Goal: Task Accomplishment & Management: Manage account settings

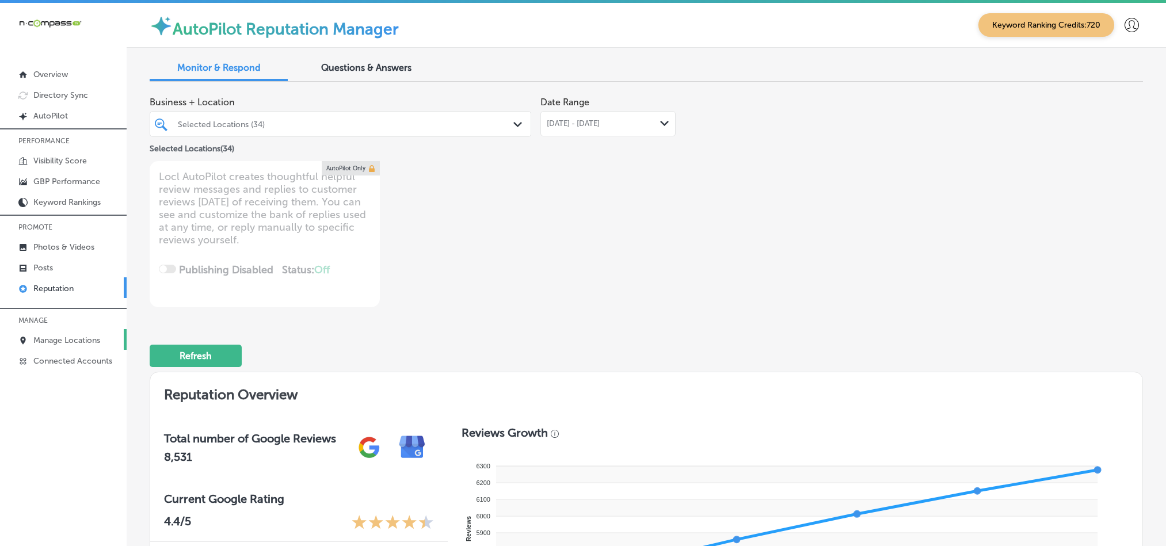
drag, startPoint x: 0, startPoint y: 0, endPoint x: 47, endPoint y: 346, distance: 349.2
click at [47, 346] on link "Manage Locations" at bounding box center [63, 339] width 127 height 21
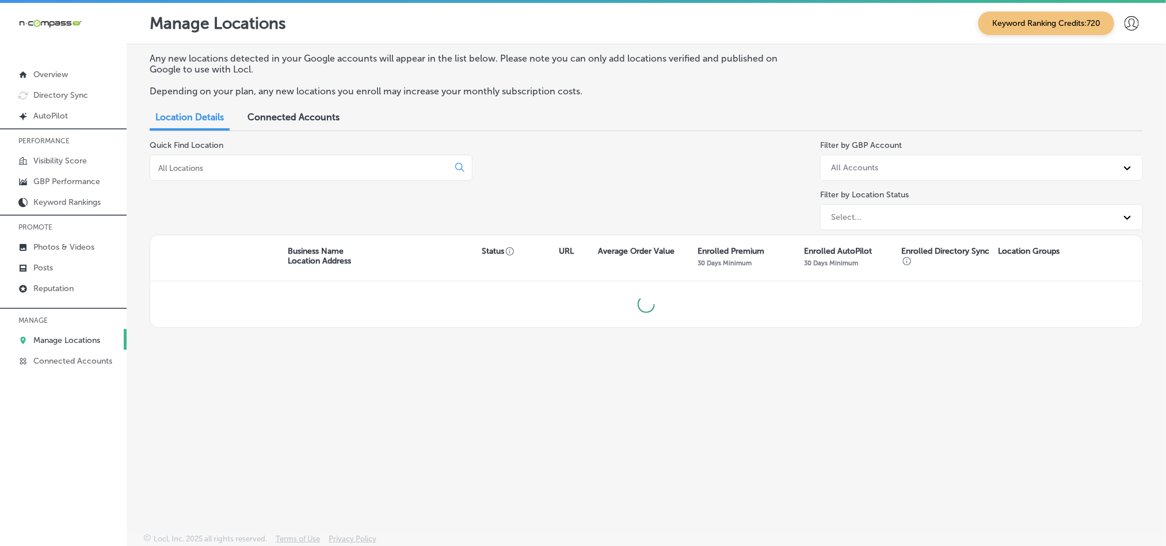
click at [298, 171] on input at bounding box center [301, 168] width 289 height 10
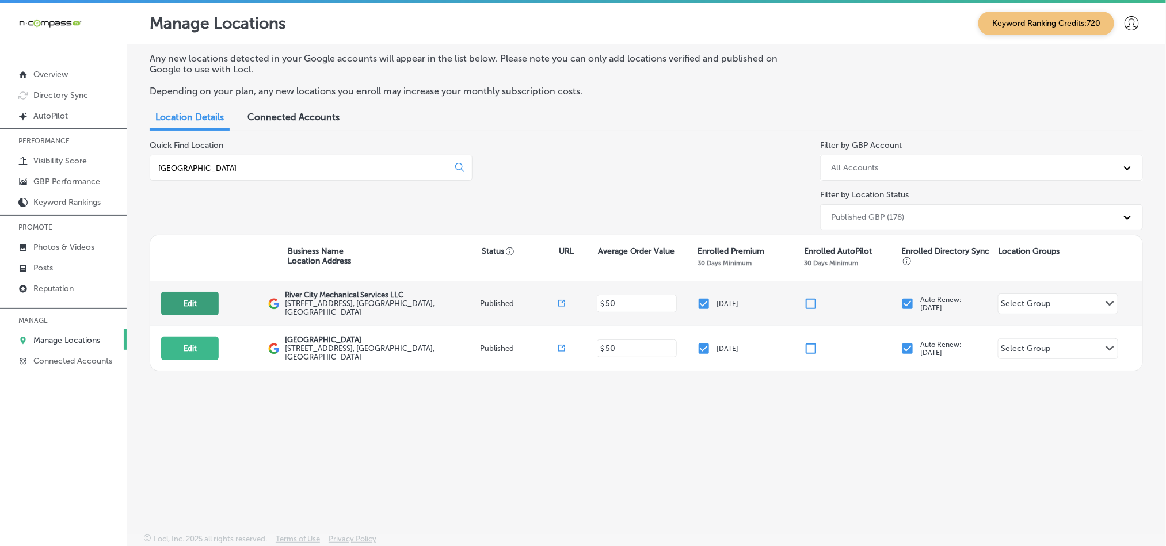
type input "[GEOGRAPHIC_DATA]"
click at [190, 297] on button "Edit" at bounding box center [190, 304] width 58 height 24
select select "US"
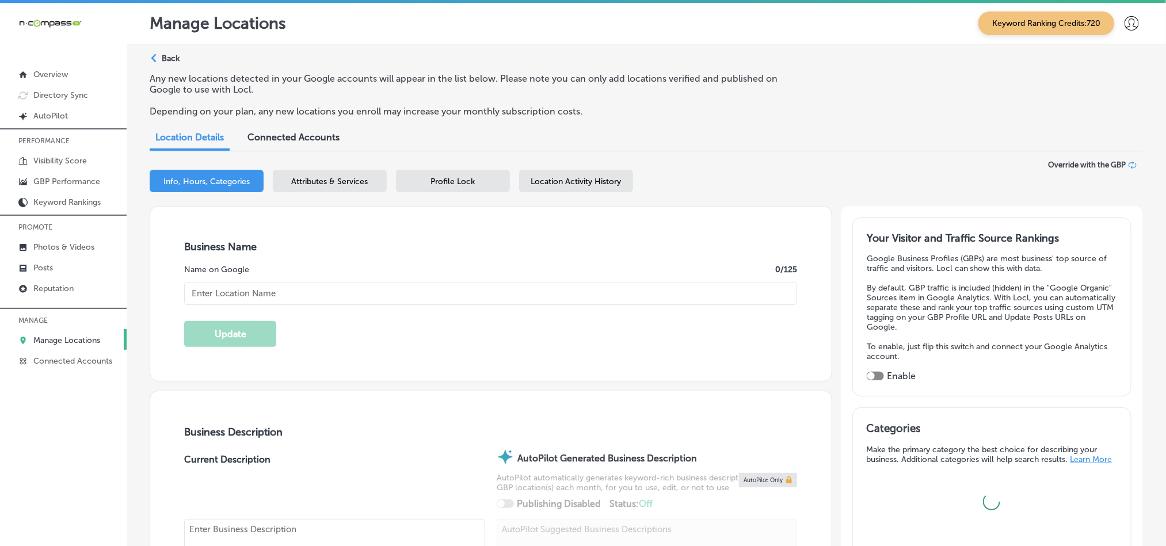
type input "River City Mechanical Services LLC"
type input "[STREET_ADDRESS]"
type input "[GEOGRAPHIC_DATA]"
type input "32207"
type input "US"
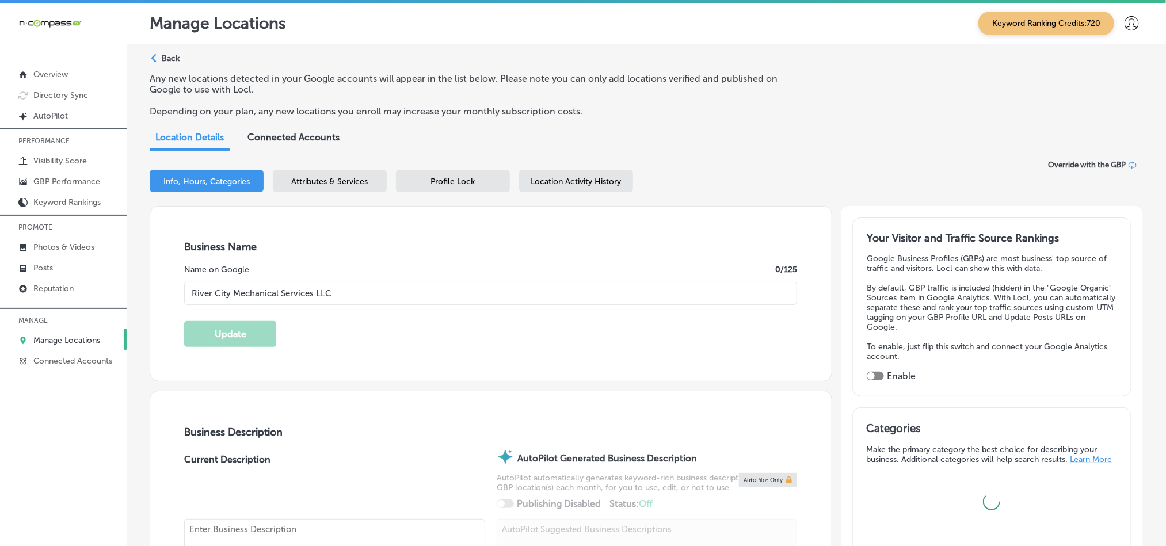
type input "[URL][DOMAIN_NAME]"
checkbox input "true"
type textarea "River City Mechanical Services specializes in residential and commercial heatin…"
type input "[PHONE_NUMBER]"
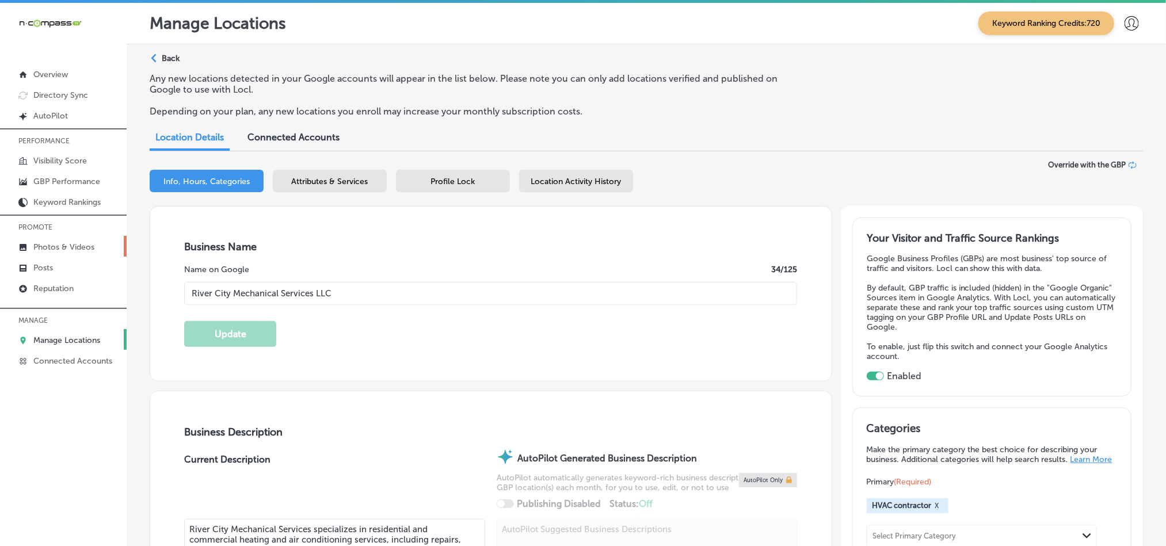
click at [48, 249] on p "Photos & Videos" at bounding box center [63, 247] width 61 height 10
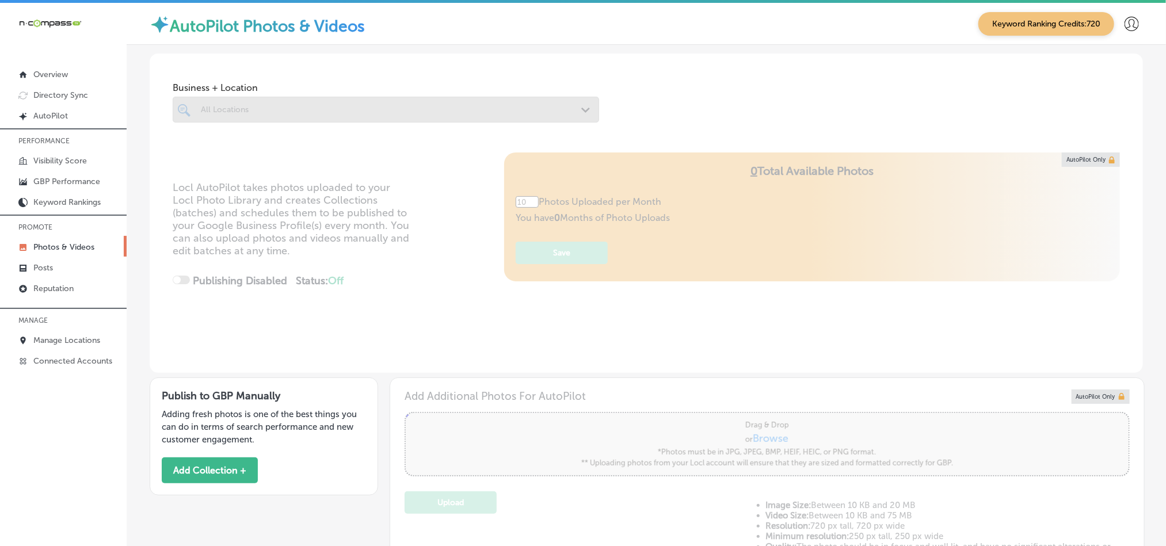
type input "5"
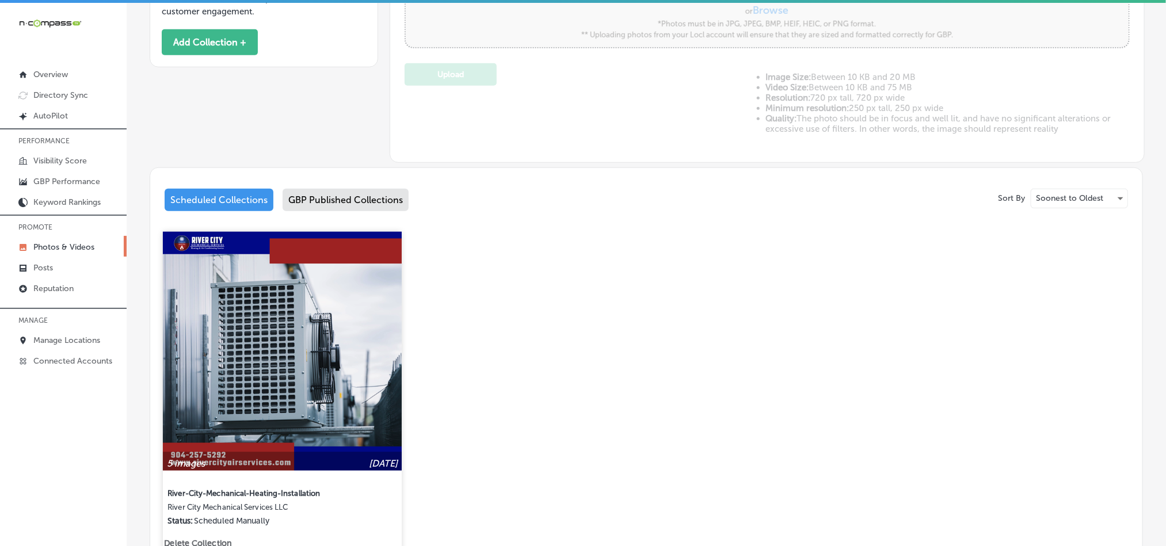
scroll to position [432, 0]
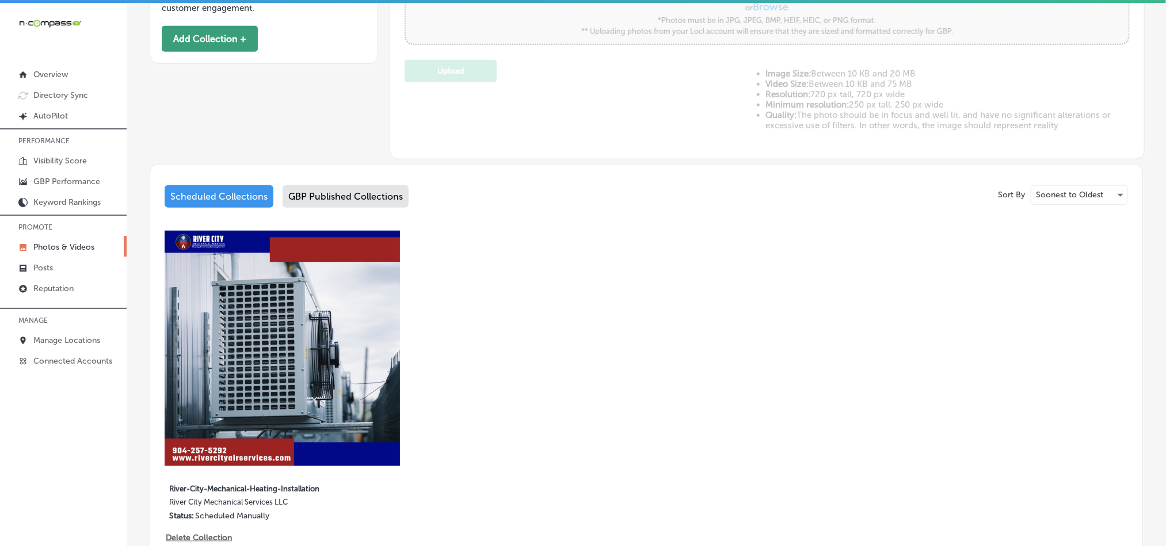
click at [204, 39] on button "Add Collection +" at bounding box center [210, 39] width 96 height 26
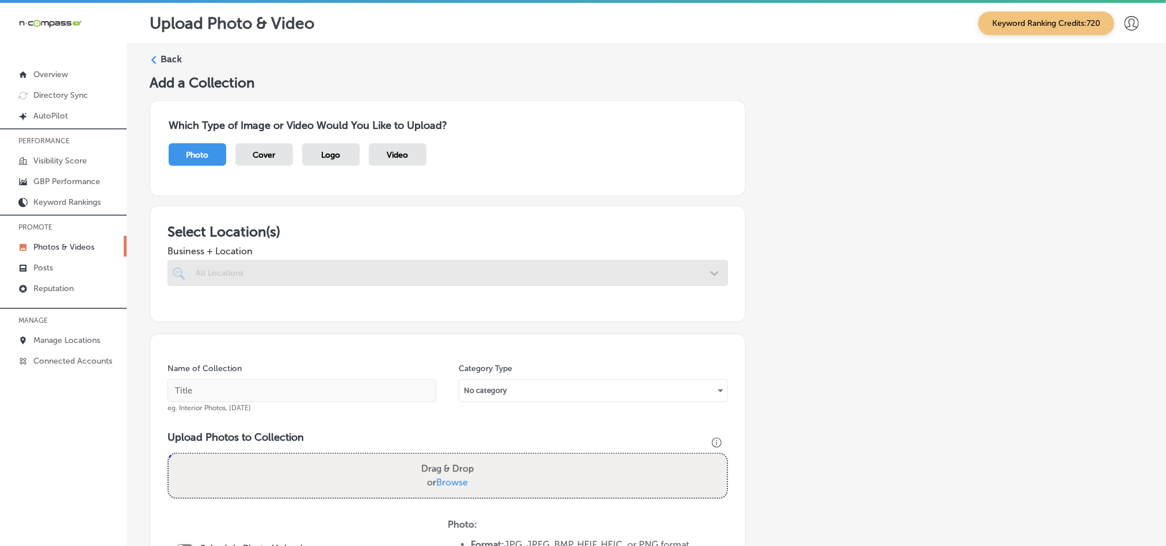
click at [358, 276] on div at bounding box center [448, 273] width 561 height 26
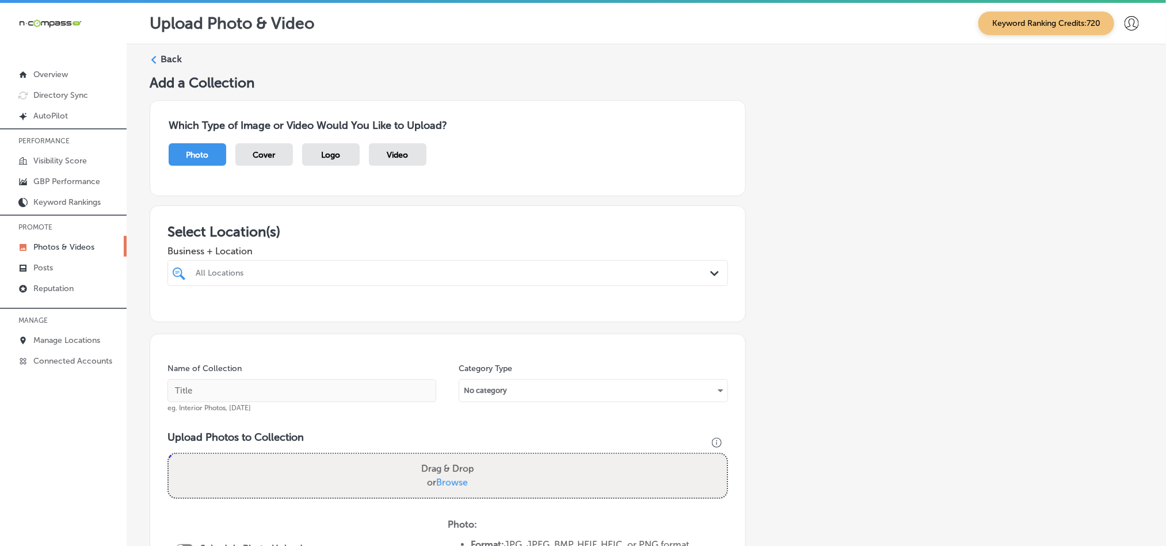
click at [622, 276] on div "All Locations" at bounding box center [454, 273] width 516 height 10
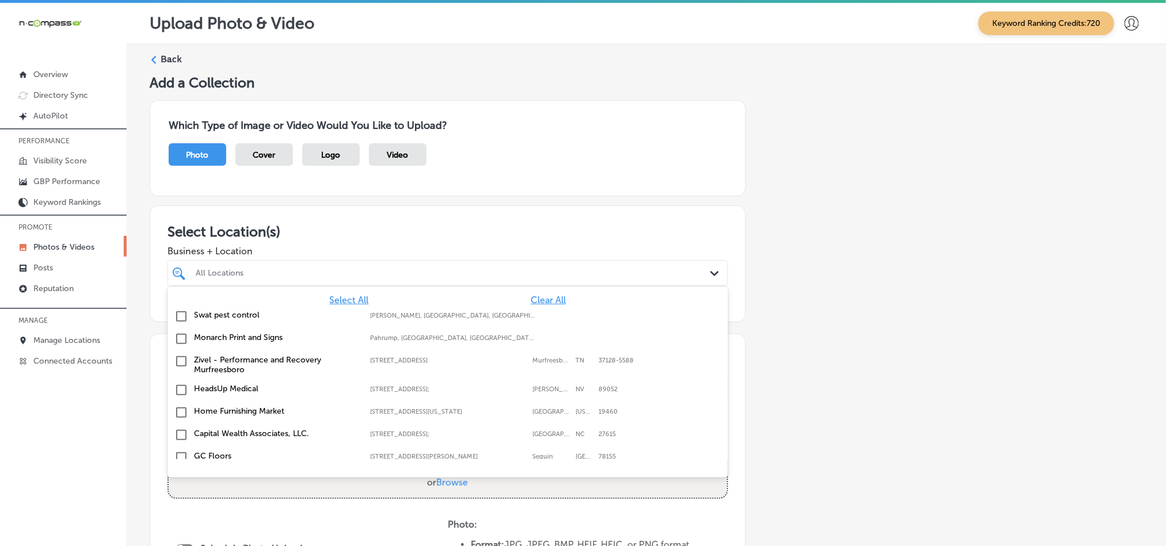
click at [533, 299] on span "Clear All" at bounding box center [548, 300] width 35 height 11
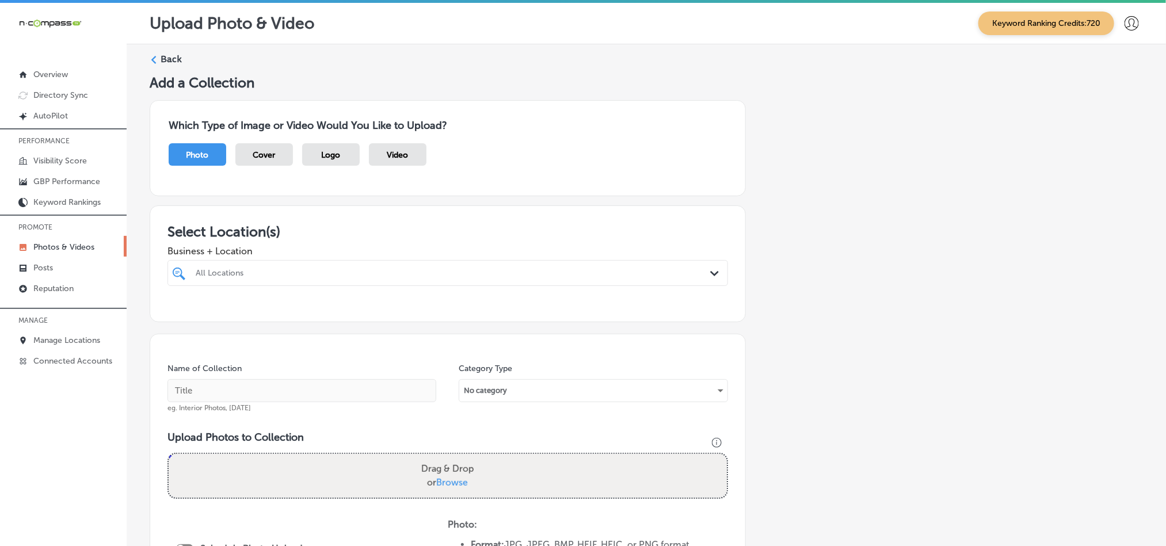
click at [516, 270] on div "All Locations" at bounding box center [454, 273] width 516 height 10
click at [180, 311] on input "checkbox" at bounding box center [181, 317] width 14 height 14
type input "river city m"
click at [415, 211] on div "Select Location(s) Business + Location [GEOGRAPHIC_DATA] m Path Created with Sk…" at bounding box center [448, 264] width 596 height 117
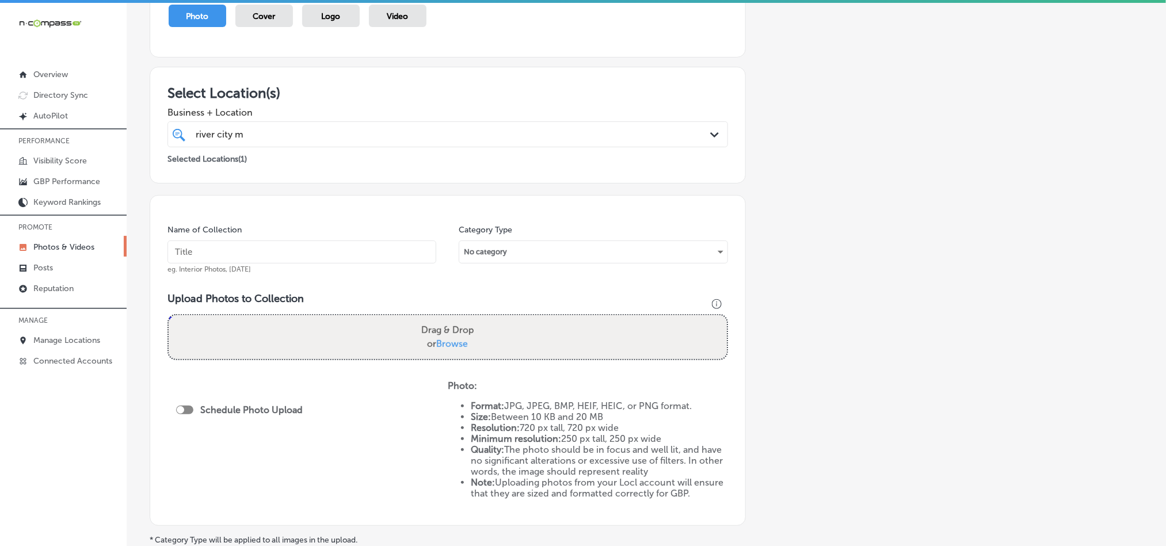
scroll to position [144, 0]
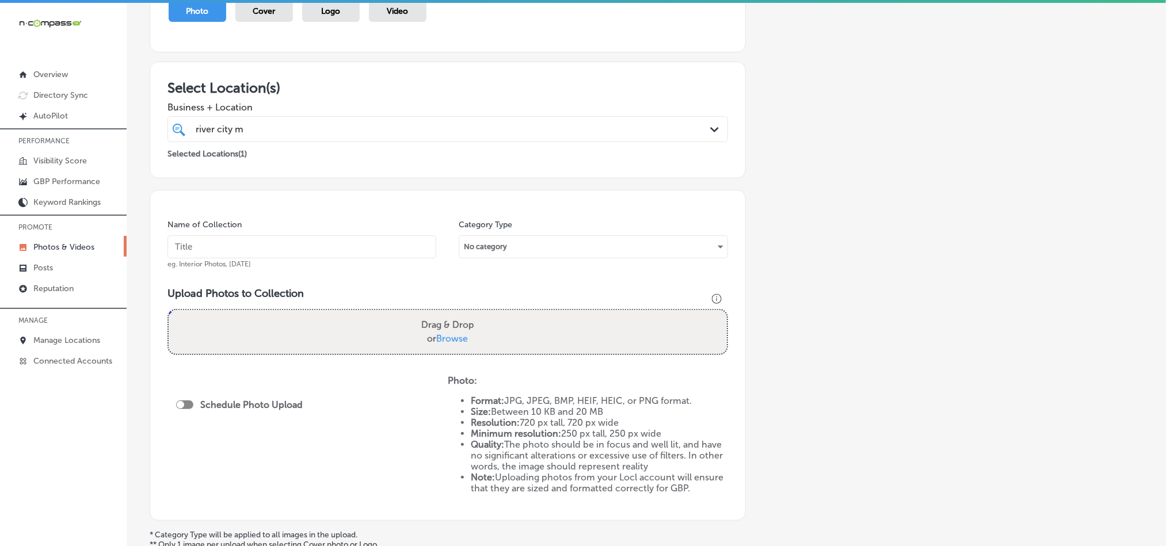
click at [307, 249] on input "text" at bounding box center [302, 246] width 269 height 23
paste input "River-City-Mechanical-Commercial-HVAC-Services"
type input "River-City-Mechanical-Commercial-HVAC-Services"
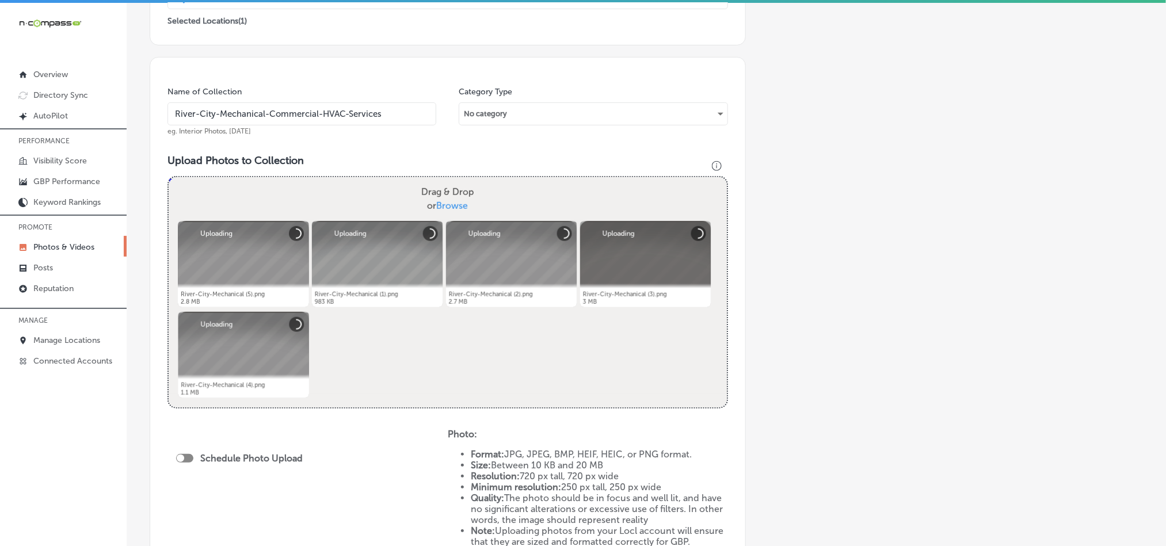
scroll to position [317, 0]
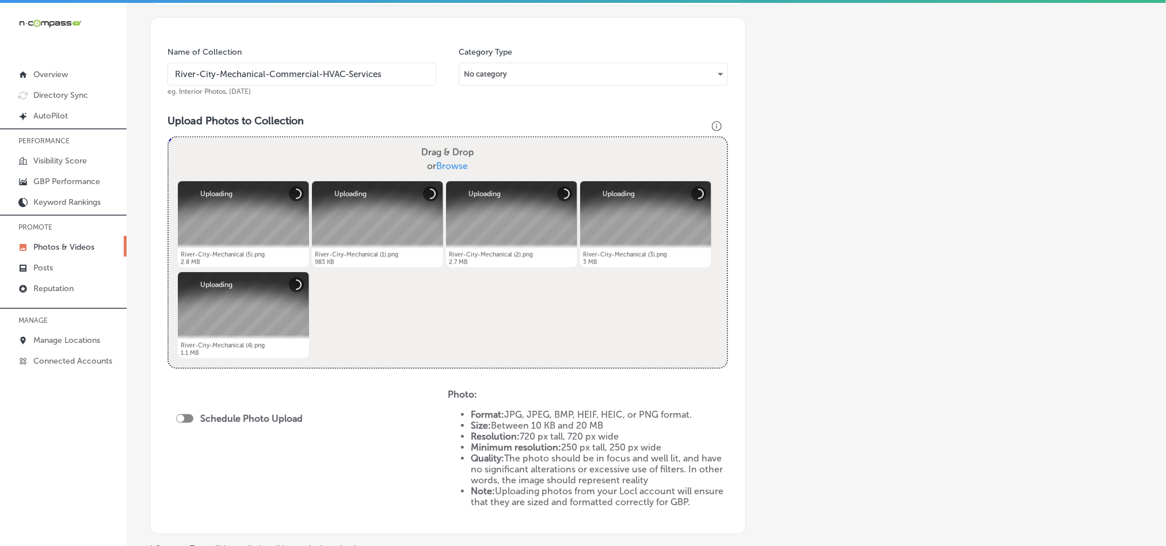
click at [185, 418] on div at bounding box center [184, 419] width 17 height 9
checkbox input "true"
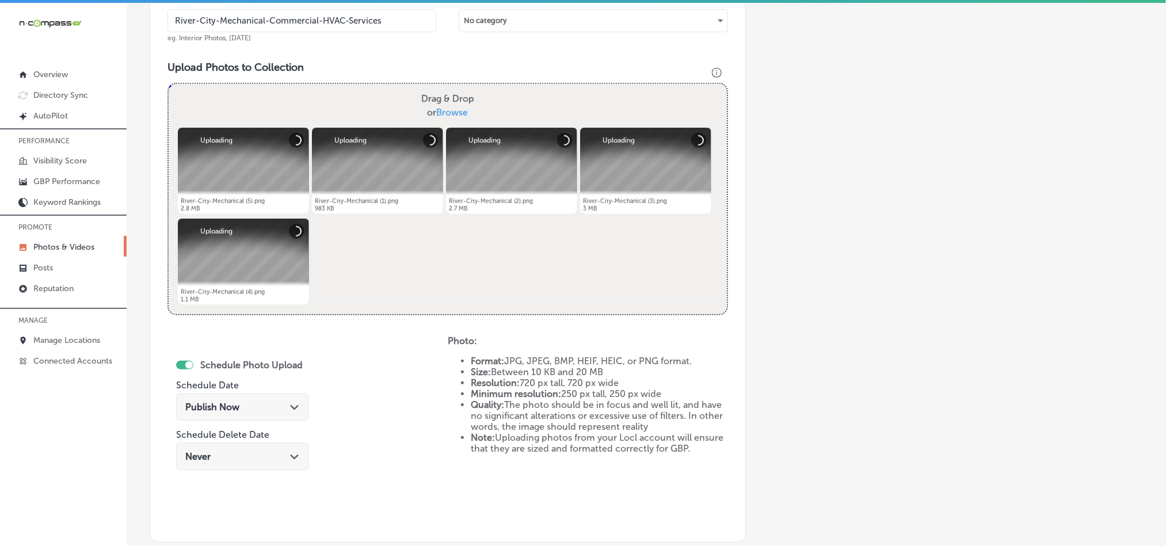
scroll to position [374, 0]
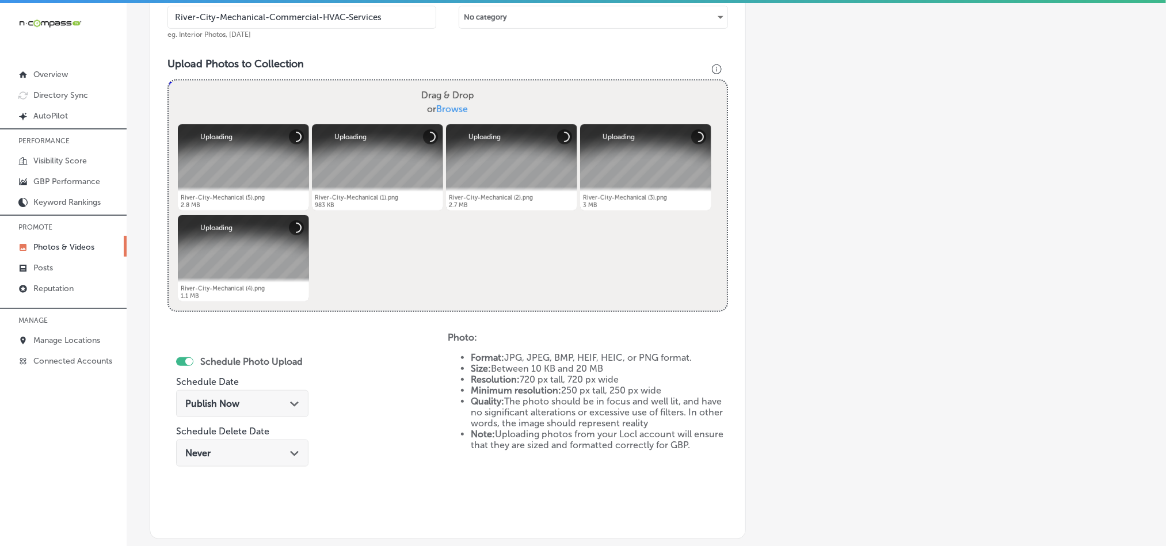
click at [290, 406] on icon "Path Created with Sketch." at bounding box center [294, 404] width 9 height 5
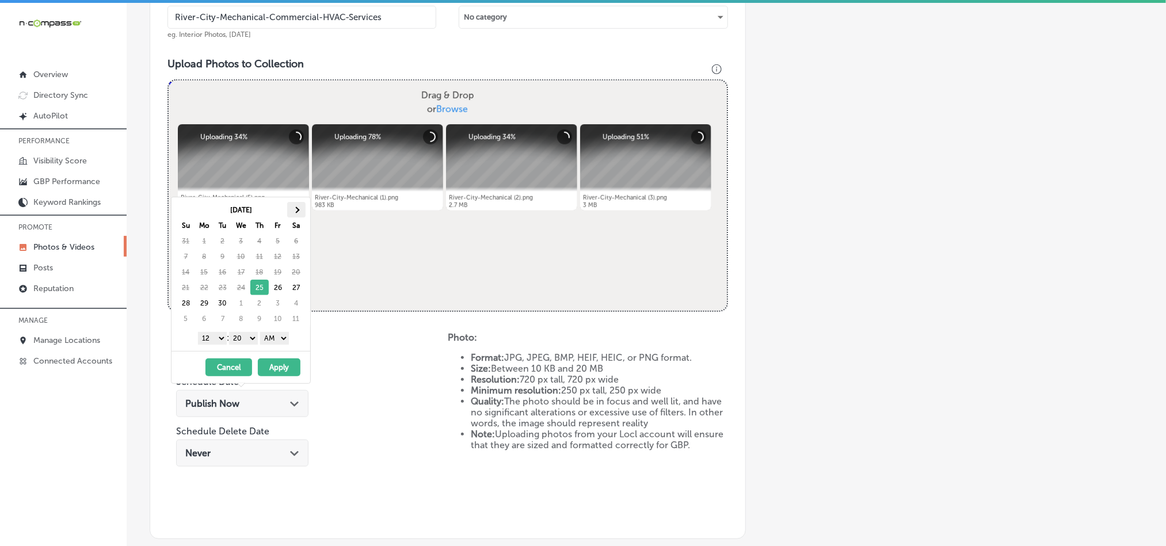
click at [298, 206] on th at bounding box center [296, 210] width 18 height 16
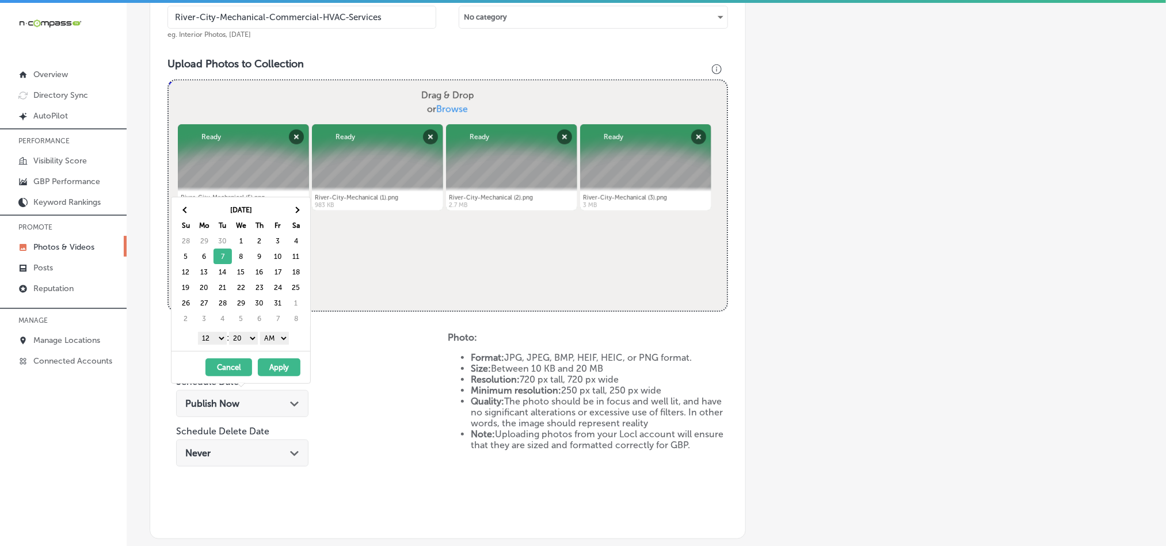
click at [216, 337] on select "1 2 3 4 5 6 7 8 9 10 11 12" at bounding box center [212, 338] width 29 height 13
click at [245, 333] on select "00 10 20 30 40 50" at bounding box center [243, 338] width 29 height 13
click at [272, 343] on select "AM PM" at bounding box center [274, 338] width 29 height 13
click at [276, 368] on button "Apply" at bounding box center [279, 368] width 43 height 18
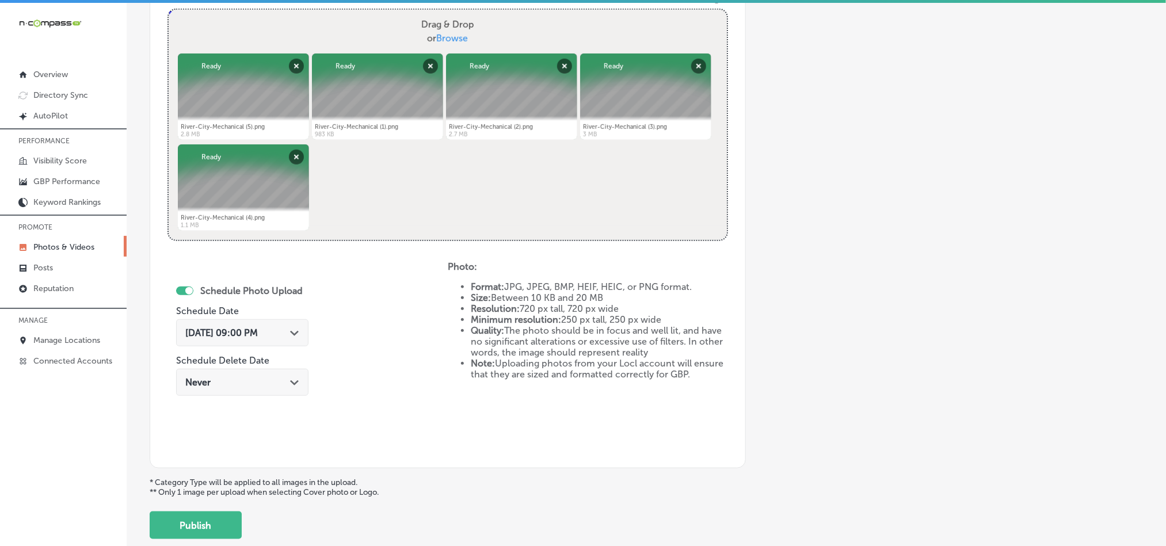
scroll to position [460, 0]
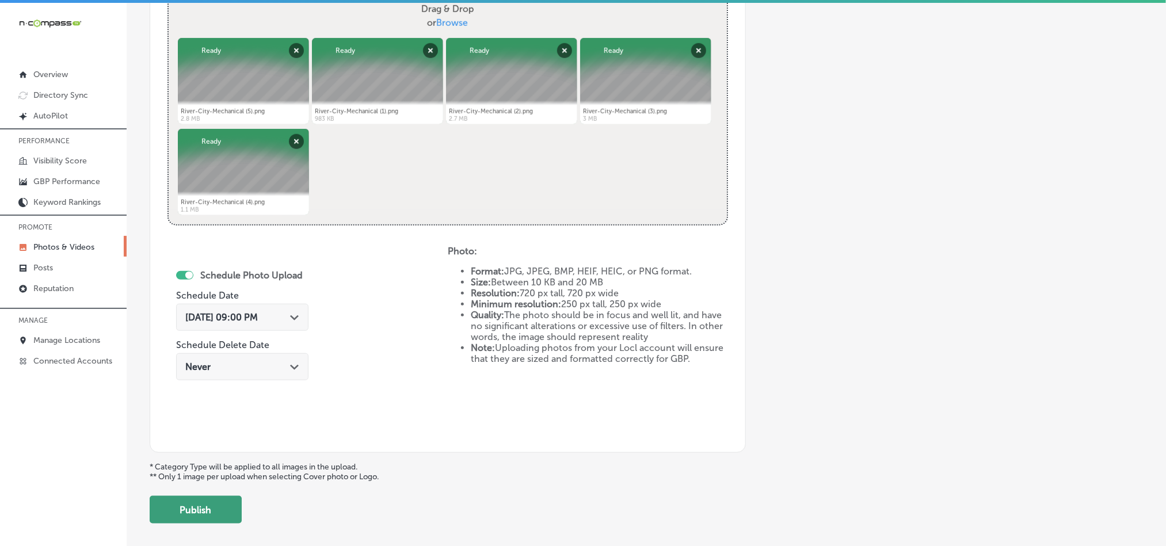
click at [190, 515] on button "Publish" at bounding box center [196, 510] width 92 height 28
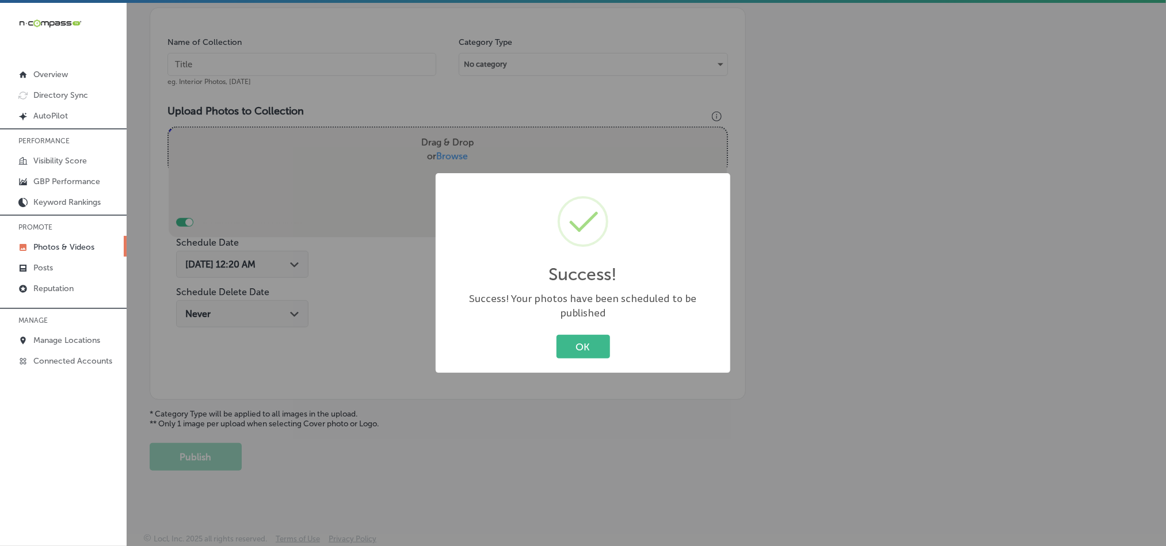
scroll to position [329, 0]
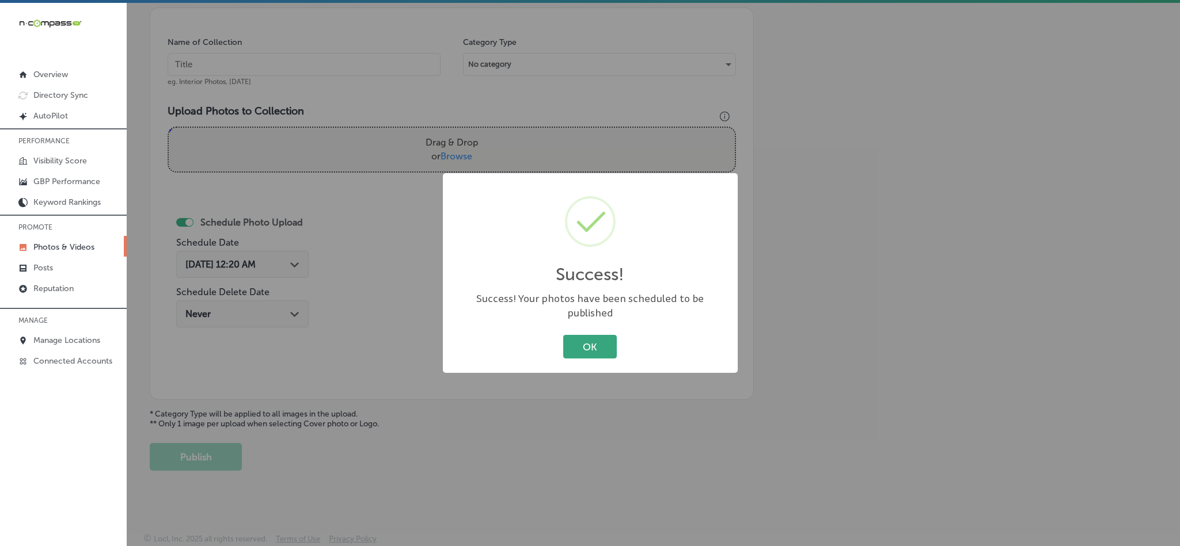
click at [596, 346] on button "OK" at bounding box center [590, 347] width 54 height 24
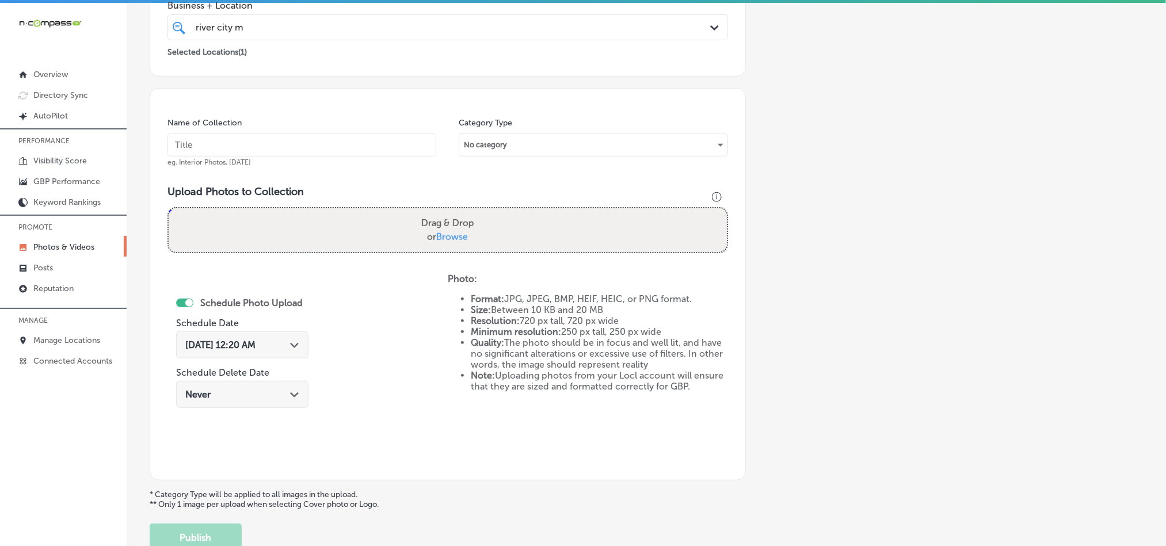
scroll to position [242, 0]
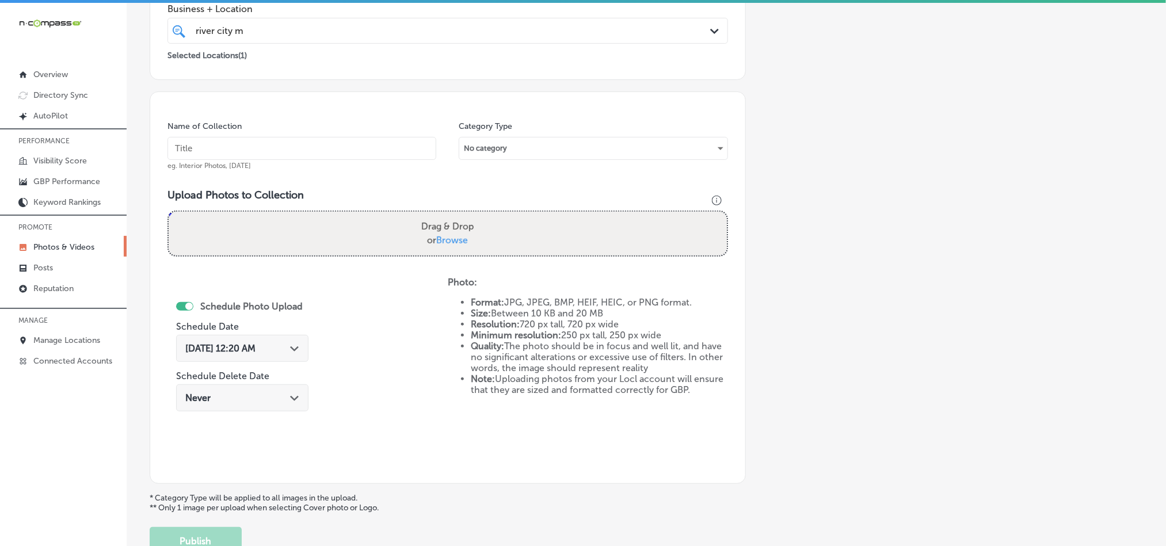
click at [363, 143] on input "text" at bounding box center [302, 148] width 269 height 23
paste input "River-City-Mechanical-AC-Installation"
type input "River-City-Mechanical-AC-Installation"
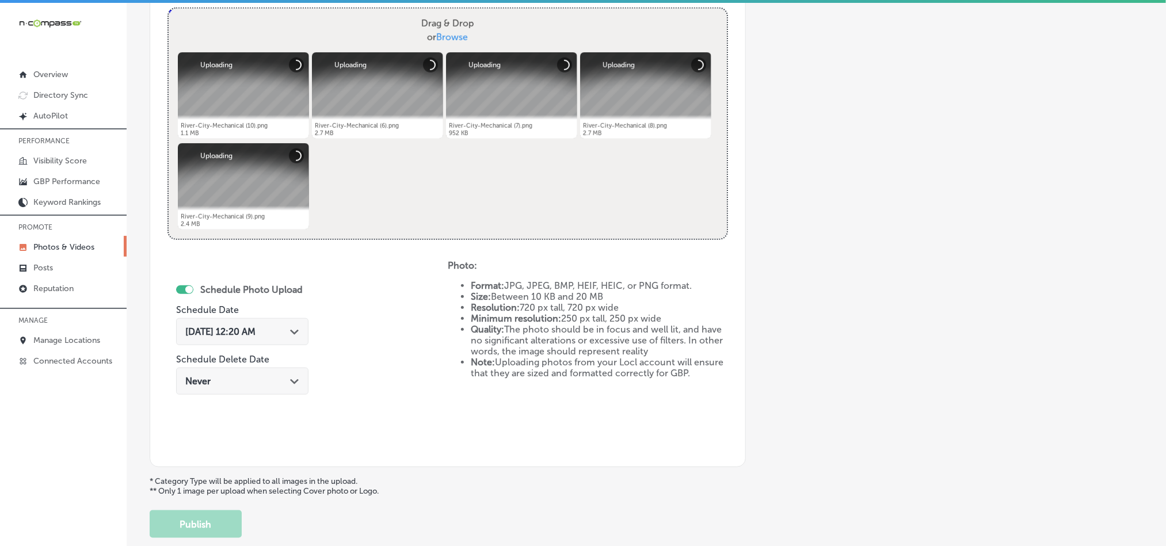
scroll to position [473, 0]
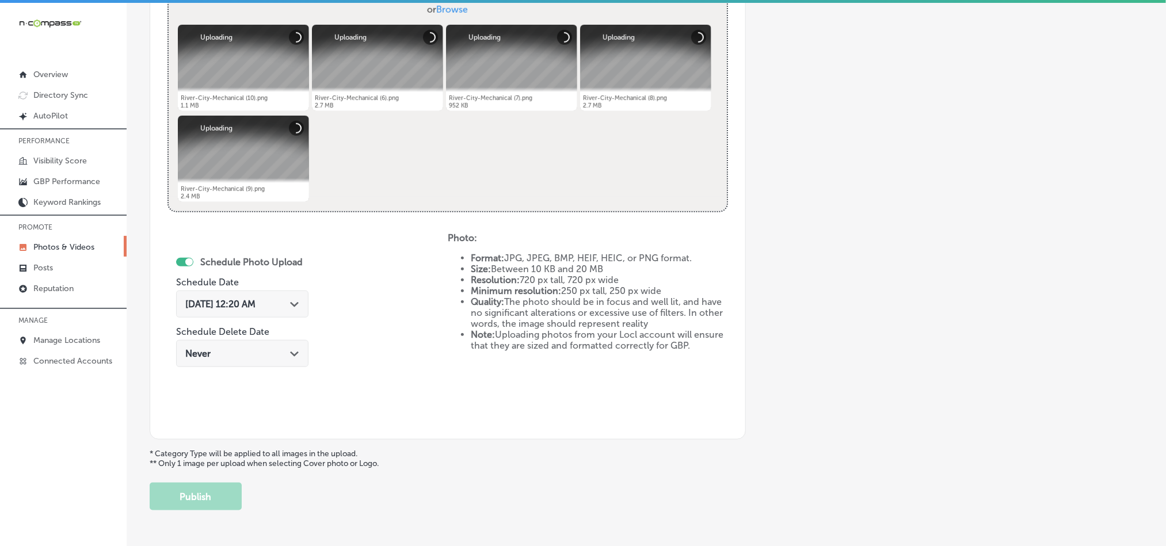
click at [292, 304] on div "[DATE] 12:20 AM Path Created with Sketch." at bounding box center [242, 304] width 114 height 11
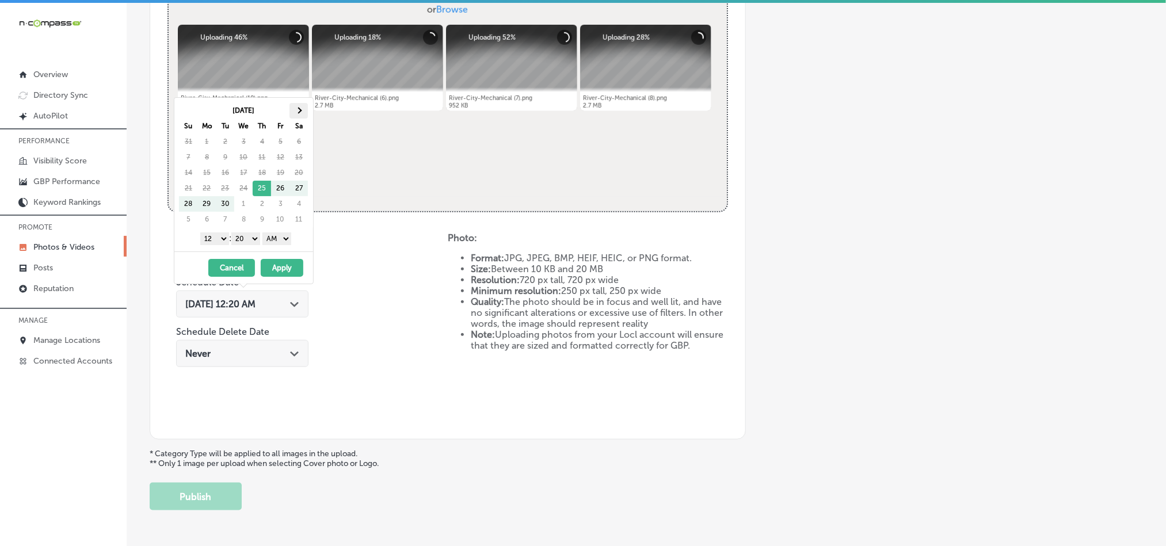
click at [301, 111] on span at bounding box center [299, 110] width 6 height 6
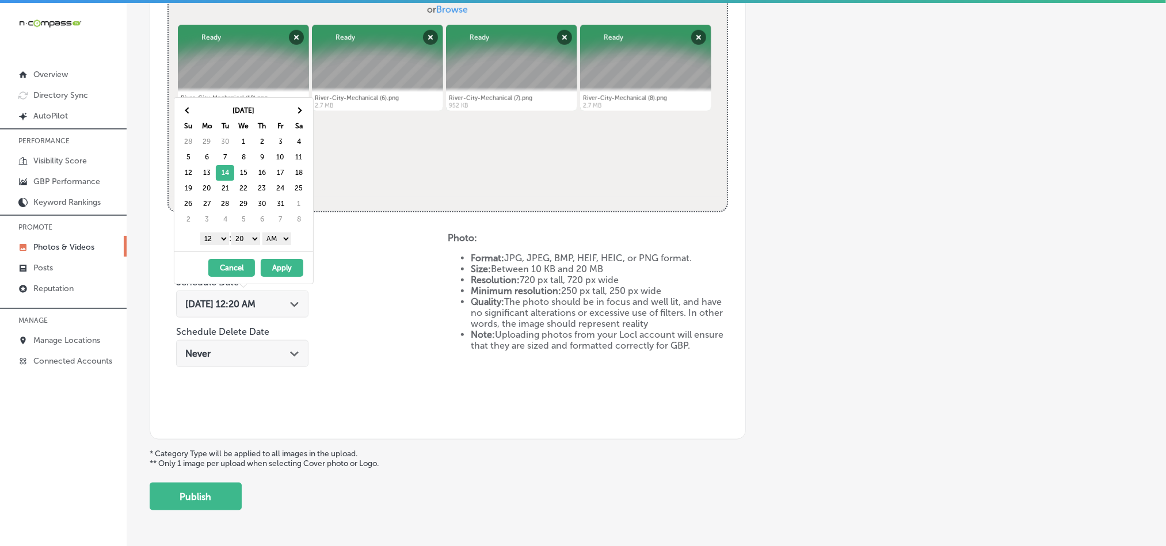
click at [219, 237] on select "1 2 3 4 5 6 7 8 9 10 11 12" at bounding box center [214, 239] width 29 height 13
click at [249, 241] on select "00 10 20 30 40 50" at bounding box center [245, 239] width 29 height 13
drag, startPoint x: 275, startPoint y: 238, endPoint x: 275, endPoint y: 246, distance: 7.5
click at [275, 238] on select "AM PM" at bounding box center [277, 239] width 29 height 13
click at [278, 268] on button "Apply" at bounding box center [282, 268] width 43 height 18
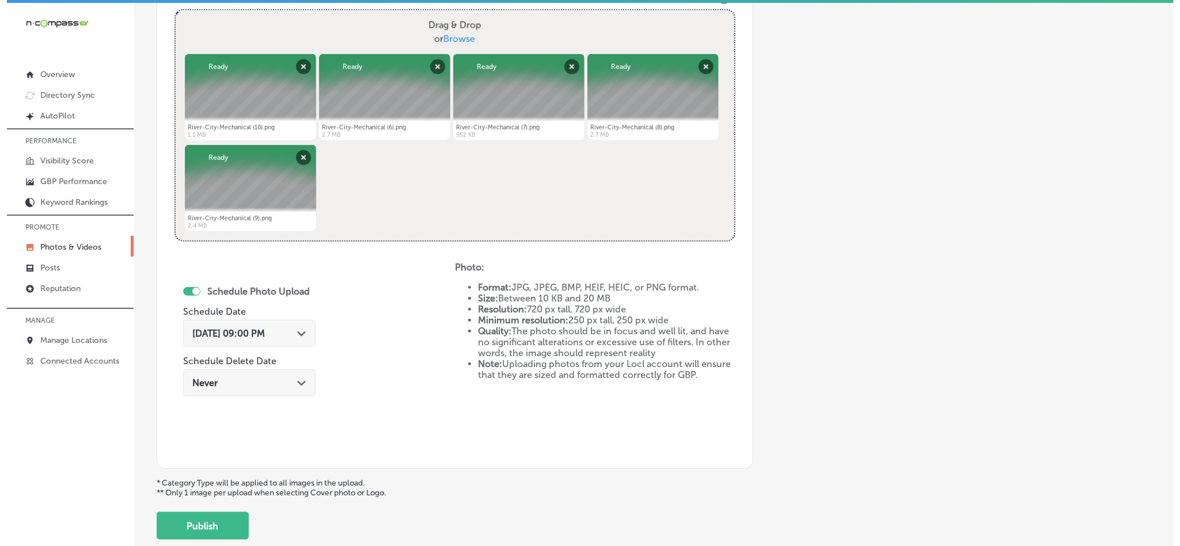
scroll to position [444, 0]
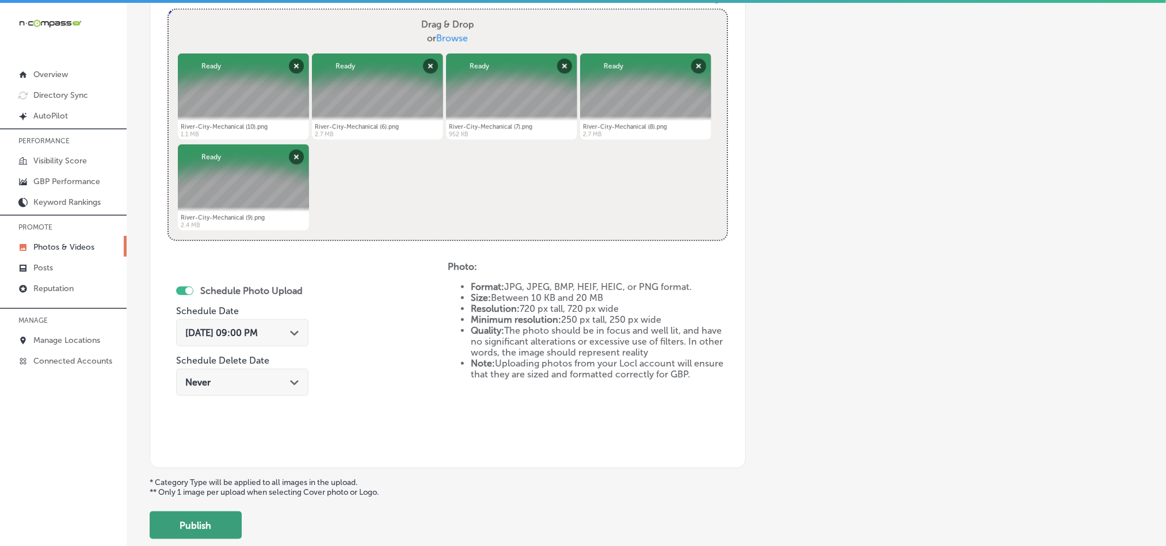
click at [204, 525] on button "Publish" at bounding box center [196, 526] width 92 height 28
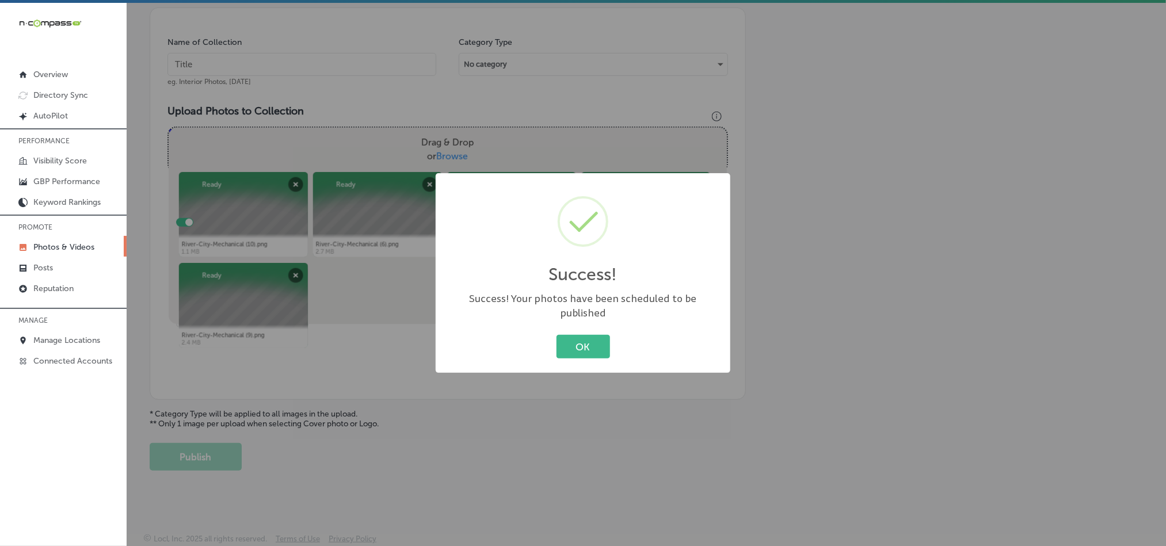
scroll to position [329, 0]
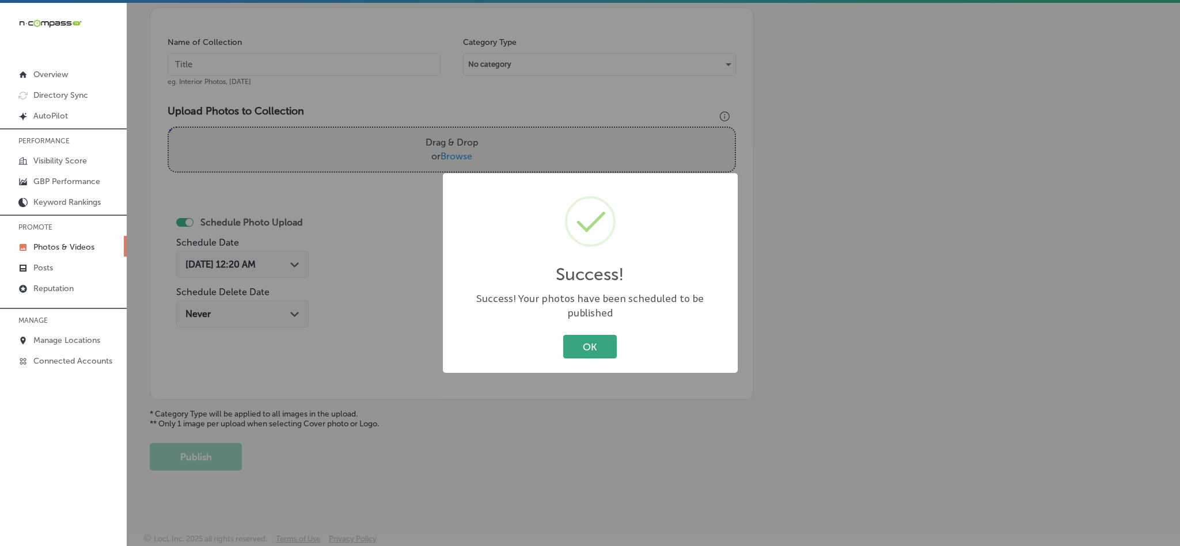
click at [580, 335] on button "OK" at bounding box center [590, 347] width 54 height 24
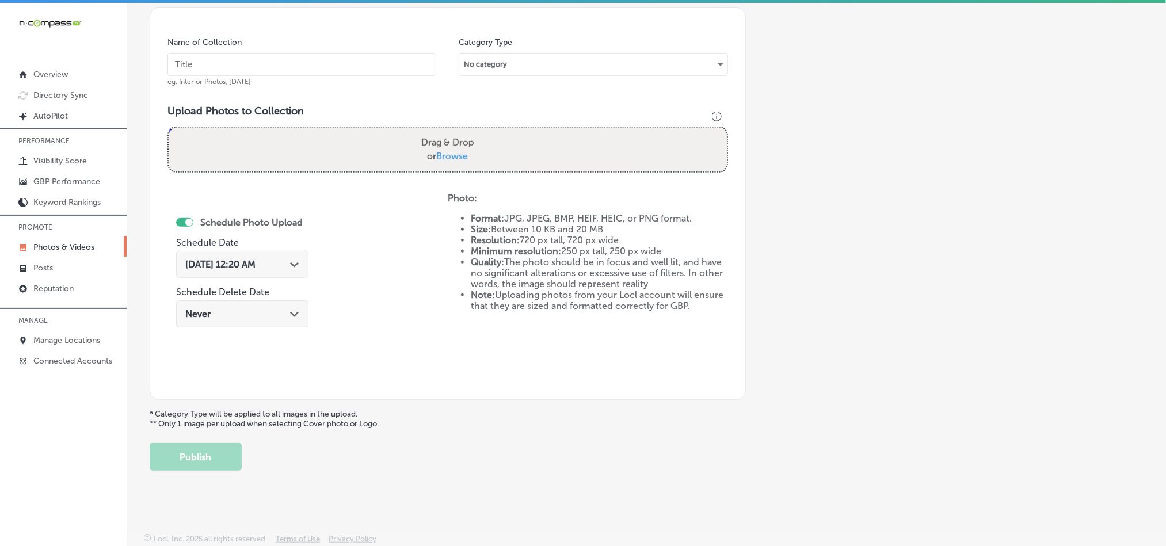
scroll to position [299, 0]
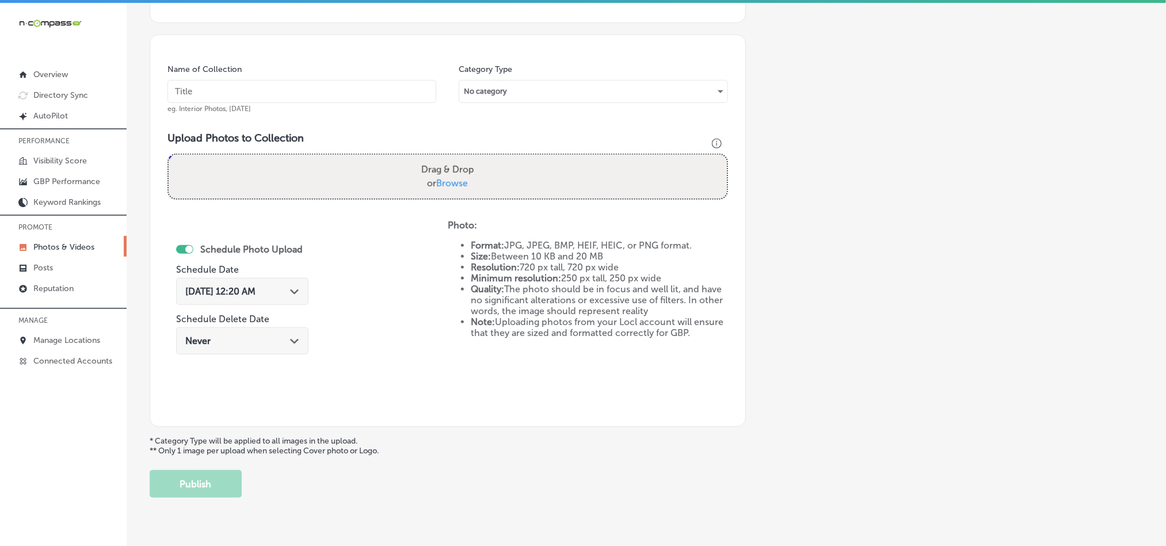
click at [263, 89] on input "text" at bounding box center [302, 91] width 269 height 23
paste input "River-City-Mechanical-AC-Repair"
type input "River-City-Mechanical-AC-Repair"
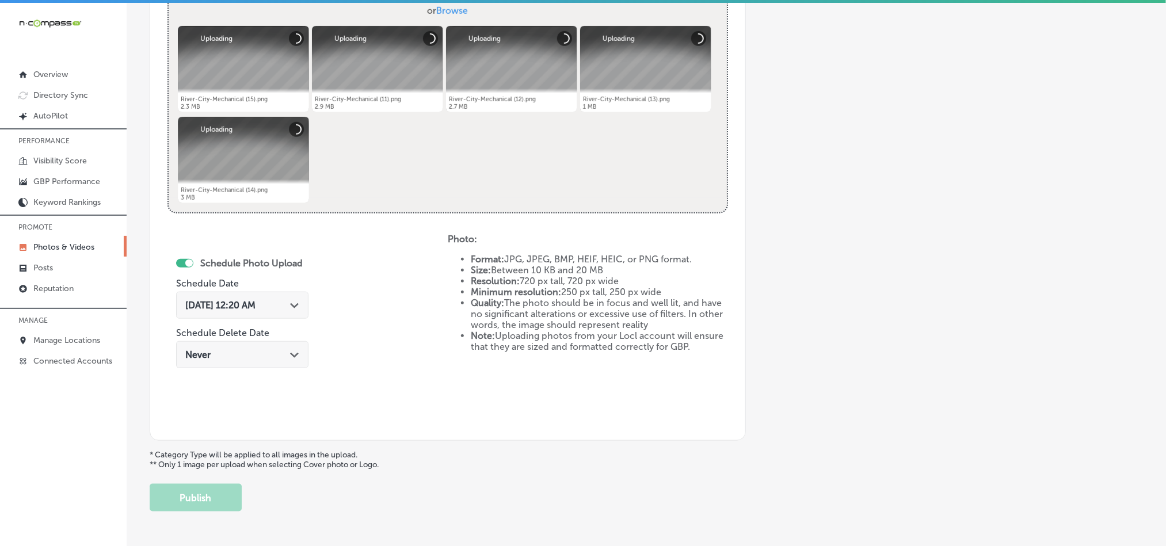
scroll to position [501, 0]
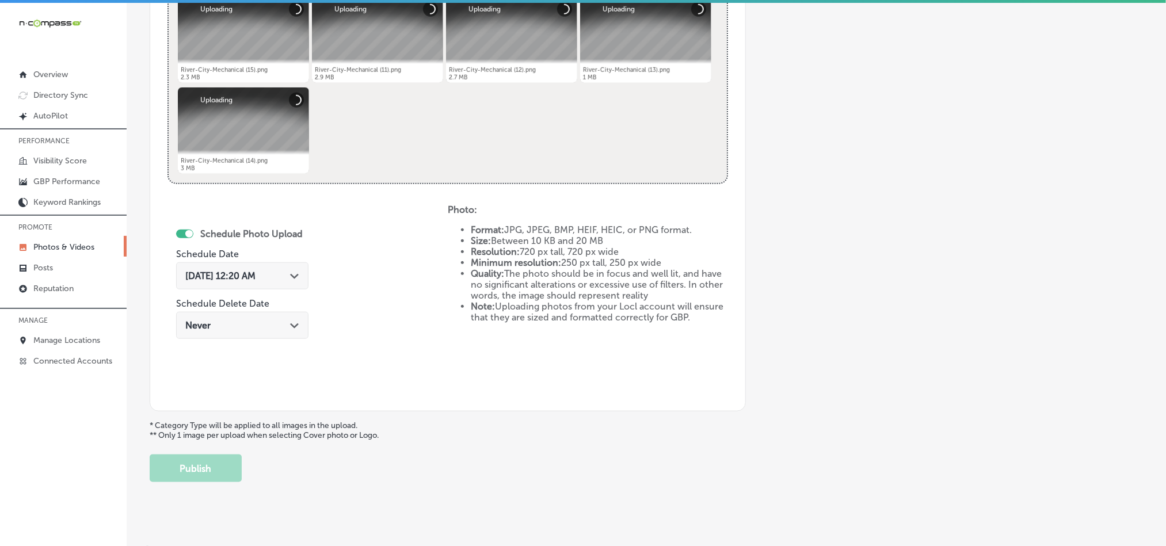
click at [297, 279] on icon "Path Created with Sketch." at bounding box center [294, 276] width 9 height 5
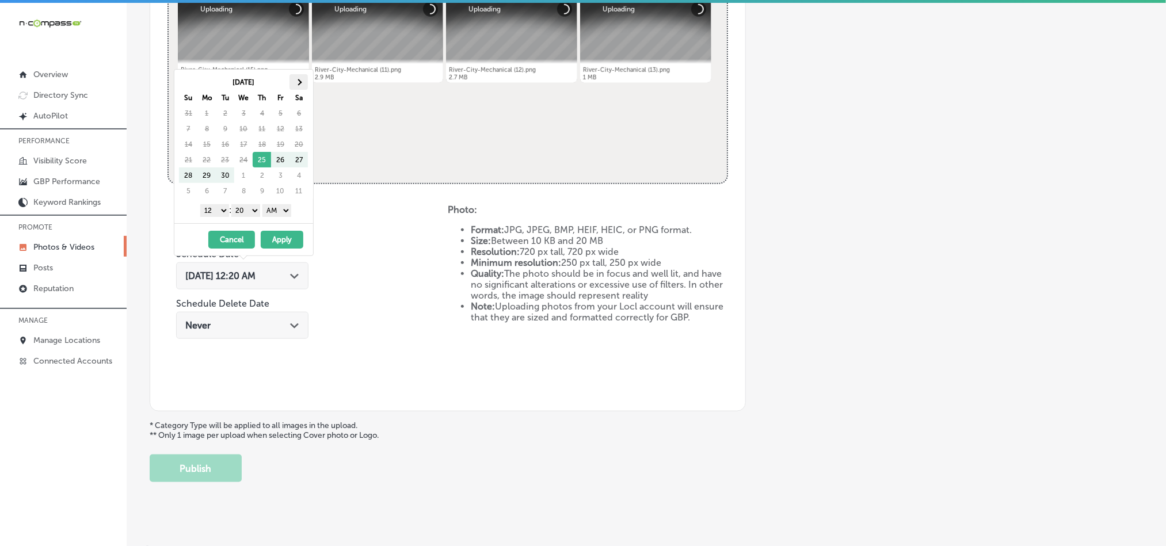
click at [295, 80] on th at bounding box center [299, 82] width 18 height 16
click at [218, 214] on select "1 2 3 4 5 6 7 8 9 10 11 12" at bounding box center [214, 210] width 29 height 13
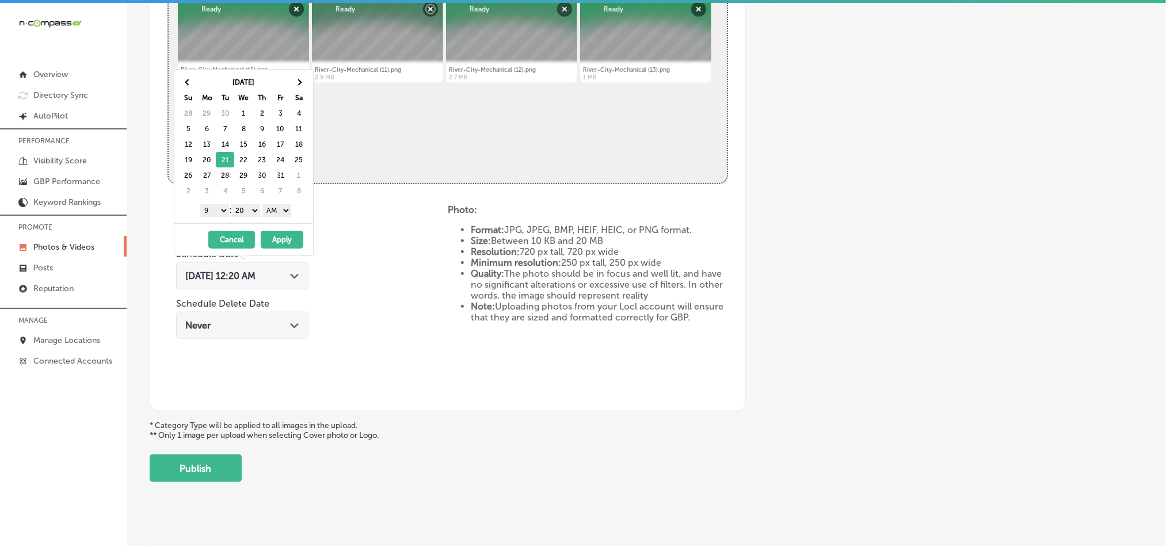
click at [247, 211] on select "00 10 20 30 40 50" at bounding box center [245, 210] width 29 height 13
click at [282, 213] on select "AM PM" at bounding box center [277, 210] width 29 height 13
click at [283, 237] on button "Apply" at bounding box center [282, 240] width 43 height 18
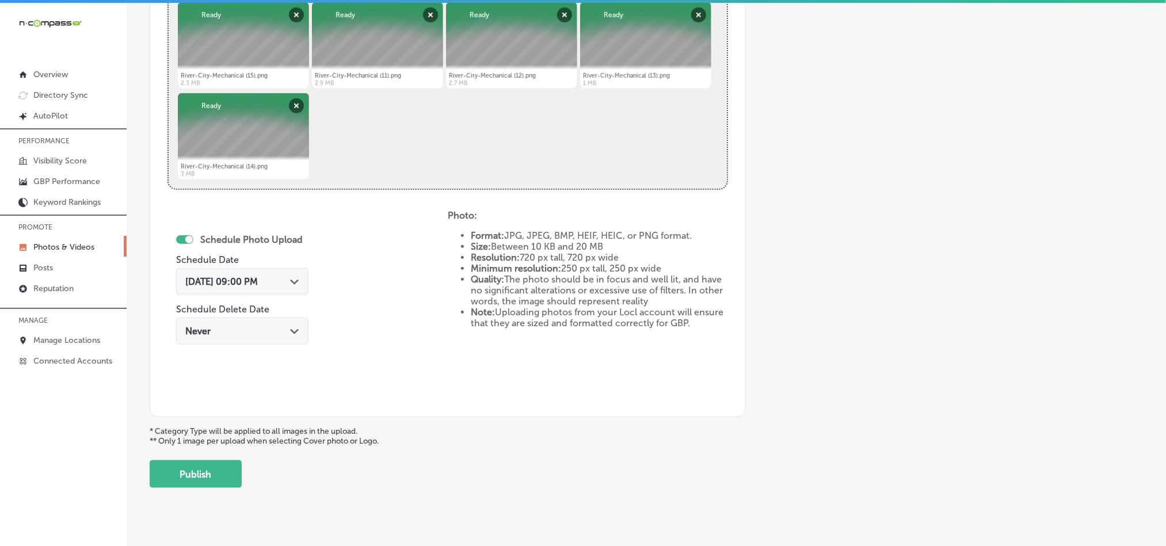
scroll to position [515, 0]
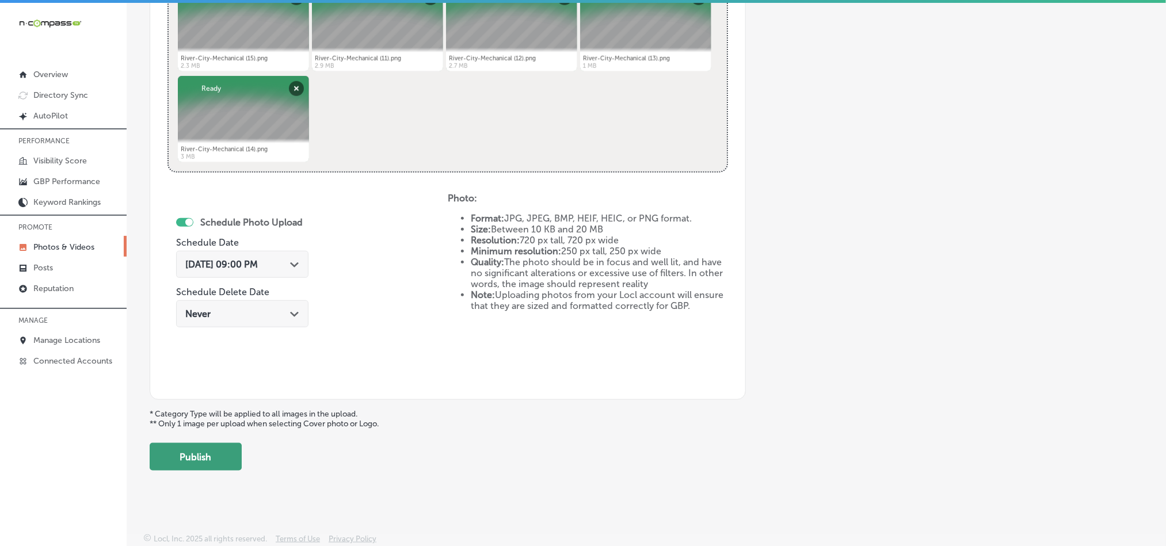
click at [187, 457] on button "Publish" at bounding box center [196, 457] width 92 height 28
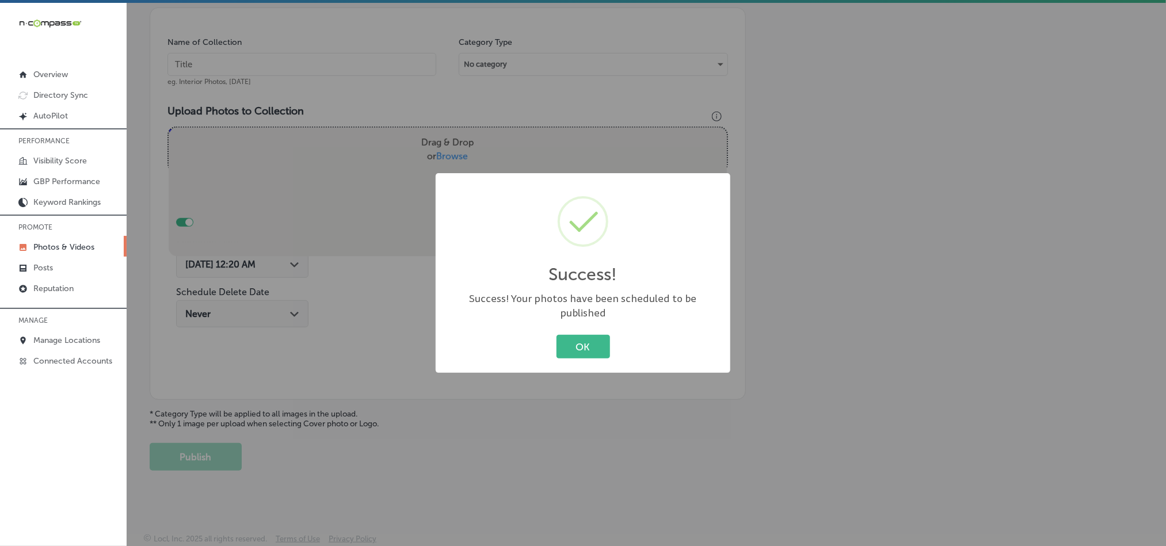
scroll to position [329, 0]
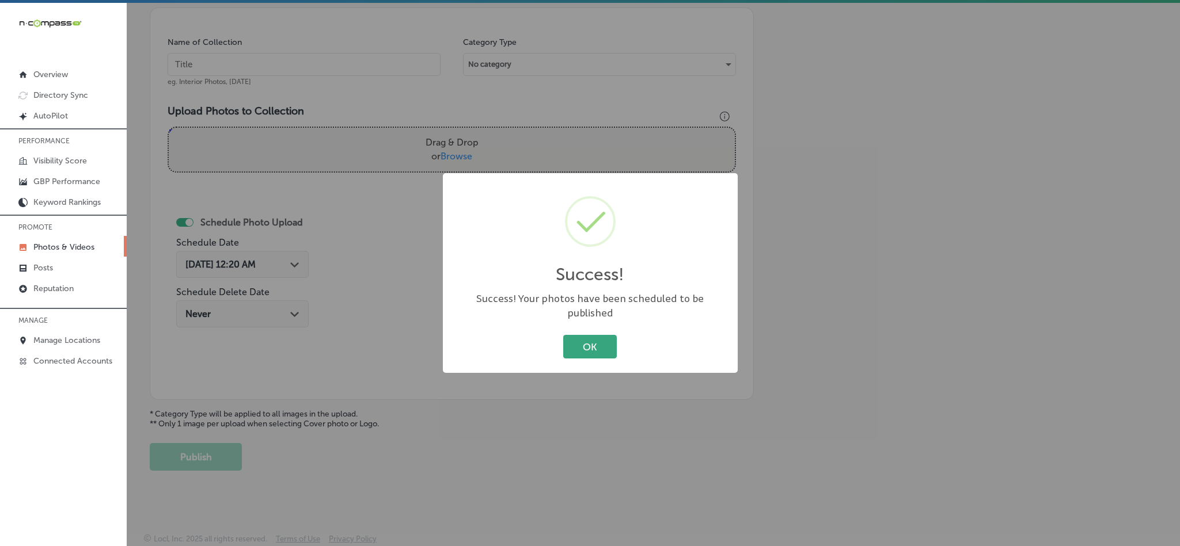
click at [564, 345] on button "OK" at bounding box center [590, 347] width 54 height 24
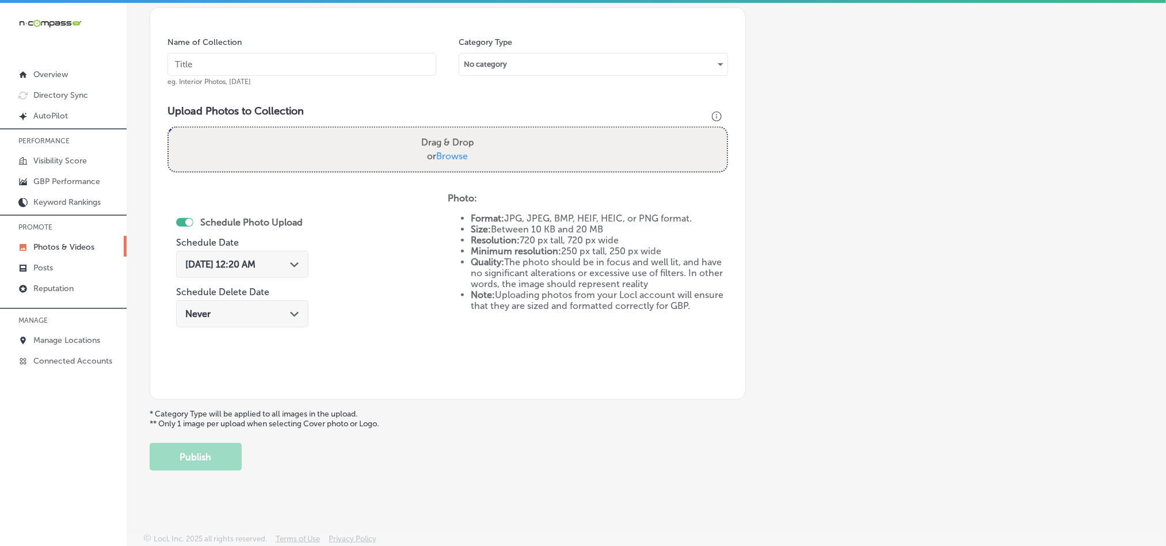
click at [278, 59] on input "text" at bounding box center [302, 64] width 269 height 23
paste input "River-City-Mechanical-Heating-Installation"
type input "River-City-Mechanical-Heating-Installation"
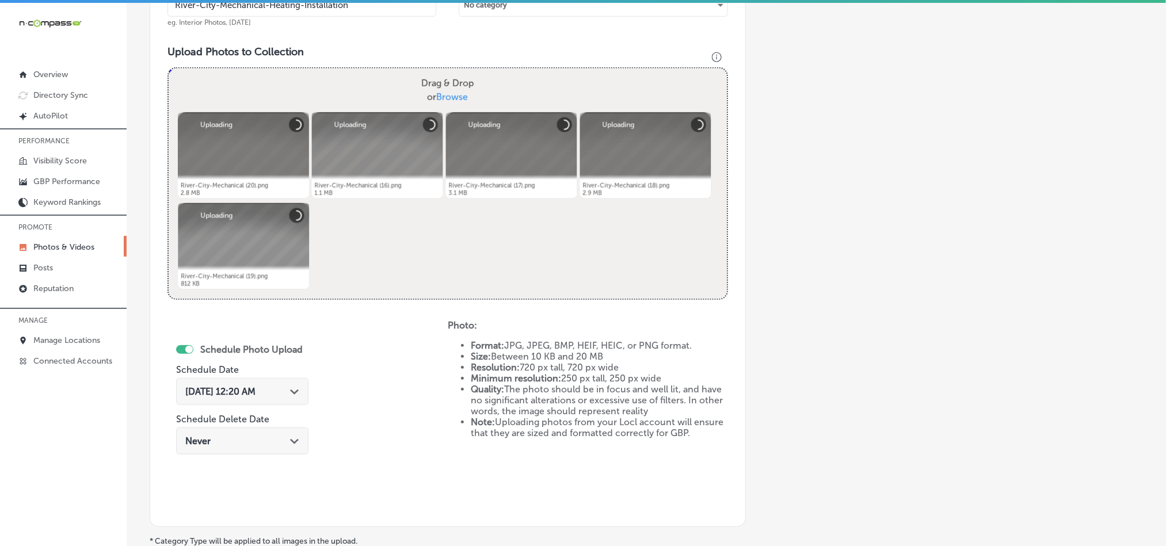
scroll to position [415, 0]
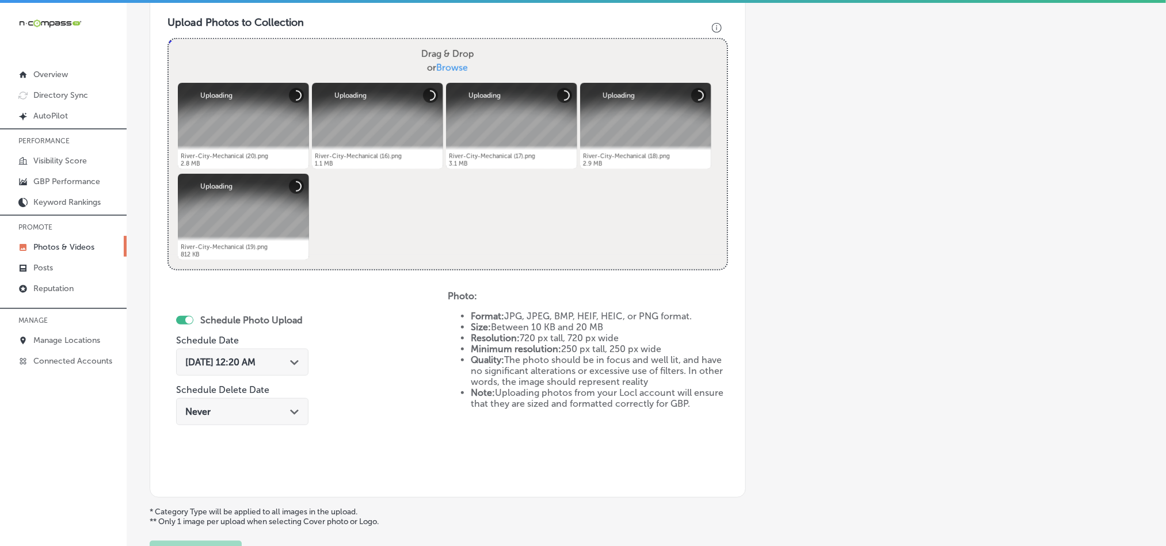
click at [299, 366] on icon "Path Created with Sketch." at bounding box center [294, 362] width 9 height 5
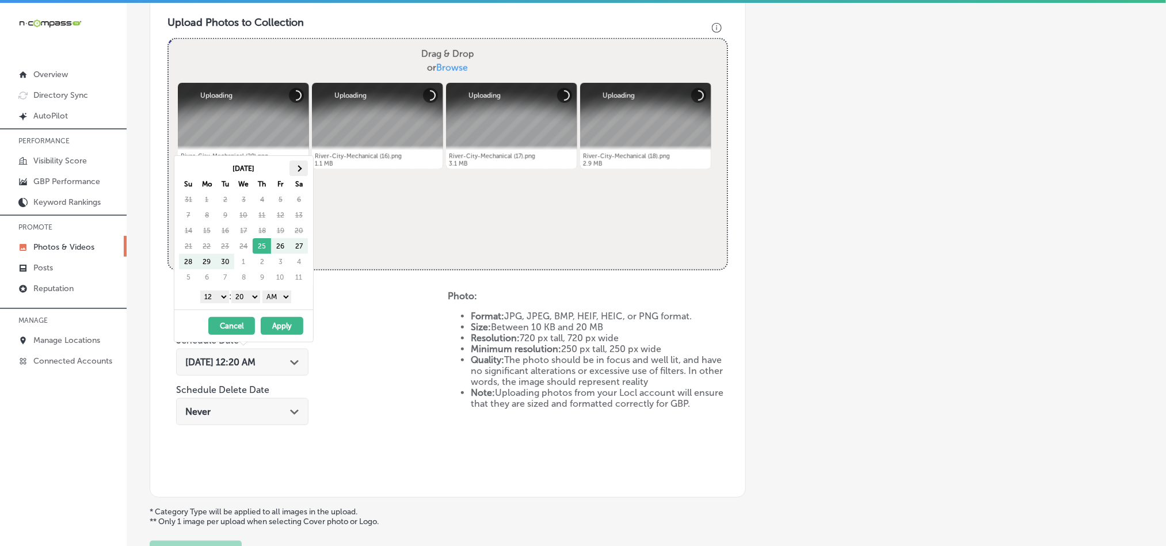
click at [299, 164] on th at bounding box center [299, 169] width 18 height 16
click at [219, 299] on select "1 2 3 4 5 6 7 8 9 10 11 12" at bounding box center [214, 297] width 29 height 13
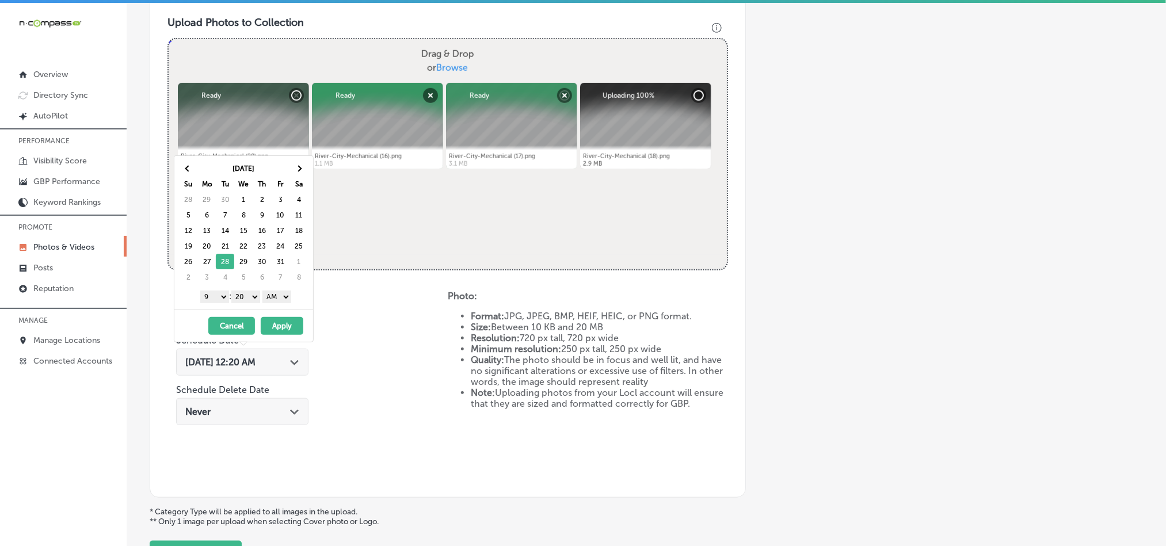
click at [249, 301] on select "00 10 20 30 40 50" at bounding box center [245, 297] width 29 height 13
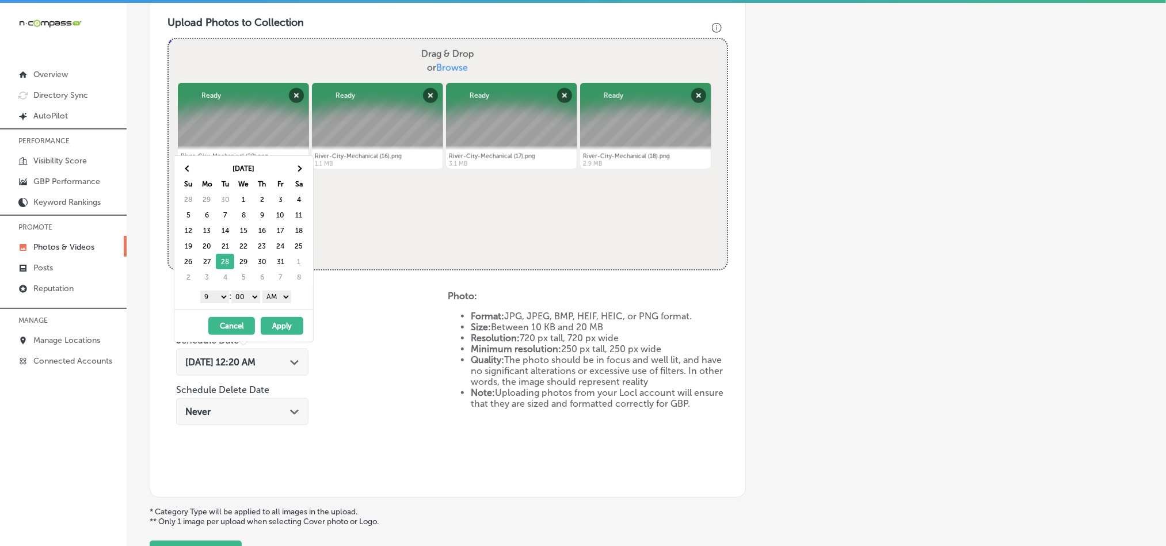
click at [280, 295] on select "AM PM" at bounding box center [277, 297] width 29 height 13
click at [278, 330] on button "Apply" at bounding box center [282, 326] width 43 height 18
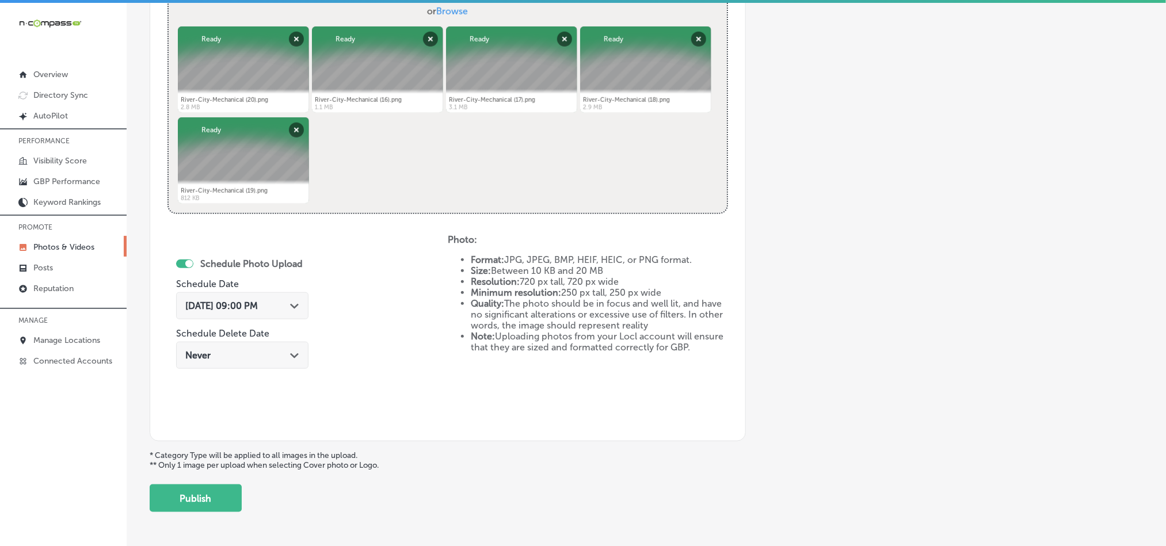
scroll to position [473, 0]
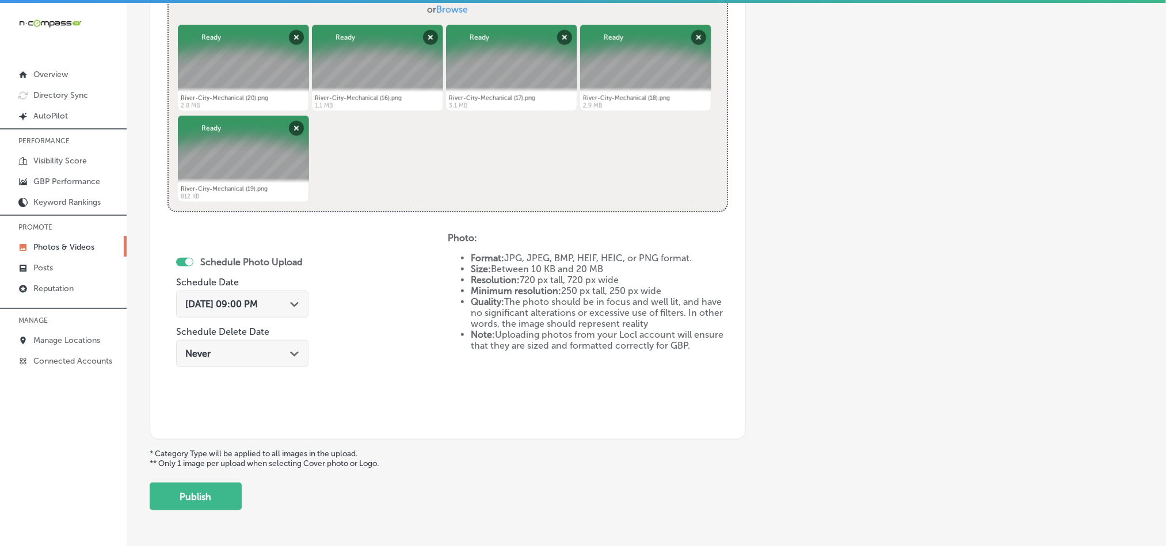
click at [216, 476] on div "Add a Collection Which Type of Image or Video Would You Like to Upload? Photo C…" at bounding box center [647, 56] width 994 height 910
click at [215, 489] on button "Publish" at bounding box center [196, 497] width 92 height 28
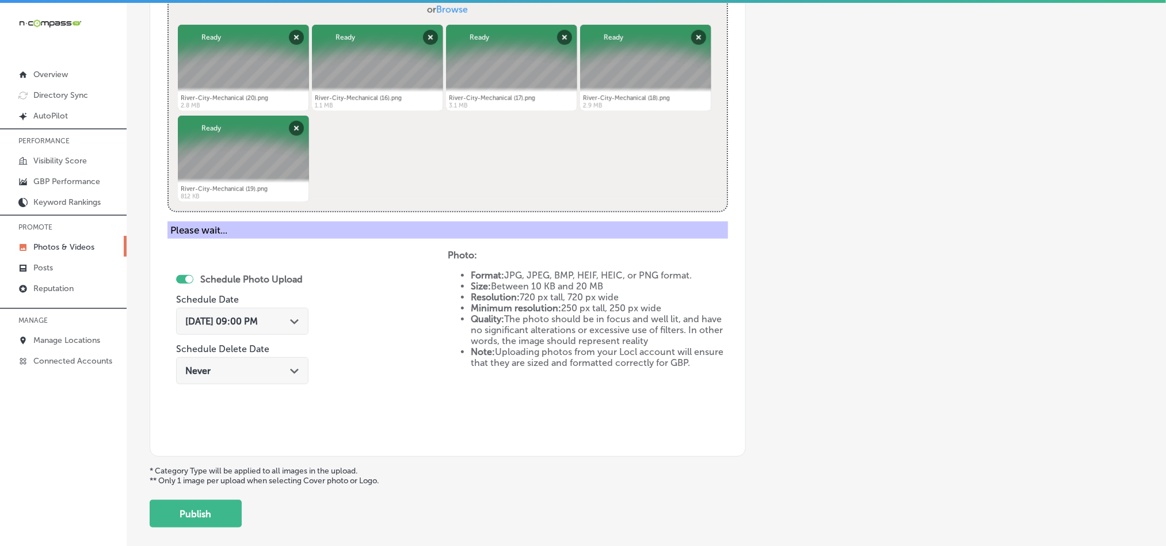
scroll to position [329, 0]
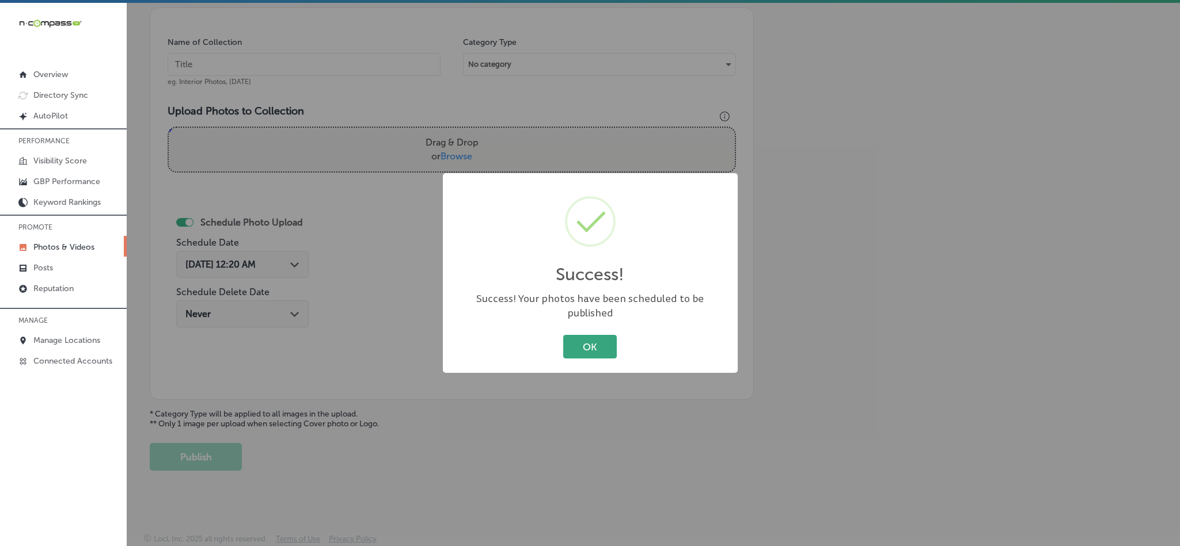
click at [579, 335] on button "OK" at bounding box center [590, 347] width 54 height 24
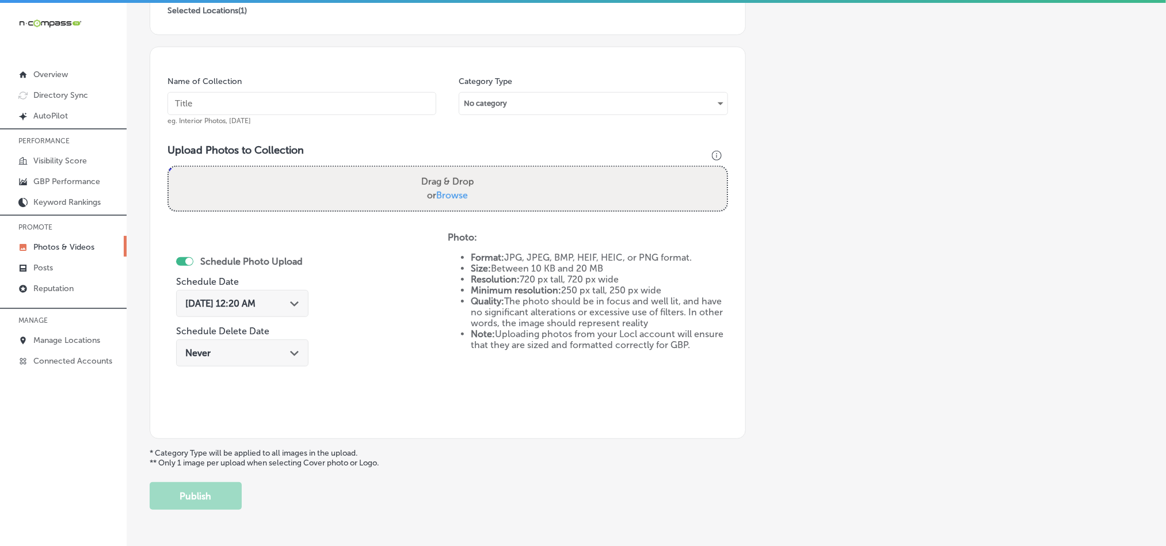
scroll to position [271, 0]
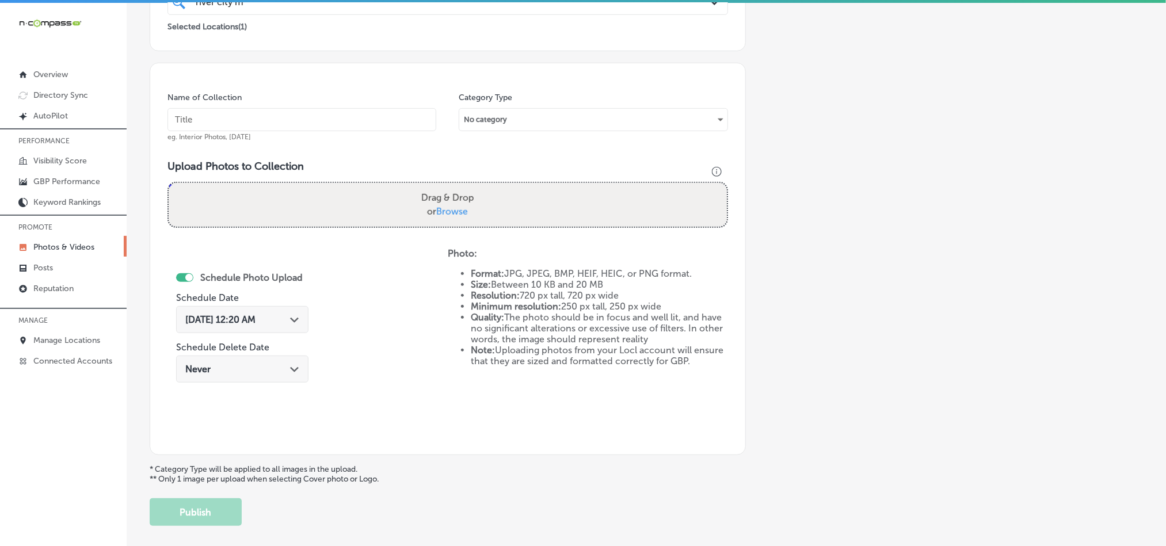
click at [275, 118] on input "text" at bounding box center [302, 119] width 269 height 23
paste input "River-City-Mechanical-Heating-Repair-Services"
type input "River-City-Mechanical-Heating-Repair-Services"
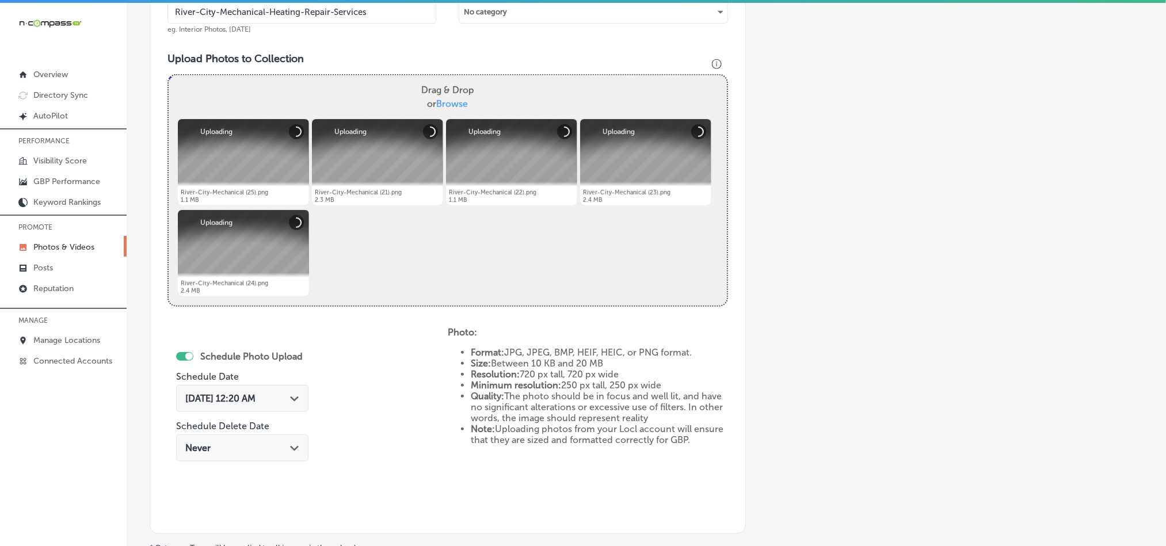
scroll to position [386, 0]
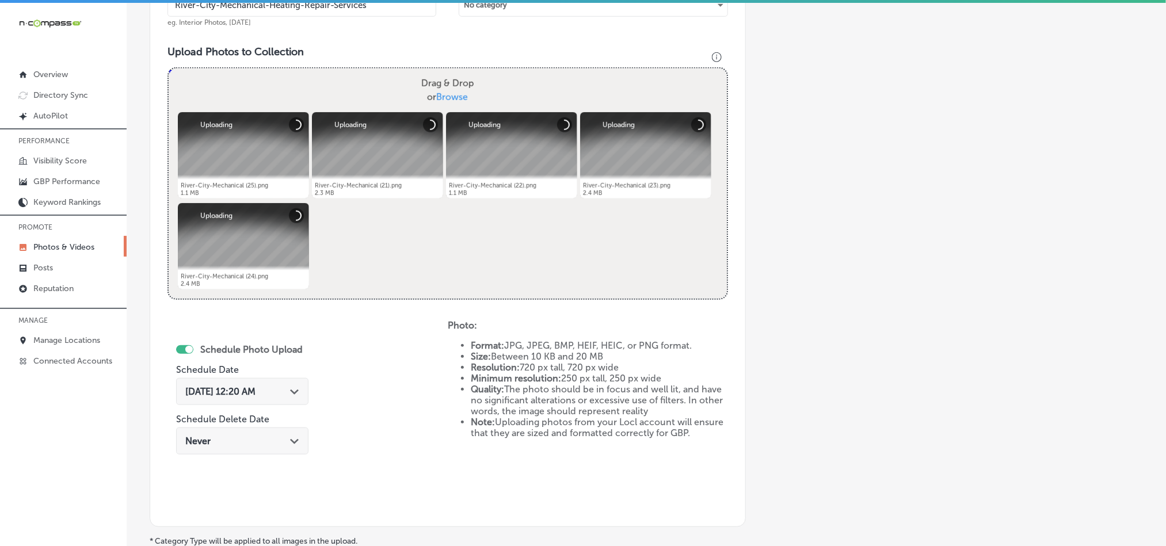
click at [288, 397] on div "[DATE] 12:20 AM Path Created with Sketch." at bounding box center [242, 391] width 114 height 11
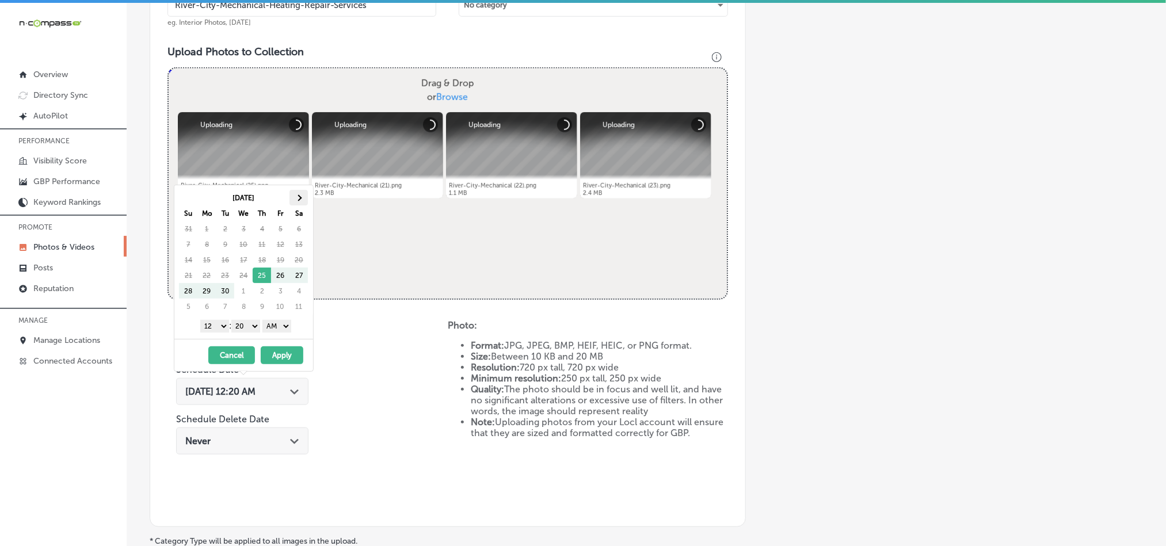
click at [305, 202] on th at bounding box center [299, 198] width 18 height 16
click at [305, 199] on th at bounding box center [299, 198] width 18 height 16
click at [218, 330] on select "1 2 3 4 5 6 7 8 9 10 11 12" at bounding box center [214, 326] width 29 height 13
click at [242, 325] on select "00 10 20 30 40 50" at bounding box center [245, 326] width 29 height 13
drag, startPoint x: 261, startPoint y: 336, endPoint x: 287, endPoint y: 325, distance: 27.6
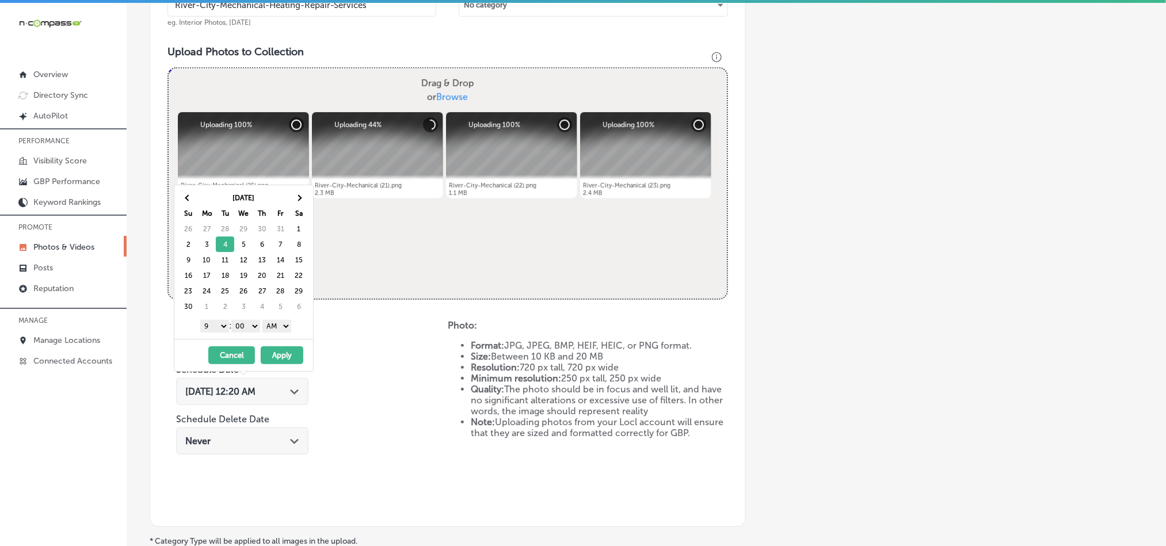
click at [287, 325] on select "AM PM" at bounding box center [277, 326] width 29 height 13
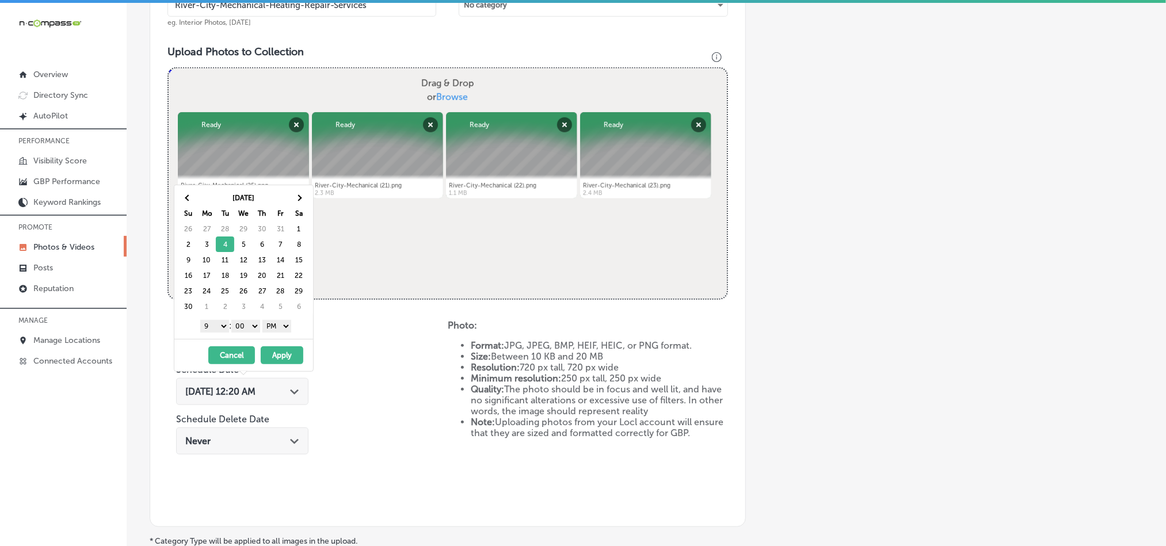
click at [280, 359] on button "Apply" at bounding box center [282, 356] width 43 height 18
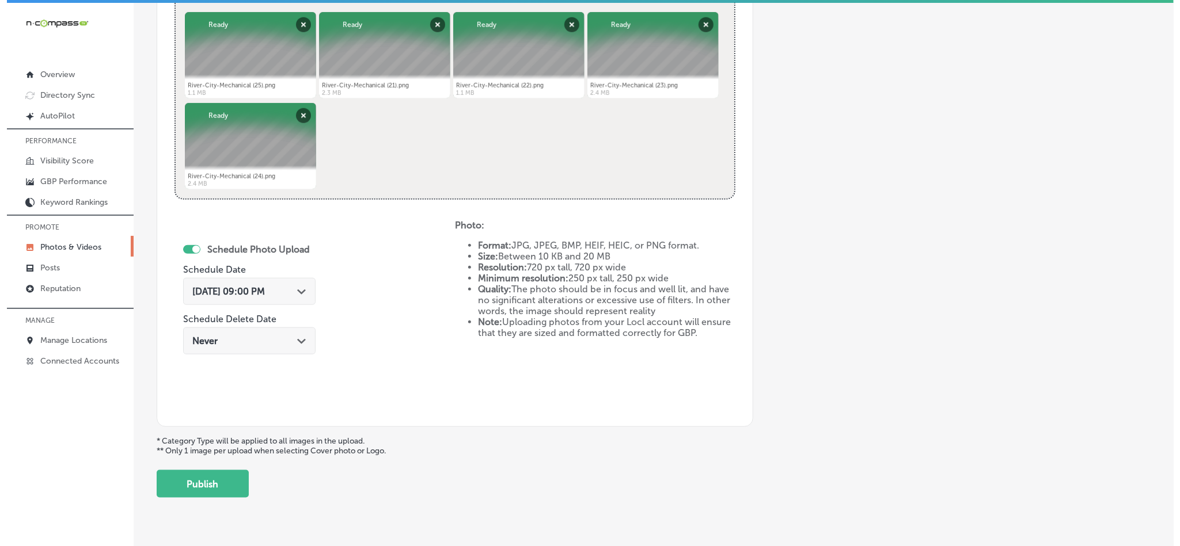
scroll to position [501, 0]
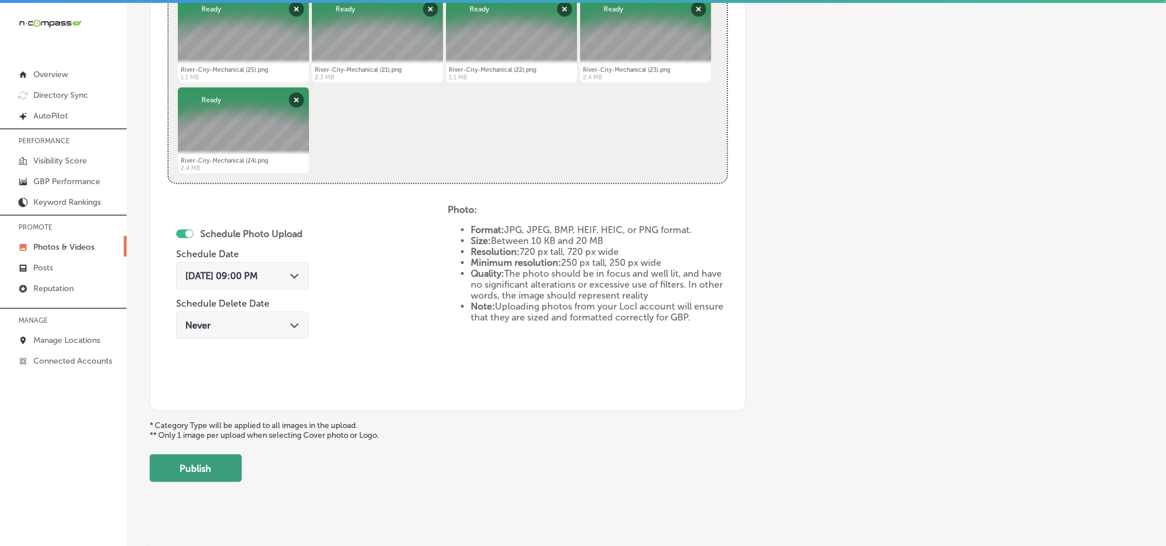
click at [206, 463] on button "Publish" at bounding box center [196, 469] width 92 height 28
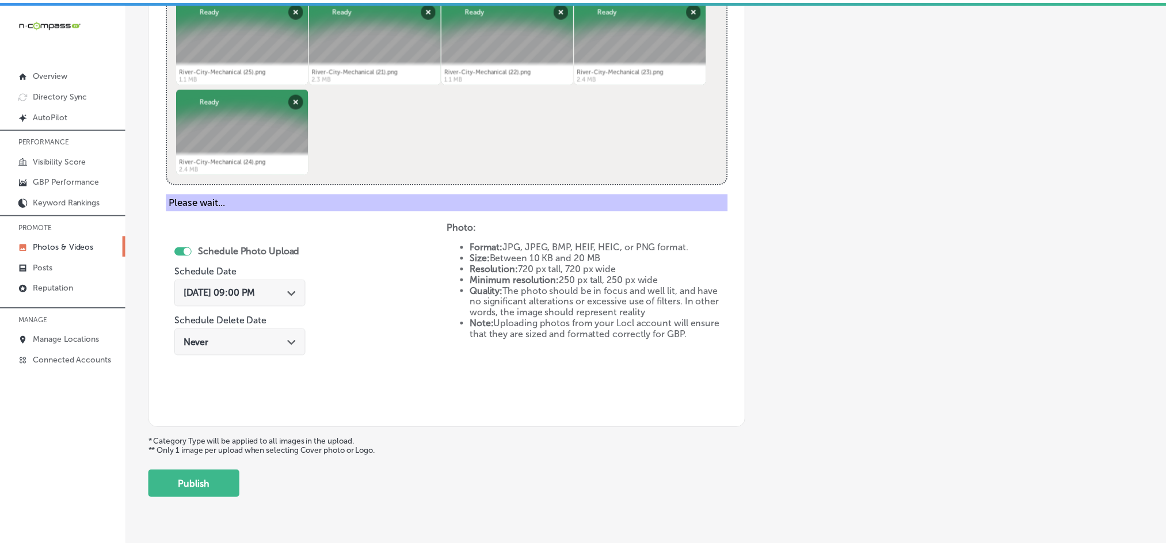
scroll to position [329, 0]
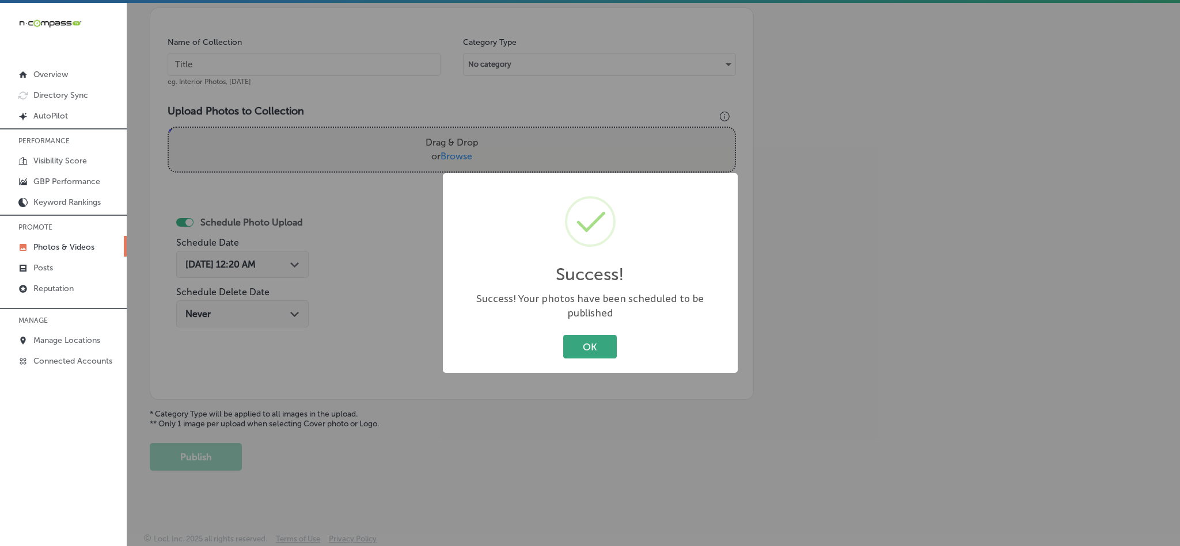
click at [565, 340] on button "OK" at bounding box center [590, 347] width 54 height 24
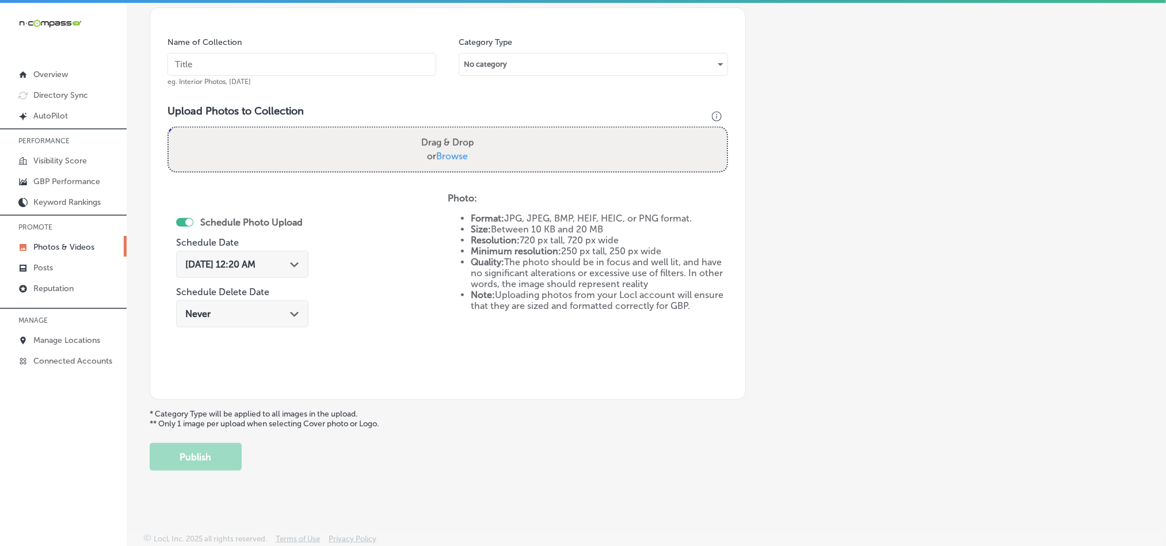
scroll to position [299, 0]
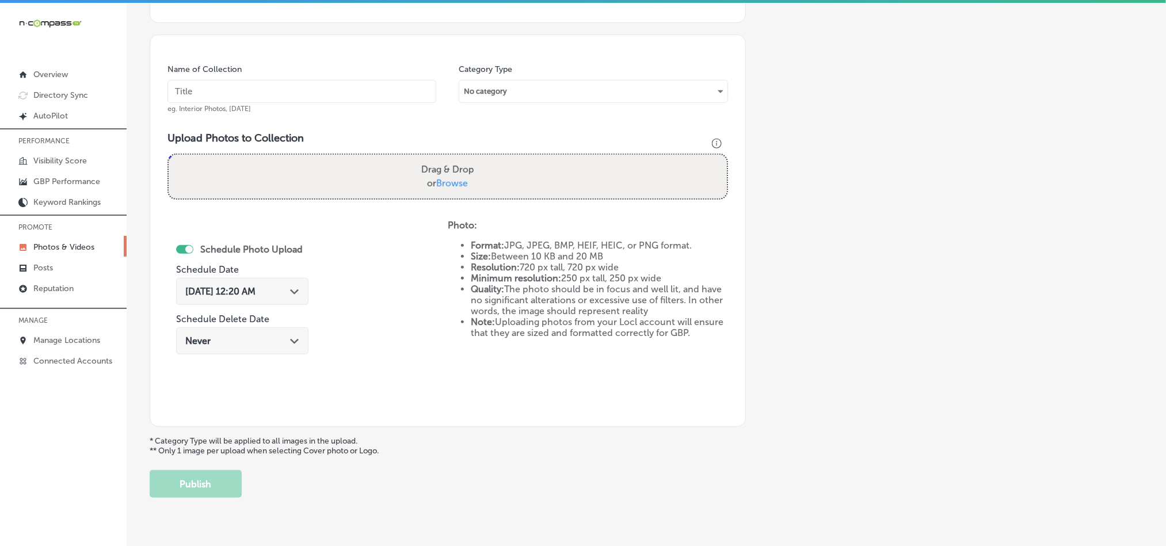
click at [237, 94] on input "text" at bounding box center [302, 91] width 269 height 23
paste input "River-City-Mechanical-Commercial-HVAC-Services"
type input "River-City-Mechanical-Commercial-HVAC-Services"
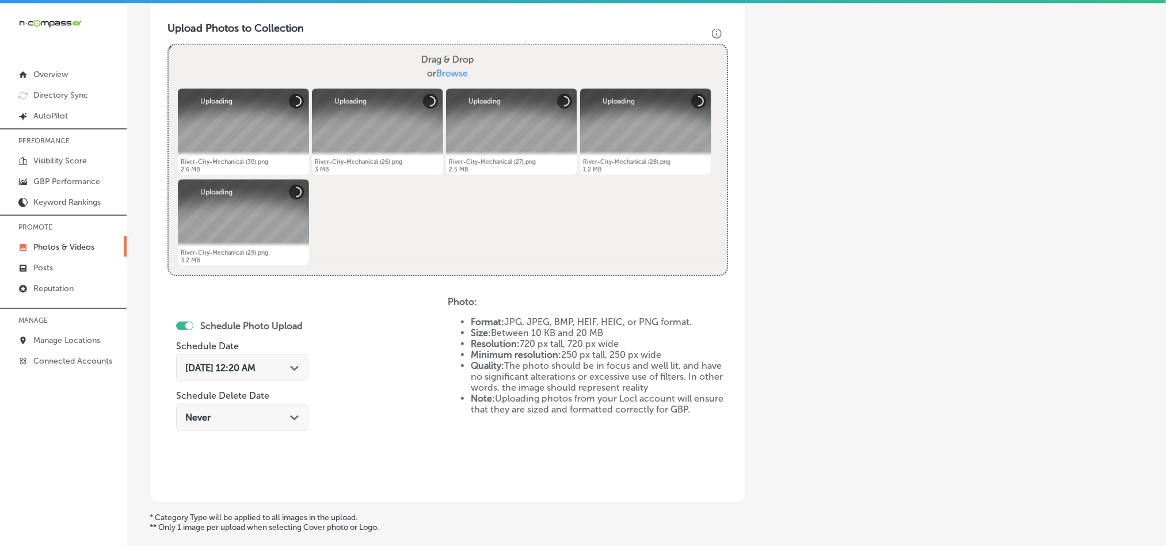
scroll to position [415, 0]
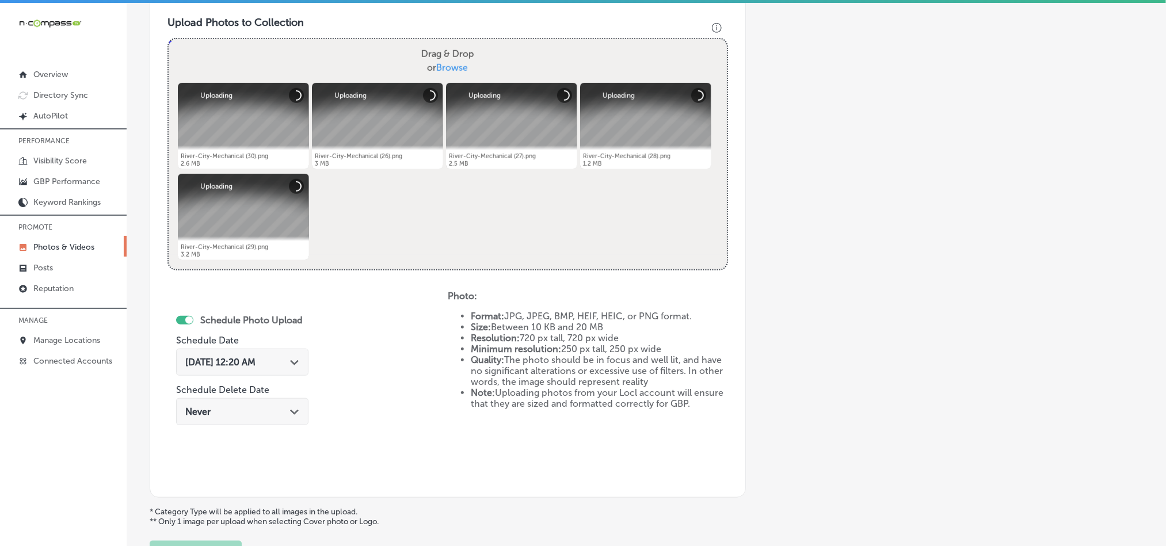
click at [296, 356] on div "[DATE] 12:20 AM Path Created with Sketch." at bounding box center [242, 362] width 132 height 27
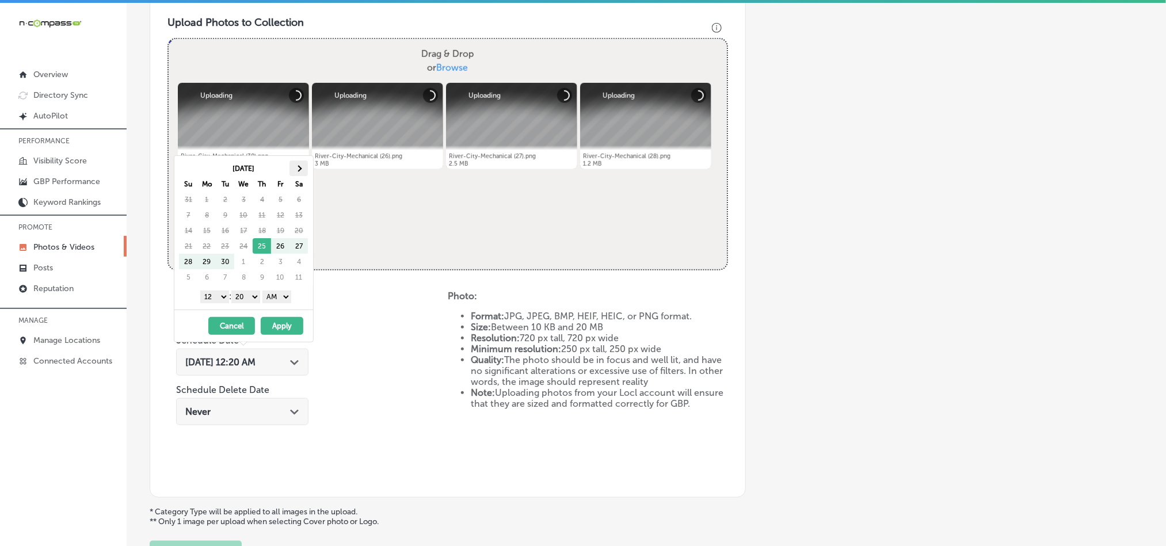
click at [296, 166] on th at bounding box center [299, 169] width 18 height 16
click at [218, 297] on select "1 2 3 4 5 6 7 8 9 10 11 12" at bounding box center [214, 297] width 29 height 13
click at [249, 295] on select "00 10 20 30 40 50" at bounding box center [245, 297] width 29 height 13
drag, startPoint x: 287, startPoint y: 292, endPoint x: 283, endPoint y: 303, distance: 10.9
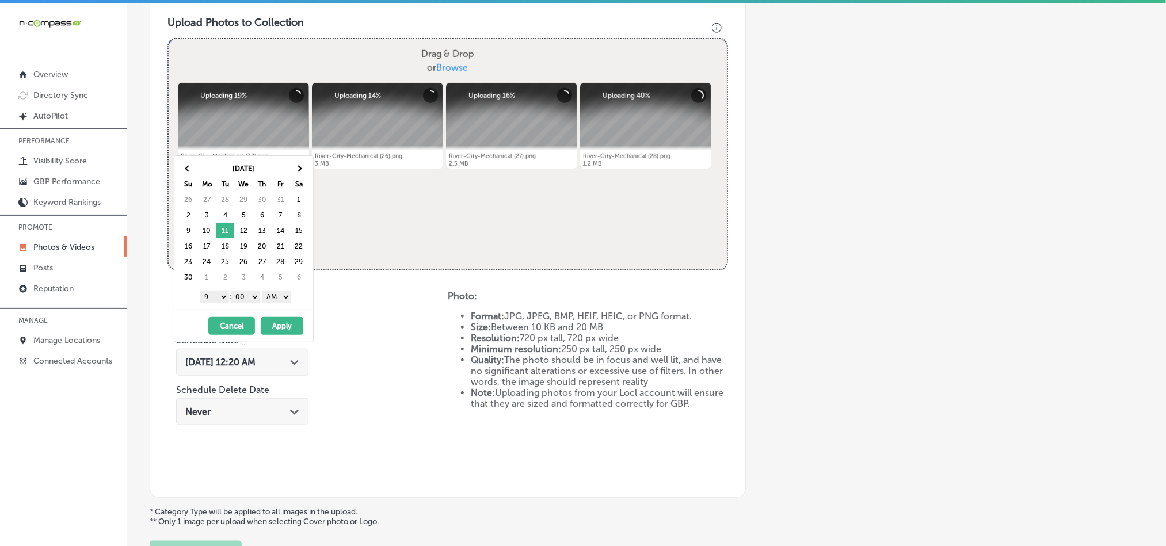
click at [287, 294] on select "AM PM" at bounding box center [277, 297] width 29 height 13
click at [277, 330] on button "Apply" at bounding box center [282, 326] width 43 height 18
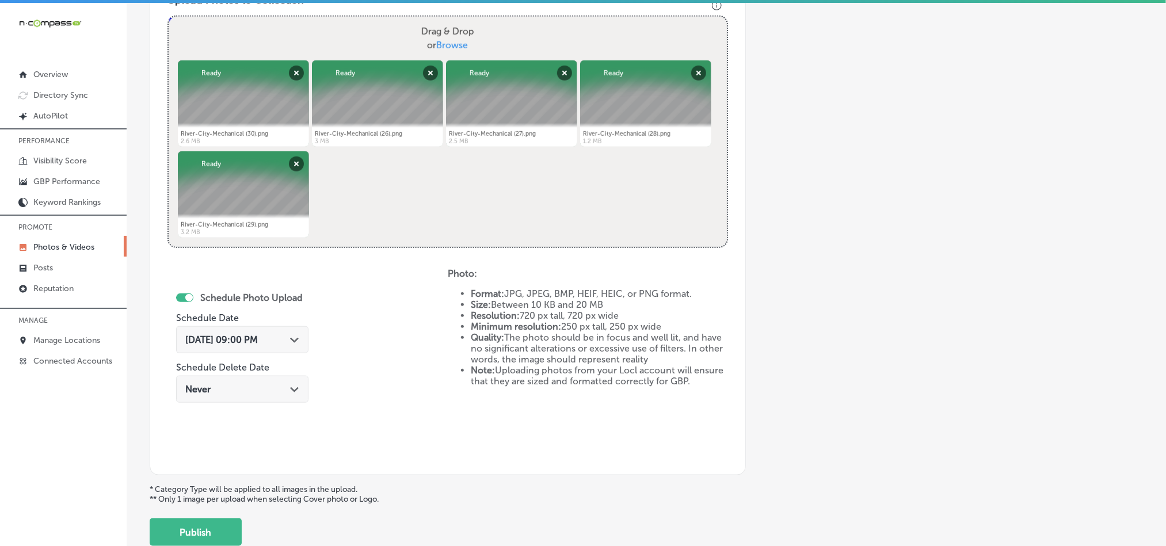
scroll to position [444, 0]
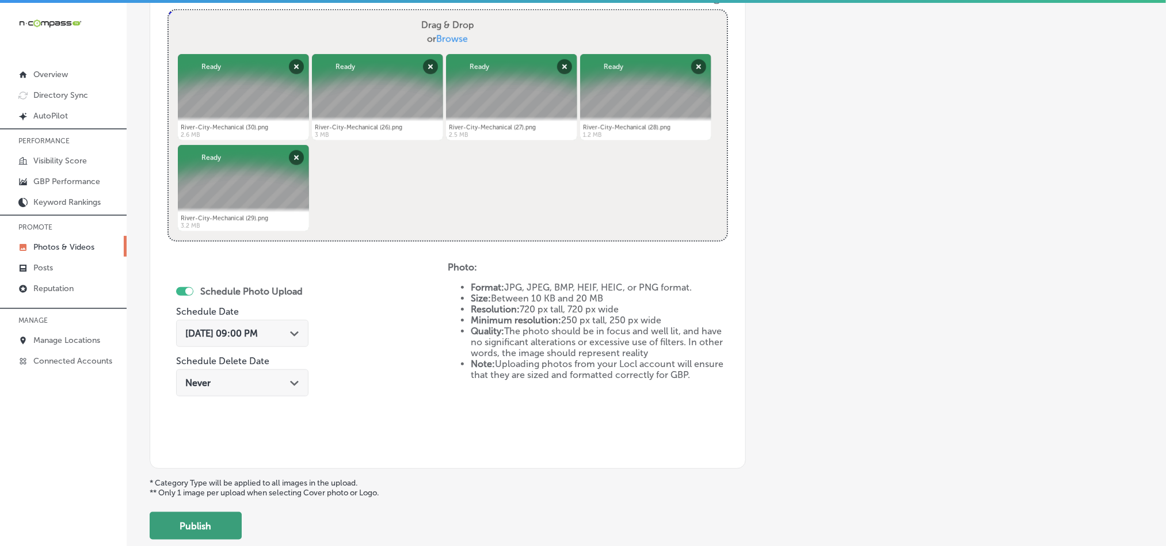
click at [199, 534] on button "Publish" at bounding box center [196, 526] width 92 height 28
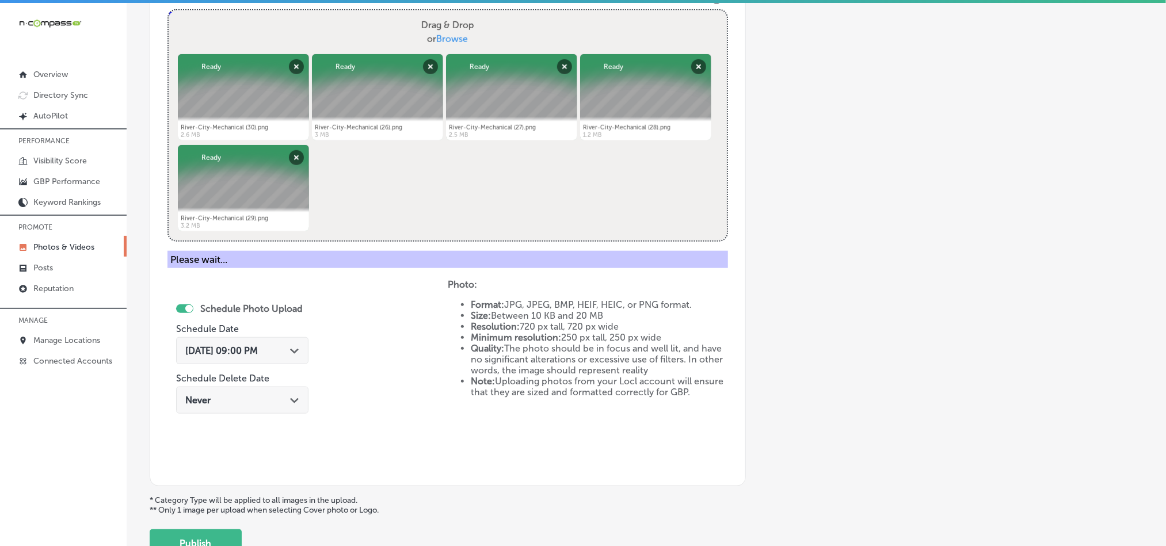
scroll to position [329, 0]
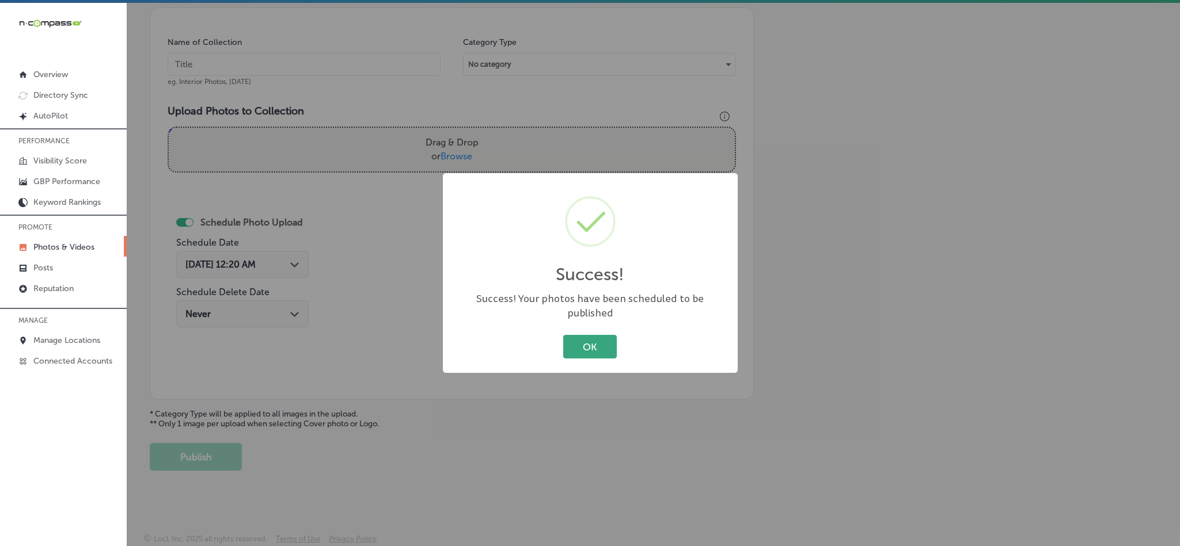
click at [589, 335] on button "OK" at bounding box center [590, 347] width 54 height 24
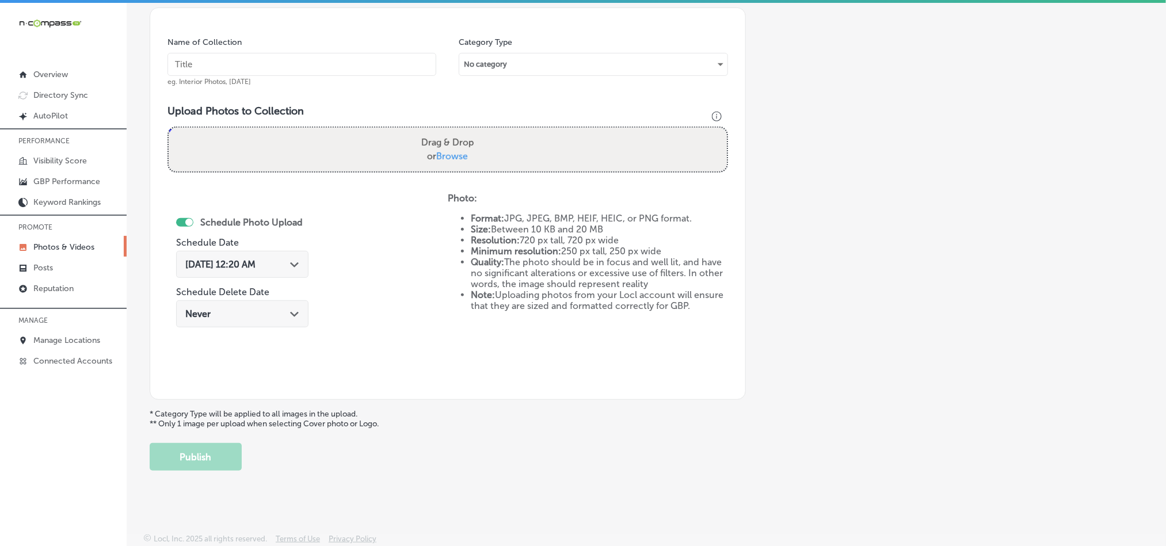
click at [261, 64] on input "text" at bounding box center [302, 64] width 269 height 23
paste input "River-City-Mechanical-AC-Installation"
type input "River-City-Mechanical-AC-Installation"
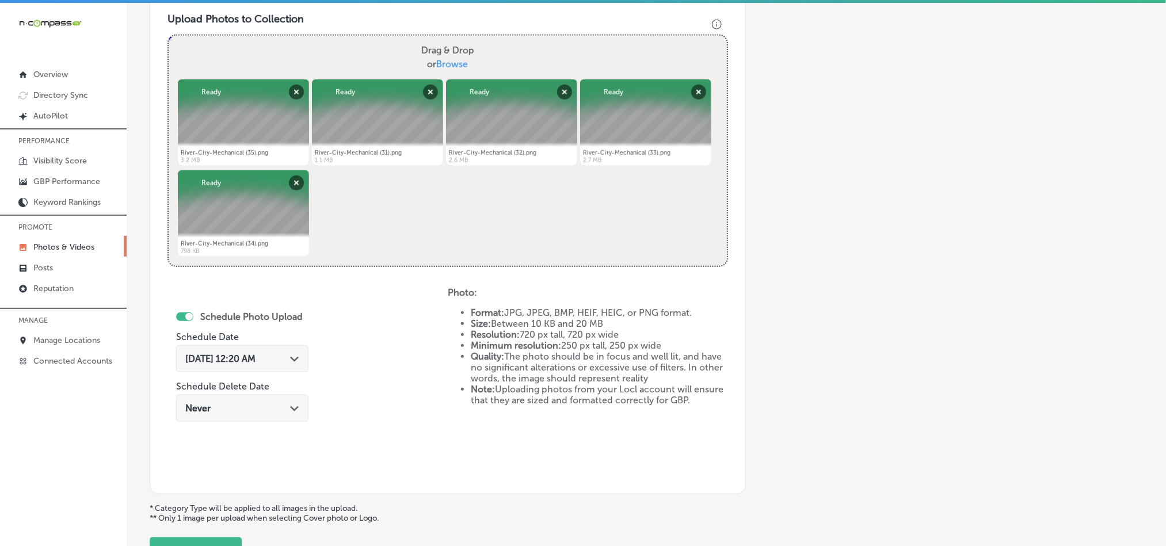
scroll to position [444, 0]
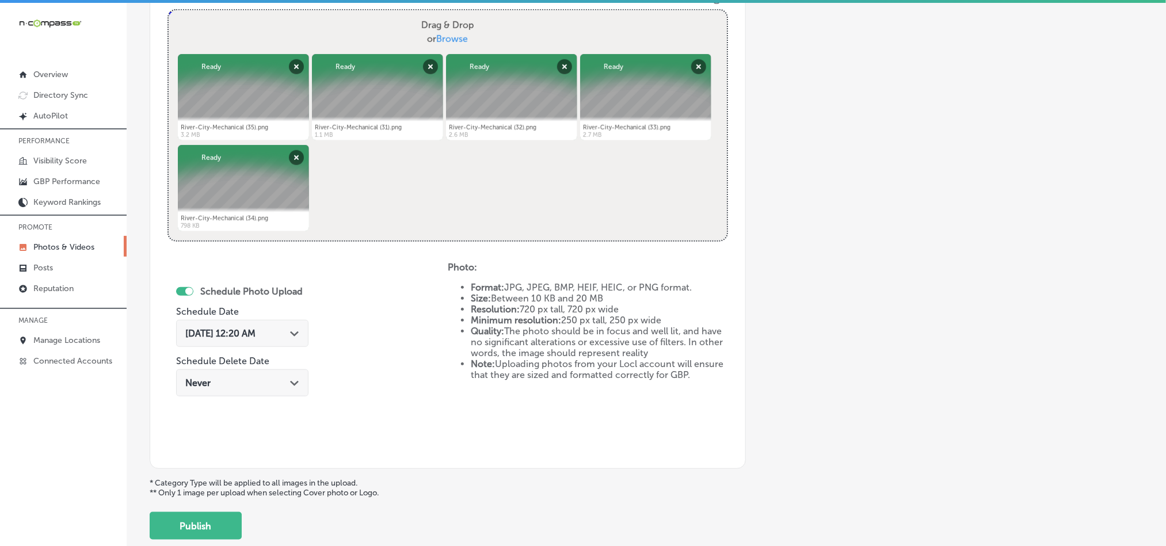
click at [294, 333] on polygon at bounding box center [294, 334] width 9 height 5
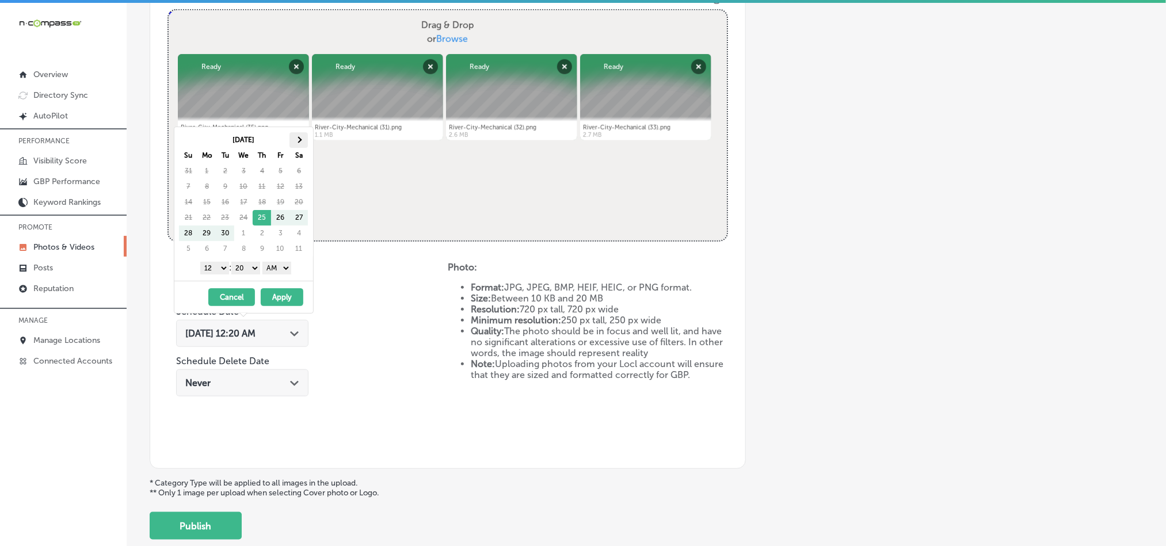
click at [303, 135] on th at bounding box center [299, 140] width 18 height 16
click at [222, 264] on select "1 2 3 4 5 6 7 8 9 10 11 12" at bounding box center [214, 268] width 29 height 13
click at [246, 272] on select "00 10 20 30 40 50" at bounding box center [245, 268] width 29 height 13
drag, startPoint x: 275, startPoint y: 268, endPoint x: 277, endPoint y: 276, distance: 8.2
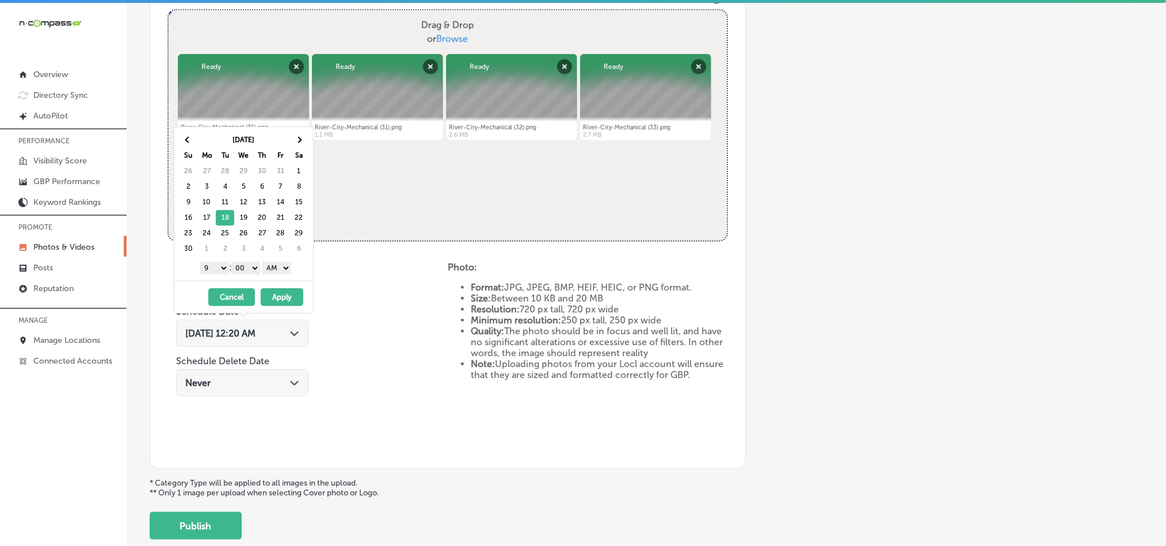
click at [275, 268] on select "AM PM" at bounding box center [277, 268] width 29 height 13
click at [282, 299] on button "Apply" at bounding box center [282, 297] width 43 height 18
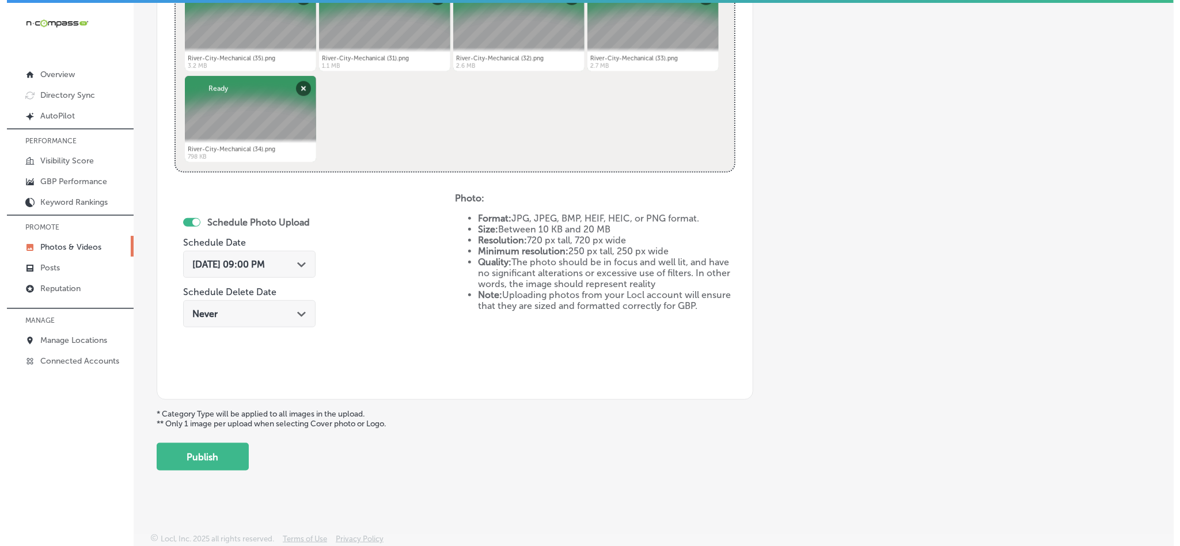
scroll to position [515, 0]
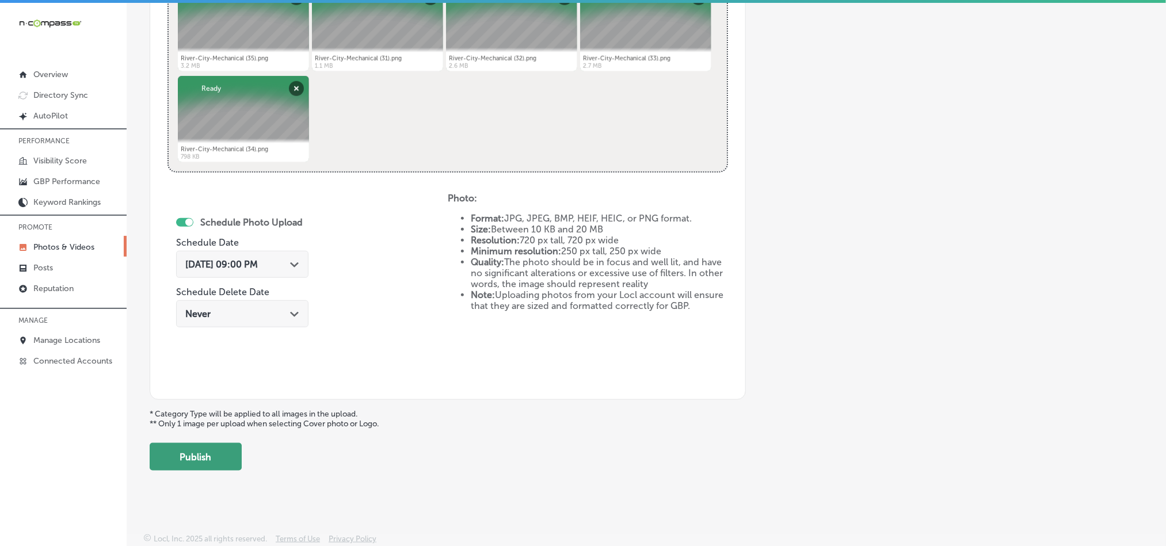
click at [232, 458] on button "Publish" at bounding box center [196, 457] width 92 height 28
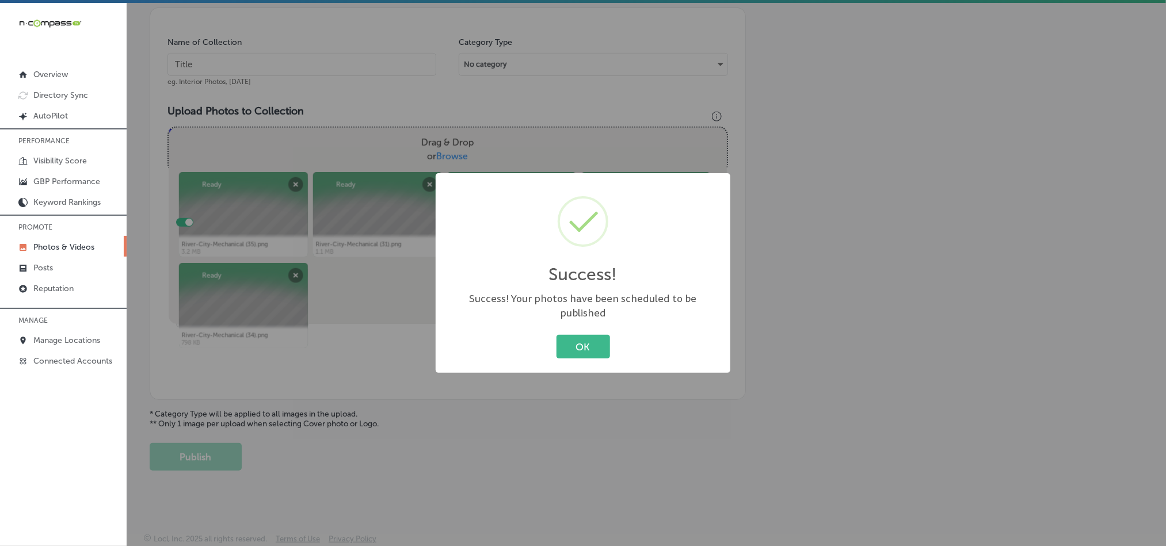
scroll to position [329, 0]
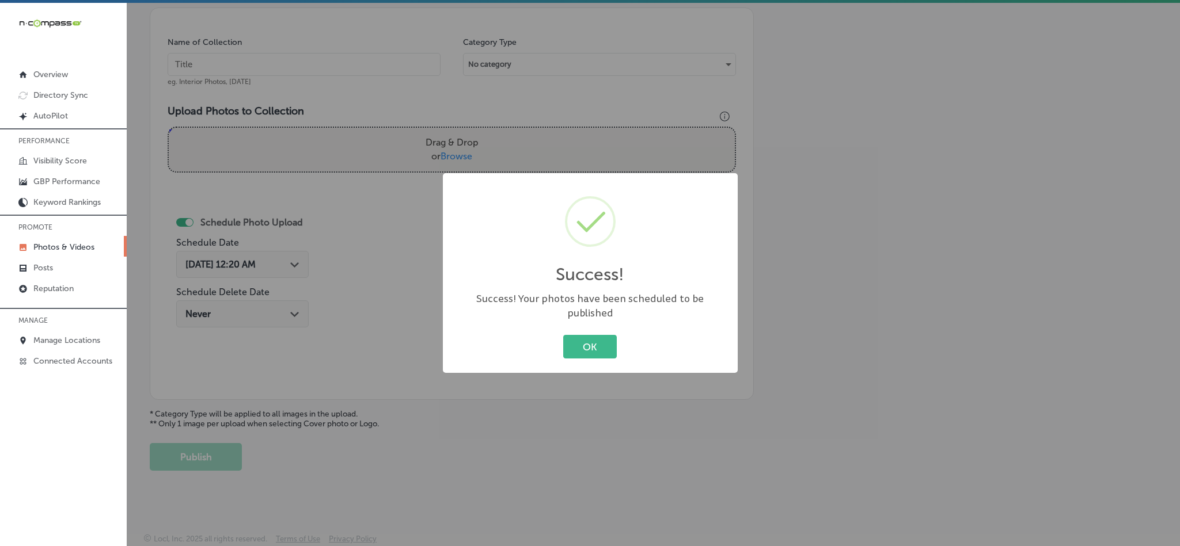
click at [609, 332] on div "OK Cancel" at bounding box center [590, 347] width 272 height 30
click at [598, 336] on button "OK" at bounding box center [590, 347] width 54 height 24
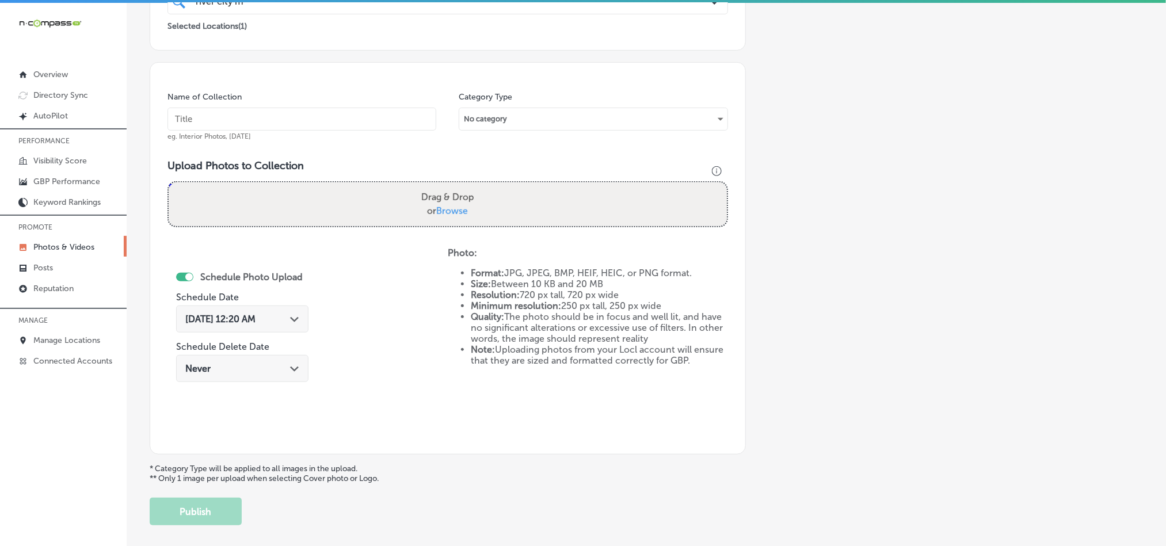
scroll to position [271, 0]
click at [282, 121] on input "text" at bounding box center [302, 119] width 269 height 23
paste input "River-City-Mechanical-AC-Repair"
type input "River-City-Mechanical-AC-Repair"
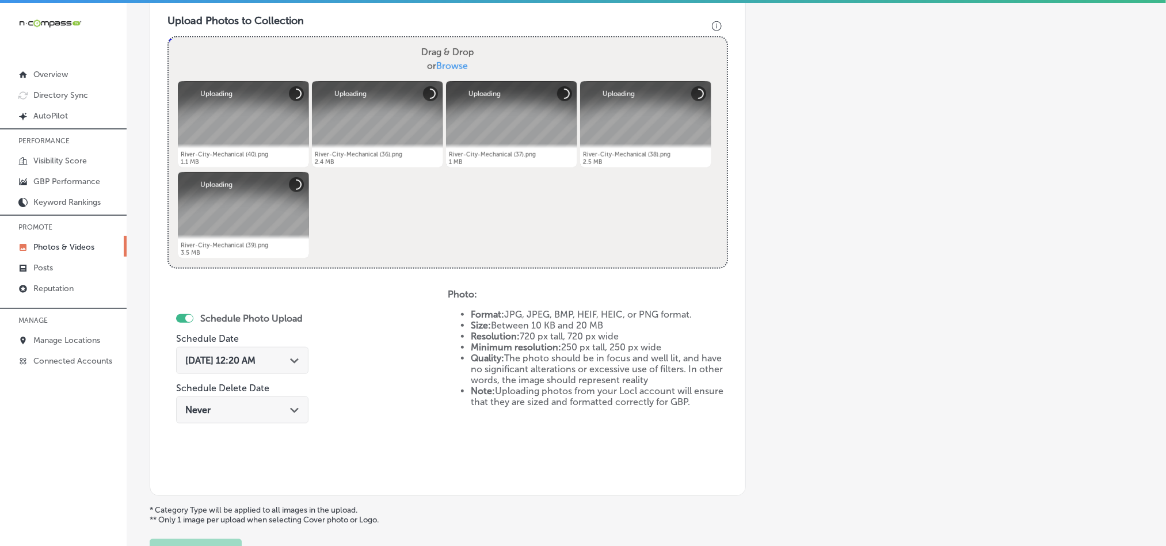
scroll to position [444, 0]
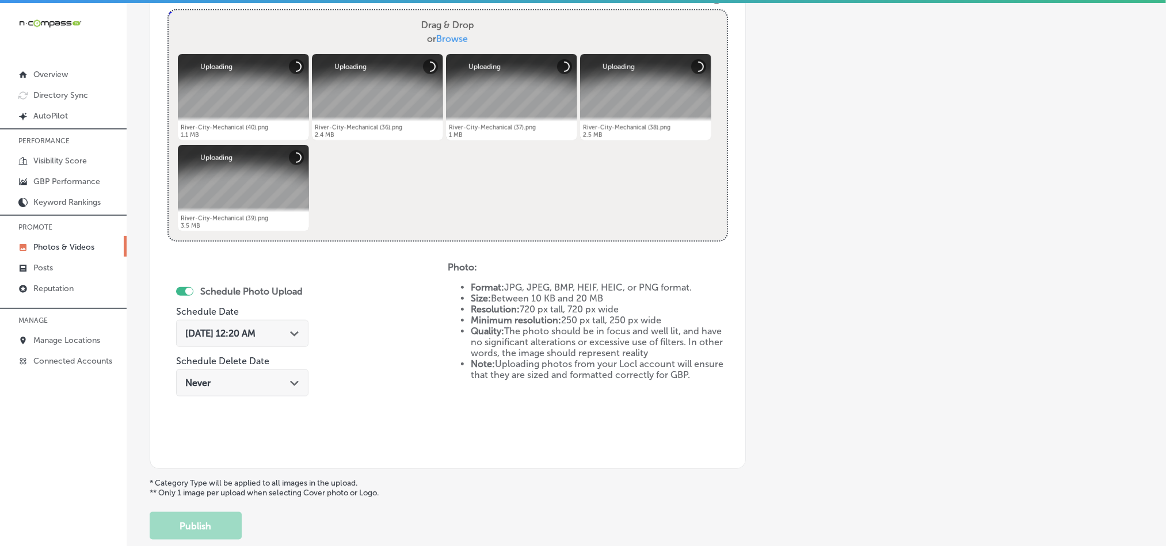
click at [299, 332] on icon "Path Created with Sketch." at bounding box center [294, 334] width 9 height 5
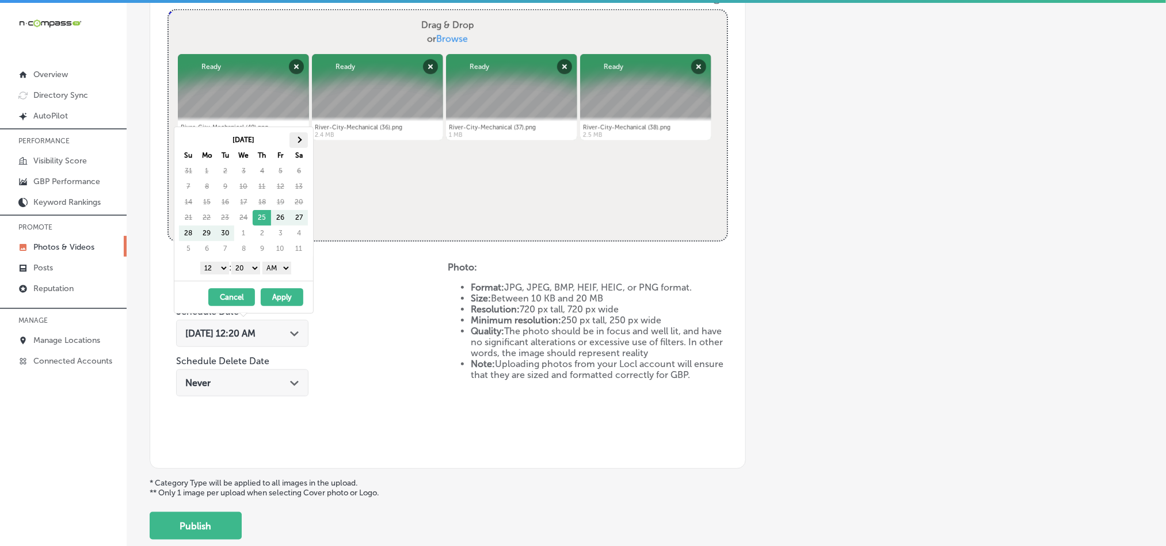
click at [298, 135] on th at bounding box center [299, 140] width 18 height 16
click at [214, 270] on select "1 2 3 4 5 6 7 8 9 10 11 12" at bounding box center [214, 268] width 29 height 13
click at [247, 272] on select "00 10 20 30 40 50" at bounding box center [245, 268] width 29 height 13
click at [282, 270] on select "AM PM" at bounding box center [277, 268] width 29 height 13
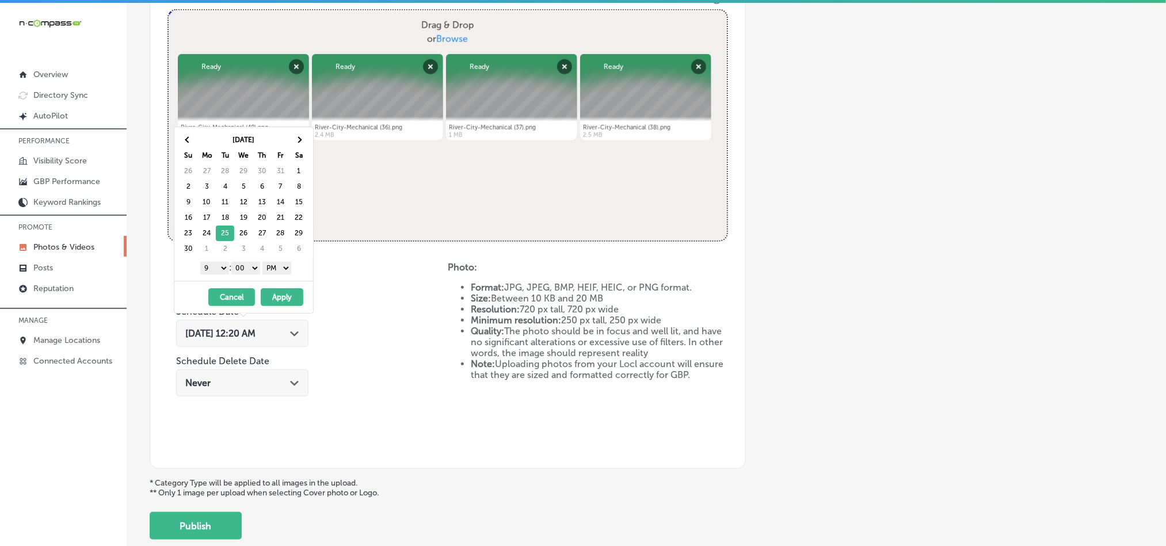
click at [279, 296] on button "Apply" at bounding box center [282, 297] width 43 height 18
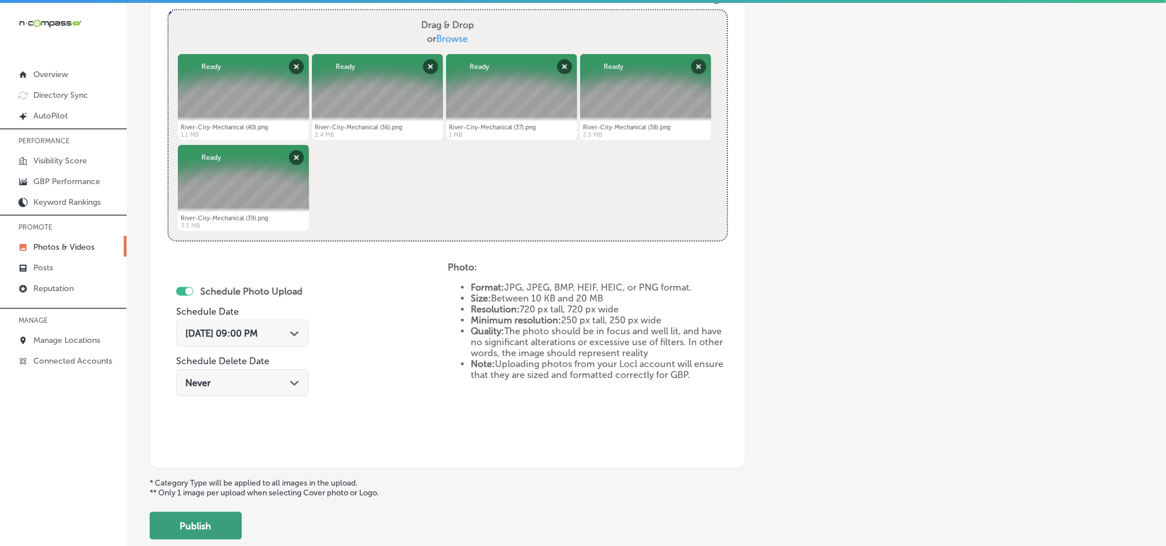
click at [218, 535] on button "Publish" at bounding box center [196, 526] width 92 height 28
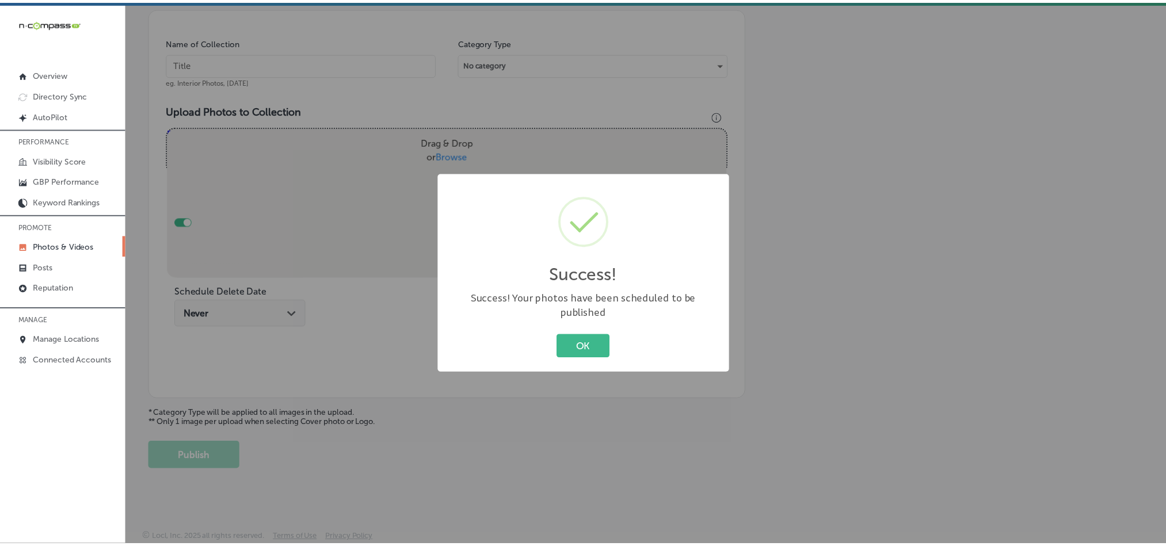
scroll to position [242, 0]
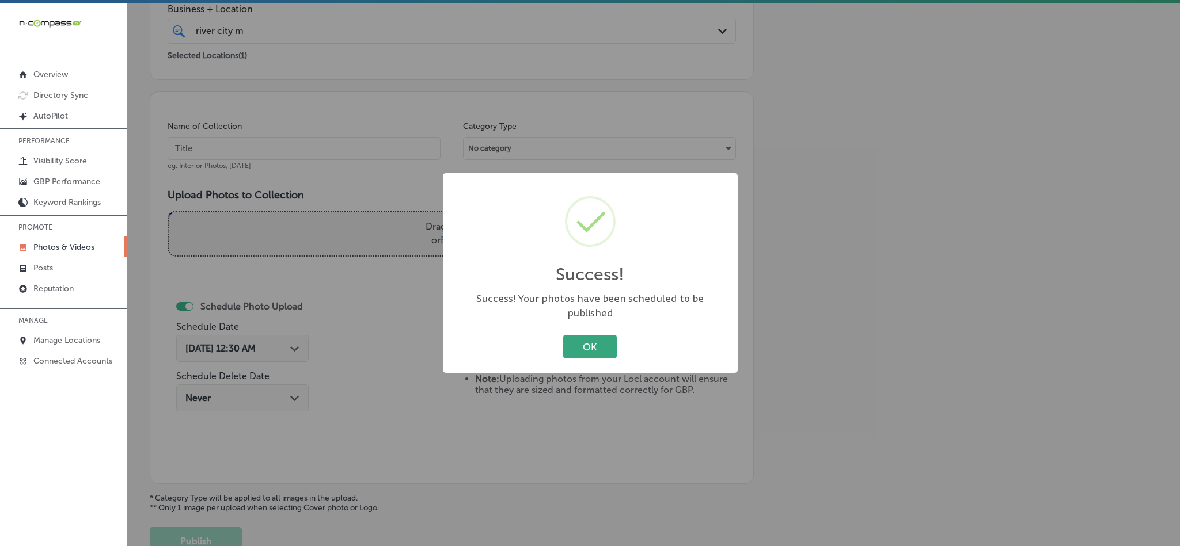
click at [599, 344] on button "OK" at bounding box center [590, 347] width 54 height 24
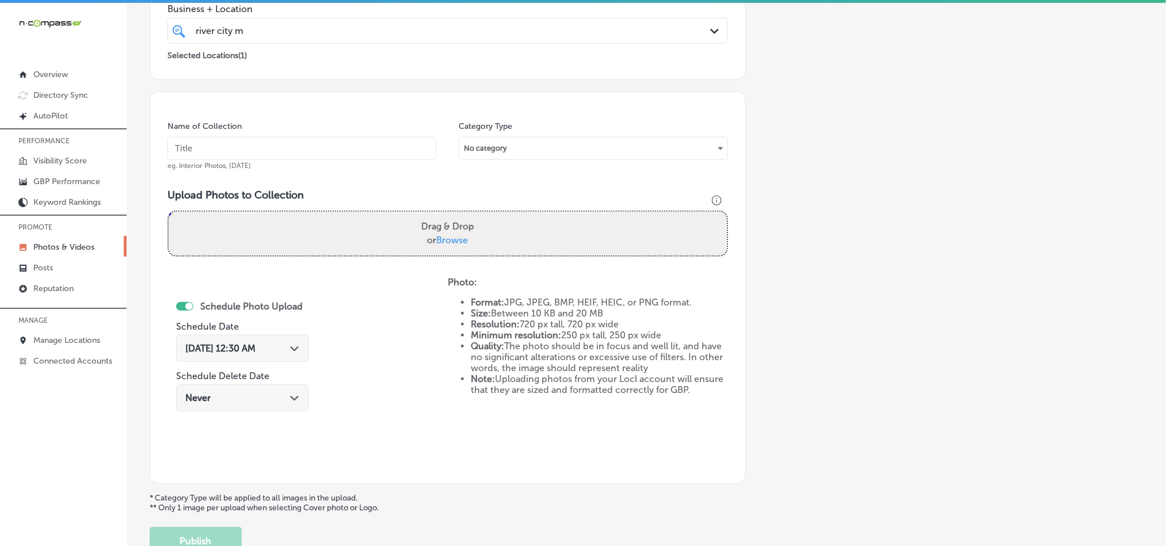
click at [235, 152] on input "text" at bounding box center [302, 148] width 269 height 23
paste input "River-City-Mechanical-Heating-Installation"
type input "River-City-Mechanical-Heating-Installation"
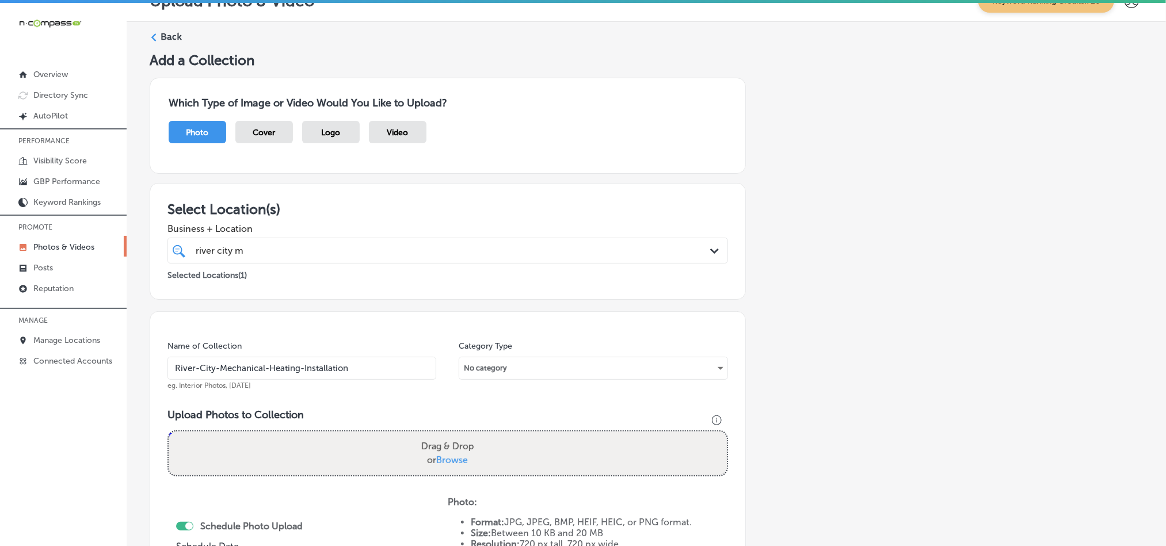
scroll to position [12, 0]
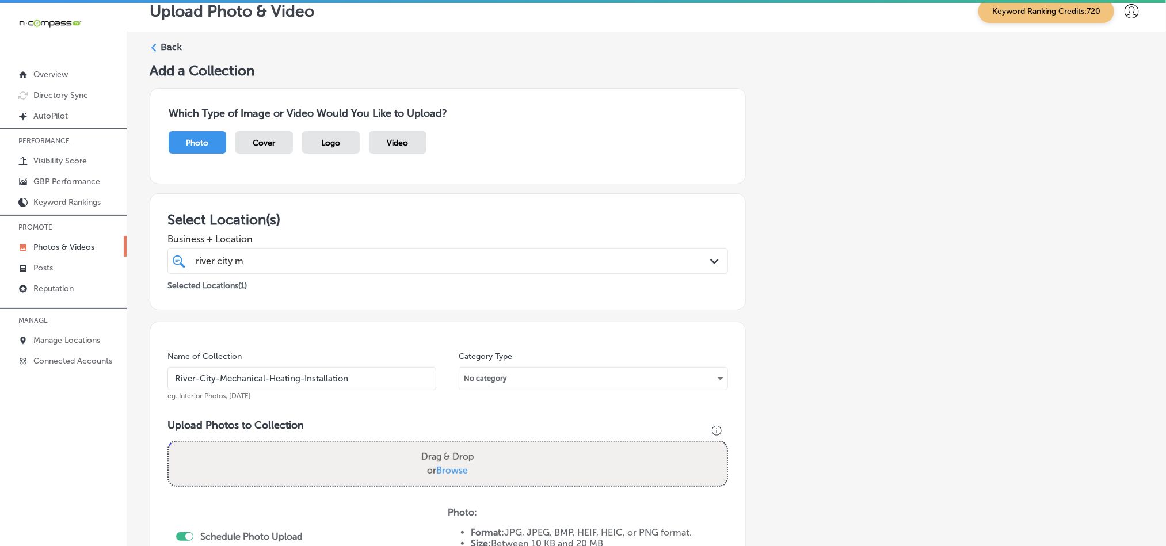
click at [173, 48] on label "Back" at bounding box center [171, 47] width 21 height 13
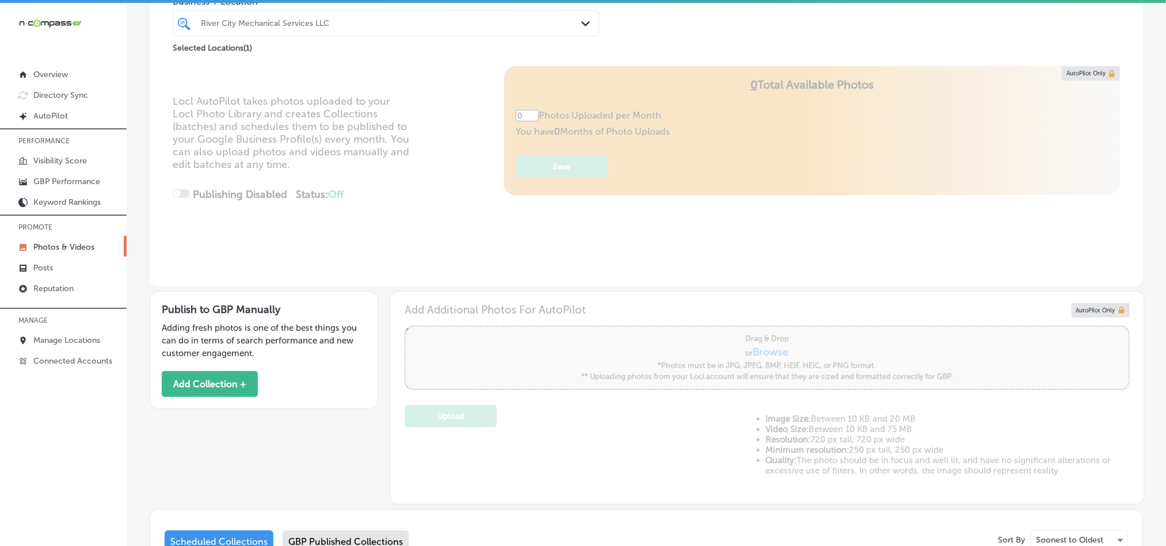
type input "5"
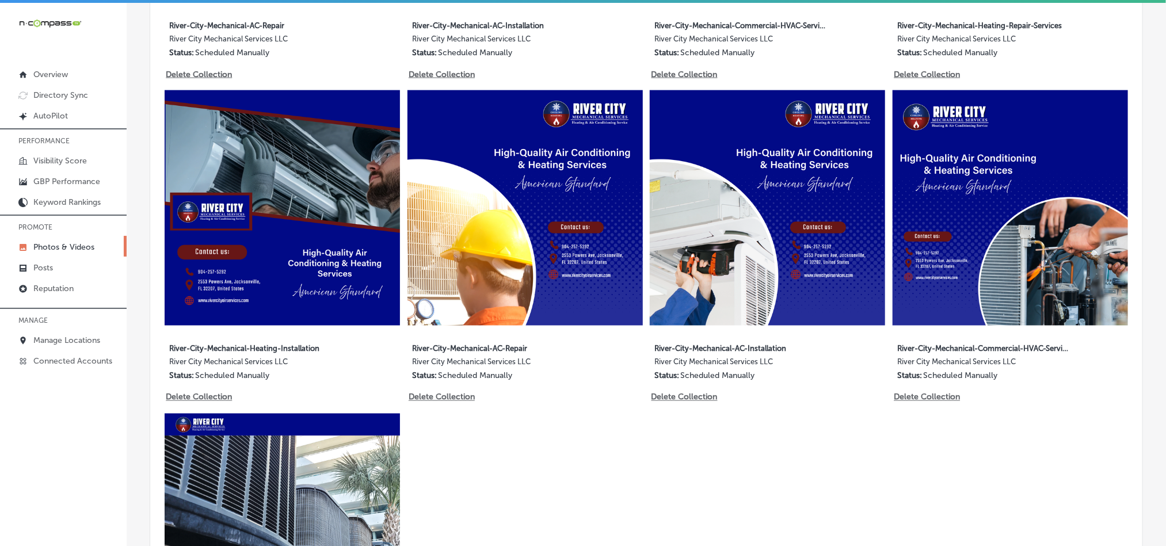
scroll to position [892, 0]
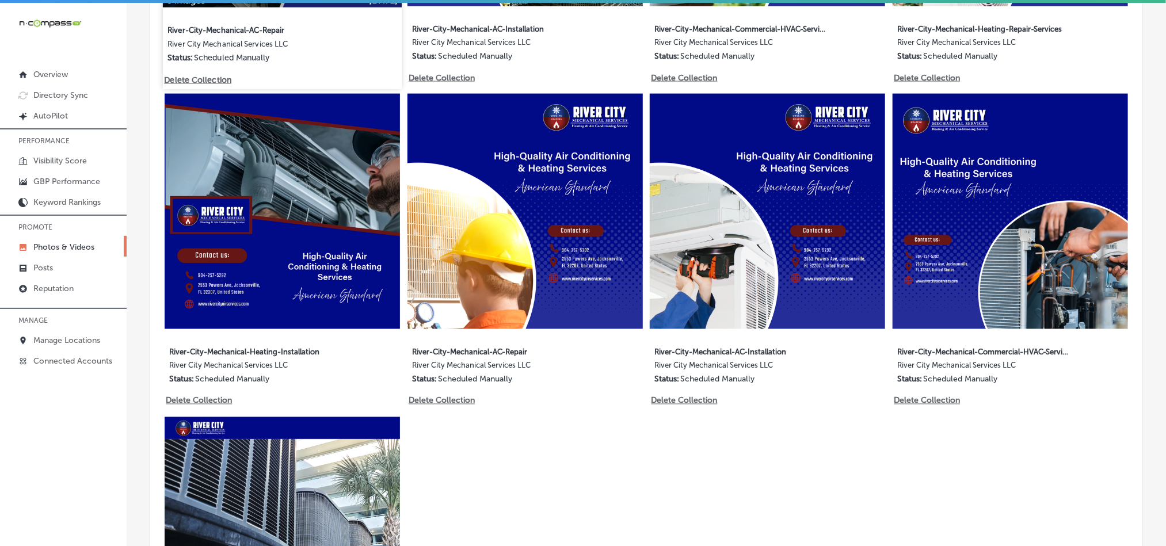
click at [193, 77] on p "Delete Collection" at bounding box center [197, 80] width 66 height 10
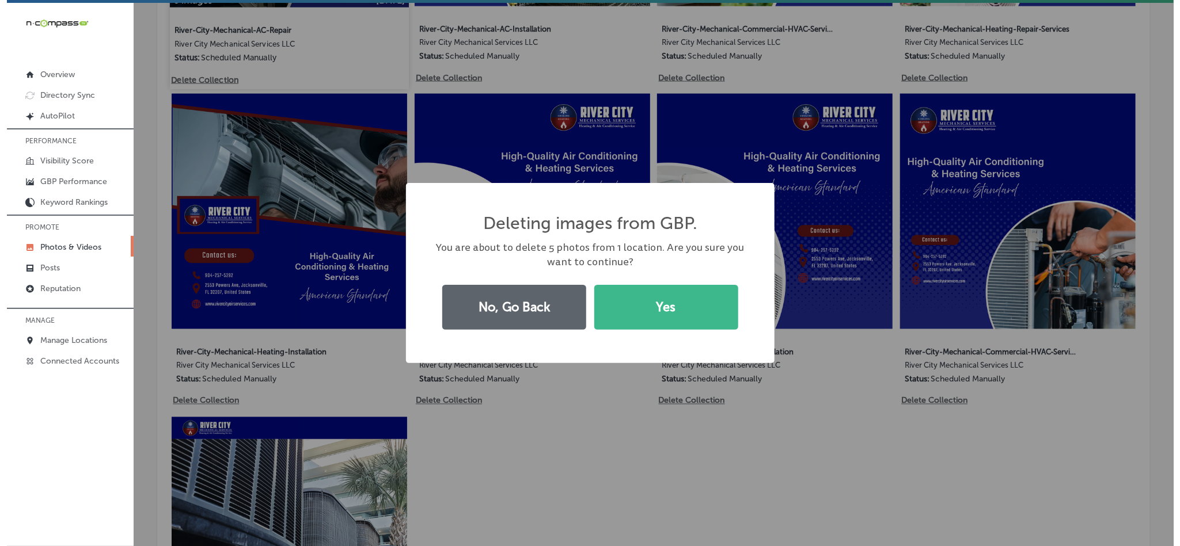
scroll to position [893, 0]
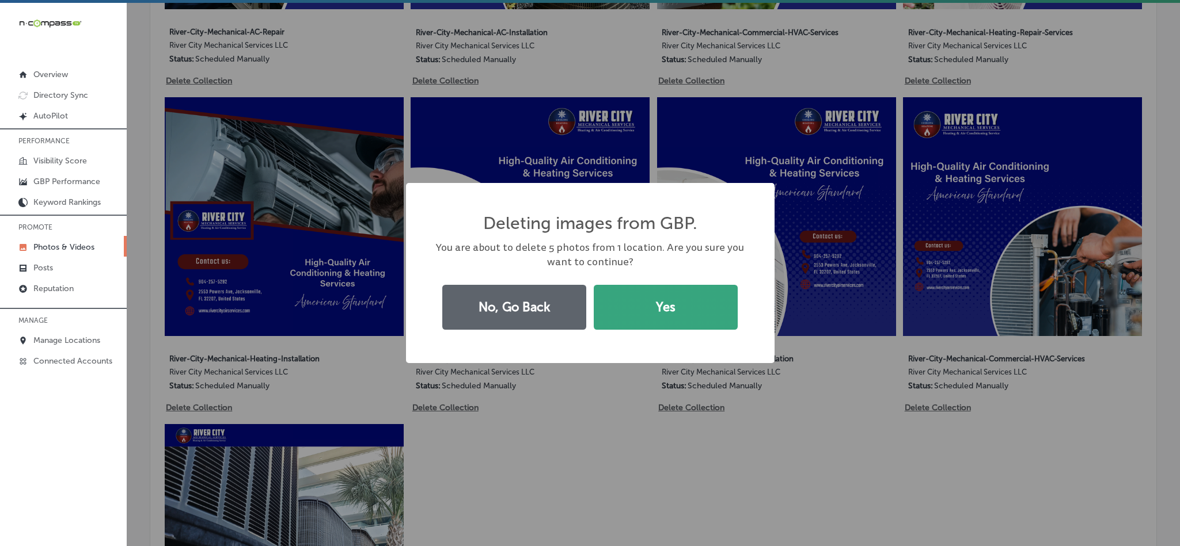
click at [631, 311] on button "Yes" at bounding box center [666, 307] width 144 height 45
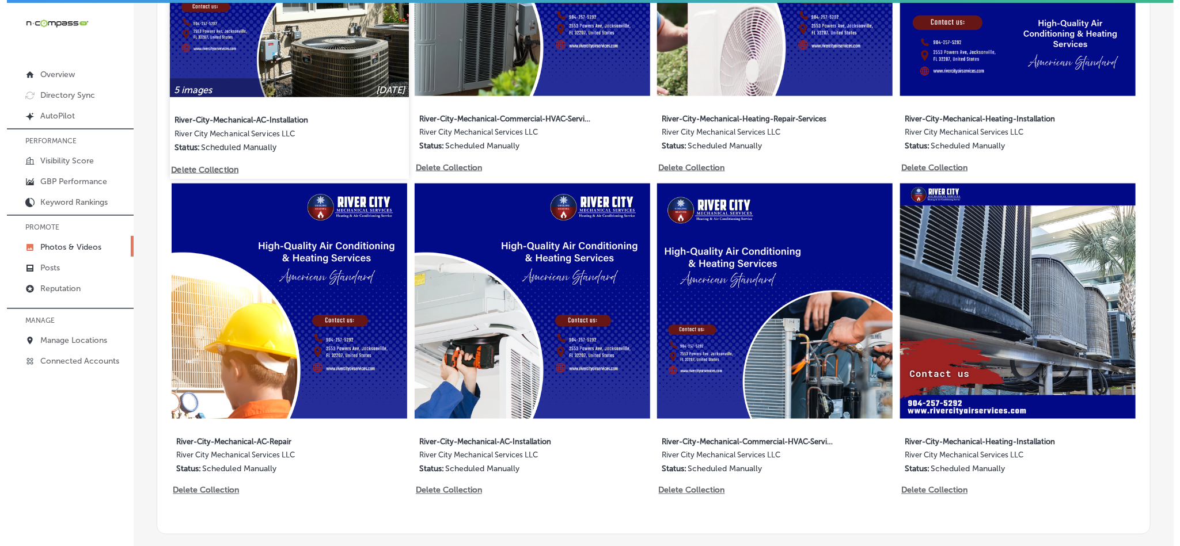
scroll to position [816, 0]
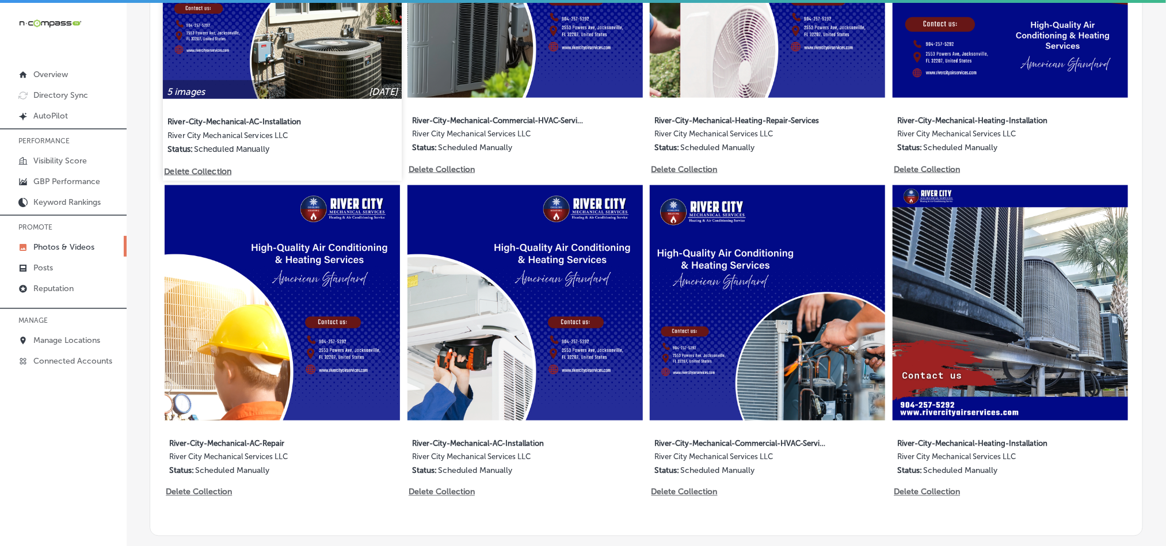
click at [211, 166] on p "Delete Collection" at bounding box center [197, 171] width 66 height 10
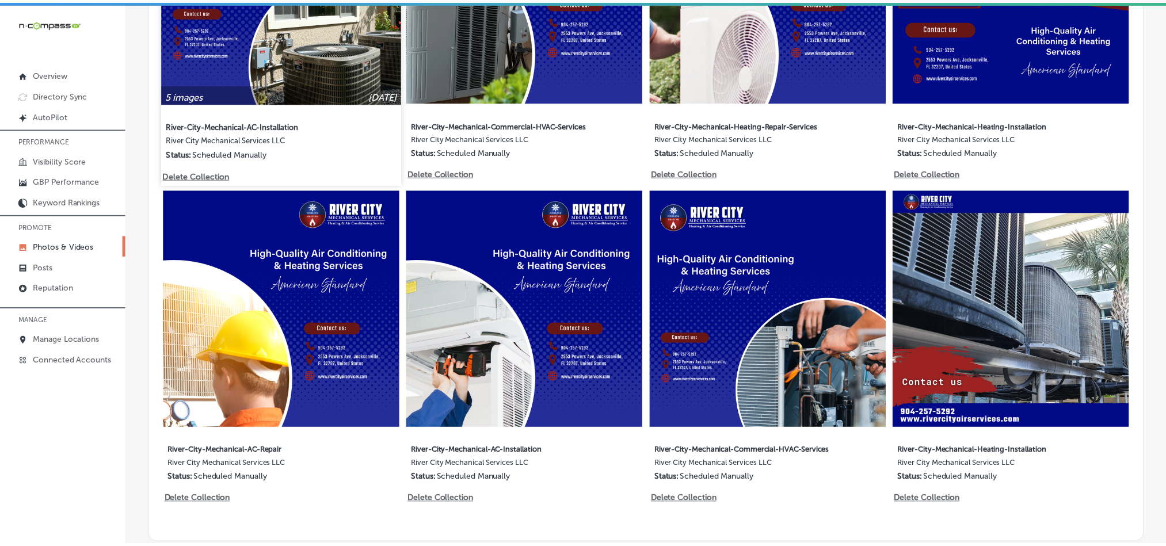
scroll to position [817, 0]
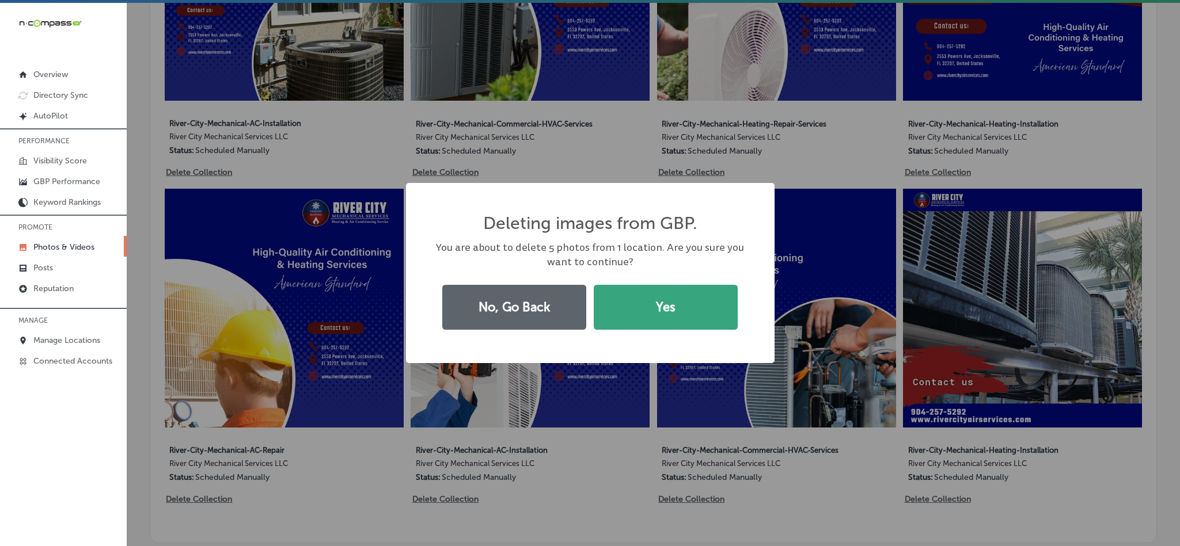
click at [613, 311] on button "Yes" at bounding box center [666, 307] width 144 height 45
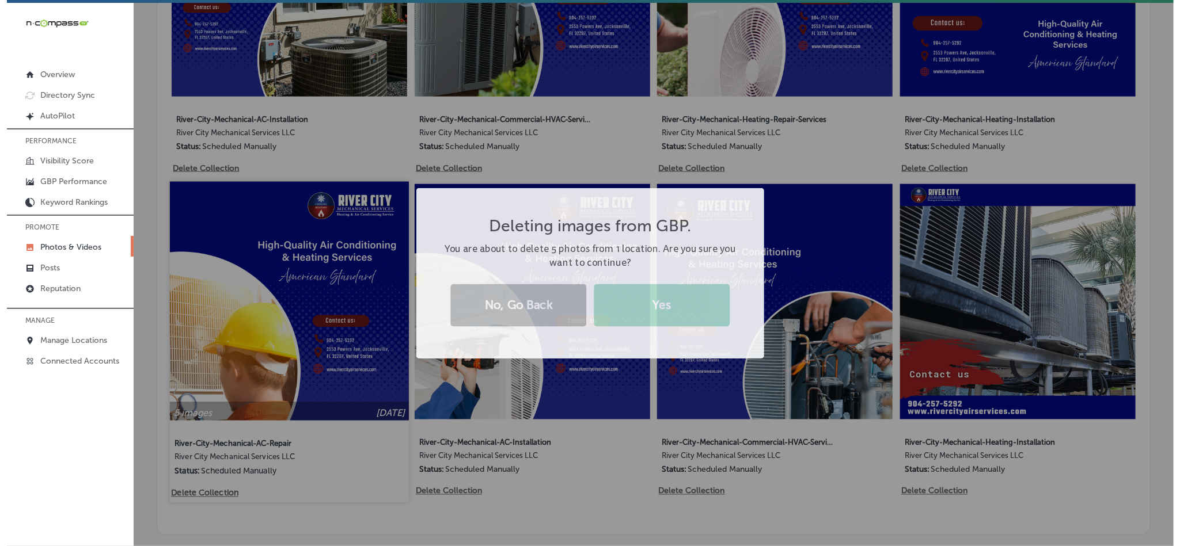
scroll to position [816, 0]
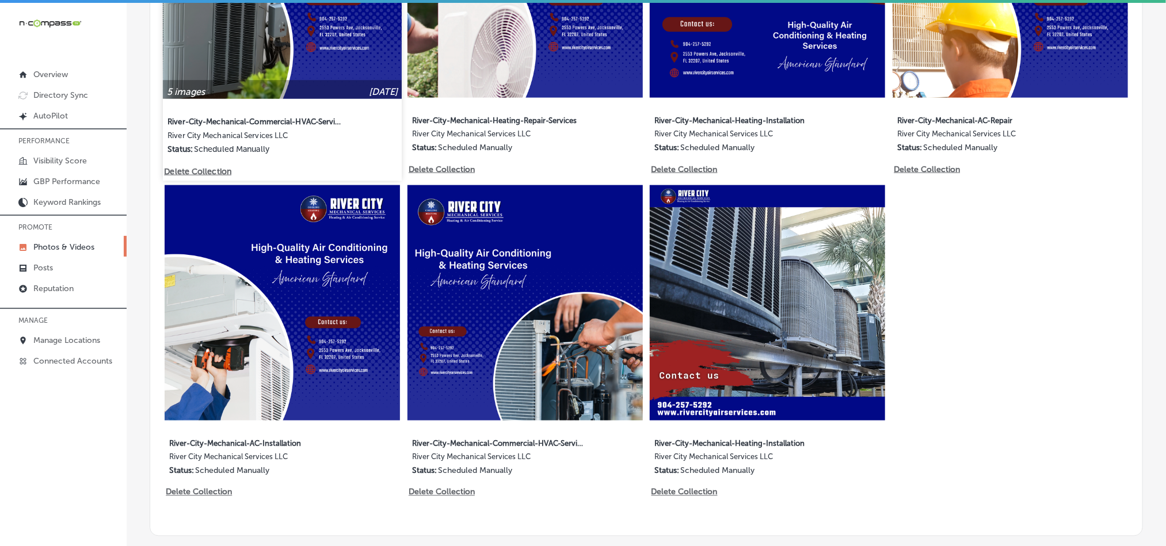
click at [221, 166] on p "Delete Collection" at bounding box center [197, 171] width 66 height 10
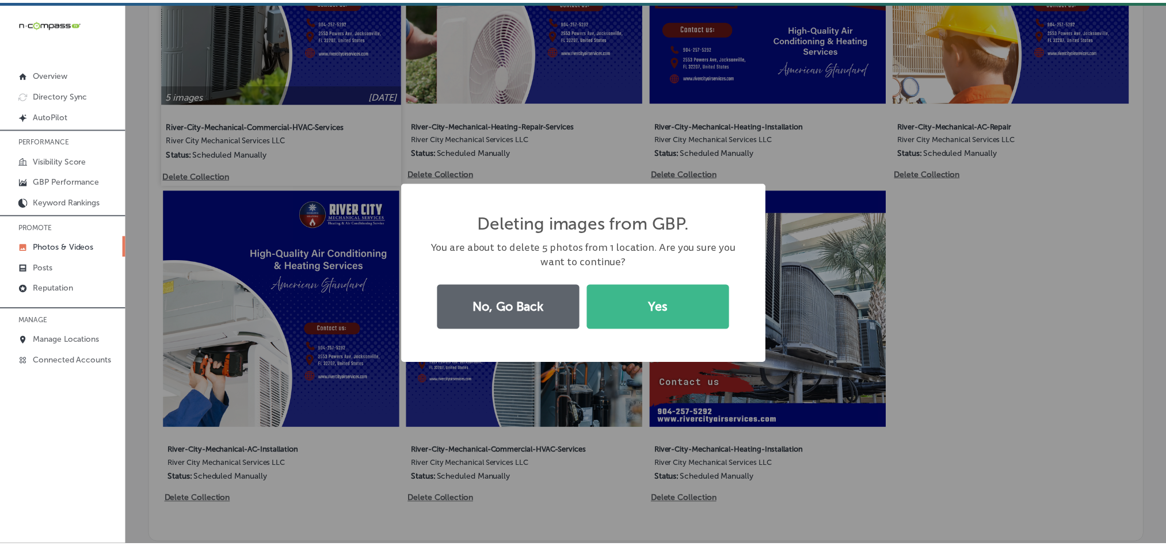
scroll to position [817, 0]
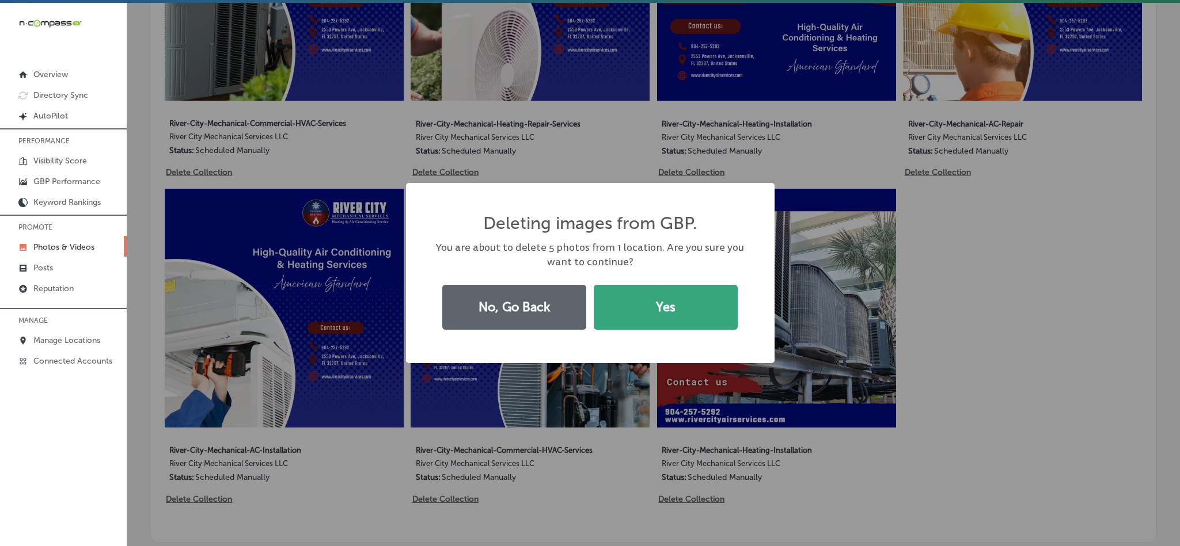
click at [620, 311] on button "Yes" at bounding box center [666, 307] width 144 height 45
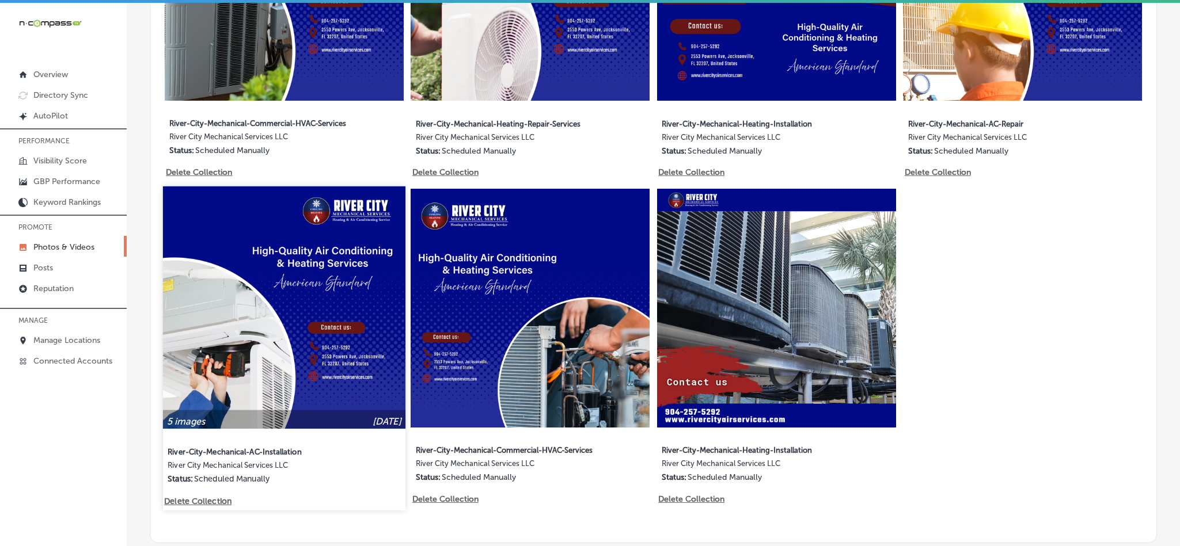
scroll to position [816, 0]
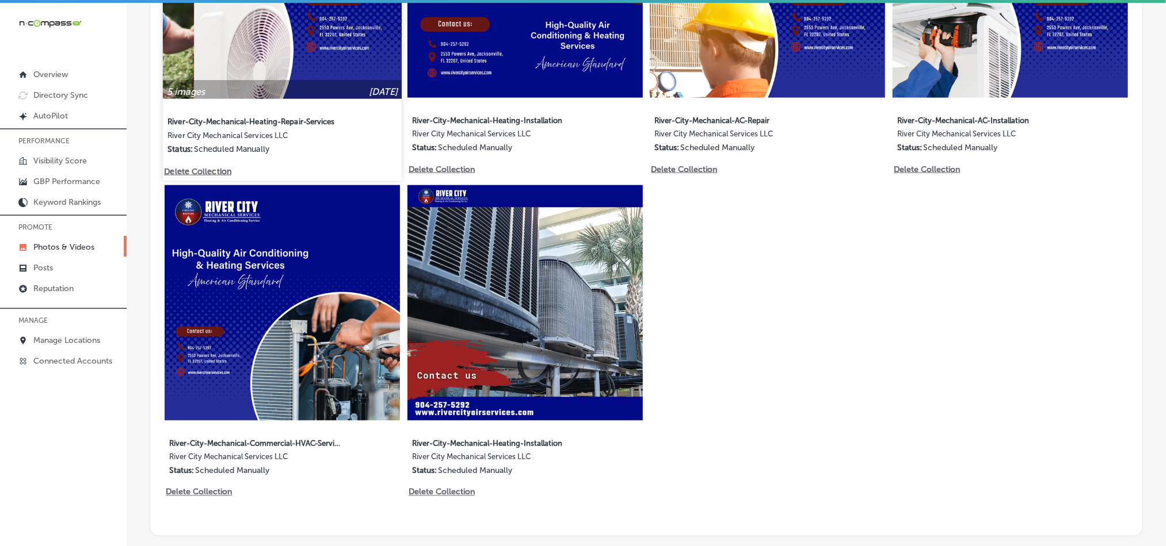
click at [214, 168] on p "Delete Collection" at bounding box center [197, 171] width 66 height 10
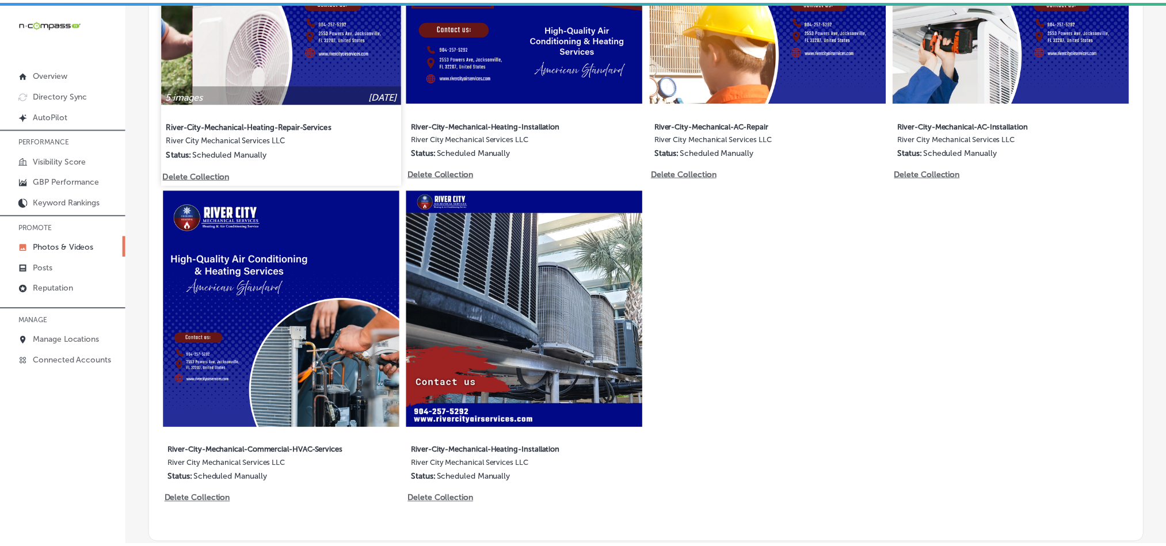
scroll to position [817, 0]
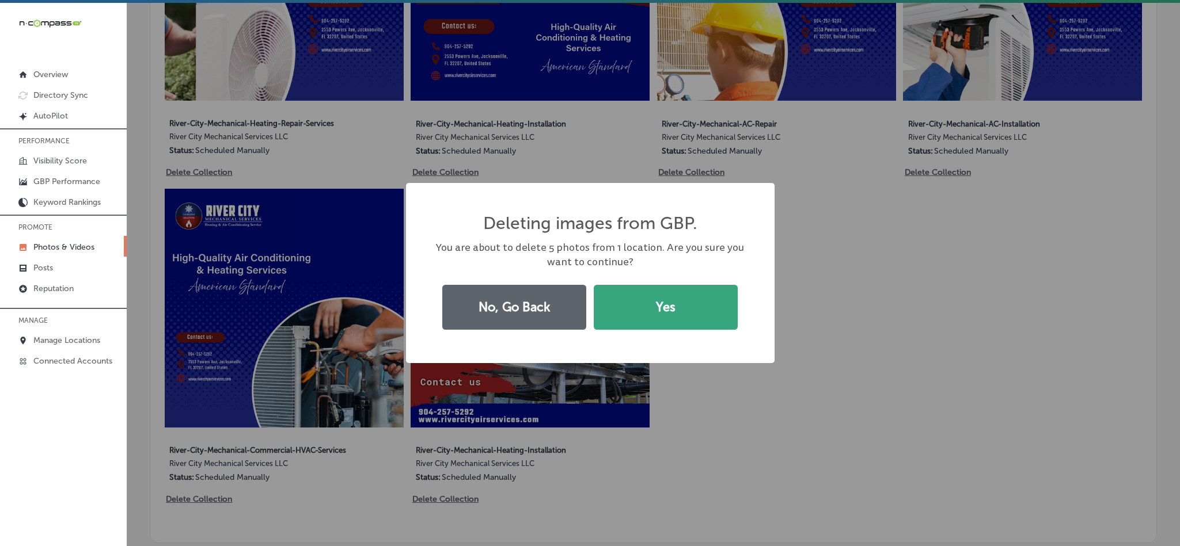
click at [622, 306] on button "Yes" at bounding box center [666, 307] width 144 height 45
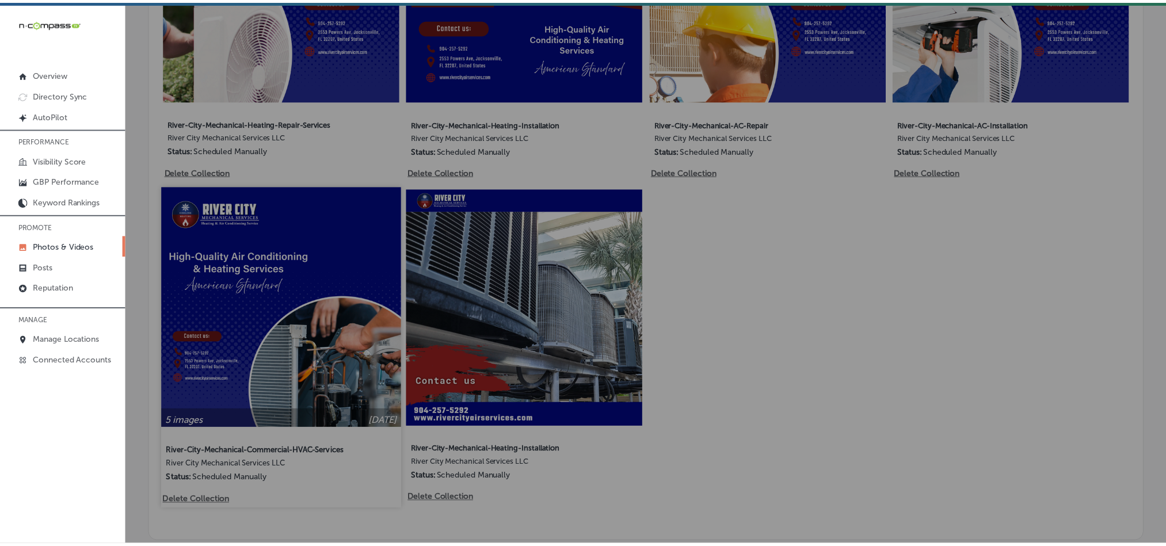
scroll to position [816, 0]
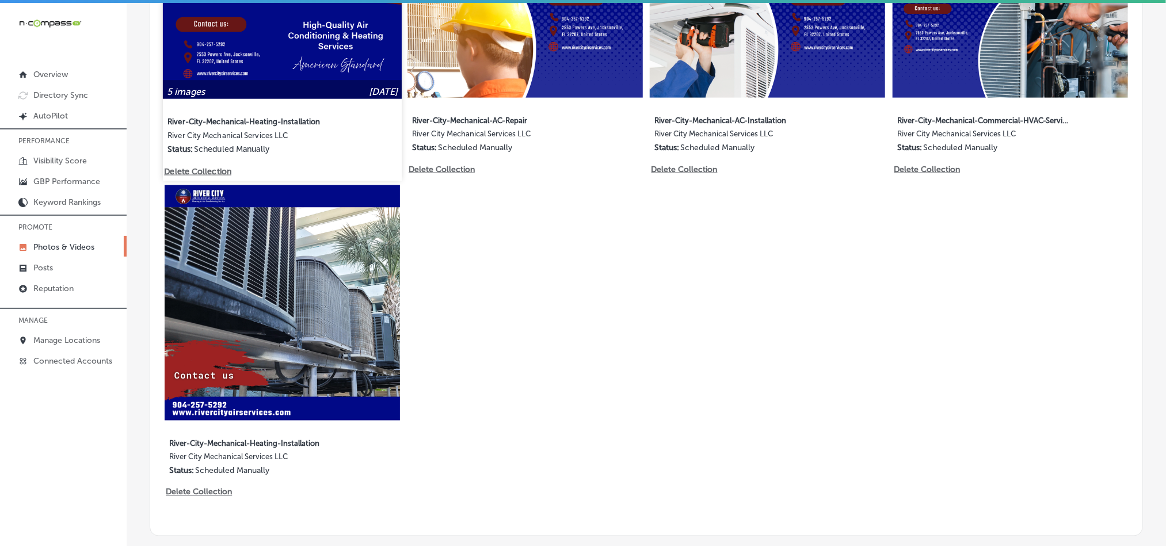
click at [215, 168] on p "Delete Collection" at bounding box center [197, 171] width 66 height 10
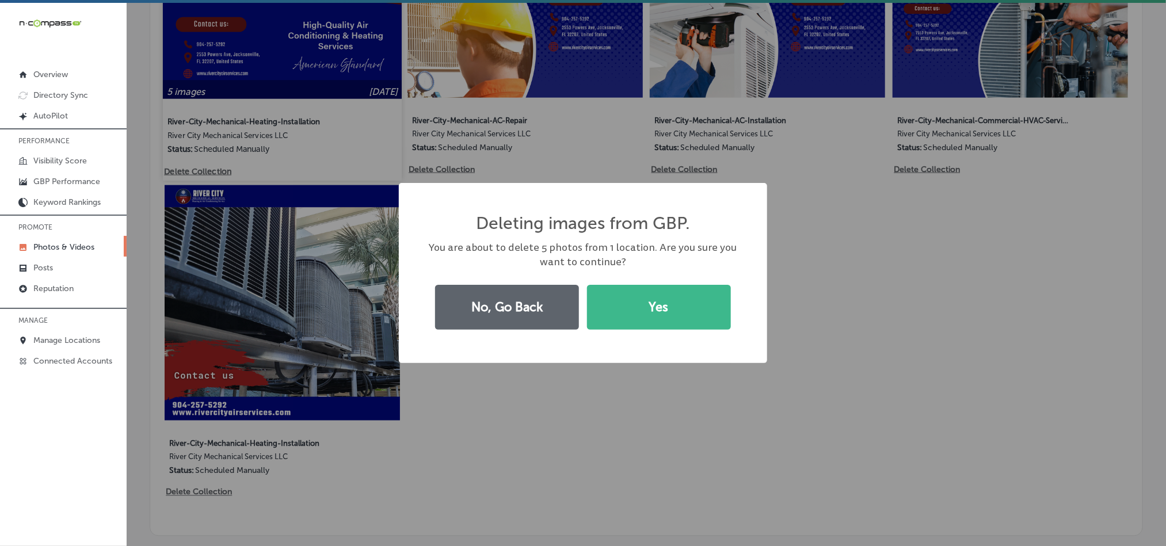
scroll to position [817, 0]
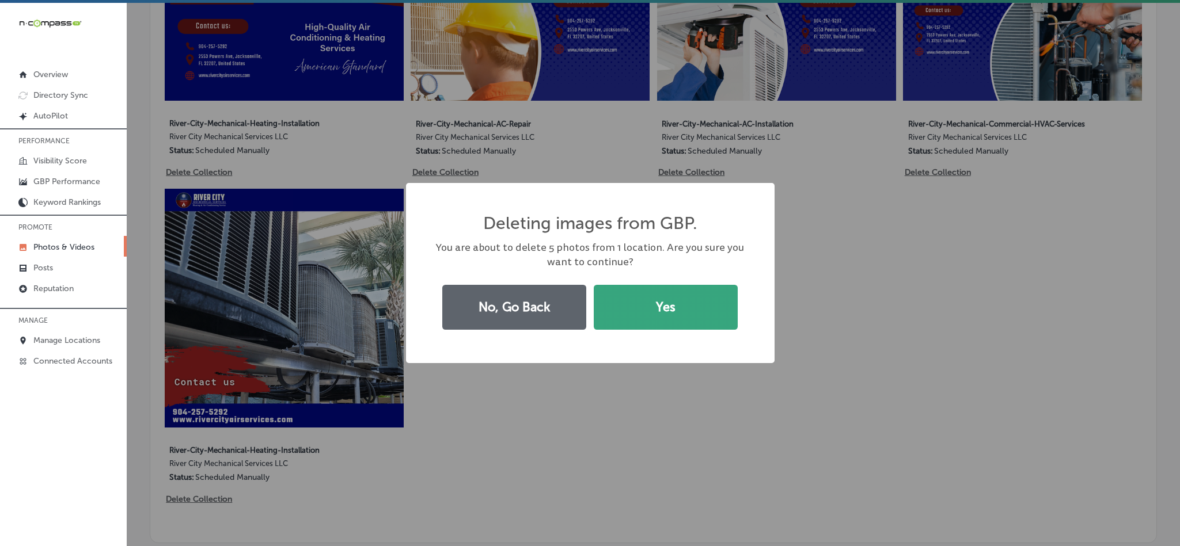
click at [624, 317] on button "Yes" at bounding box center [666, 307] width 144 height 45
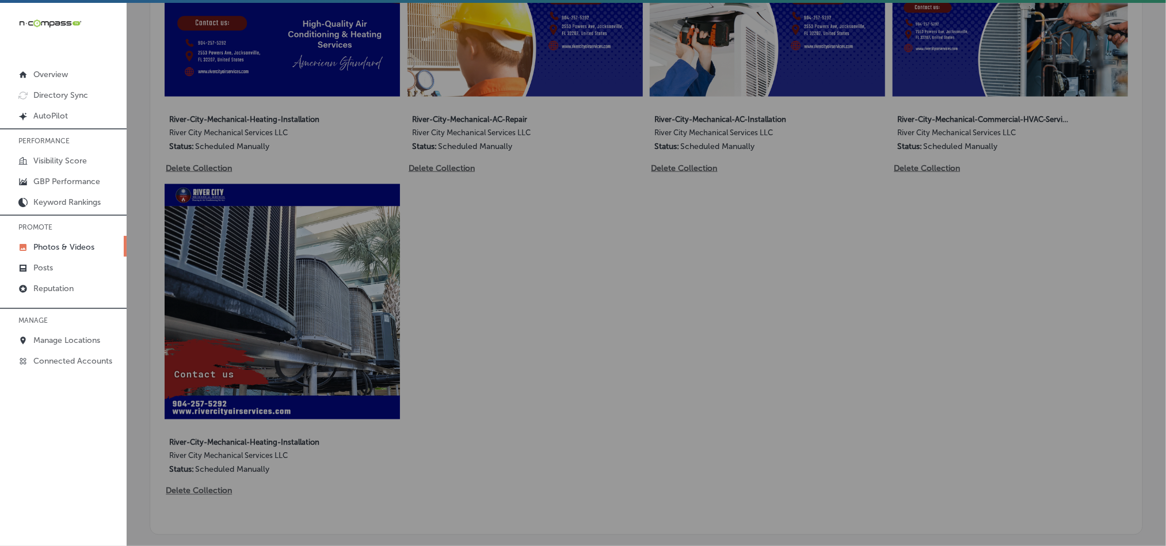
scroll to position [816, 0]
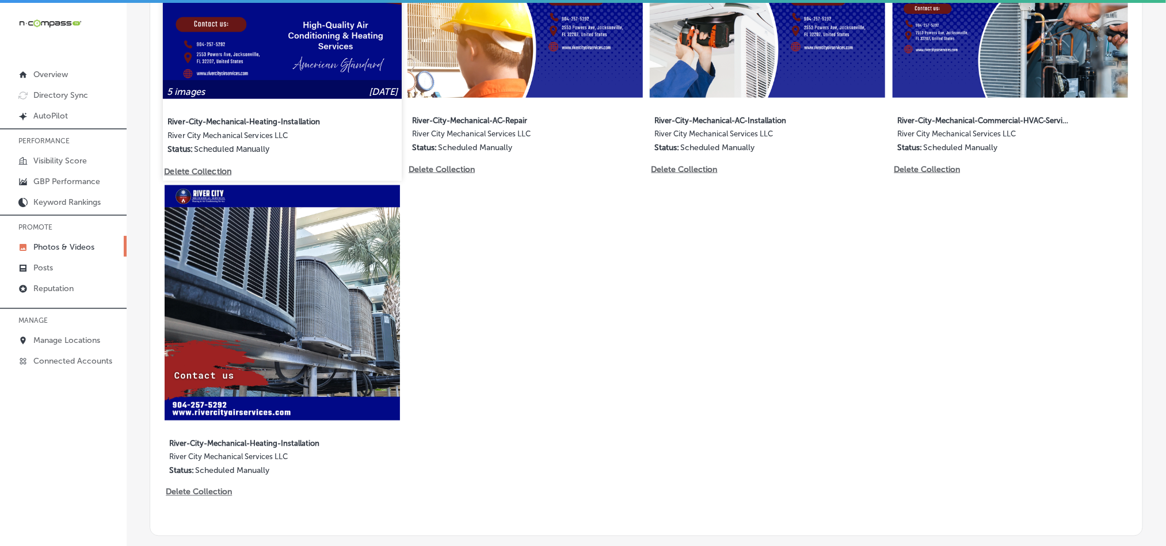
click at [222, 168] on p "Delete Collection" at bounding box center [197, 171] width 66 height 10
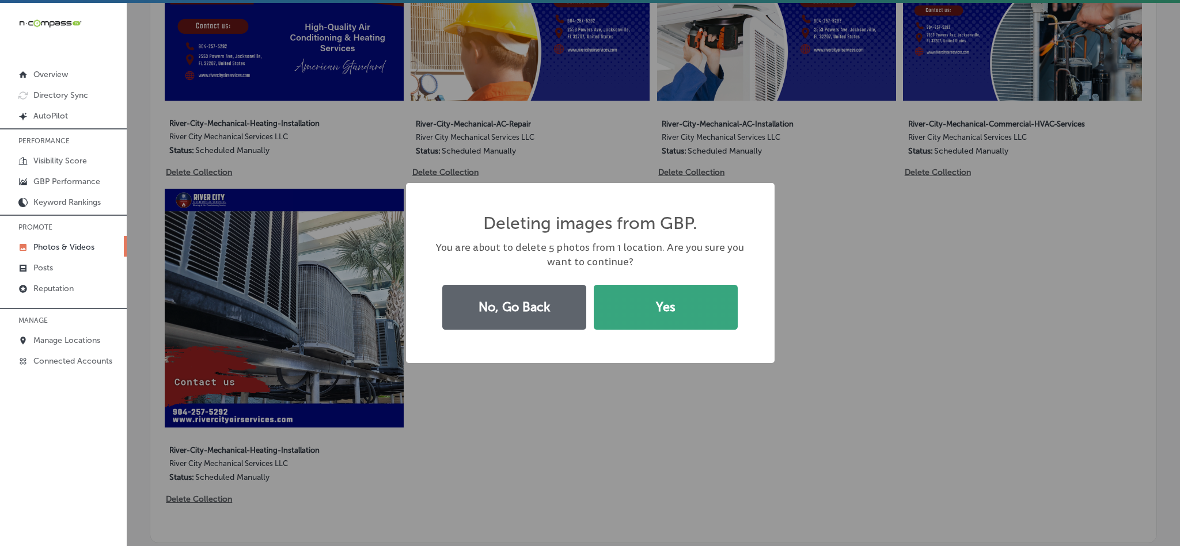
click at [659, 298] on button "Yes" at bounding box center [666, 307] width 144 height 45
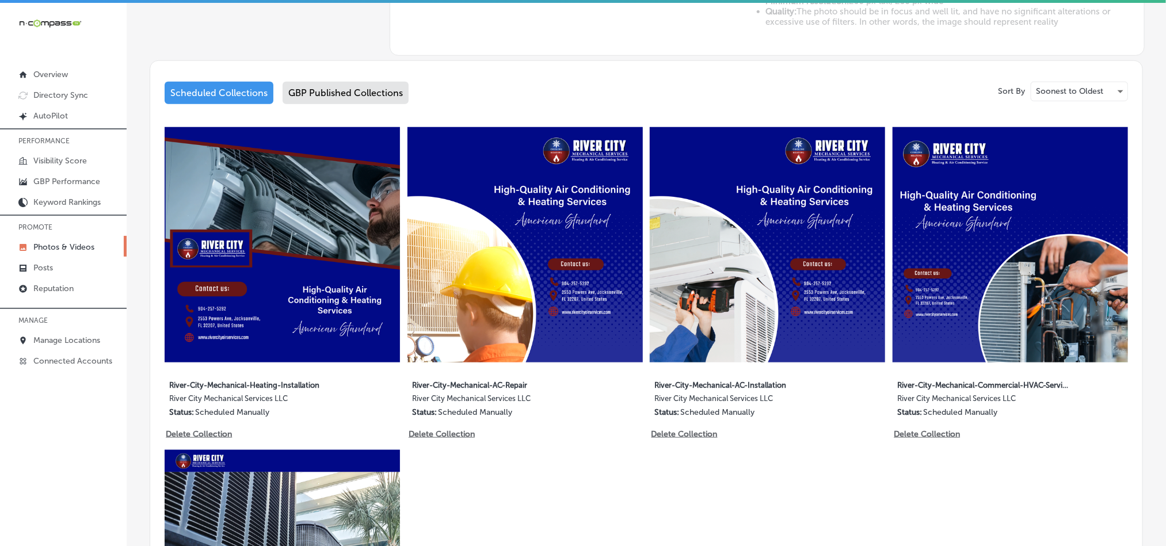
scroll to position [557, 0]
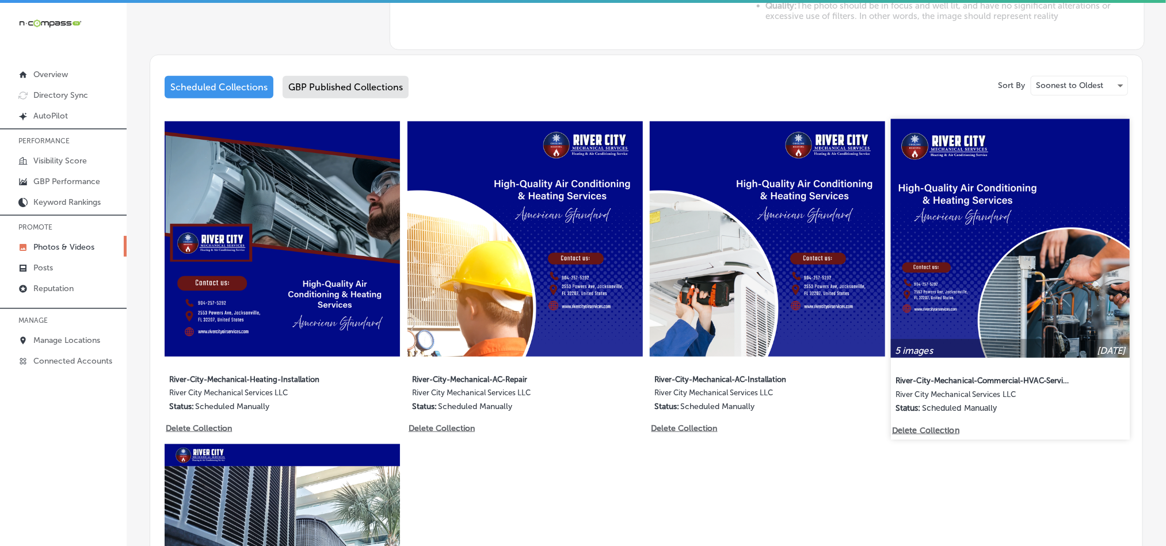
click at [914, 427] on p "Delete Collection" at bounding box center [925, 430] width 66 height 10
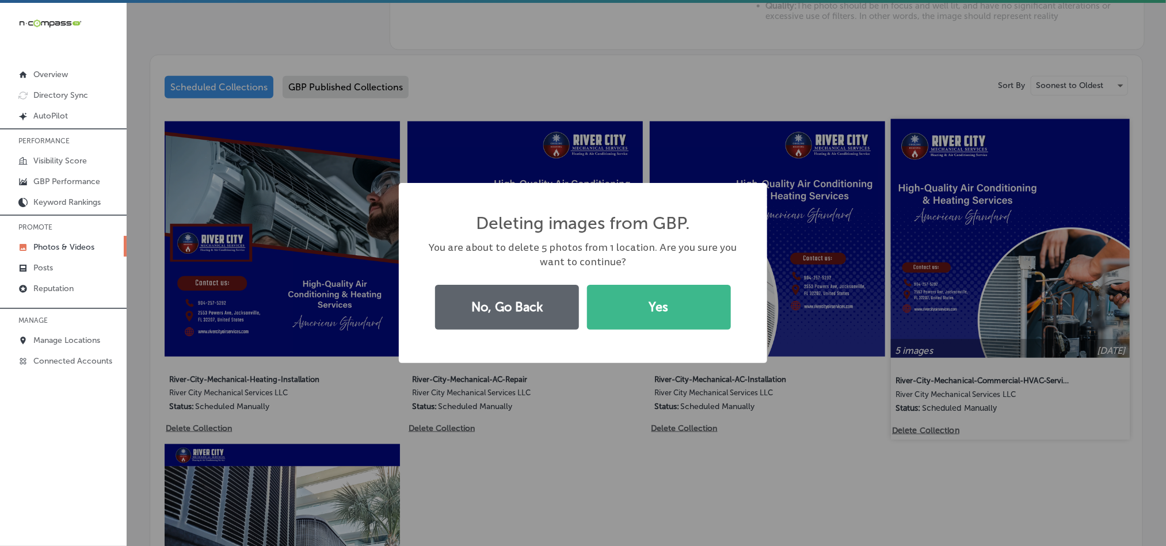
scroll to position [558, 0]
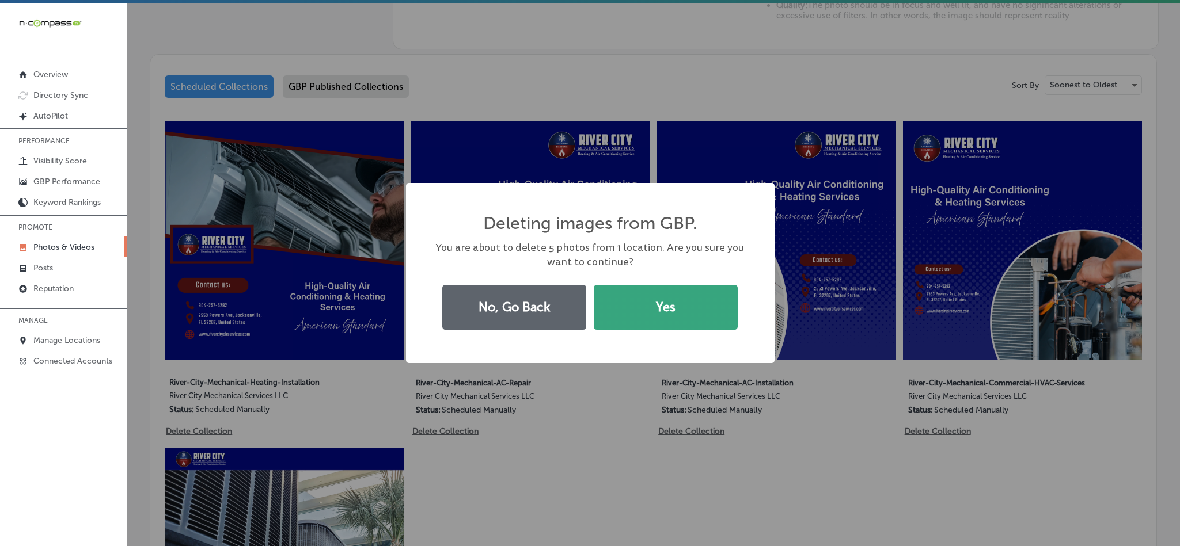
click at [665, 314] on button "Yes" at bounding box center [666, 307] width 144 height 45
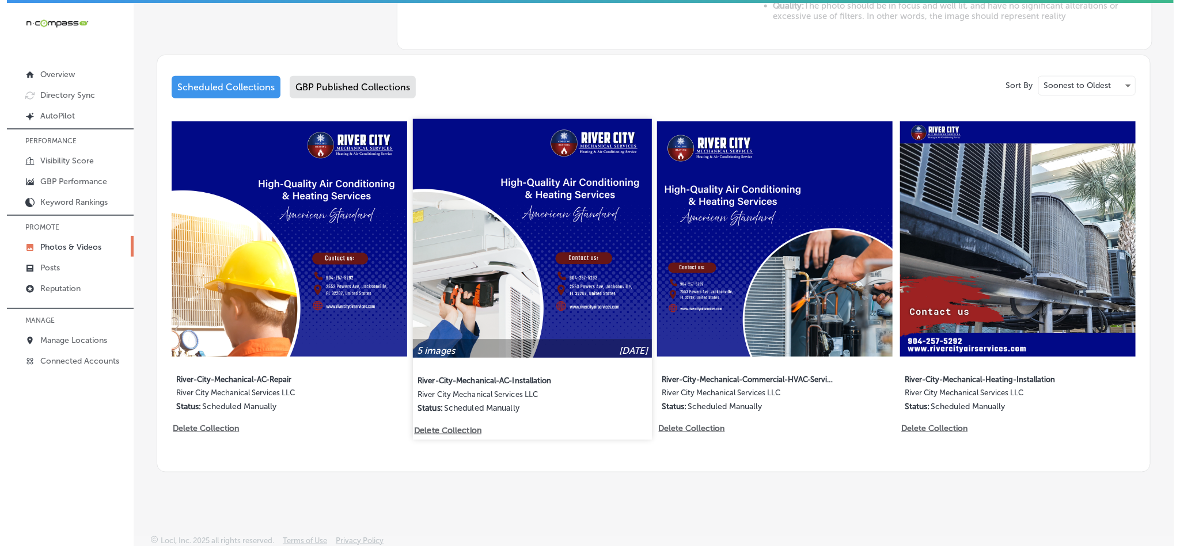
scroll to position [554, 0]
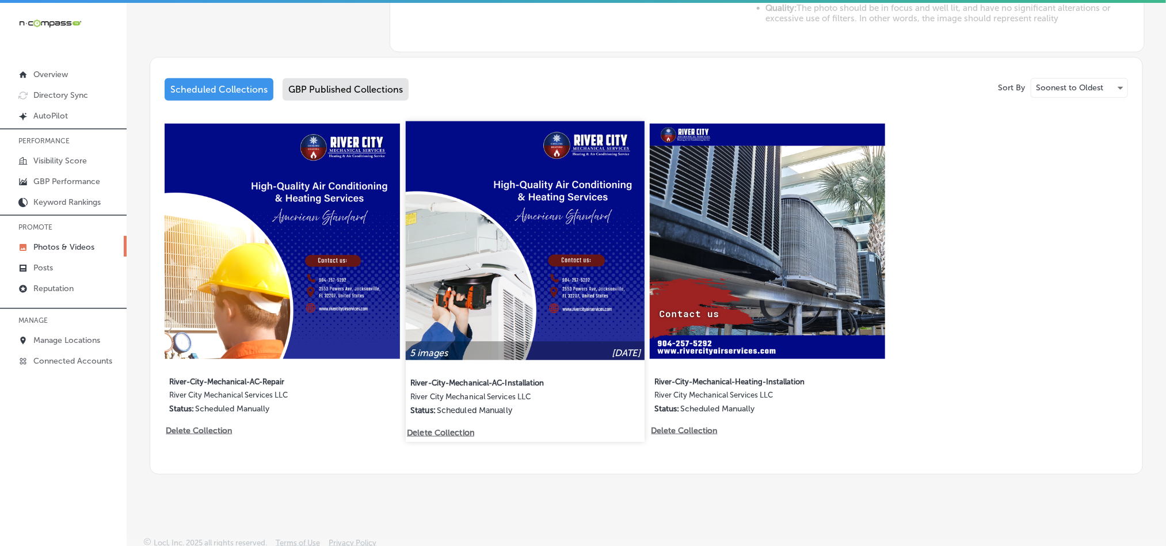
click at [432, 430] on p "Delete Collection" at bounding box center [440, 433] width 66 height 10
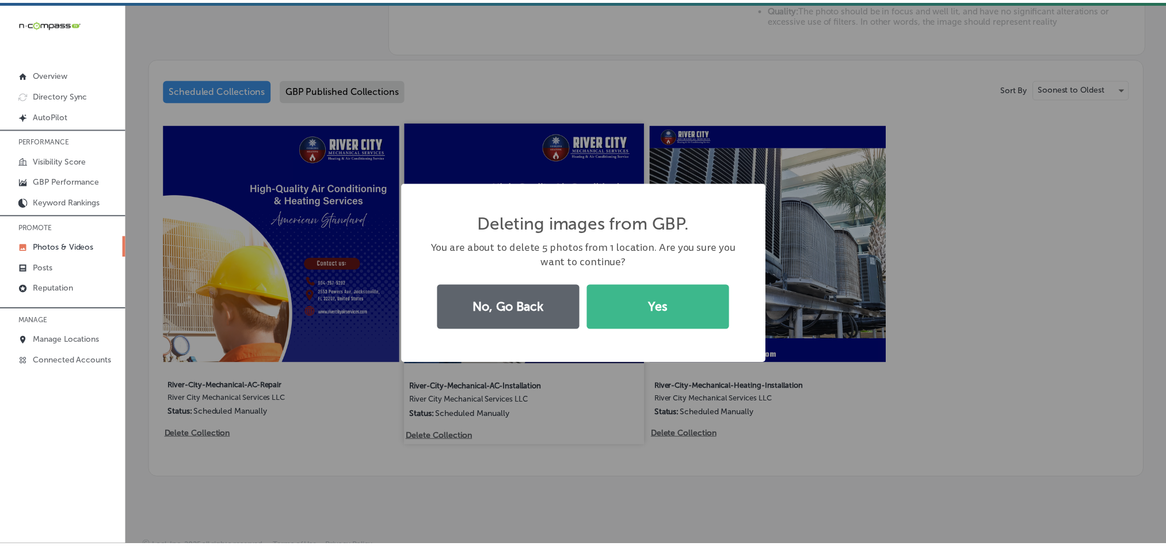
scroll to position [558, 0]
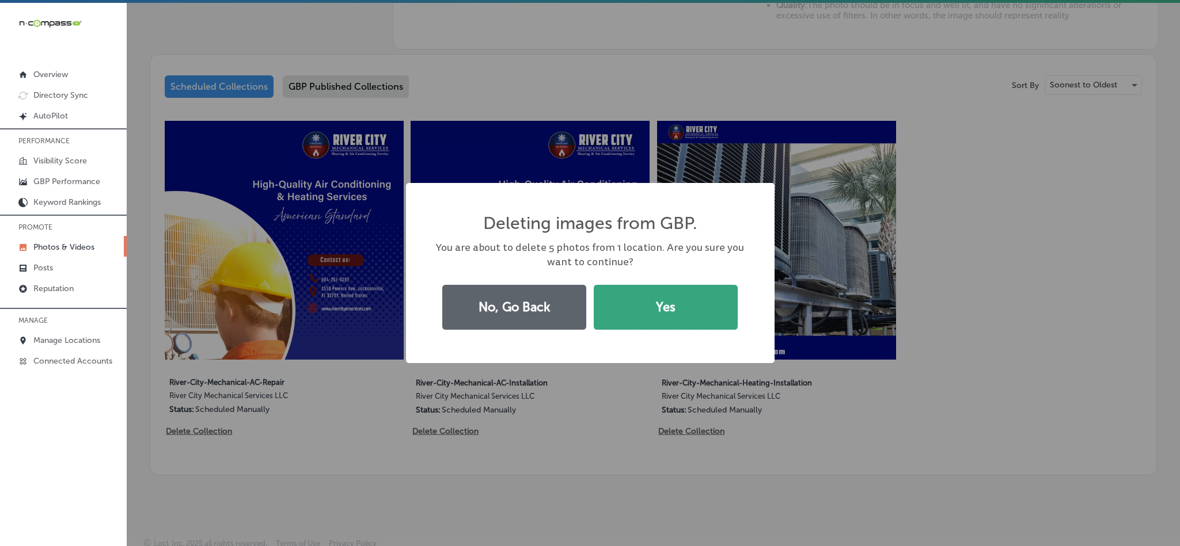
click at [619, 317] on button "Yes" at bounding box center [666, 307] width 144 height 45
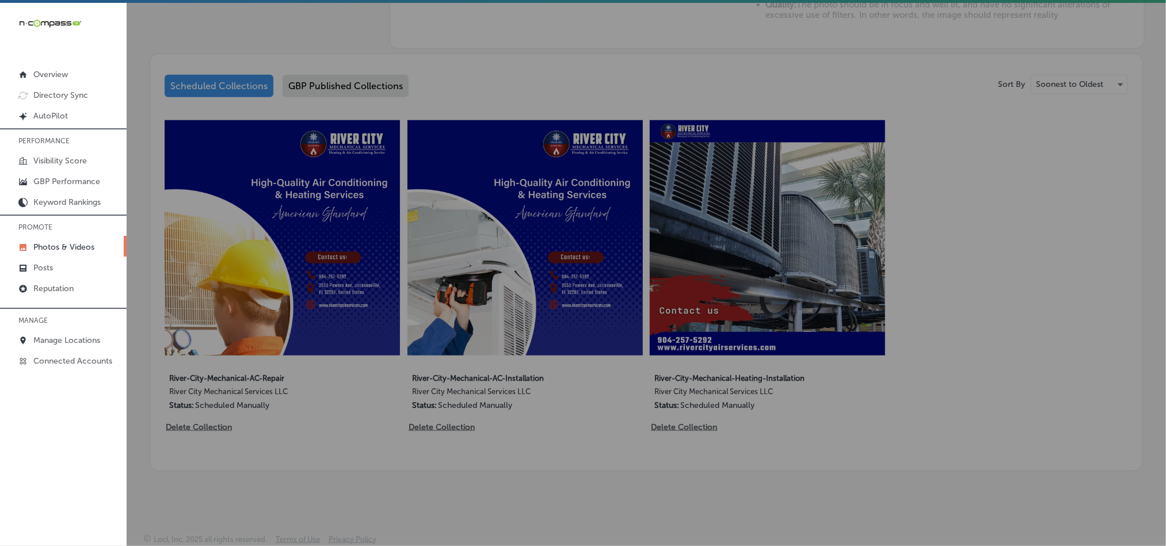
scroll to position [554, 0]
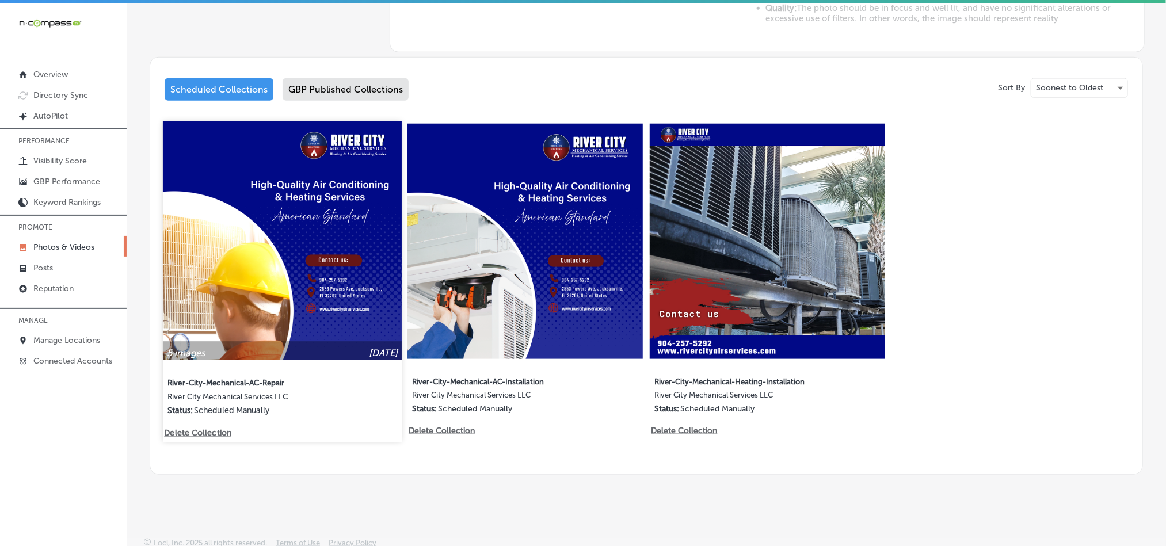
click at [206, 431] on p "Delete Collection" at bounding box center [197, 433] width 66 height 10
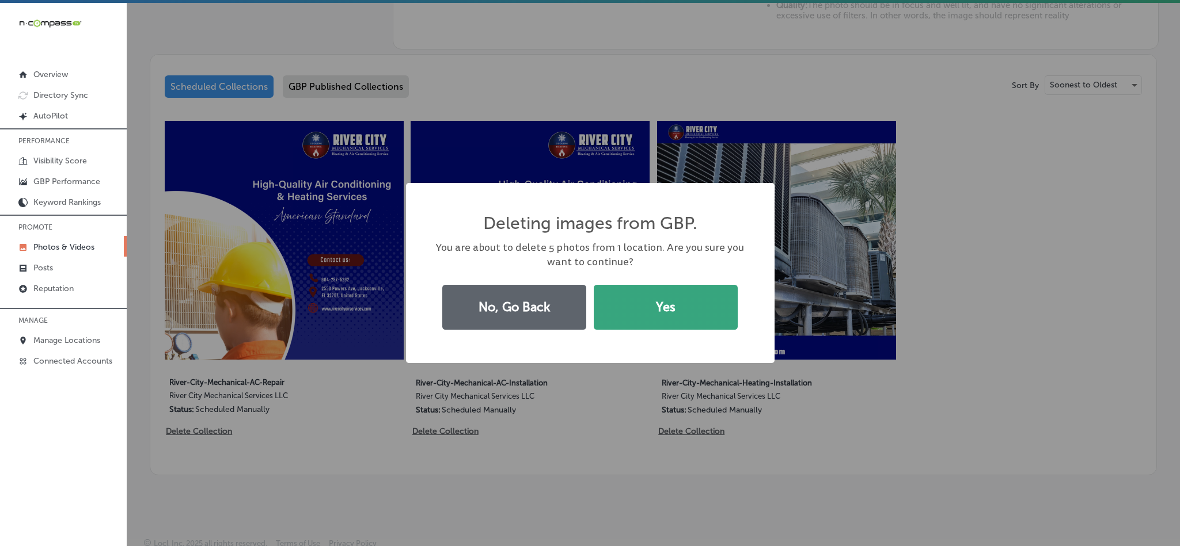
click at [632, 313] on button "Yes" at bounding box center [666, 307] width 144 height 45
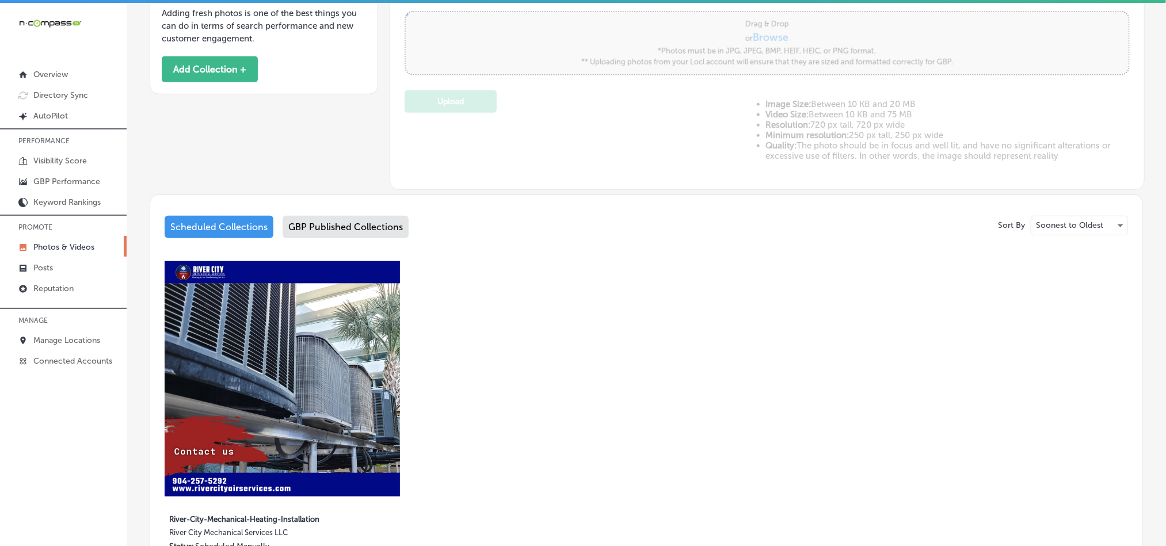
scroll to position [411, 0]
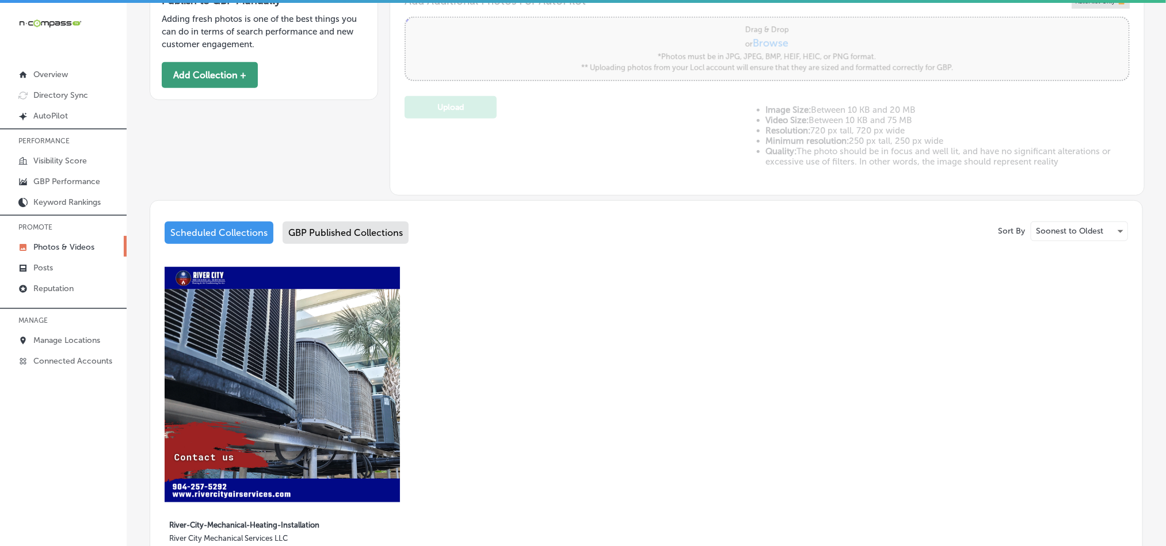
click at [223, 81] on button "Add Collection +" at bounding box center [210, 75] width 96 height 26
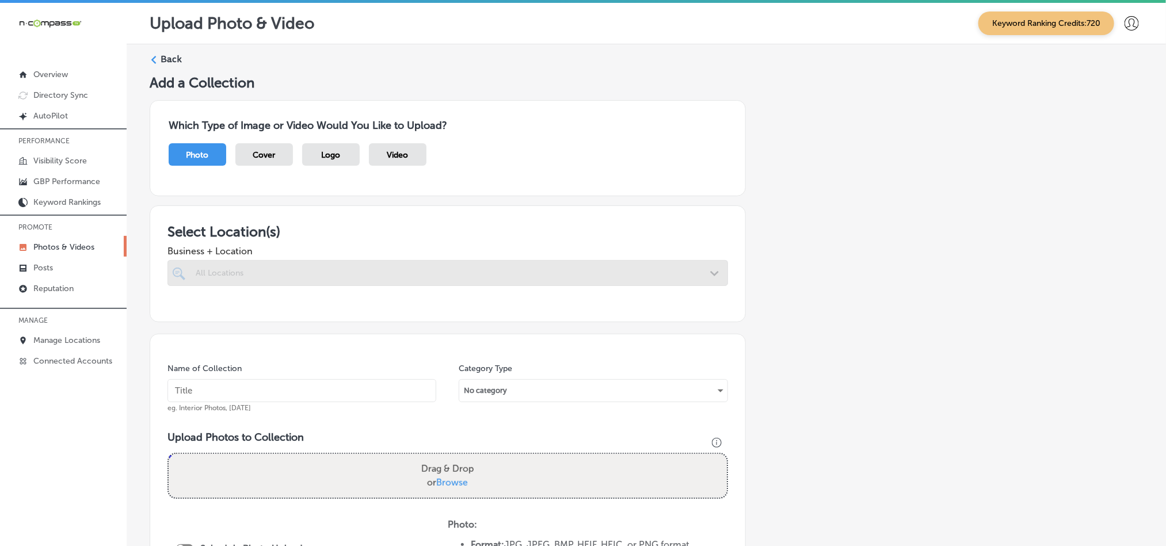
click at [527, 271] on div "All Locations" at bounding box center [454, 273] width 516 height 10
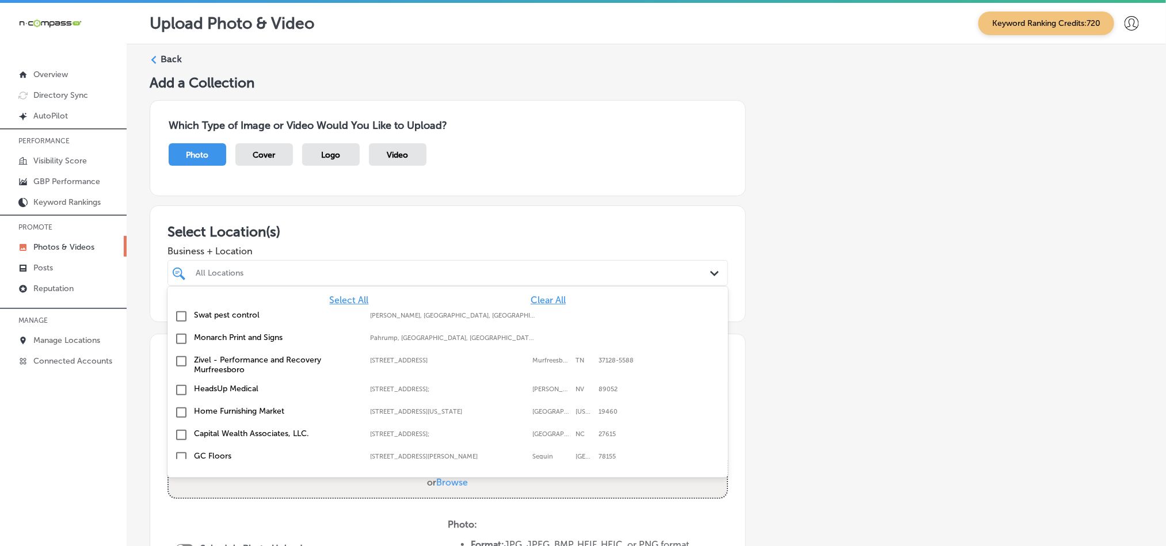
click at [534, 302] on span "Clear All" at bounding box center [548, 300] width 35 height 11
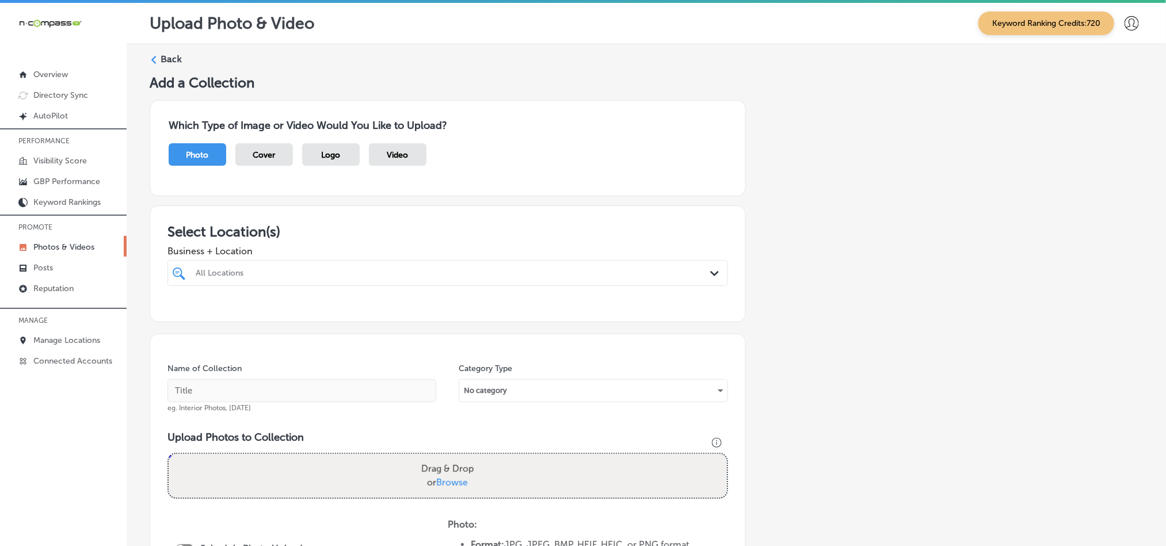
click at [515, 271] on div "All Locations" at bounding box center [454, 273] width 516 height 10
click at [180, 318] on input "checkbox" at bounding box center [181, 317] width 14 height 14
type input "river city m"
click at [459, 216] on div "Select Location(s) Business + Location [GEOGRAPHIC_DATA] m Path Created with Sk…" at bounding box center [448, 264] width 596 height 117
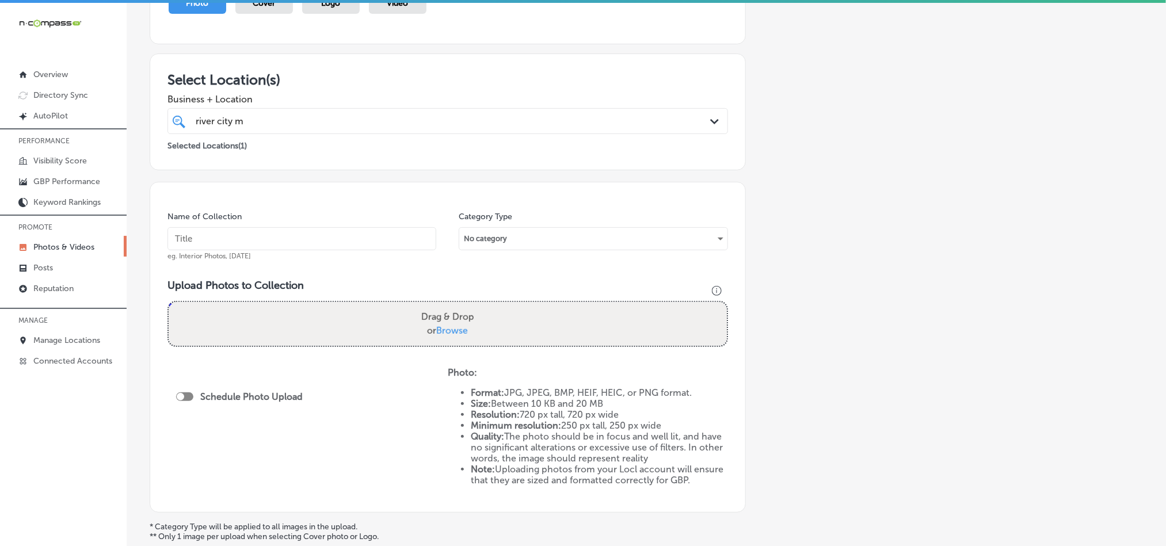
scroll to position [173, 0]
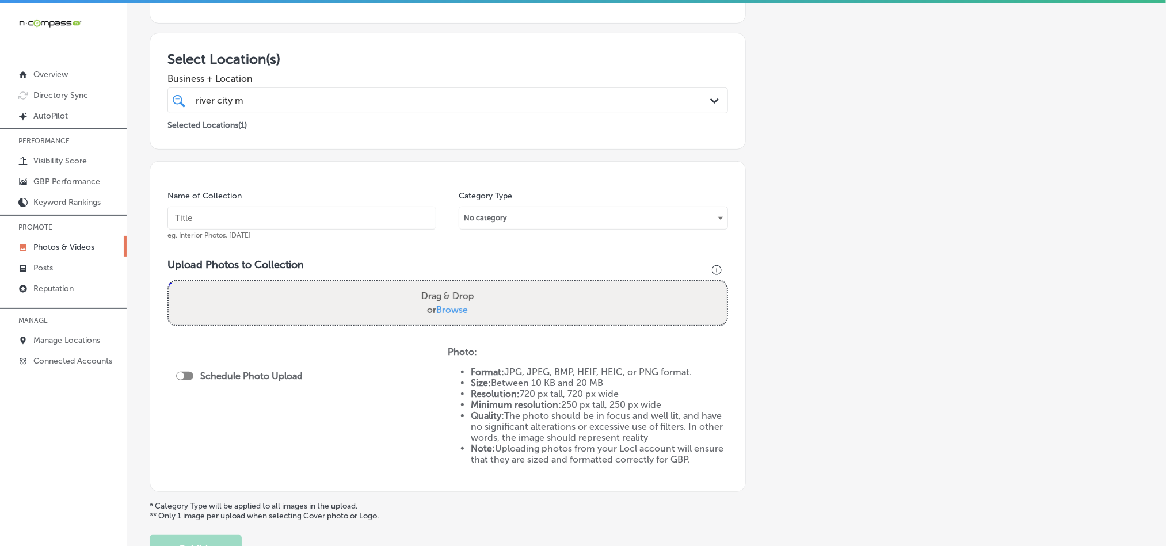
click at [256, 196] on div "Name of Collection eg. Interior Photos, [DATE]" at bounding box center [302, 216] width 269 height 50
click at [251, 234] on span "eg. Interior Photos, [DATE]" at bounding box center [209, 235] width 83 height 8
click at [263, 223] on input "text" at bounding box center [302, 218] width 269 height 23
paste input "River-City-Mechanical-Commercial-HVAC-Services"
type input "River-City-Mechanical-Commercial-HVAC-Services"
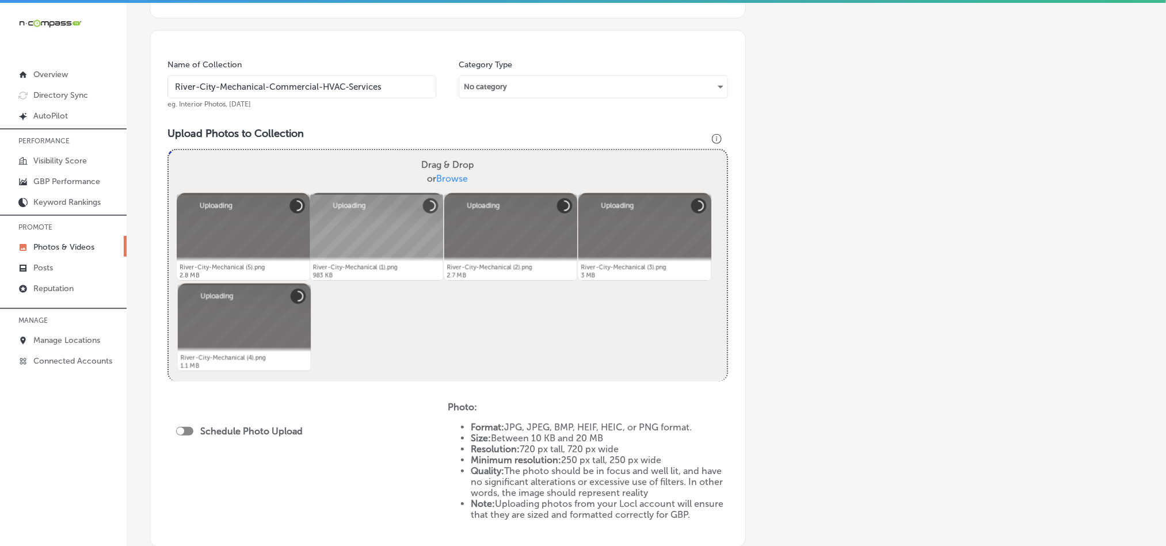
scroll to position [317, 0]
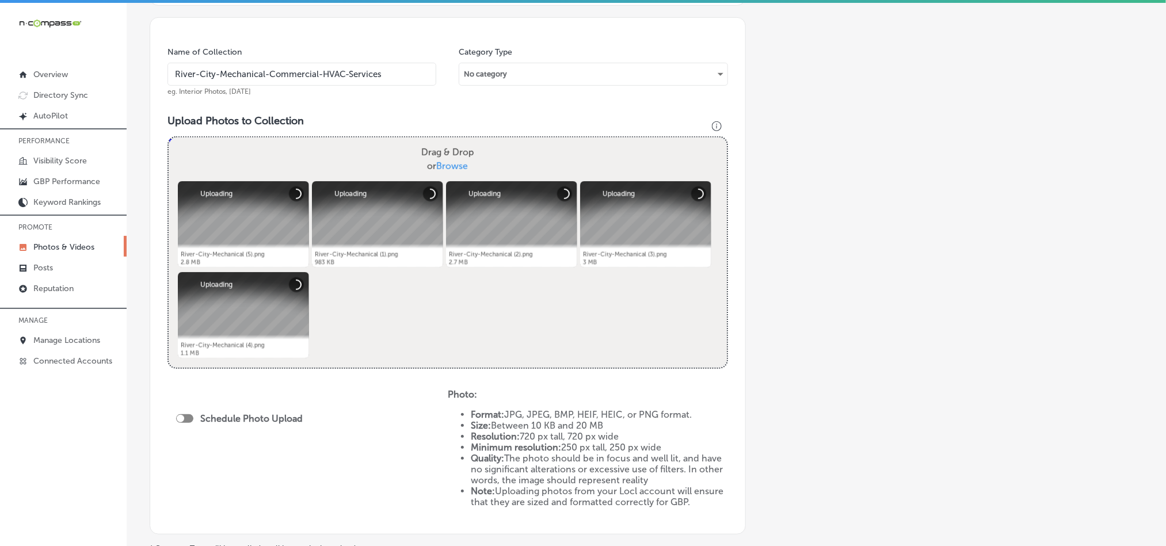
click at [192, 420] on div at bounding box center [184, 419] width 17 height 9
checkbox input "true"
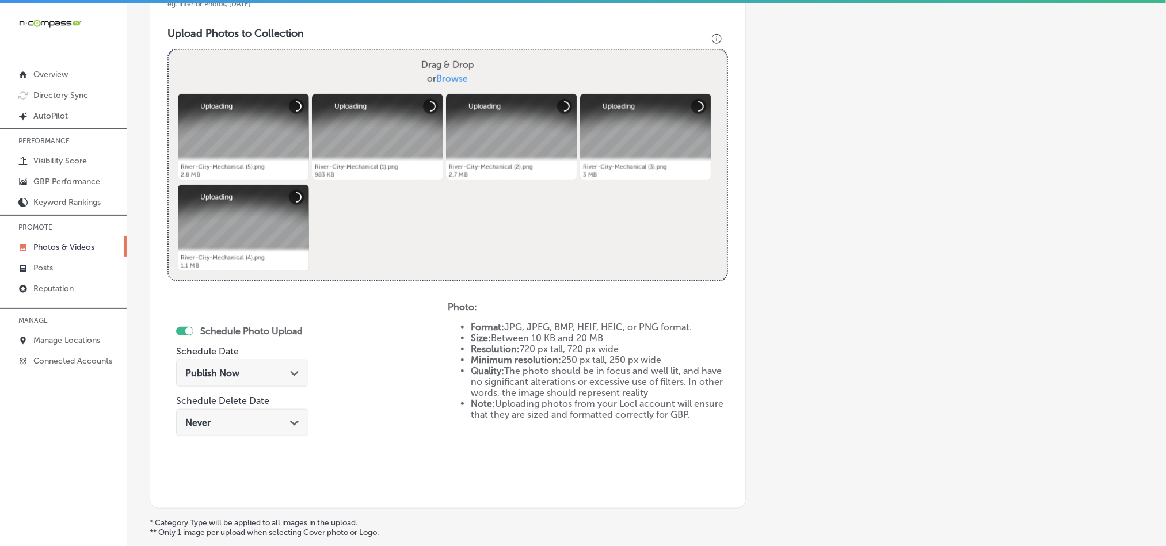
scroll to position [432, 0]
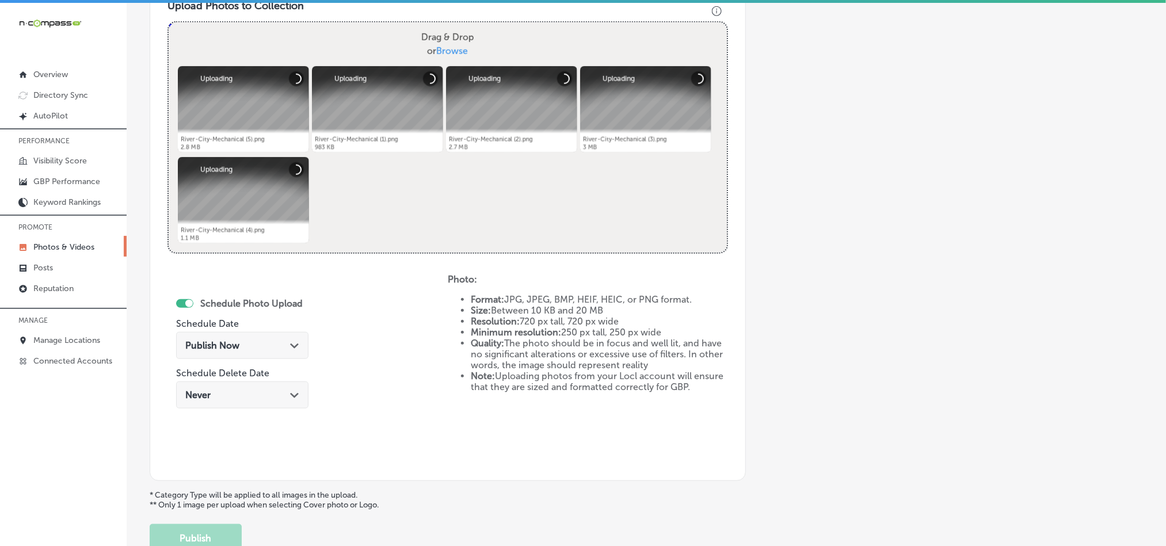
click at [280, 348] on div "Publish Now Path Created with Sketch." at bounding box center [242, 345] width 114 height 11
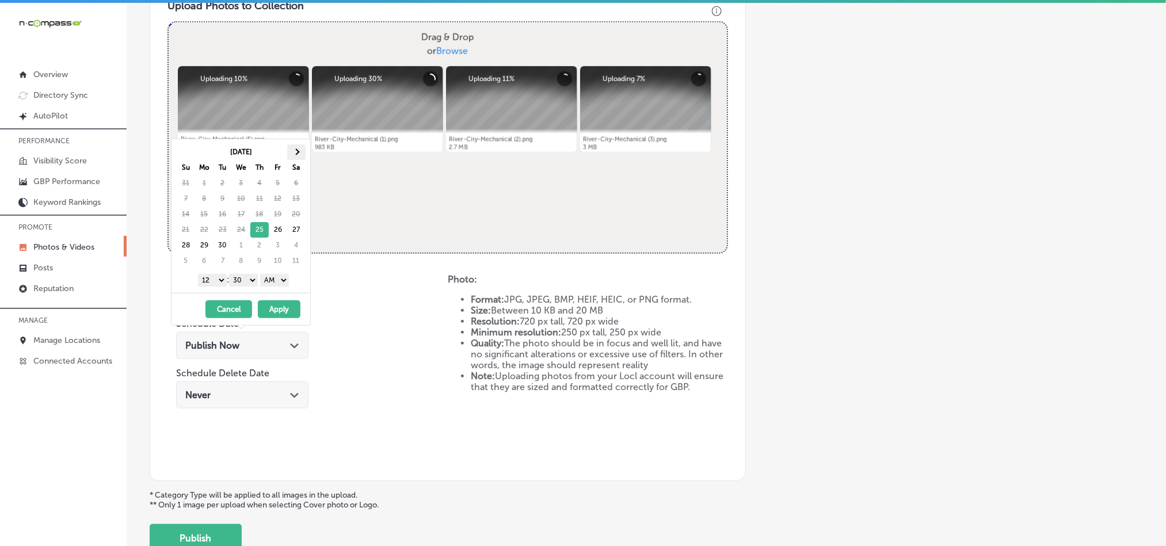
click at [298, 153] on span at bounding box center [296, 152] width 6 height 6
click at [212, 282] on select "1 2 3 4 5 6 7 8 9 10 11 12" at bounding box center [212, 280] width 29 height 13
drag, startPoint x: 253, startPoint y: 279, endPoint x: 246, endPoint y: 286, distance: 9.8
click at [253, 279] on select "00 10 20 30 40 50" at bounding box center [243, 280] width 29 height 13
click at [272, 282] on select "AM PM" at bounding box center [274, 280] width 29 height 13
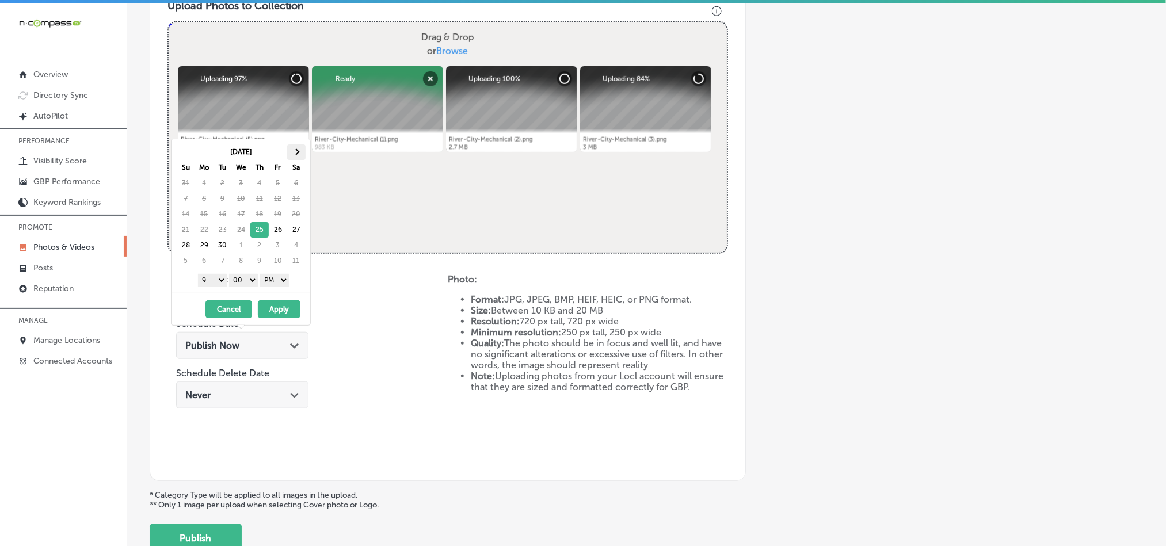
click at [302, 153] on th at bounding box center [296, 153] width 18 height 16
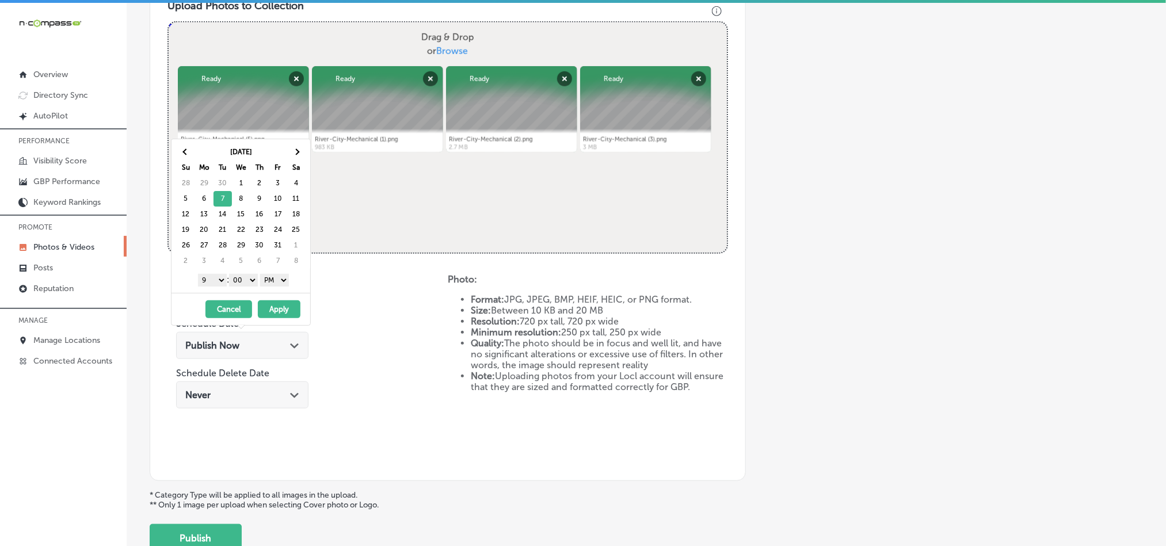
click at [284, 314] on button "Apply" at bounding box center [279, 310] width 43 height 18
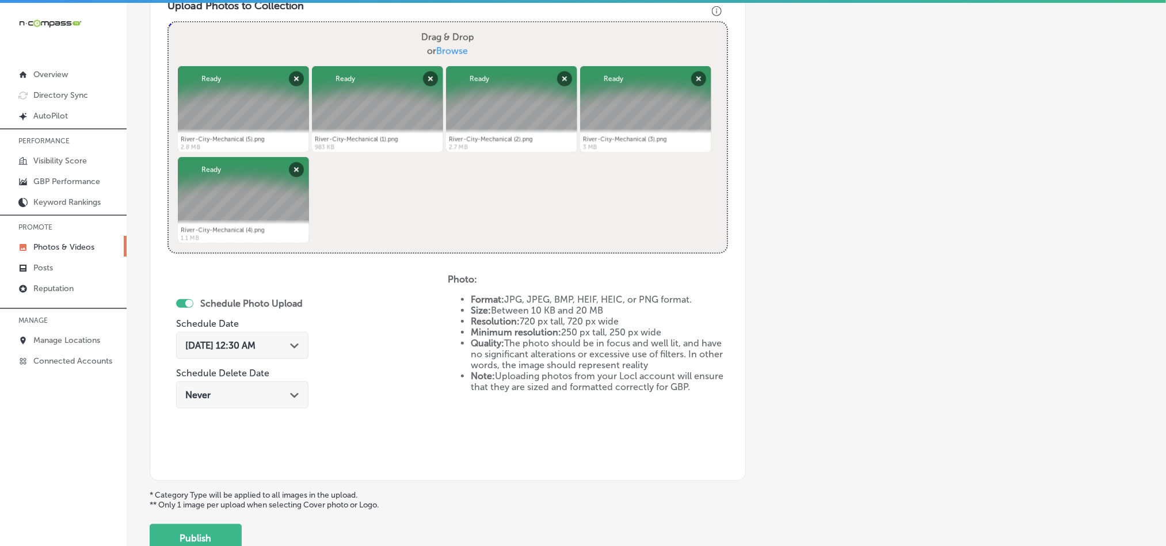
click at [295, 346] on polygon at bounding box center [294, 346] width 9 height 5
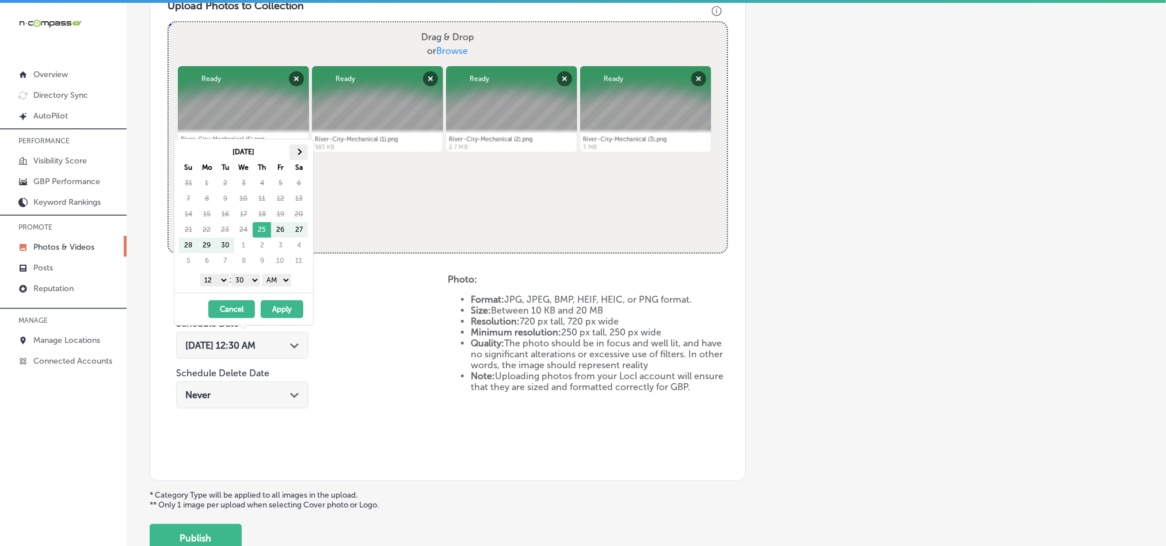
click at [299, 147] on th at bounding box center [299, 153] width 18 height 16
click at [212, 279] on select "1 2 3 4 5 6 7 8 9 10 11 12" at bounding box center [214, 280] width 29 height 13
click at [249, 277] on select "00 10 20 30 40 50" at bounding box center [245, 280] width 29 height 13
click at [283, 286] on select "AM PM" at bounding box center [277, 280] width 29 height 13
click at [284, 310] on button "Apply" at bounding box center [282, 310] width 43 height 18
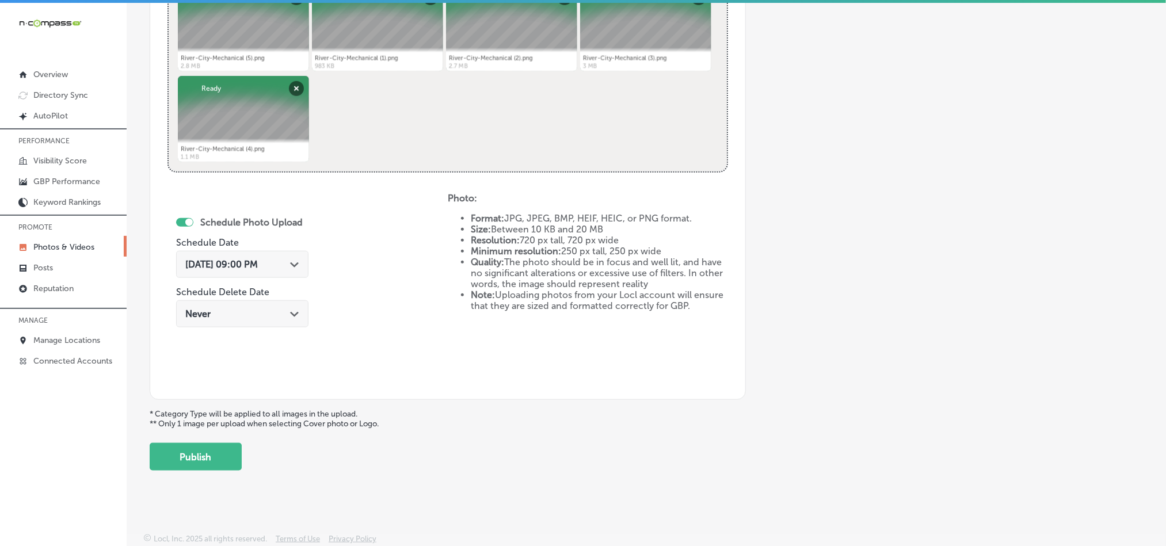
scroll to position [515, 0]
click at [192, 463] on button "Publish" at bounding box center [196, 457] width 92 height 28
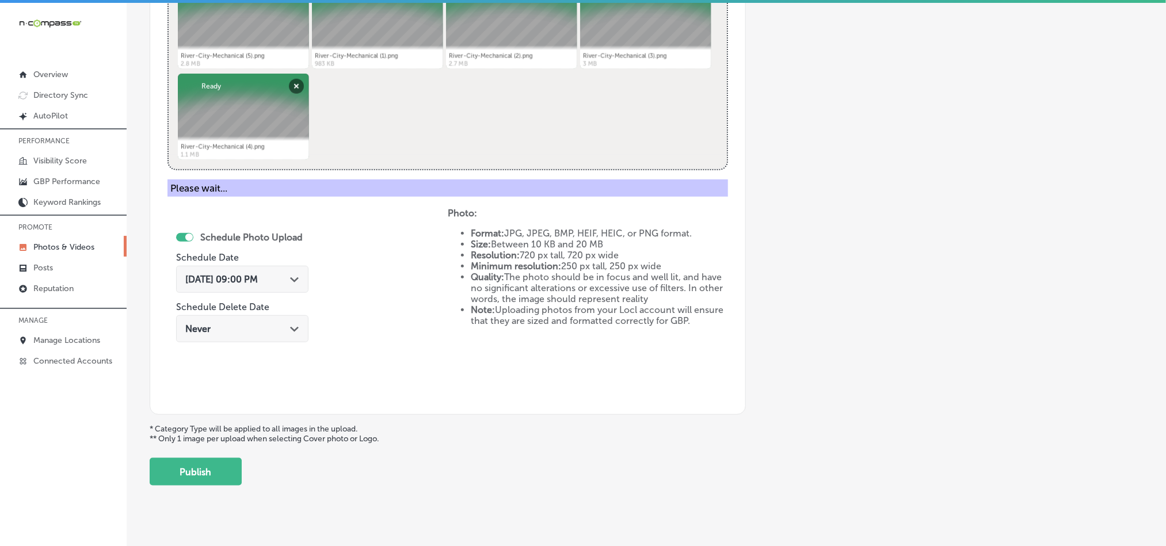
scroll to position [329, 0]
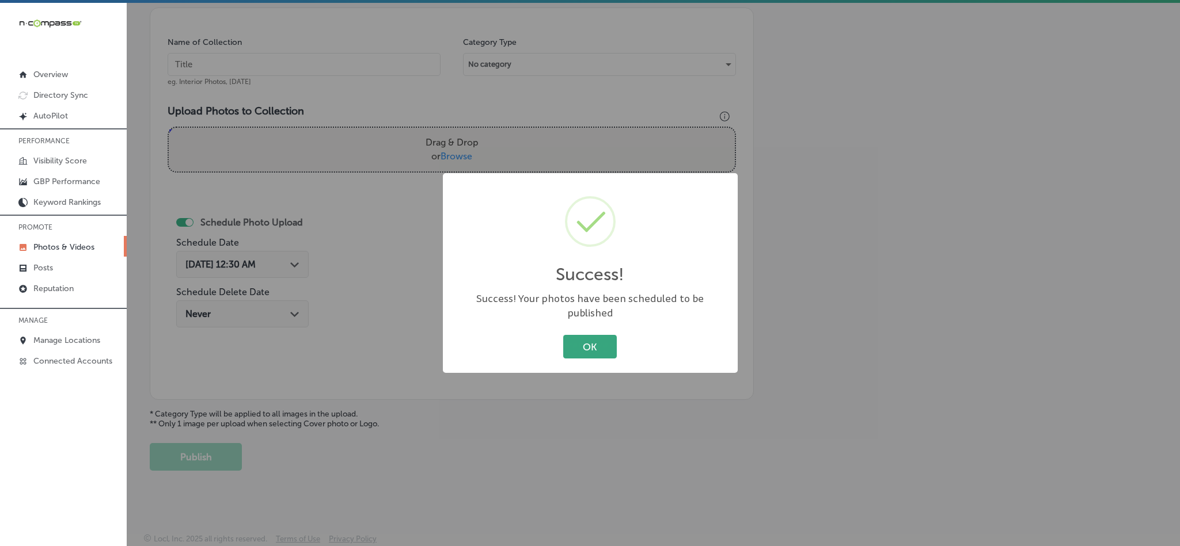
click at [606, 339] on button "OK" at bounding box center [590, 347] width 54 height 24
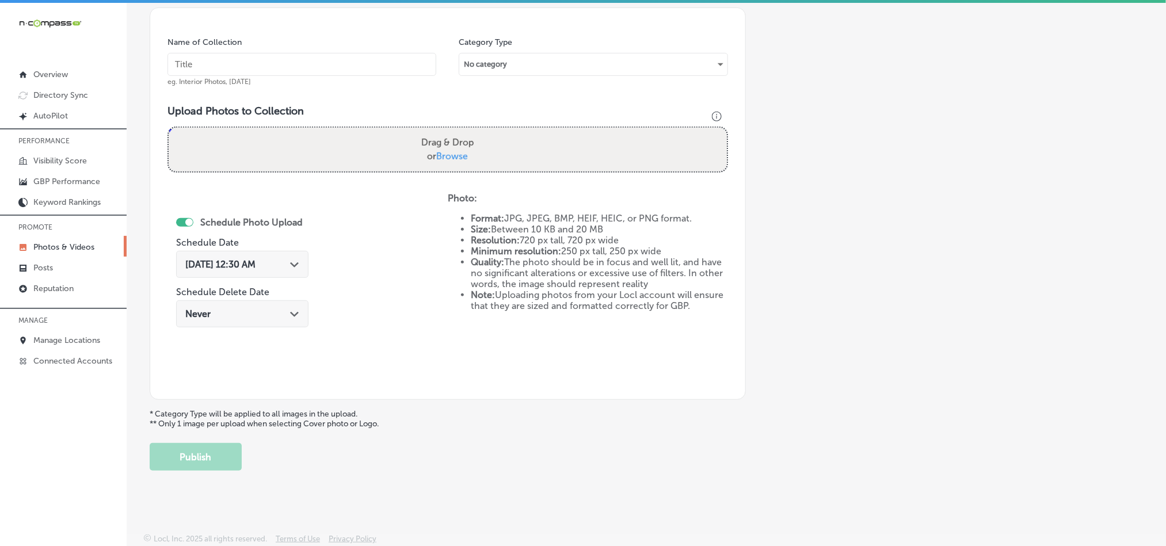
scroll to position [301, 0]
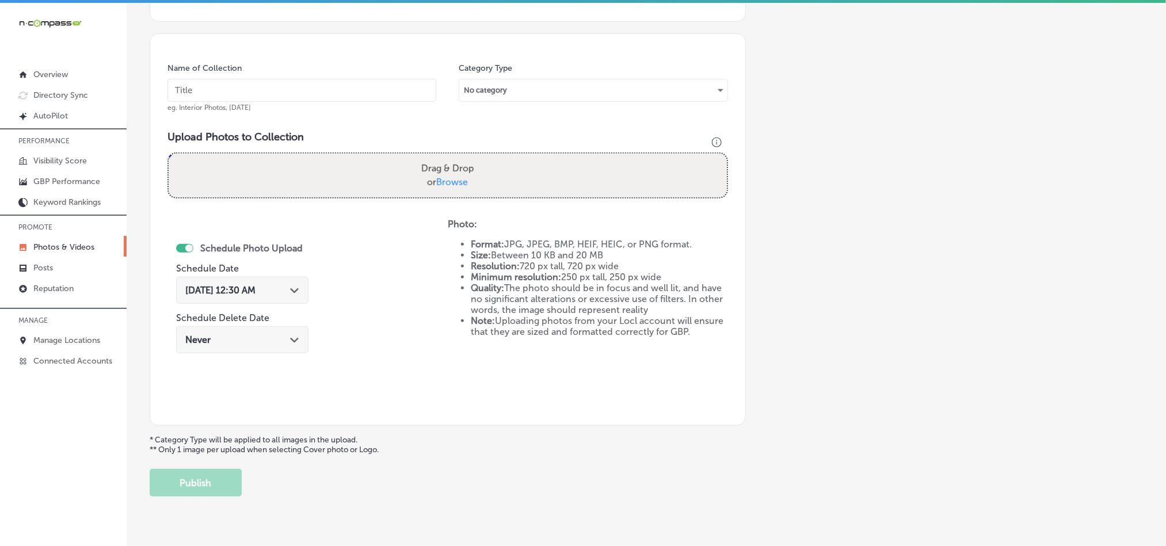
click at [298, 77] on div "Name of Collection eg. Interior Photos, [DATE]" at bounding box center [302, 88] width 269 height 50
click at [299, 92] on input "text" at bounding box center [302, 90] width 269 height 23
paste input "River-City-Mechanical-AC-Installation"
type input "River-City-Mechanical-AC-Installation"
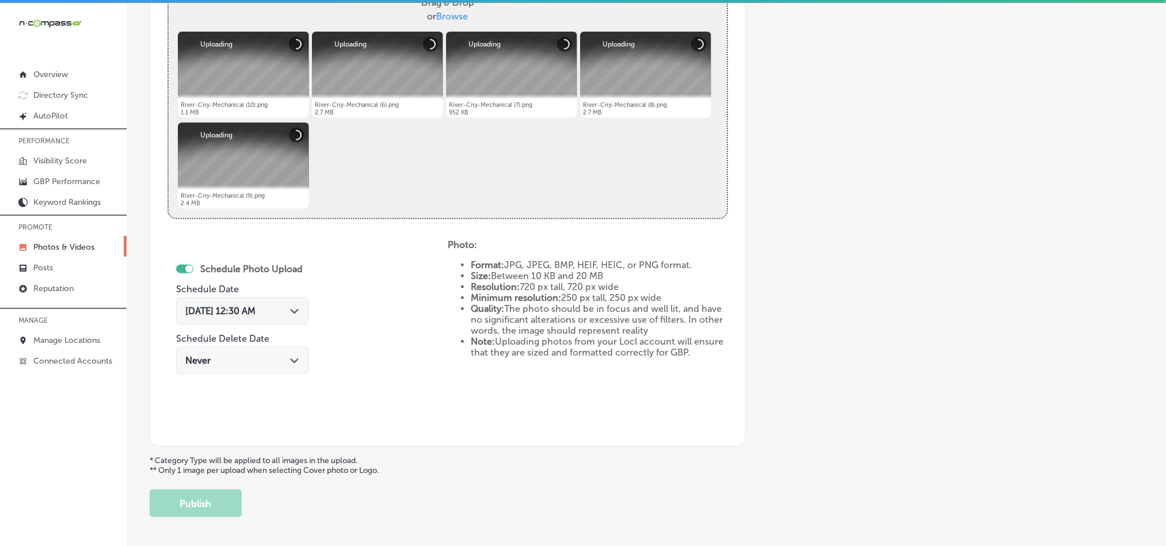
scroll to position [473, 0]
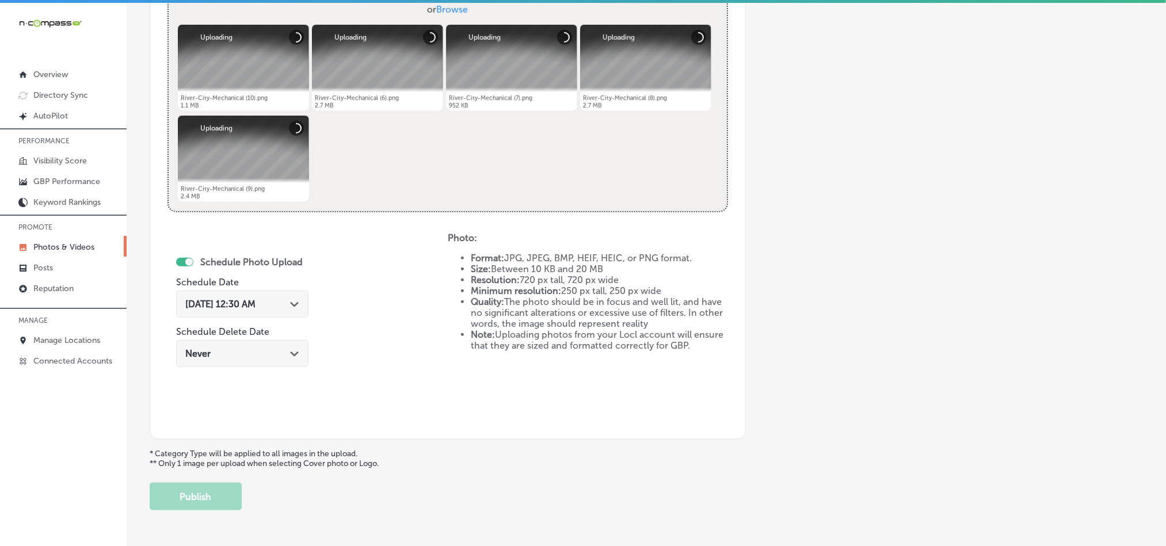
click at [299, 302] on div "Path Created with Sketch." at bounding box center [294, 303] width 9 height 9
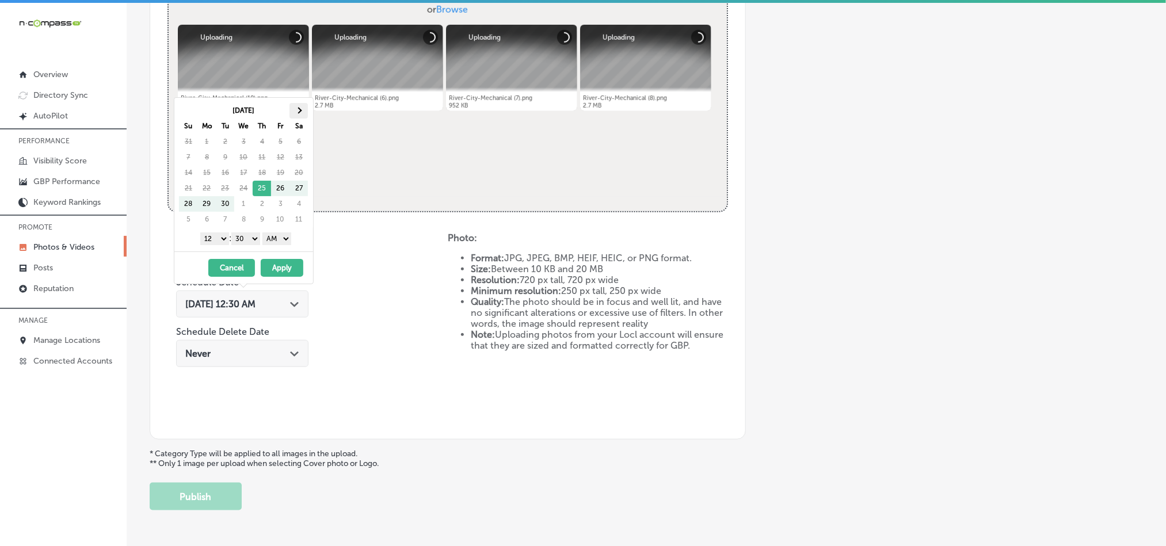
click at [299, 106] on th at bounding box center [299, 111] width 18 height 16
click at [209, 237] on select "1 2 3 4 5 6 7 8 9 10 11 12" at bounding box center [214, 239] width 29 height 13
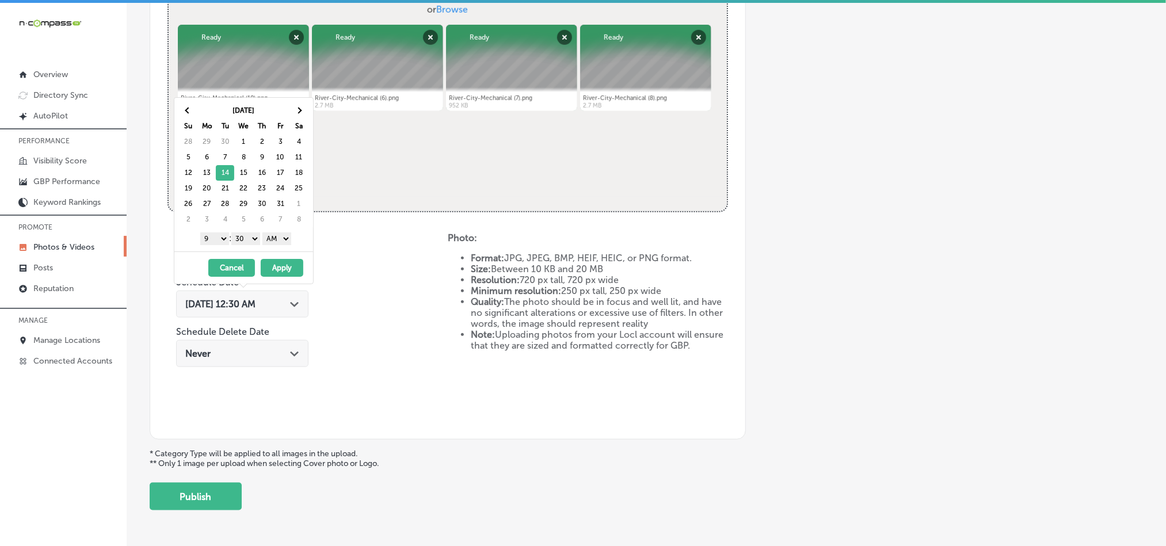
click at [240, 242] on select "00 10 20 30 40 50" at bounding box center [245, 239] width 29 height 13
click at [280, 238] on select "AM PM" at bounding box center [277, 239] width 29 height 13
click at [286, 273] on button "Apply" at bounding box center [282, 268] width 43 height 18
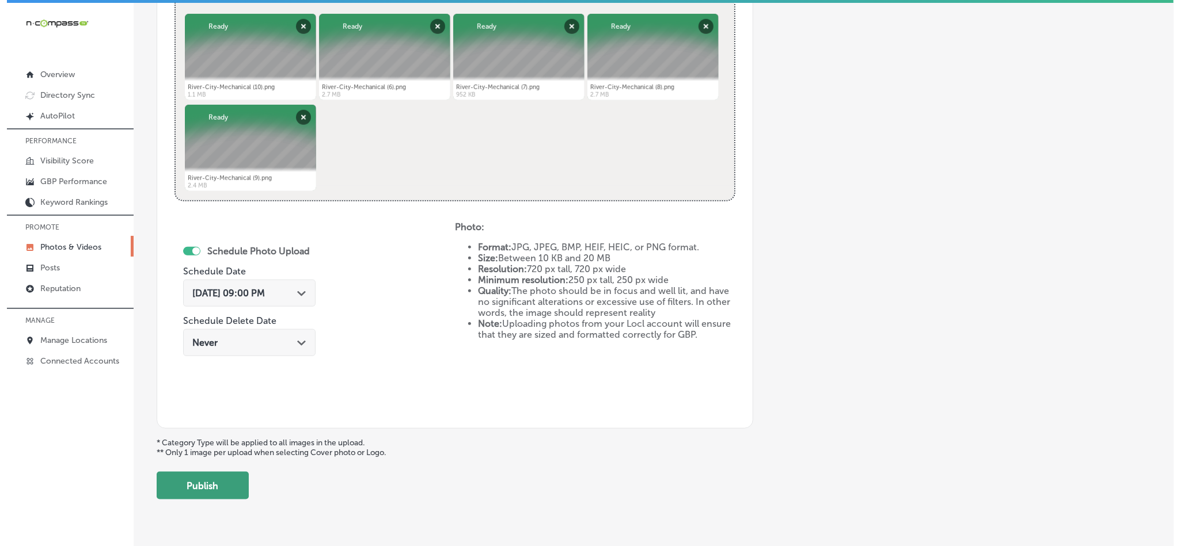
scroll to position [501, 0]
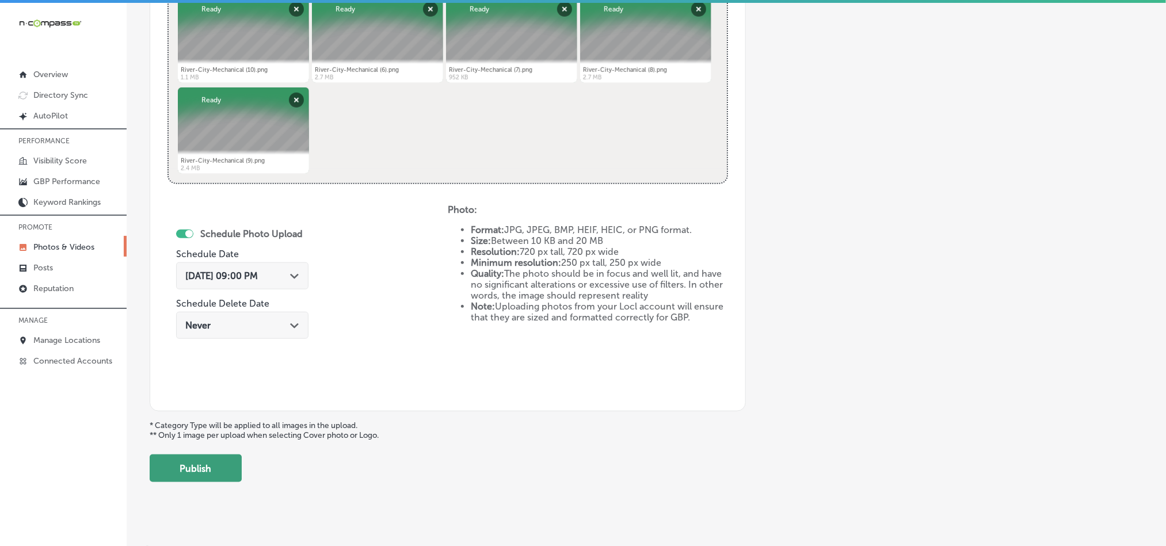
click at [221, 477] on button "Publish" at bounding box center [196, 469] width 92 height 28
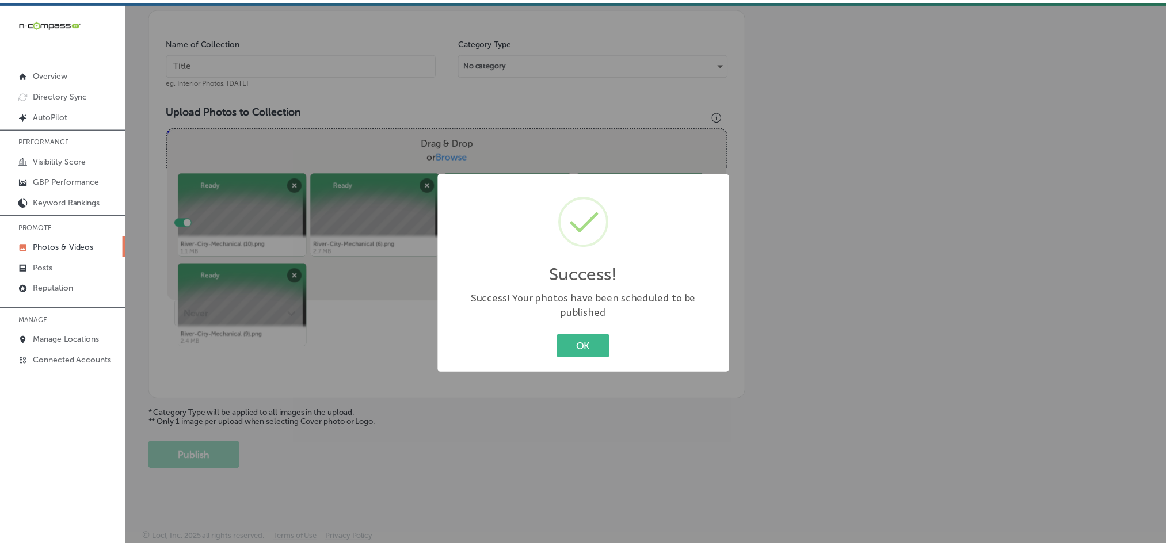
scroll to position [329, 0]
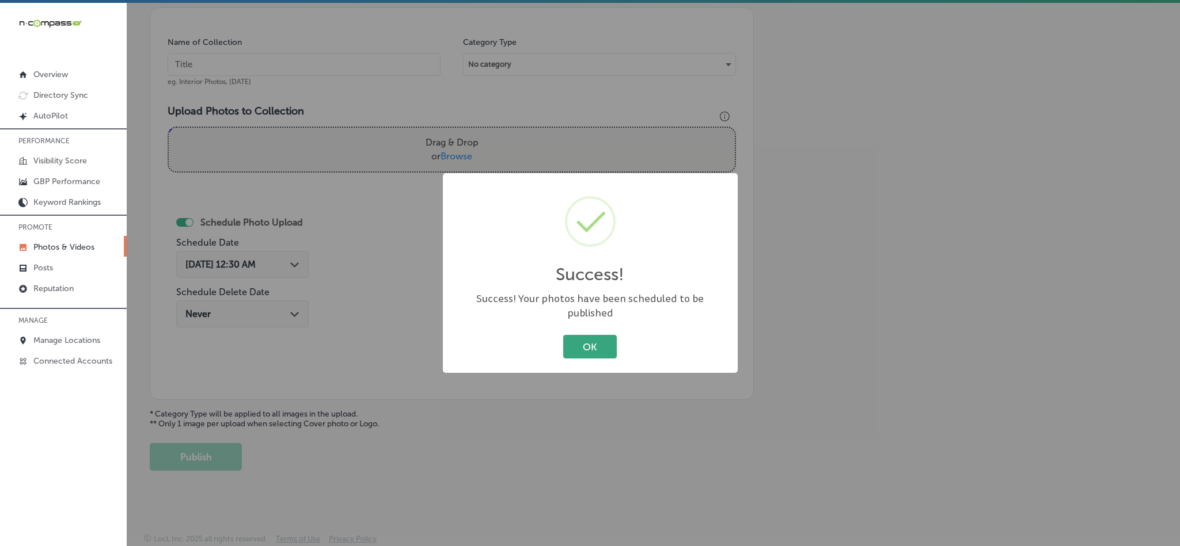
click at [595, 341] on button "OK" at bounding box center [590, 347] width 54 height 24
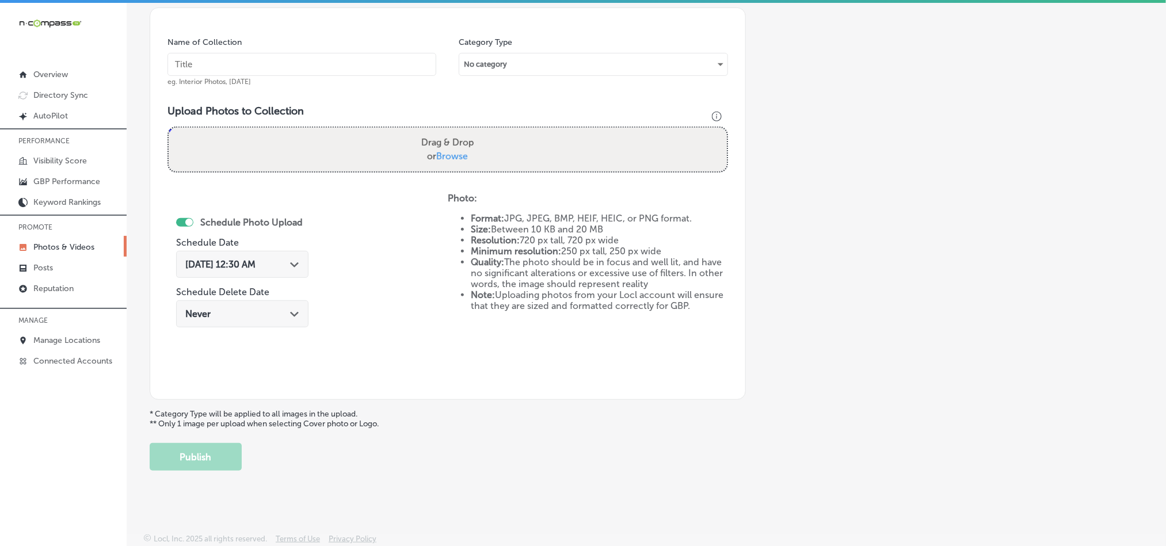
click at [279, 66] on input "text" at bounding box center [302, 64] width 269 height 23
paste input "River-City-Mechanical-AC-Repair"
type input "River-City-Mechanical-AC-Repair"
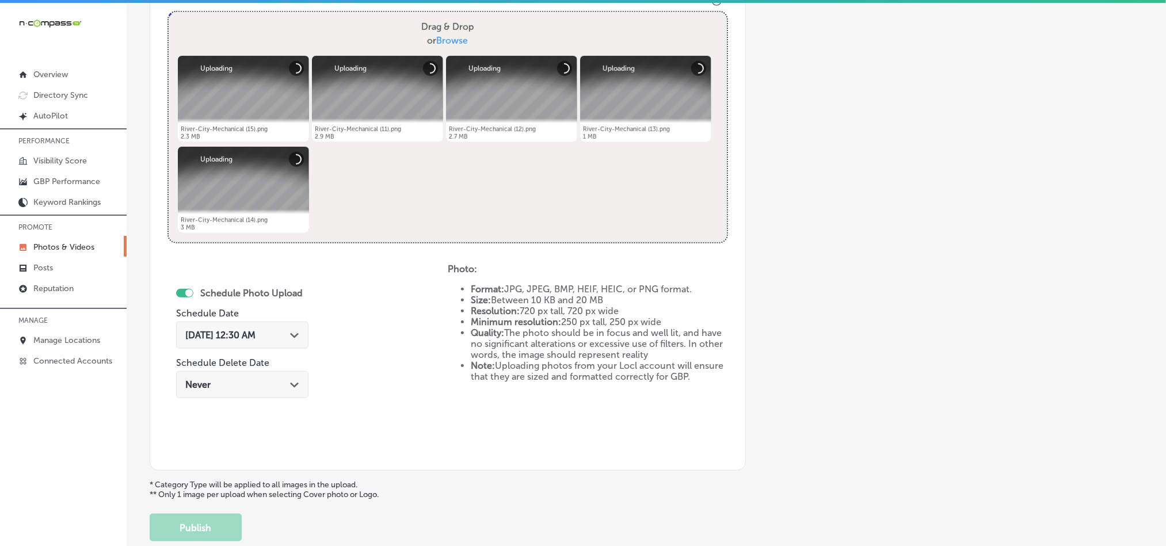
scroll to position [444, 0]
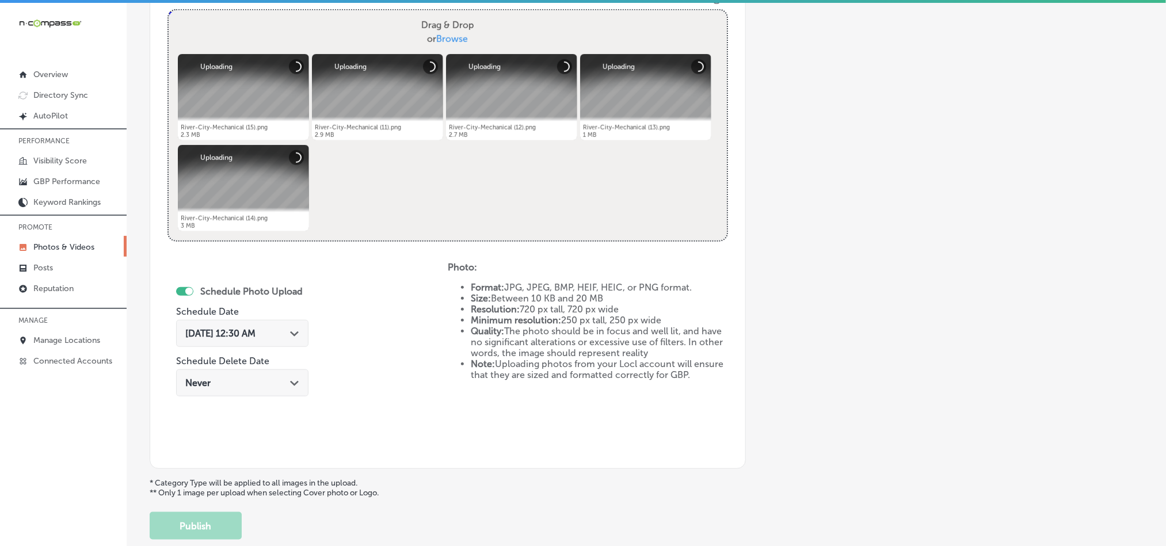
click at [299, 336] on icon "Path Created with Sketch." at bounding box center [294, 334] width 9 height 5
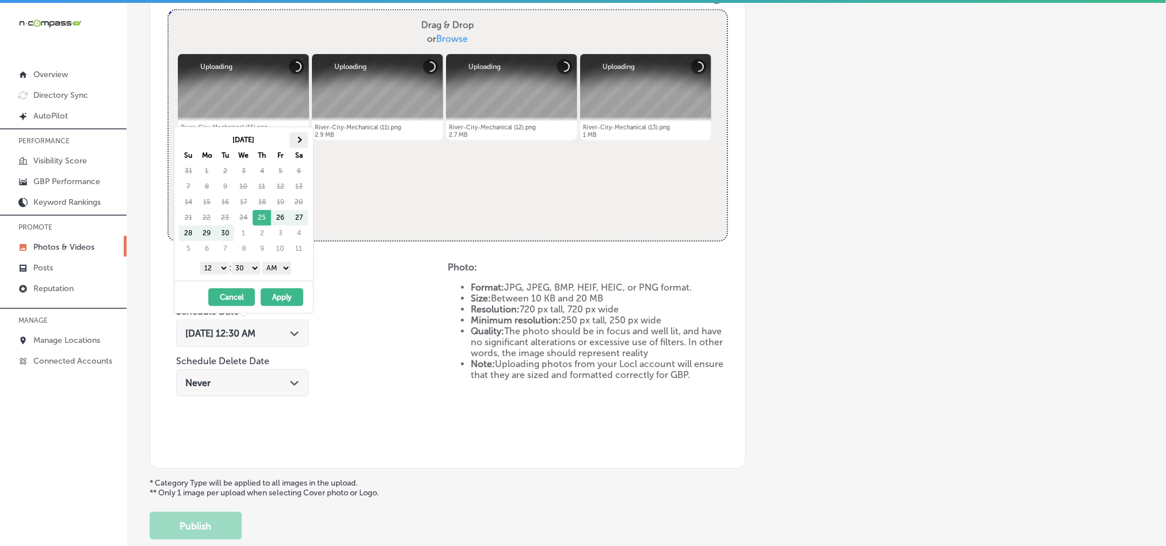
click at [302, 140] on span at bounding box center [299, 139] width 6 height 6
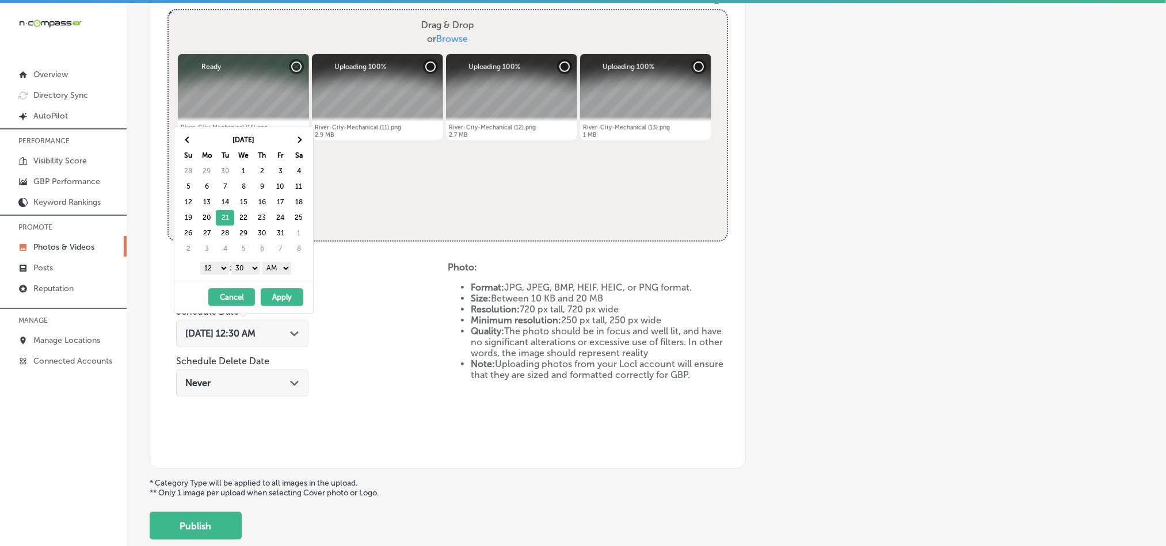
drag, startPoint x: 214, startPoint y: 266, endPoint x: 213, endPoint y: 275, distance: 9.3
click at [214, 266] on select "1 2 3 4 5 6 7 8 9 10 11 12" at bounding box center [214, 268] width 29 height 13
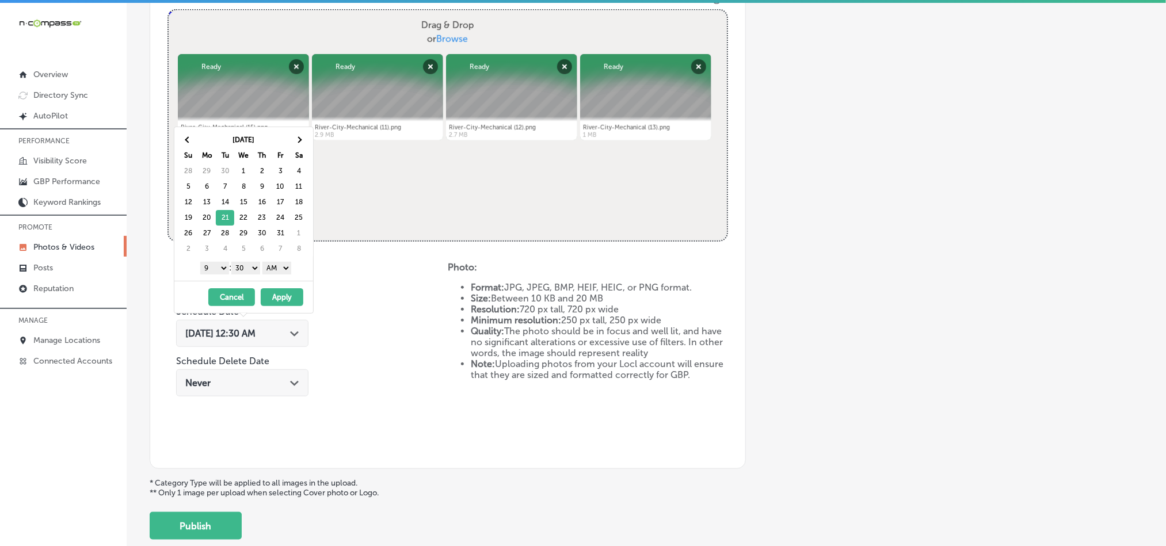
click at [251, 271] on select "00 10 20 30 40 50" at bounding box center [245, 268] width 29 height 13
click at [277, 268] on select "AM PM" at bounding box center [277, 268] width 29 height 13
click at [282, 302] on button "Apply" at bounding box center [282, 297] width 43 height 18
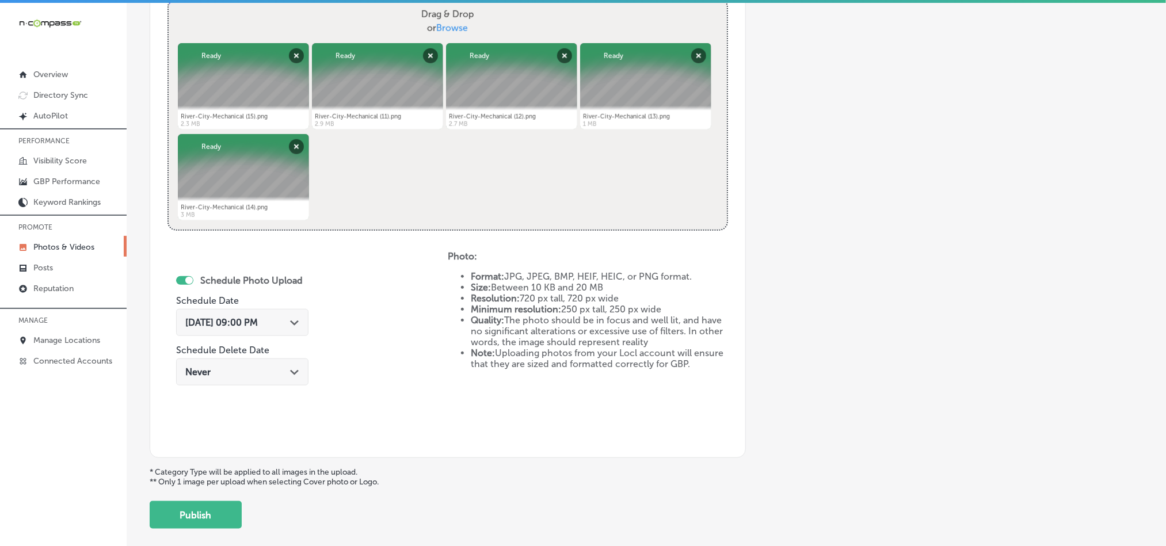
scroll to position [473, 0]
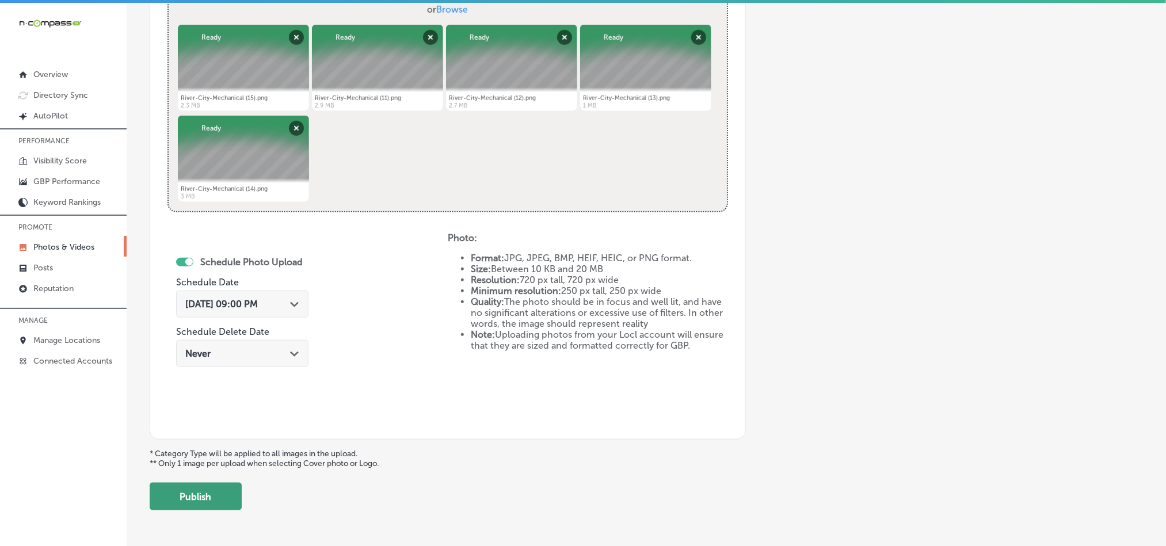
click at [219, 493] on button "Publish" at bounding box center [196, 497] width 92 height 28
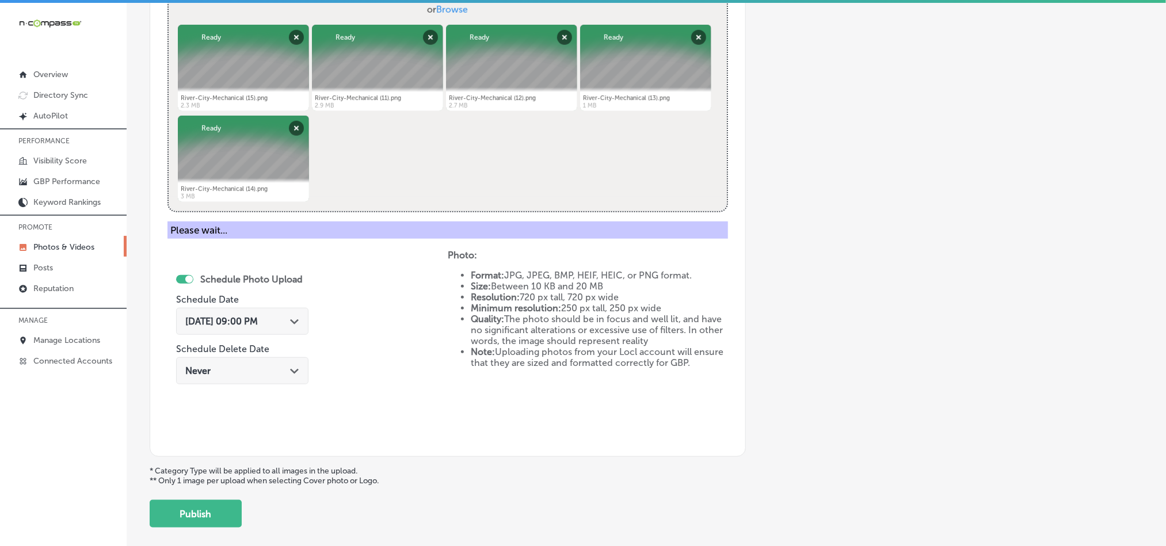
scroll to position [329, 0]
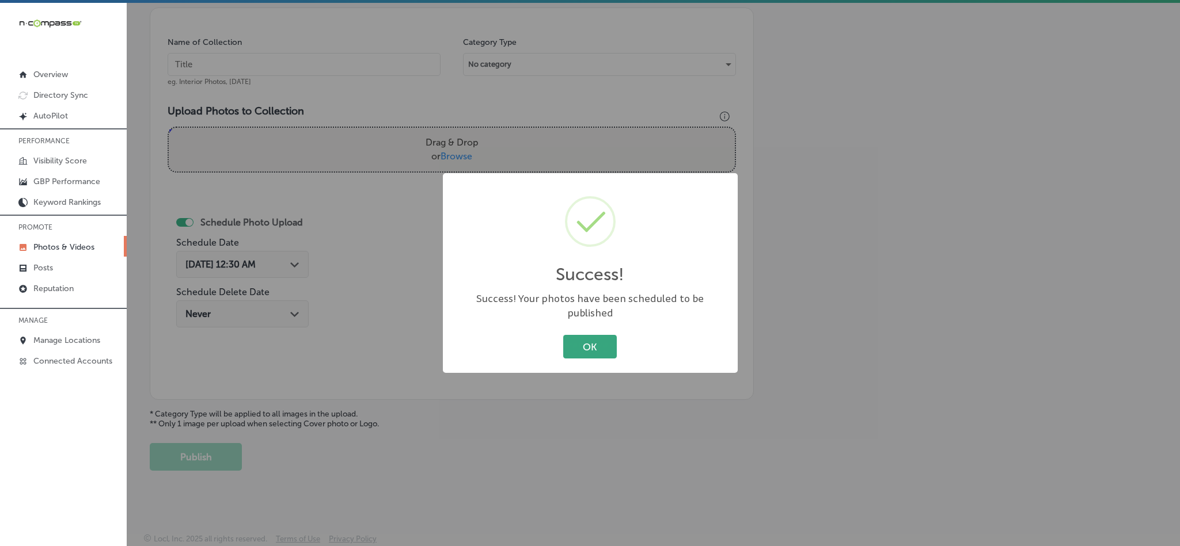
click at [569, 337] on button "OK" at bounding box center [590, 347] width 54 height 24
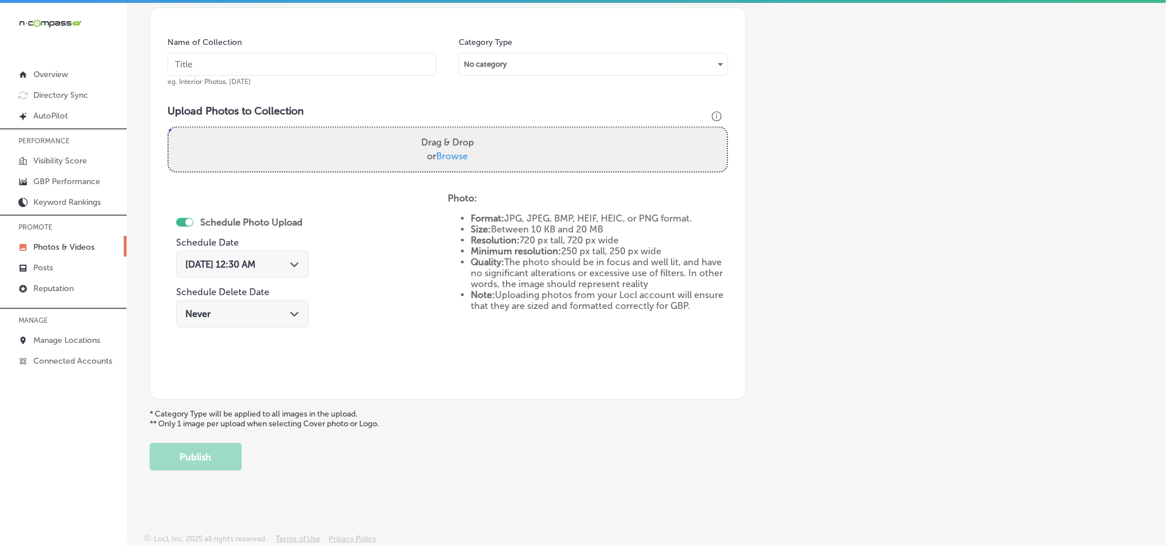
click at [316, 60] on input "text" at bounding box center [302, 64] width 269 height 23
paste input "River-City-Mechanical-Heating-Installation"
type input "River-City-Mechanical-Heating-Installation"
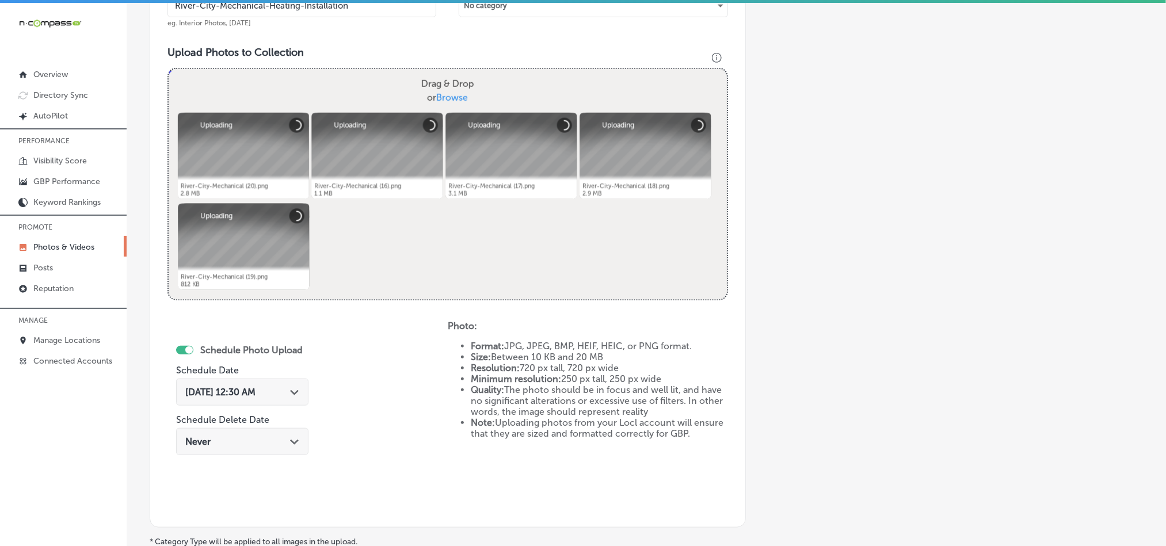
scroll to position [386, 0]
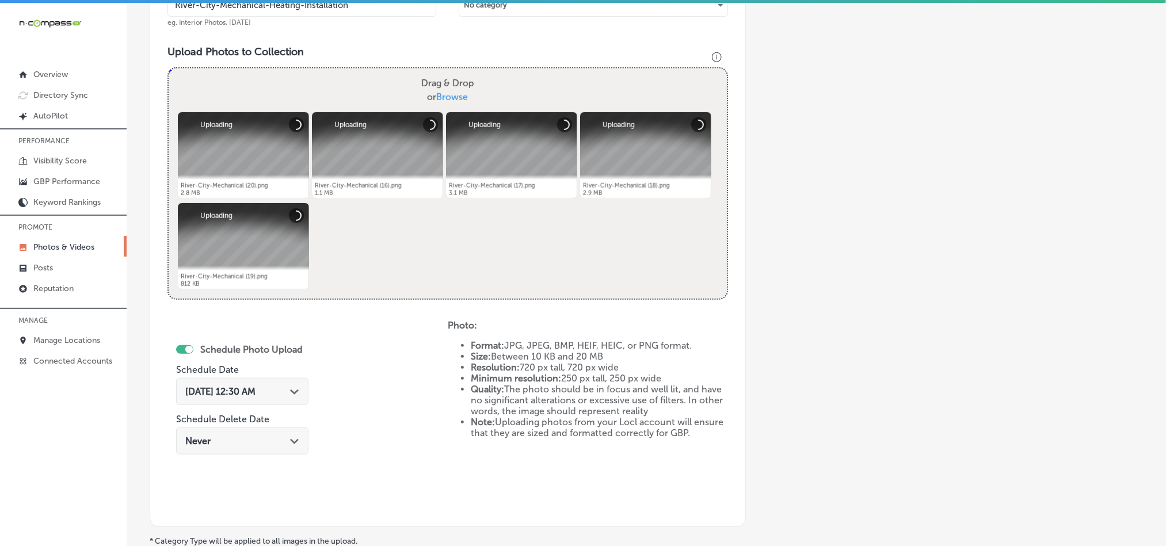
click at [290, 394] on div "[DATE] 12:30 AM Path Created with Sketch." at bounding box center [242, 391] width 114 height 11
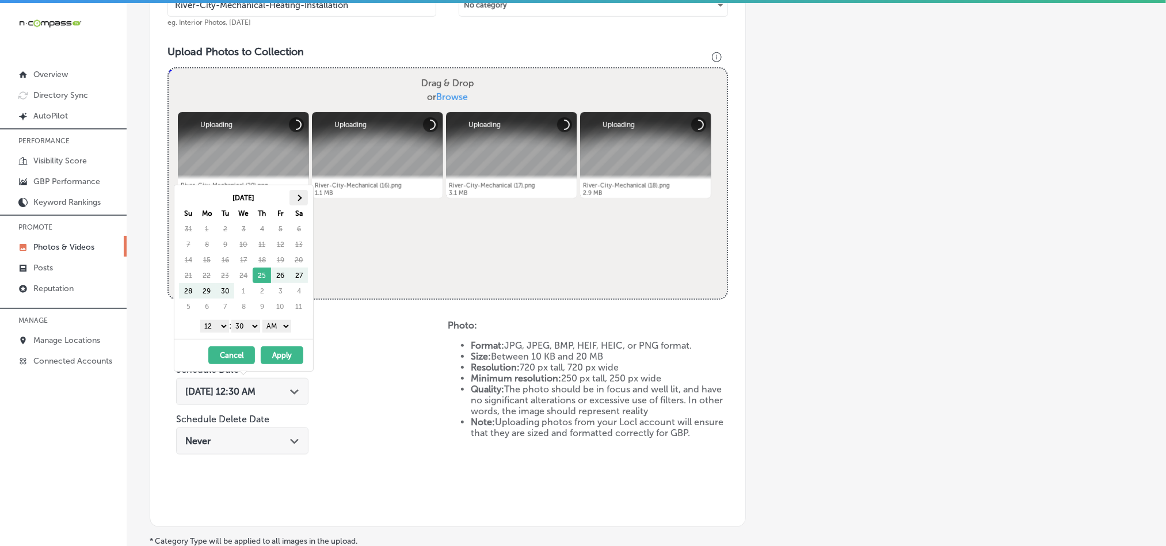
click at [298, 199] on span at bounding box center [299, 198] width 6 height 6
click at [215, 329] on select "1 2 3 4 5 6 7 8 9 10 11 12" at bounding box center [214, 326] width 29 height 13
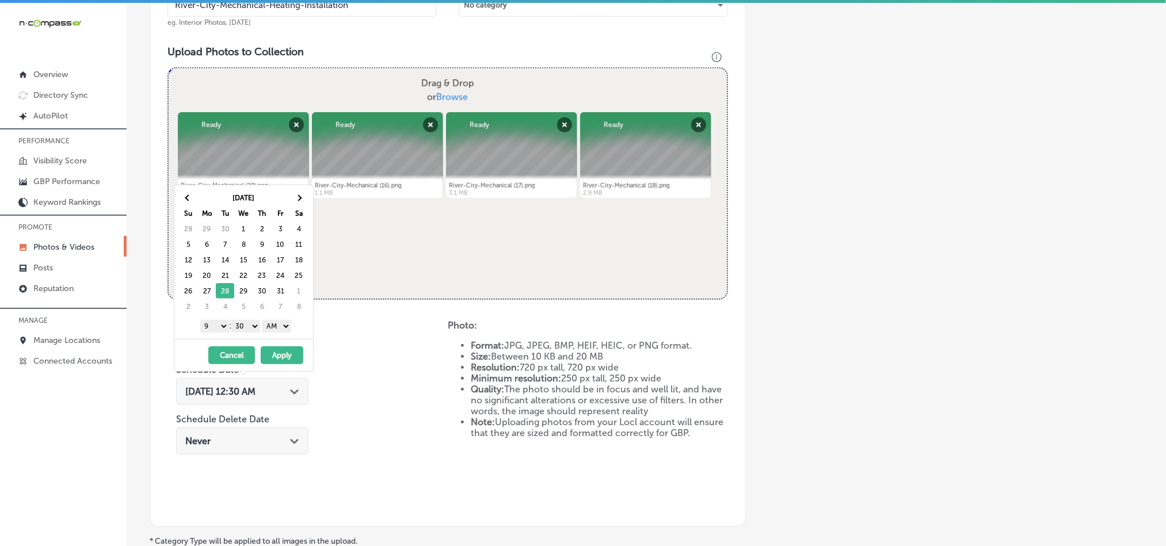
click at [244, 329] on select "00 10 20 30 40 50" at bounding box center [245, 326] width 29 height 13
click at [280, 330] on select "AM PM" at bounding box center [277, 326] width 29 height 13
click at [280, 358] on button "Apply" at bounding box center [282, 356] width 43 height 18
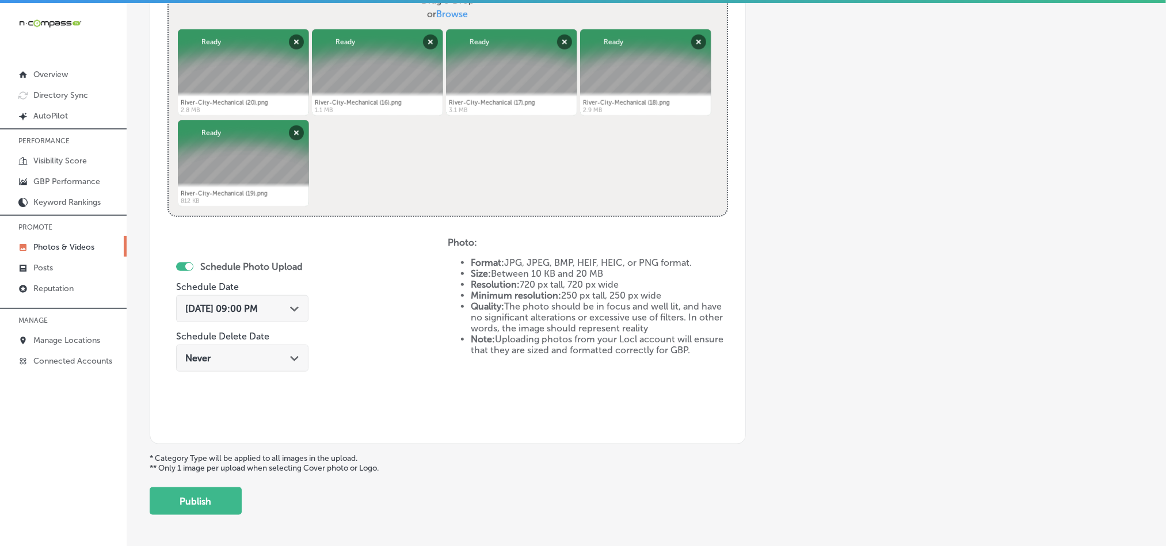
scroll to position [472, 0]
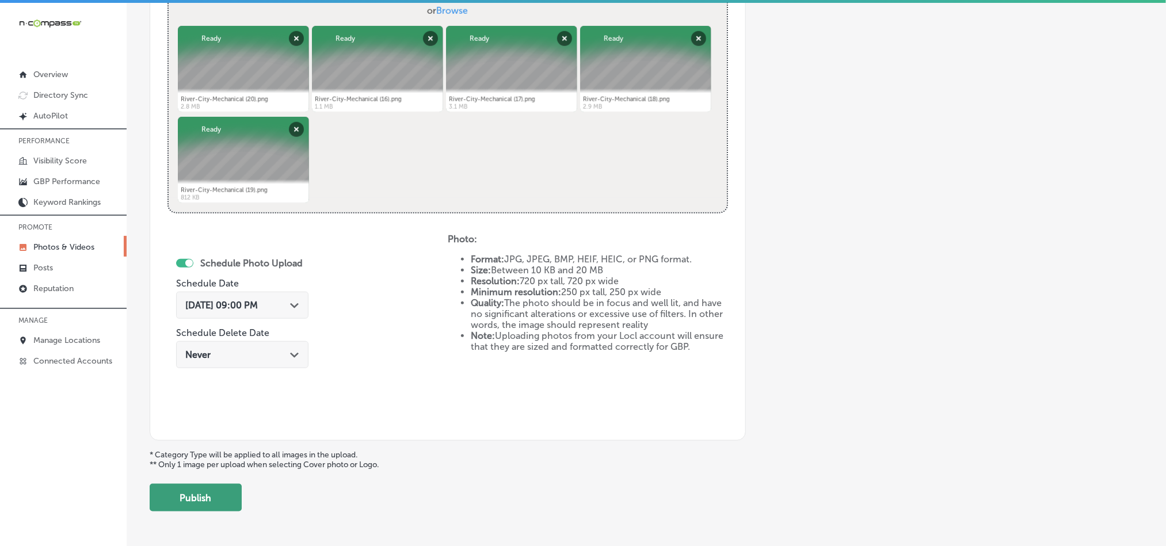
click at [204, 488] on button "Publish" at bounding box center [196, 498] width 92 height 28
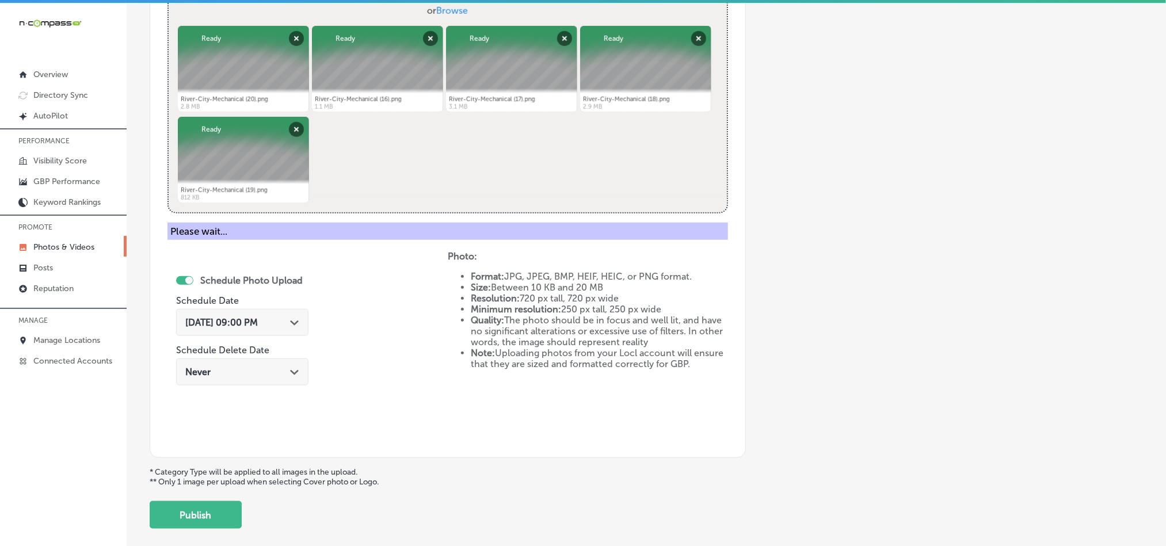
scroll to position [329, 0]
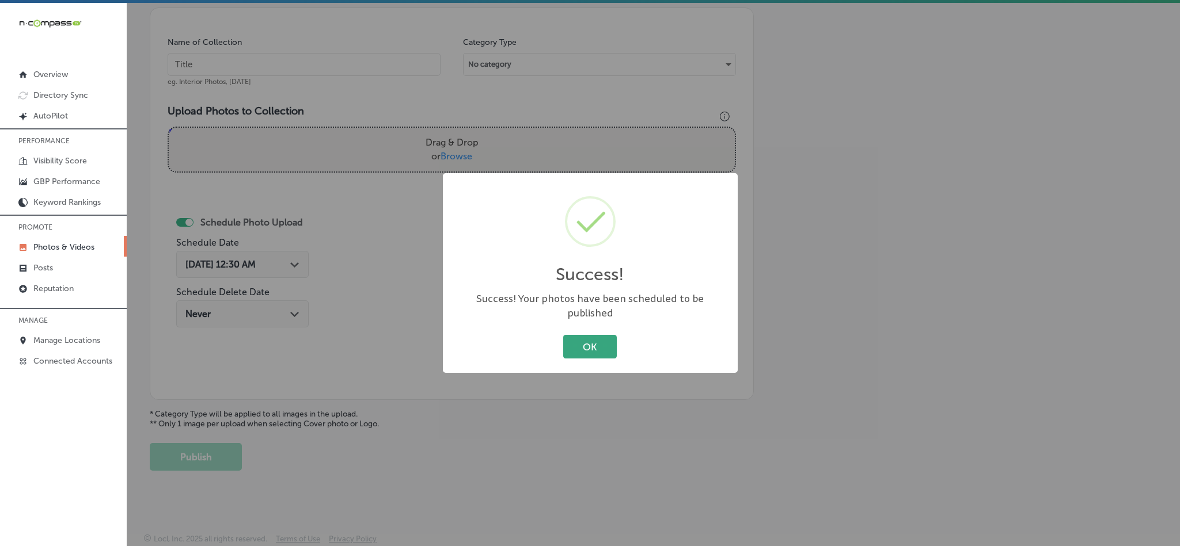
click at [589, 340] on button "OK" at bounding box center [590, 347] width 54 height 24
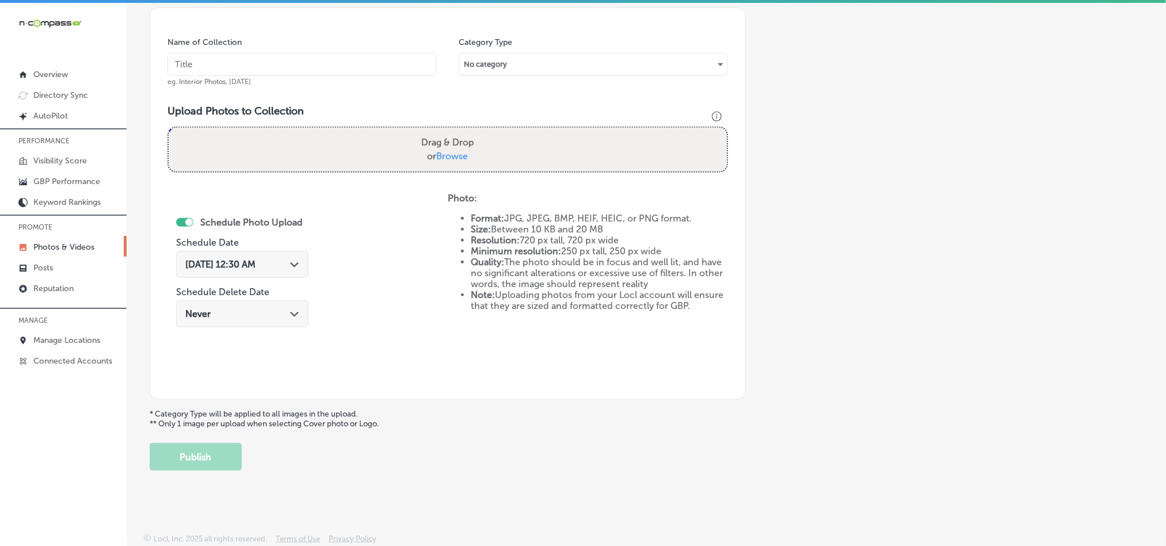
click at [275, 60] on input "text" at bounding box center [302, 64] width 269 height 23
paste input "River-City-Mechanical-Heating-Repair-Services"
type input "River-City-Mechanical-Heating-Repair-Services"
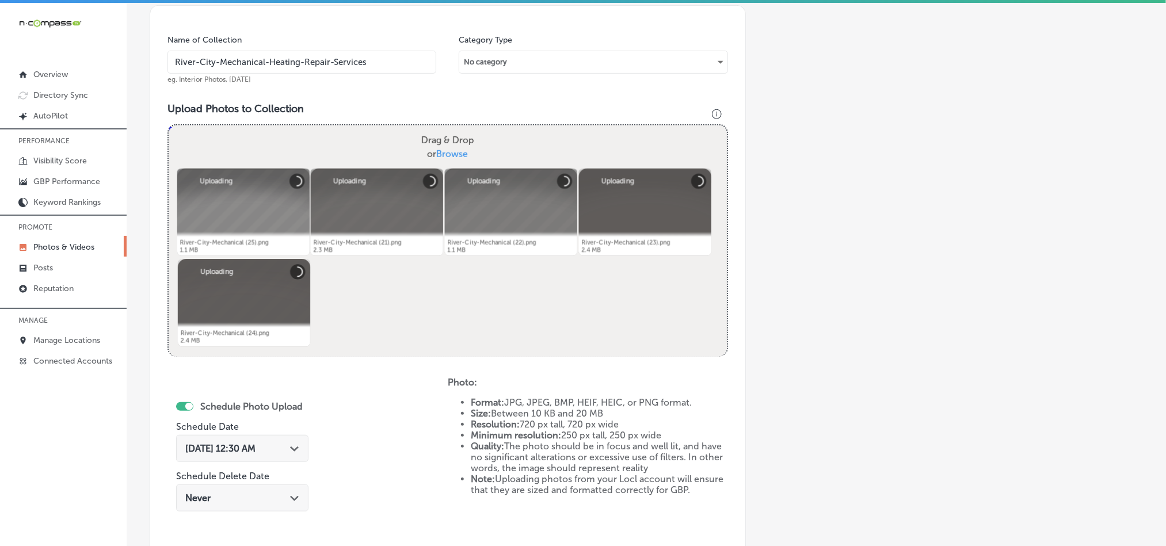
scroll to position [415, 0]
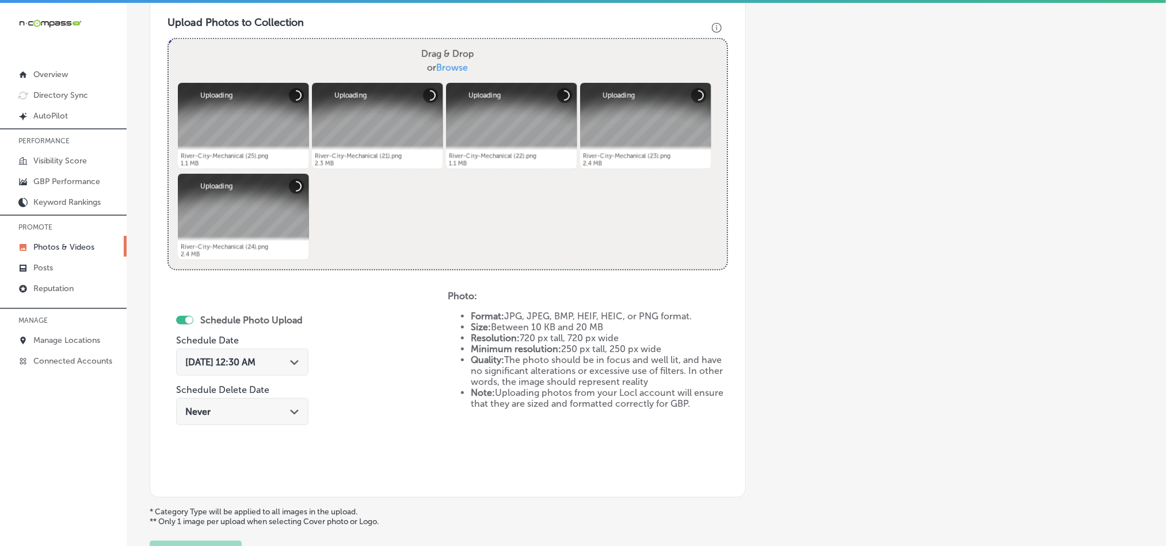
drag, startPoint x: 308, startPoint y: 368, endPoint x: 291, endPoint y: 368, distance: 17.3
click at [306, 368] on div "[DATE] 12:30 AM Path Created with Sketch." at bounding box center [242, 362] width 132 height 27
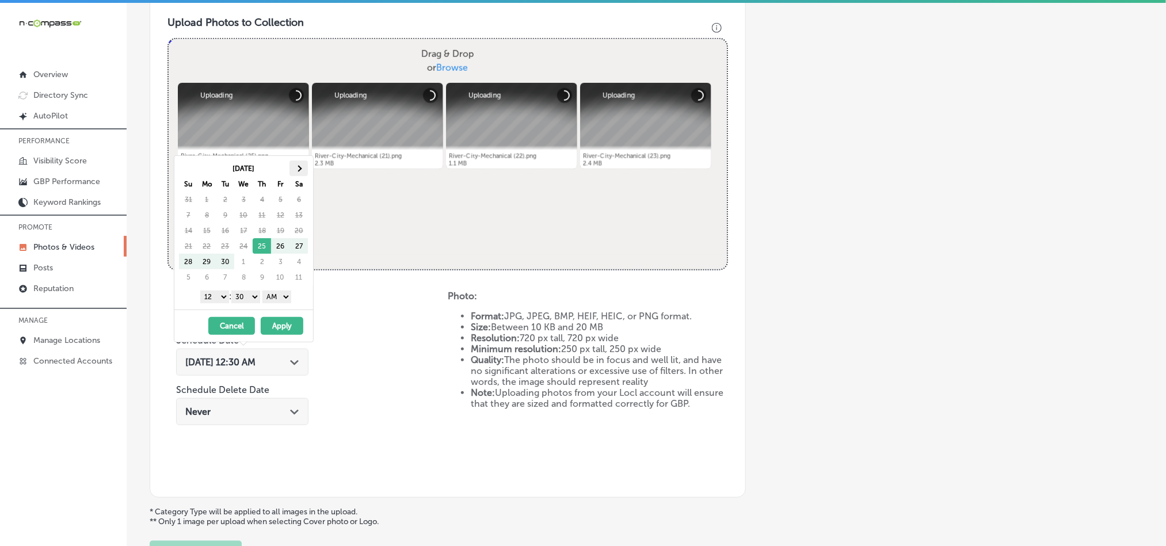
click at [292, 161] on th at bounding box center [299, 169] width 18 height 16
click at [297, 166] on th at bounding box center [299, 169] width 18 height 16
click at [210, 294] on select "1 2 3 4 5 6 7 8 9 10 11 12" at bounding box center [214, 297] width 29 height 13
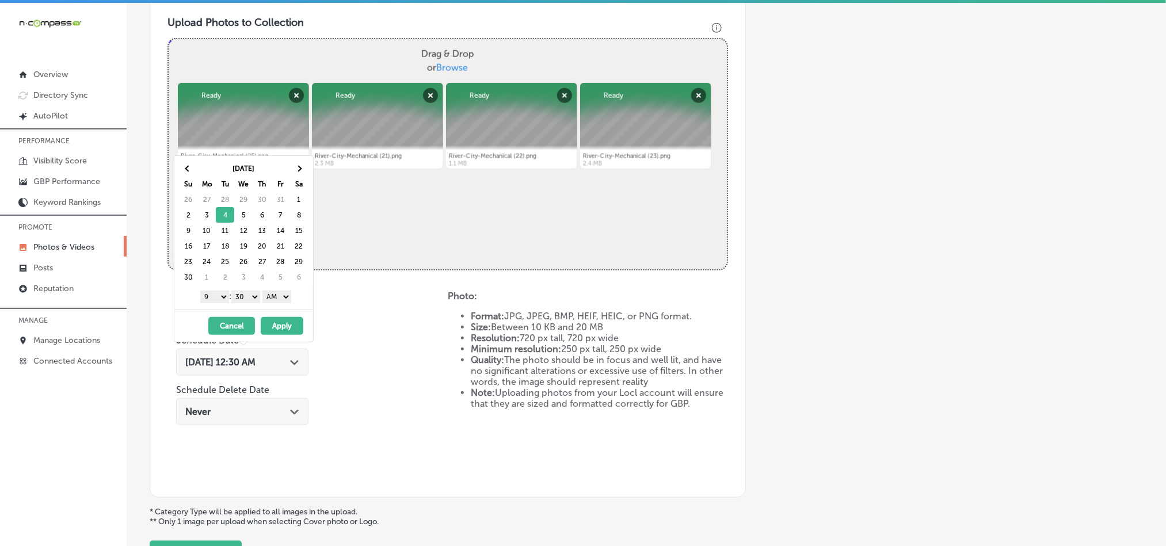
click at [249, 299] on select "00 10 20 30 40 50" at bounding box center [245, 297] width 29 height 13
click at [285, 294] on select "AM PM" at bounding box center [277, 297] width 29 height 13
click at [280, 328] on button "Apply" at bounding box center [282, 326] width 43 height 18
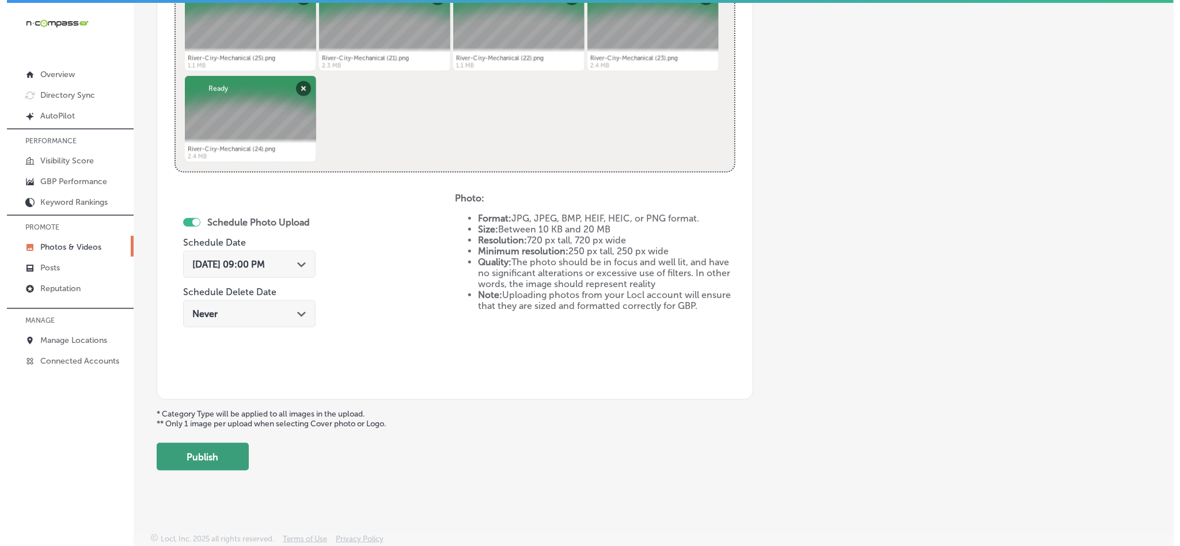
scroll to position [515, 0]
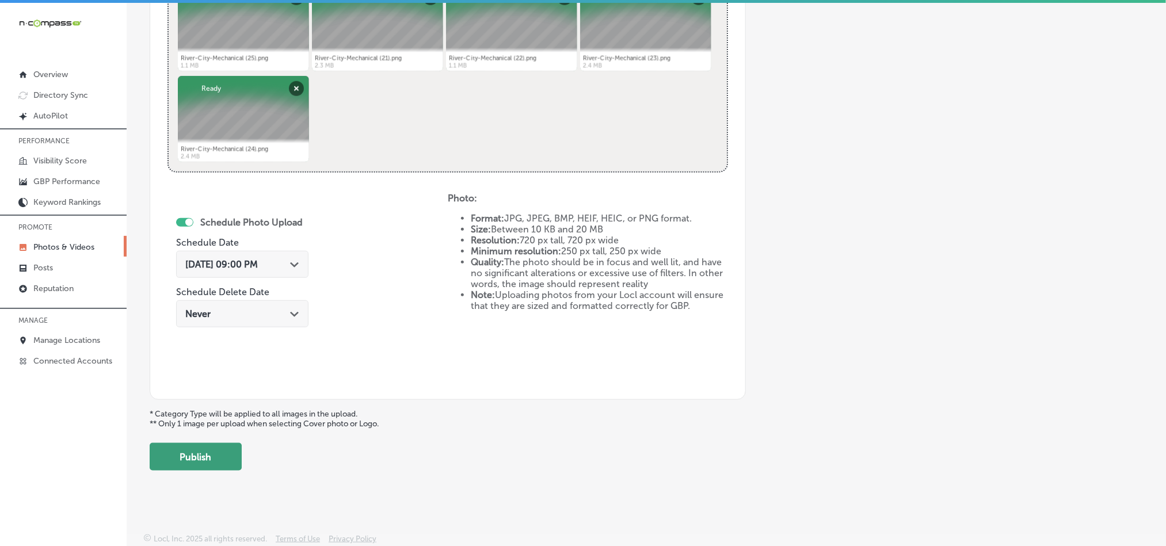
click at [208, 461] on button "Publish" at bounding box center [196, 457] width 92 height 28
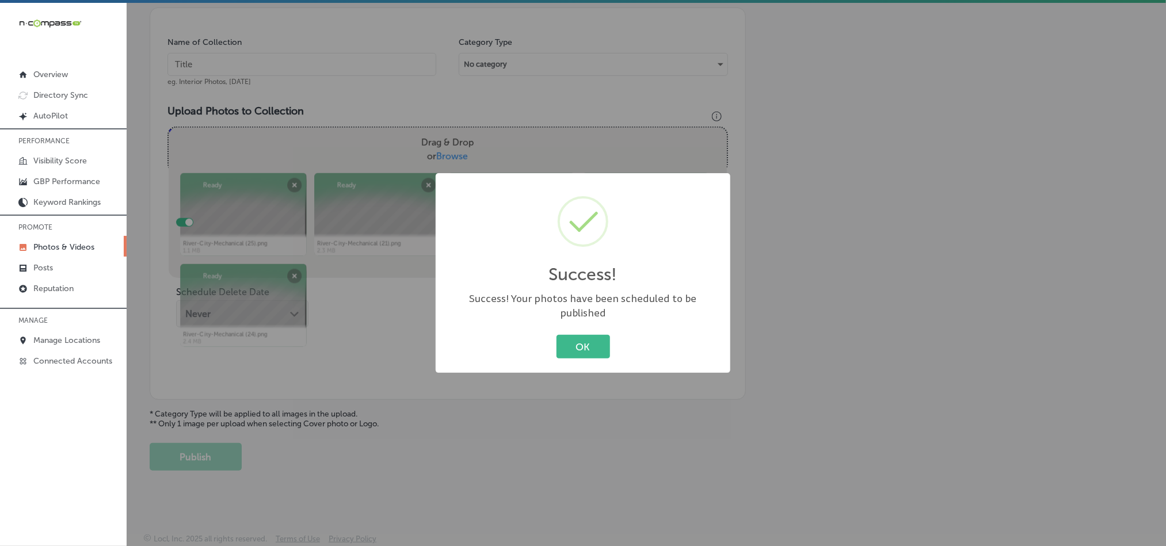
scroll to position [329, 0]
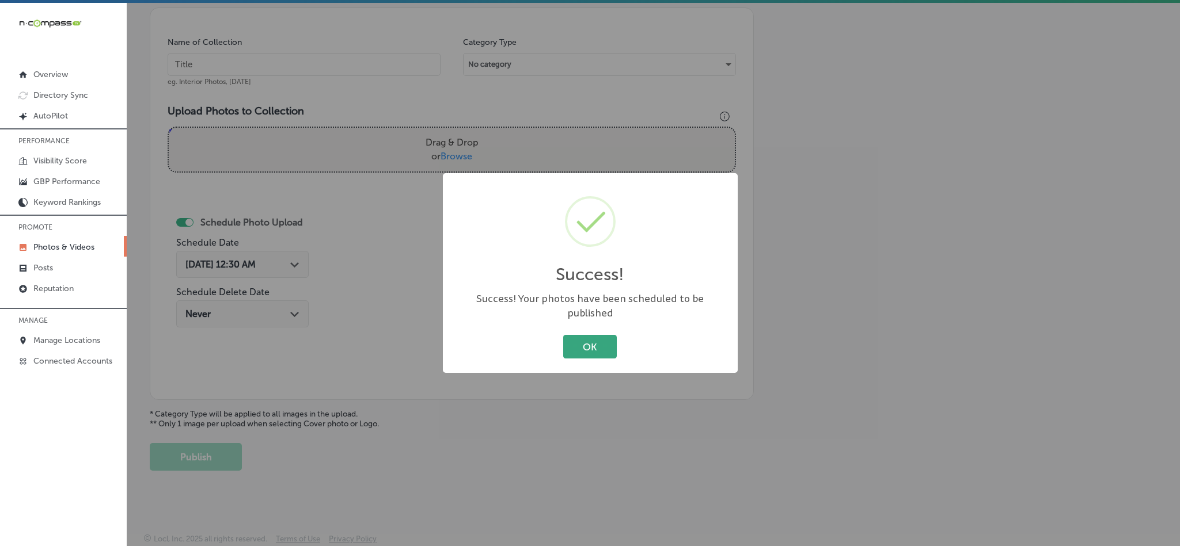
click at [579, 337] on button "OK" at bounding box center [590, 347] width 54 height 24
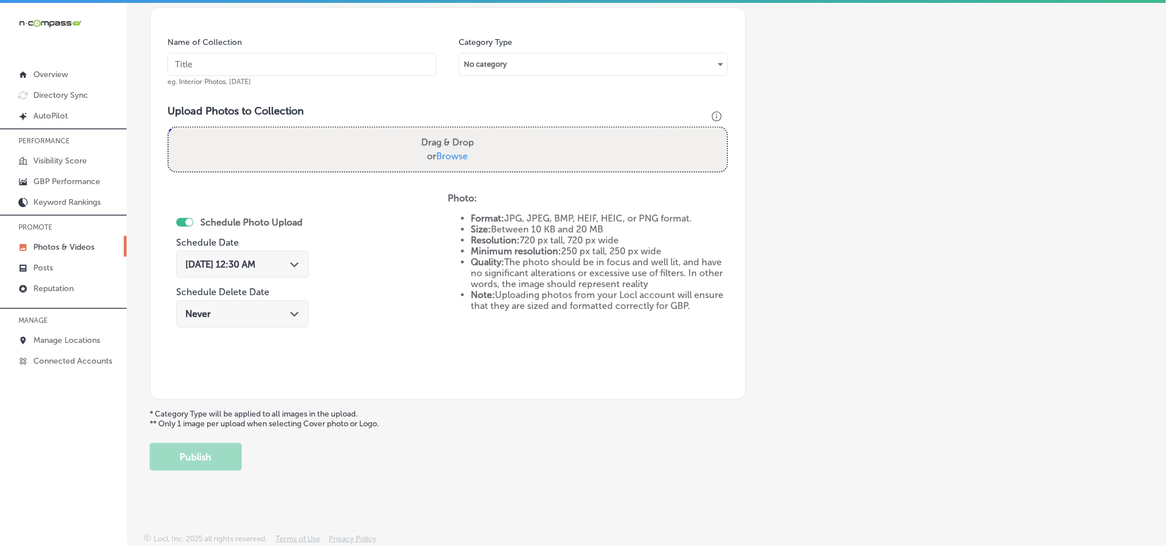
click at [303, 62] on input "text" at bounding box center [302, 64] width 269 height 23
paste input "River-City-Mechanical-Commercial-HVAC-Services"
type input "River-City-Mechanical-Commercial-HVAC-Services"
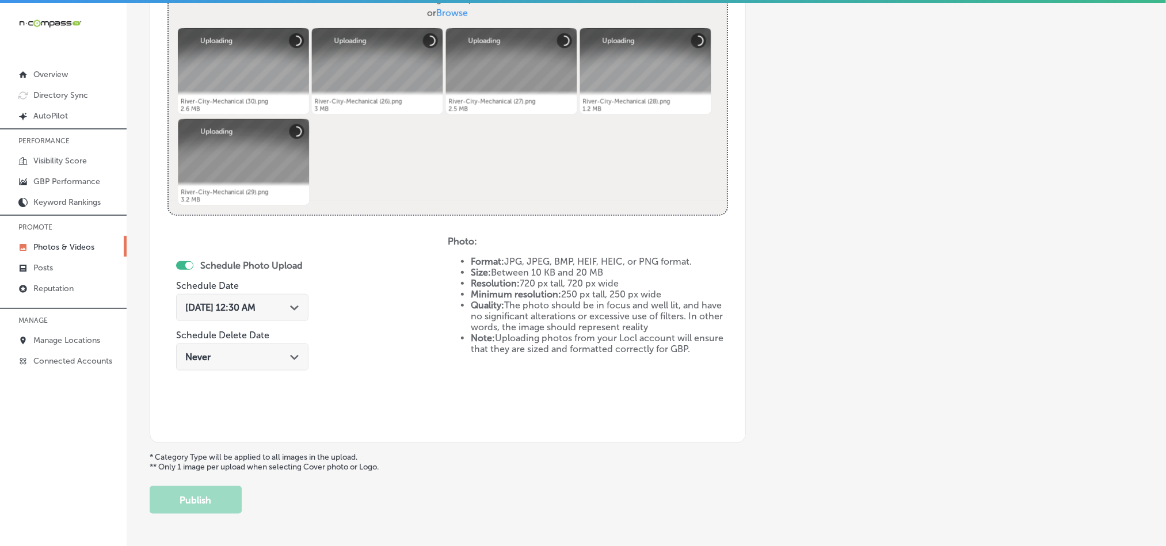
scroll to position [473, 0]
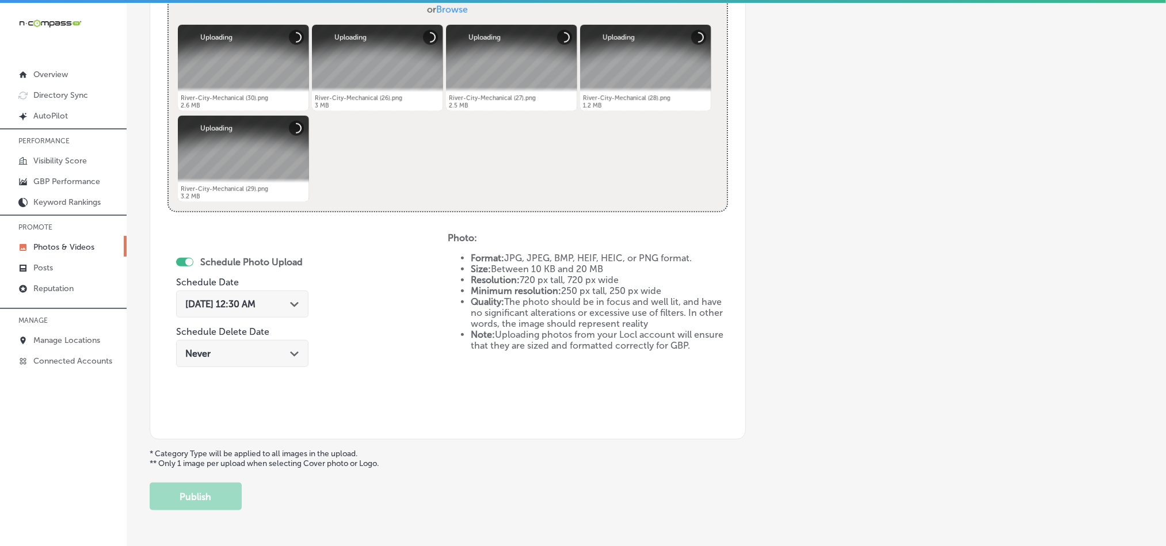
click at [297, 305] on icon "Path Created with Sketch." at bounding box center [294, 304] width 9 height 5
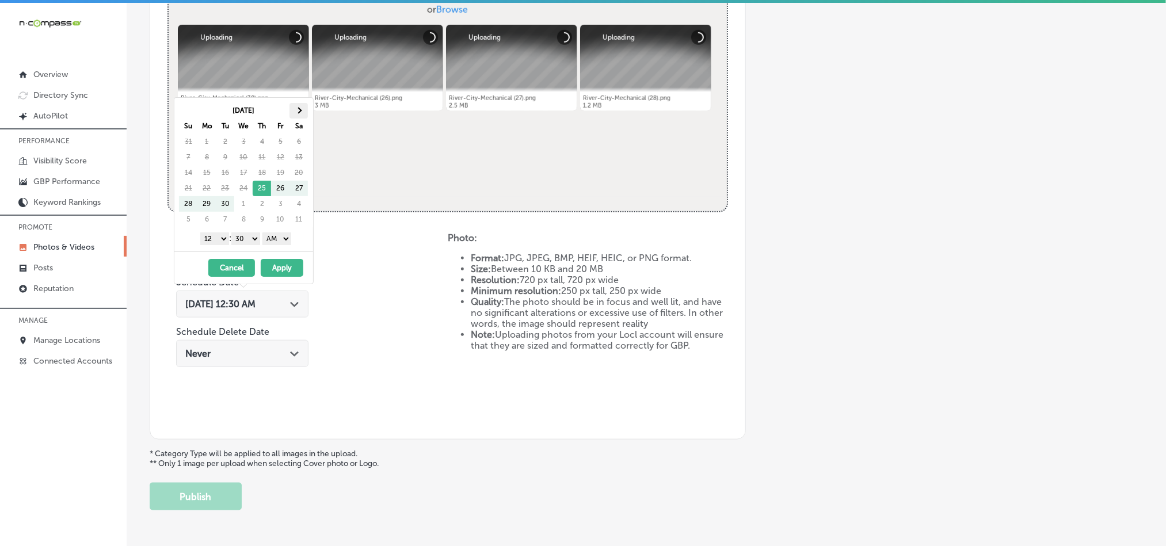
click at [294, 109] on th at bounding box center [299, 111] width 18 height 16
drag, startPoint x: 218, startPoint y: 238, endPoint x: 233, endPoint y: 266, distance: 31.7
click at [218, 238] on select "1 2 3 4 5 6 7 8 9 10 11 12" at bounding box center [214, 239] width 29 height 13
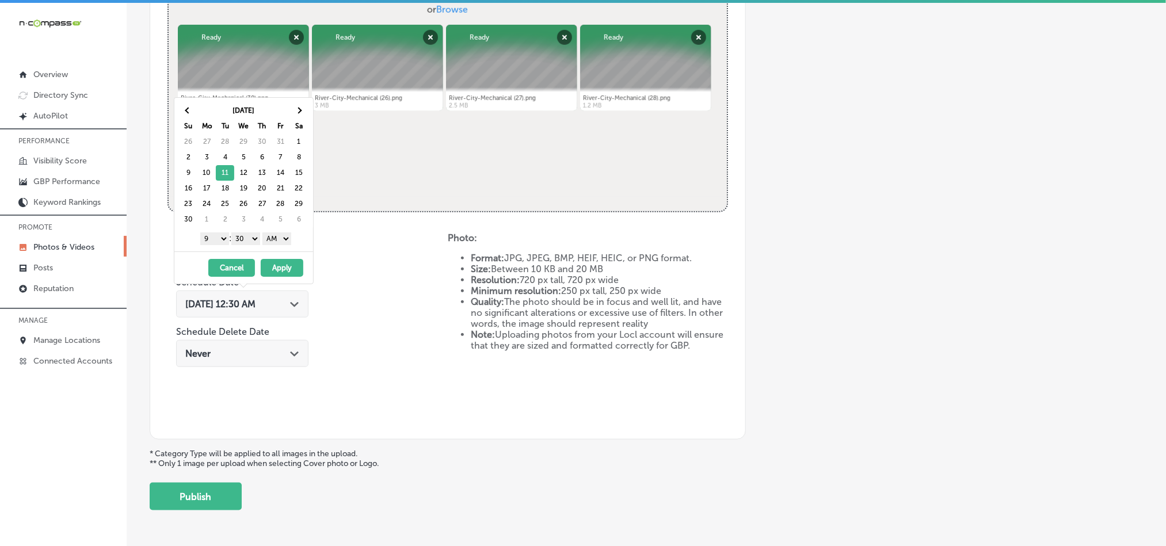
click at [242, 245] on select "00 10 20 30 40 50" at bounding box center [245, 239] width 29 height 13
click at [280, 234] on select "AM PM" at bounding box center [277, 239] width 29 height 13
click at [284, 268] on button "Apply" at bounding box center [282, 268] width 43 height 18
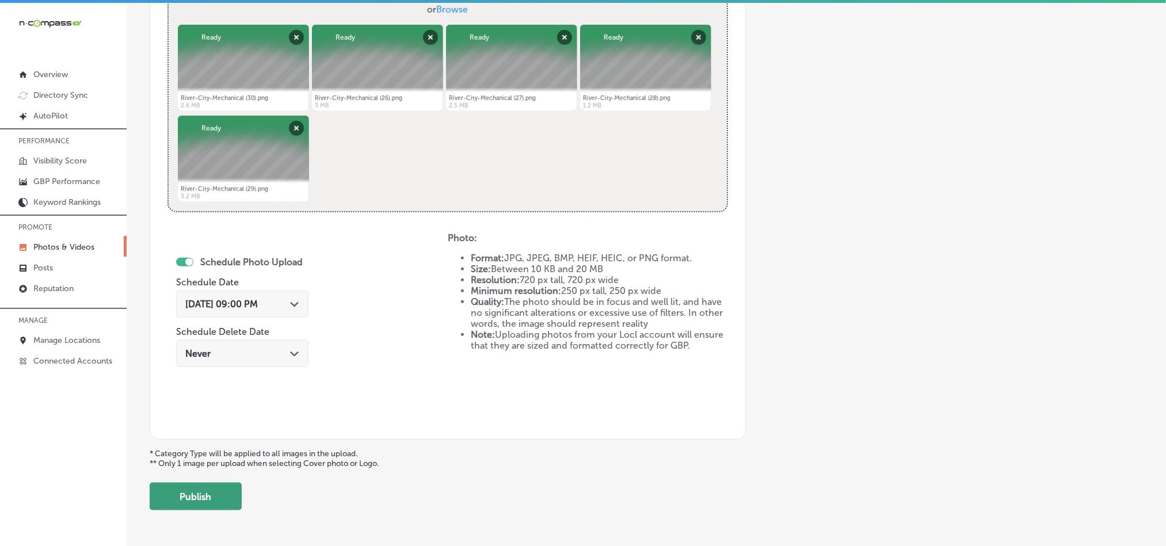
click at [183, 507] on button "Publish" at bounding box center [196, 497] width 92 height 28
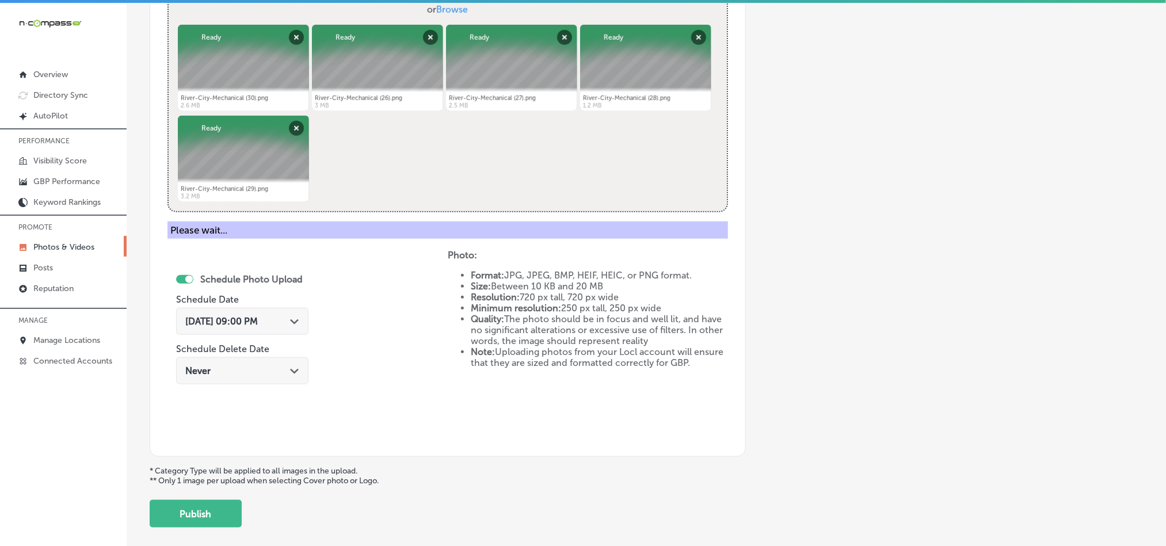
scroll to position [329, 0]
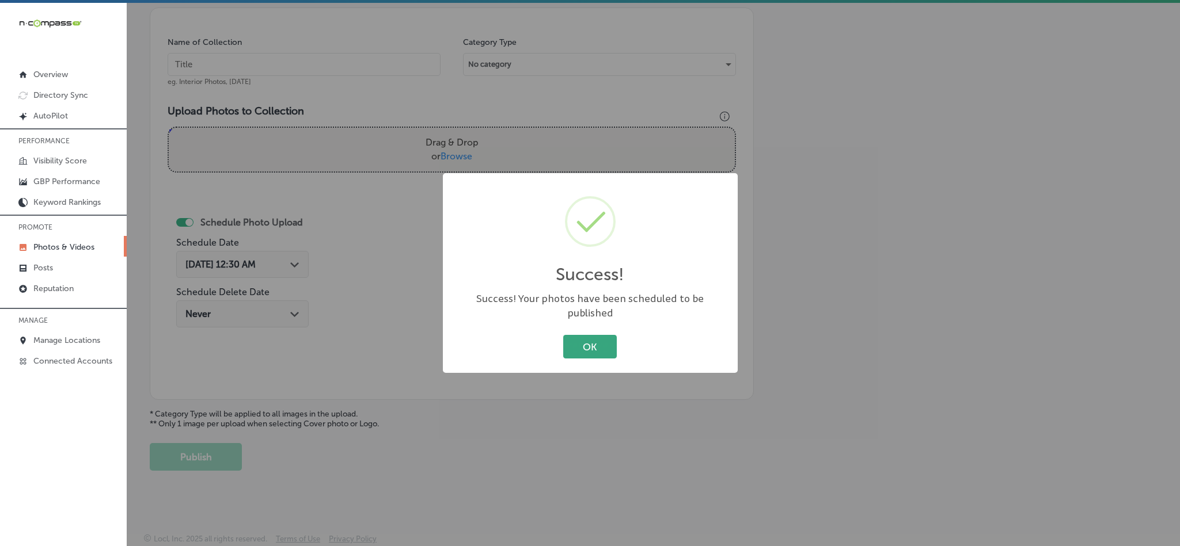
click at [596, 342] on button "OK" at bounding box center [590, 347] width 54 height 24
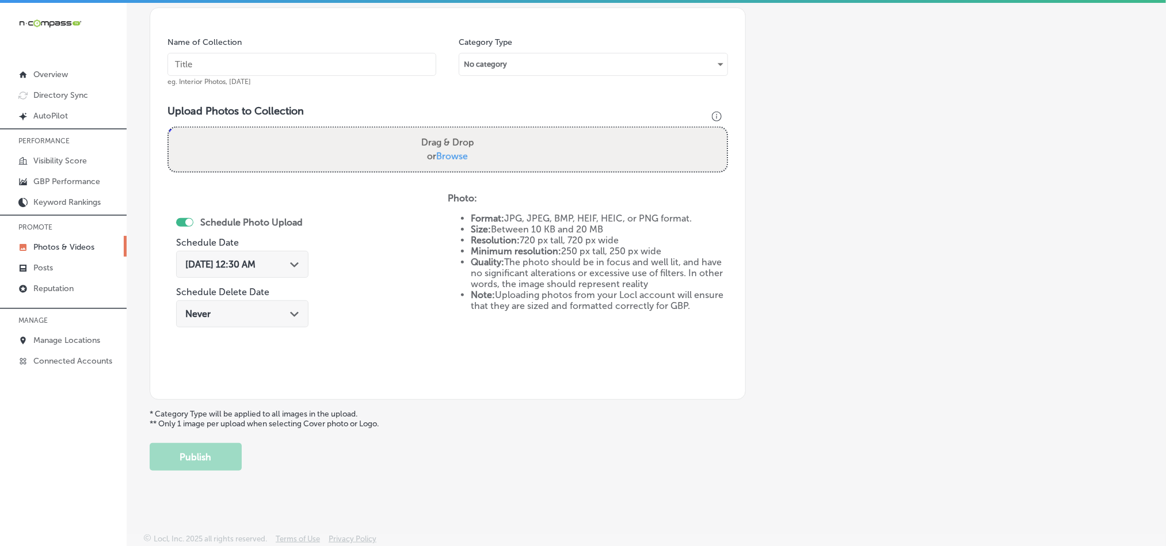
click at [261, 58] on input "text" at bounding box center [302, 64] width 269 height 23
paste input "River-City-Mechanical-AC-Installation"
type input "River-City-Mechanical-AC-Installation"
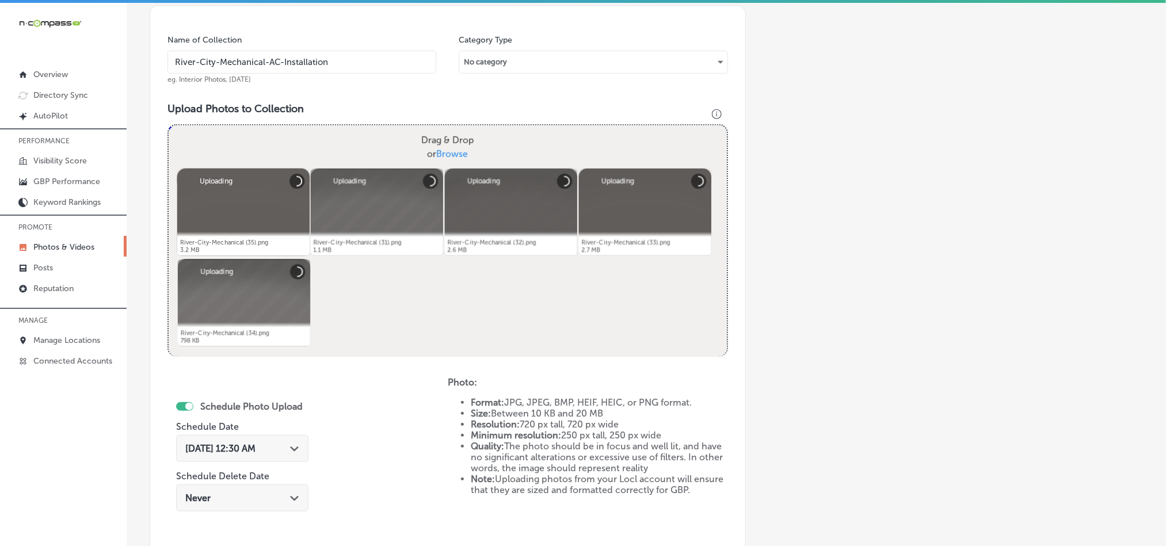
scroll to position [415, 0]
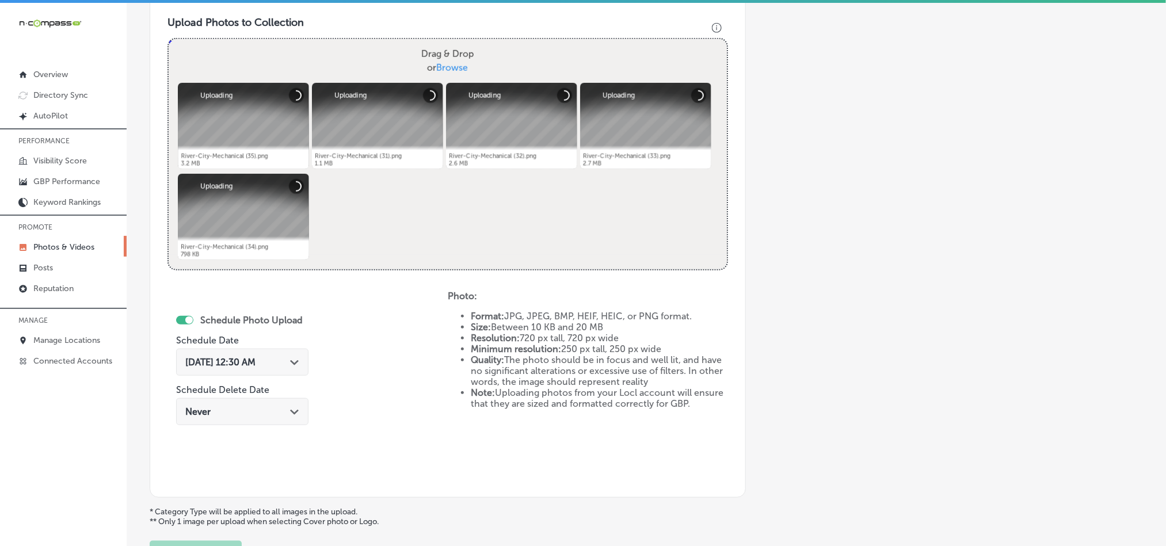
click at [307, 363] on div "[DATE] 12:30 AM Path Created with Sketch." at bounding box center [242, 362] width 132 height 27
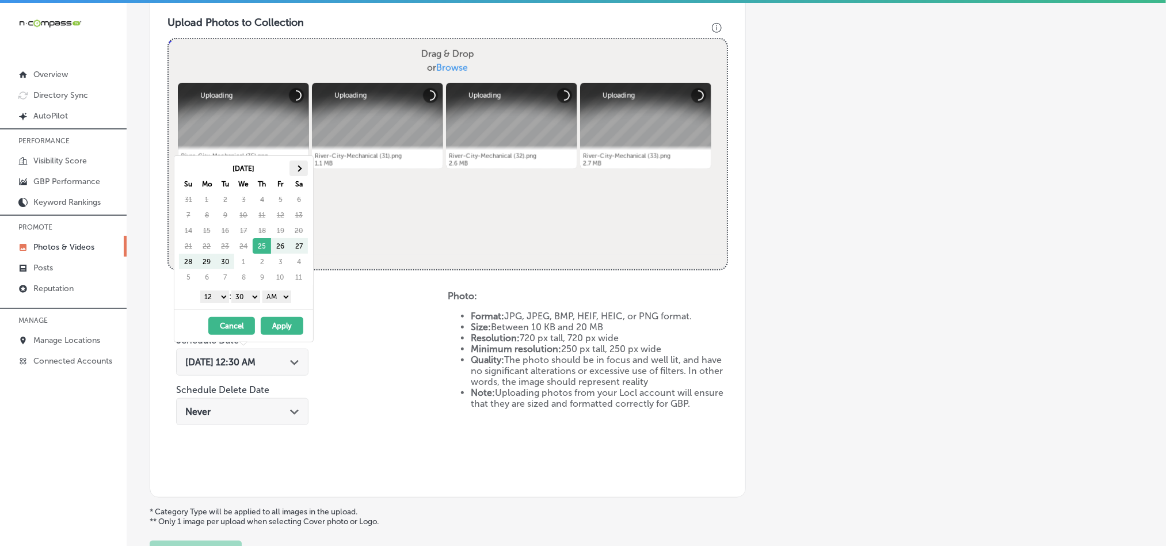
click at [294, 164] on th at bounding box center [299, 169] width 18 height 16
click at [216, 299] on select "1 2 3 4 5 6 7 8 9 10 11 12" at bounding box center [214, 297] width 29 height 13
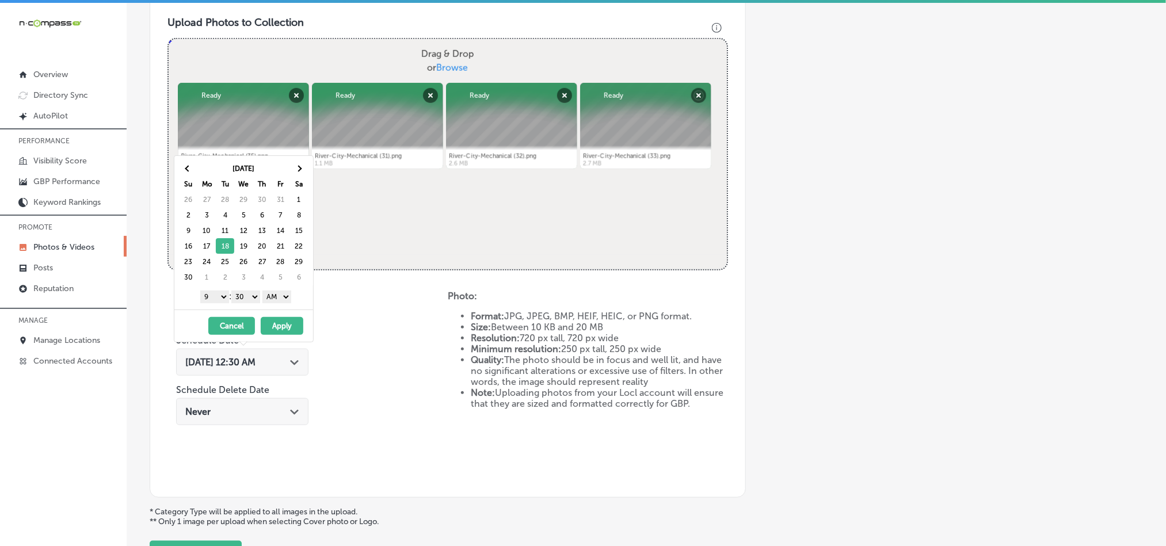
drag, startPoint x: 244, startPoint y: 297, endPoint x: 245, endPoint y: 304, distance: 7.1
click at [244, 297] on select "00 10 20 30 40 50" at bounding box center [245, 297] width 29 height 13
click at [286, 294] on select "AM PM" at bounding box center [277, 297] width 29 height 13
click at [276, 325] on button "Apply" at bounding box center [282, 326] width 43 height 18
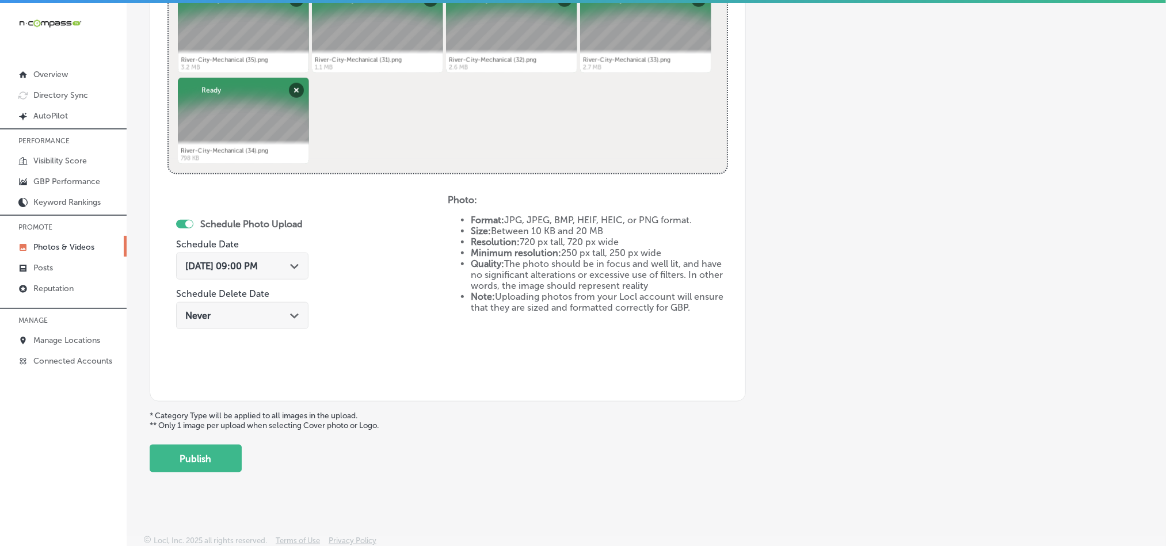
scroll to position [515, 0]
click at [230, 453] on button "Publish" at bounding box center [196, 457] width 92 height 28
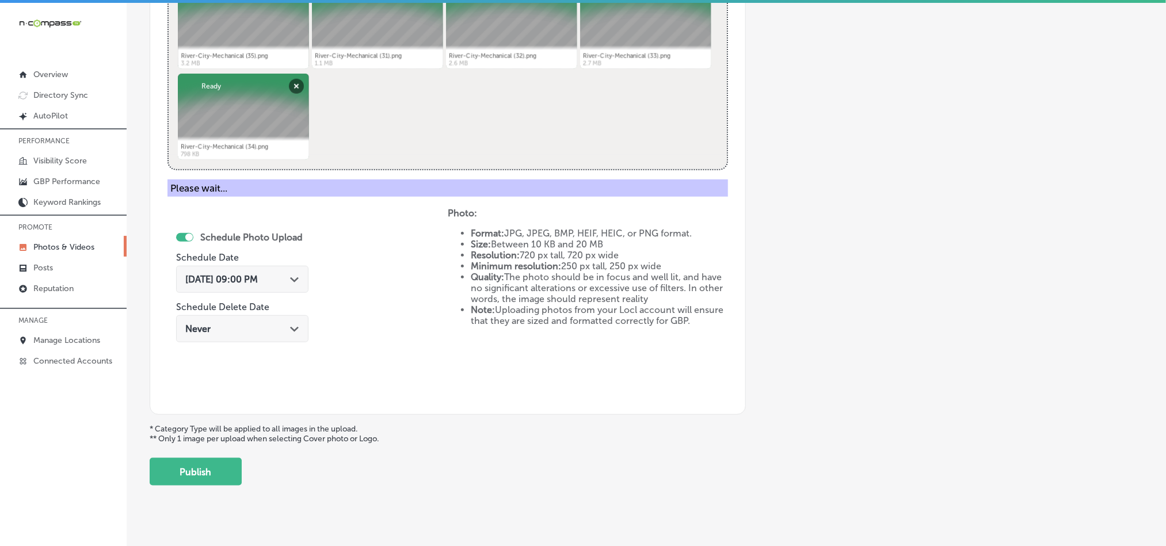
scroll to position [329, 0]
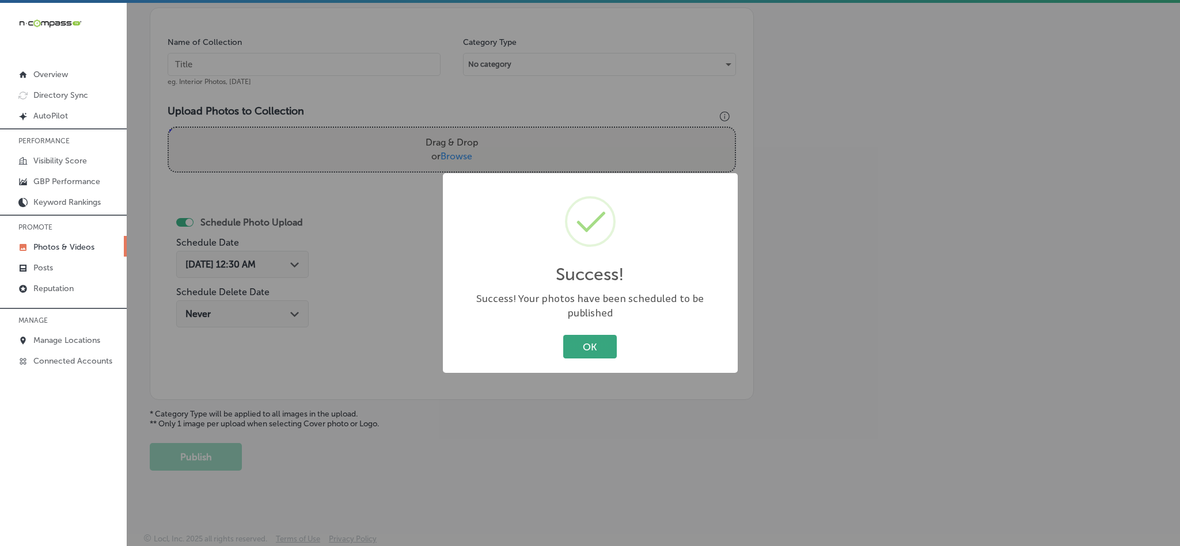
click at [596, 349] on button "OK" at bounding box center [590, 347] width 54 height 24
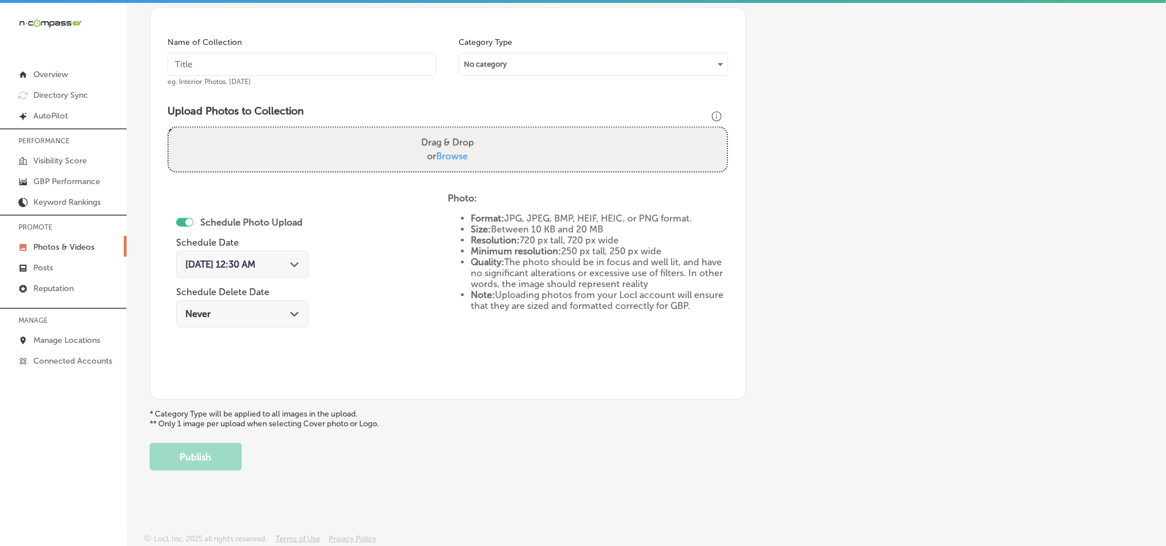
click at [297, 62] on input "text" at bounding box center [302, 64] width 269 height 23
paste input "River-City-Mechanical-AC-Repair"
type input "River-City-Mechanical-AC-Repair"
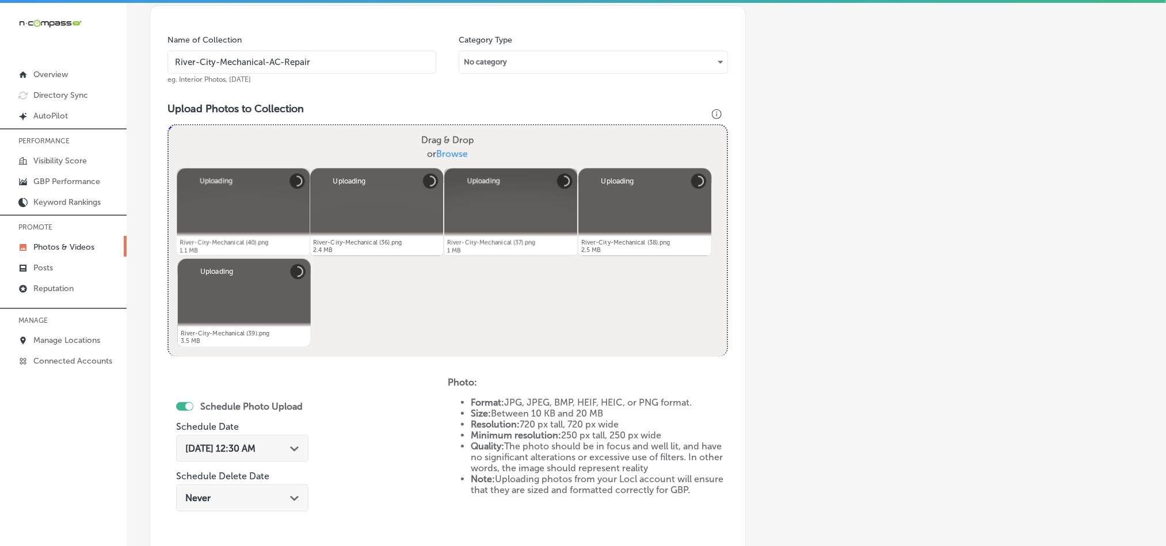
scroll to position [387, 0]
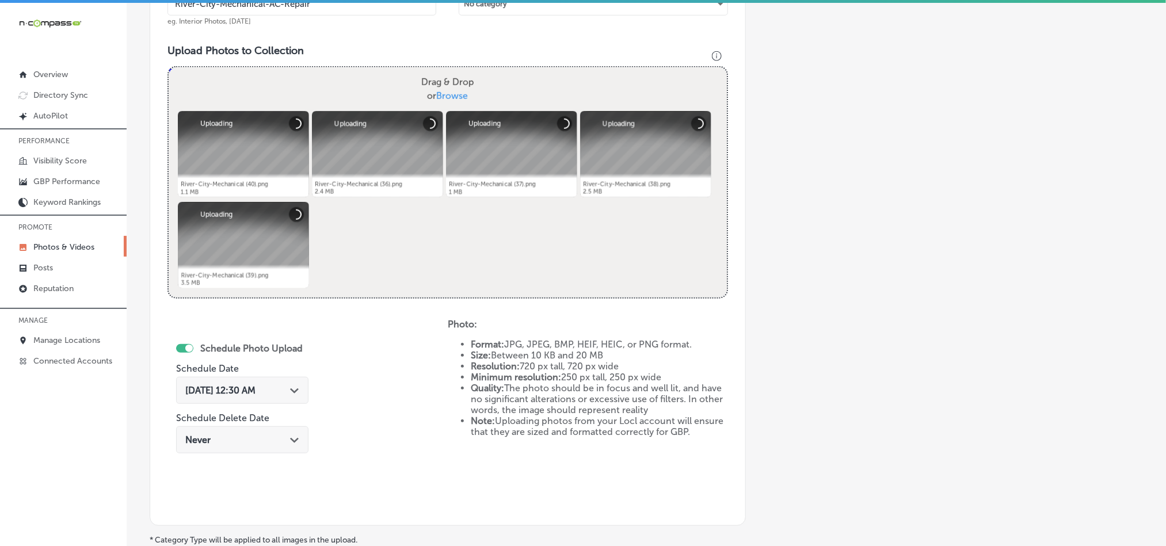
click at [295, 391] on polygon at bounding box center [294, 391] width 9 height 5
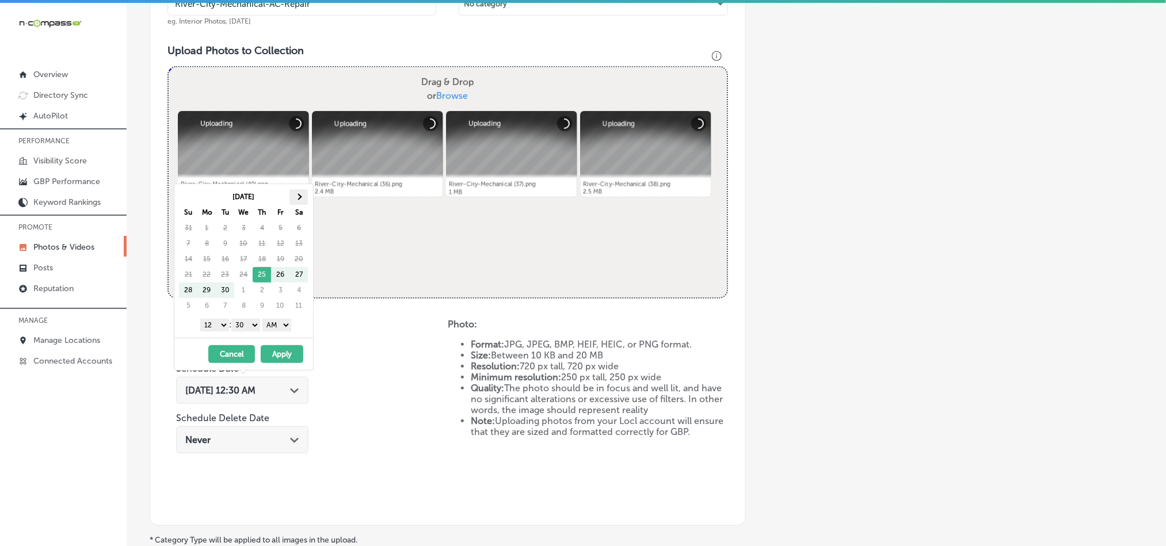
click at [294, 192] on th at bounding box center [299, 197] width 18 height 16
click at [307, 199] on th at bounding box center [299, 197] width 18 height 16
click at [218, 326] on select "1 2 3 4 5 6 7 8 9 10 11 12" at bounding box center [214, 325] width 29 height 13
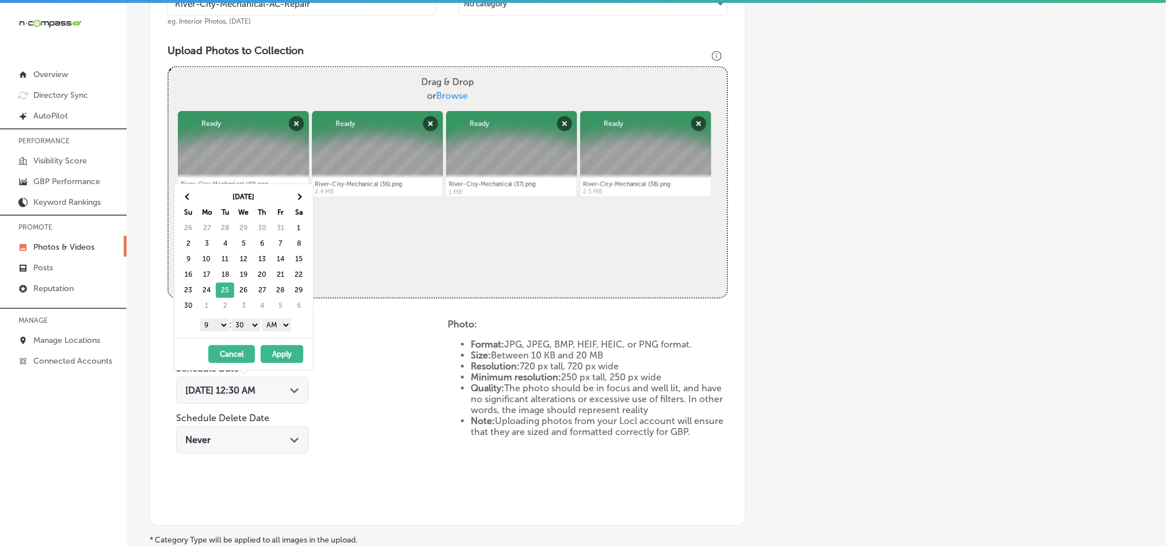
click at [244, 329] on select "00 10 20 30 40 50" at bounding box center [245, 325] width 29 height 13
click at [279, 325] on select "AM PM" at bounding box center [277, 325] width 29 height 13
click at [280, 358] on button "Apply" at bounding box center [282, 354] width 43 height 18
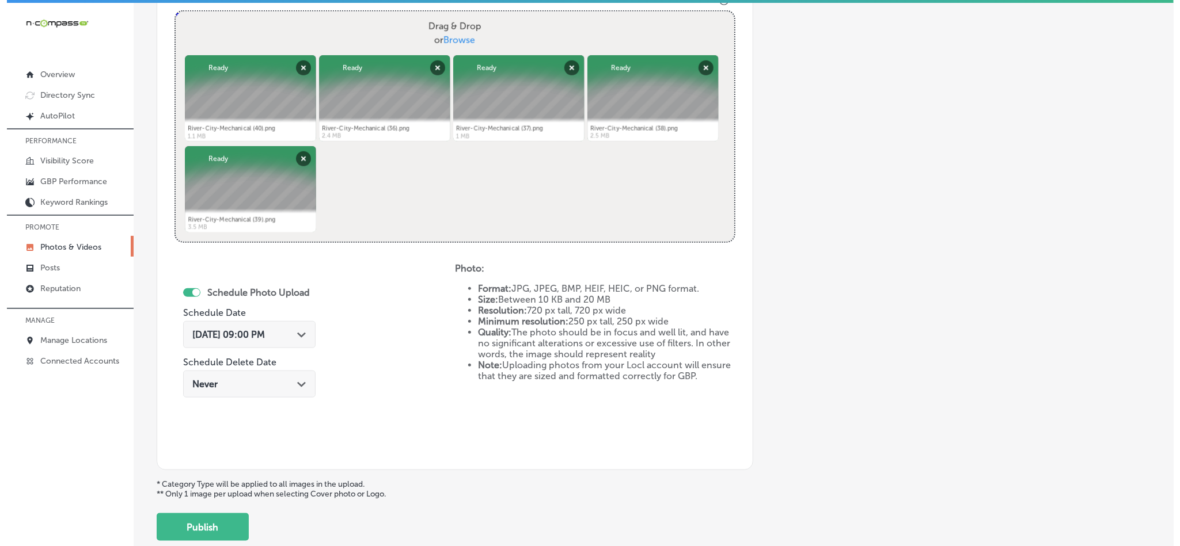
scroll to position [444, 0]
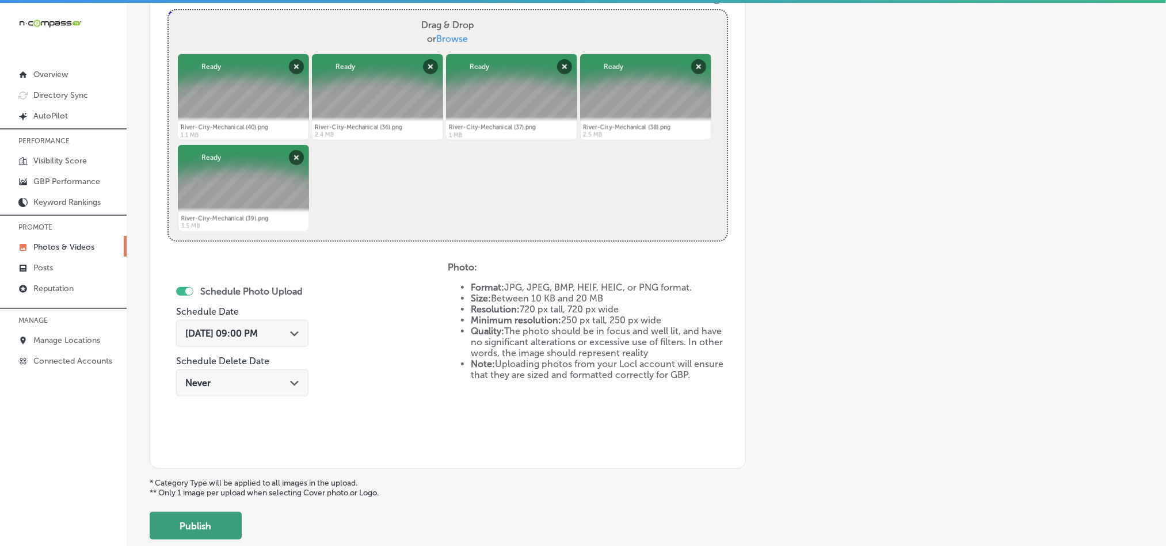
click at [206, 529] on button "Publish" at bounding box center [196, 526] width 92 height 28
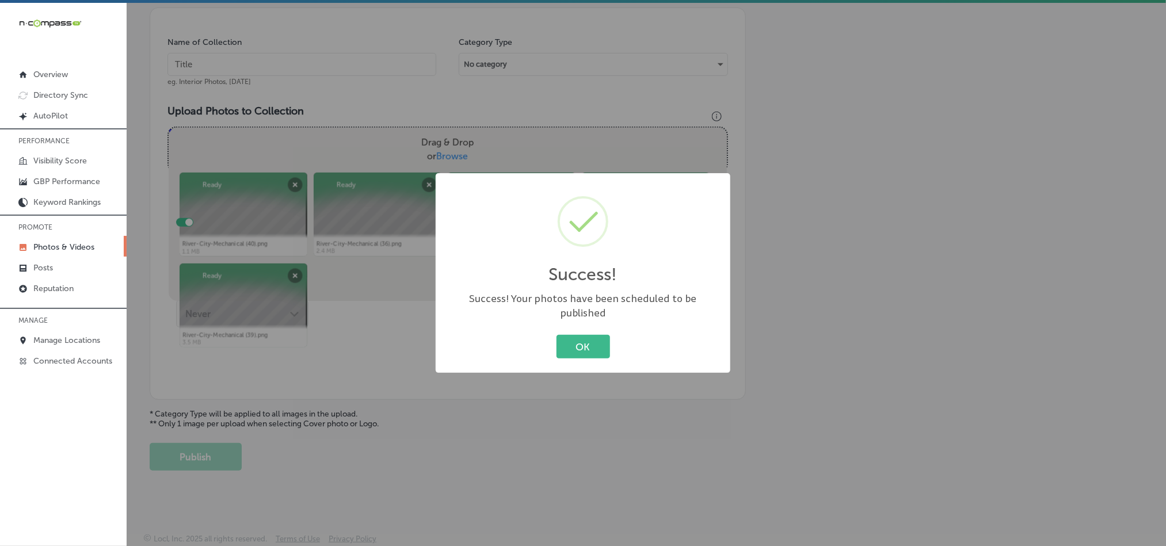
scroll to position [329, 0]
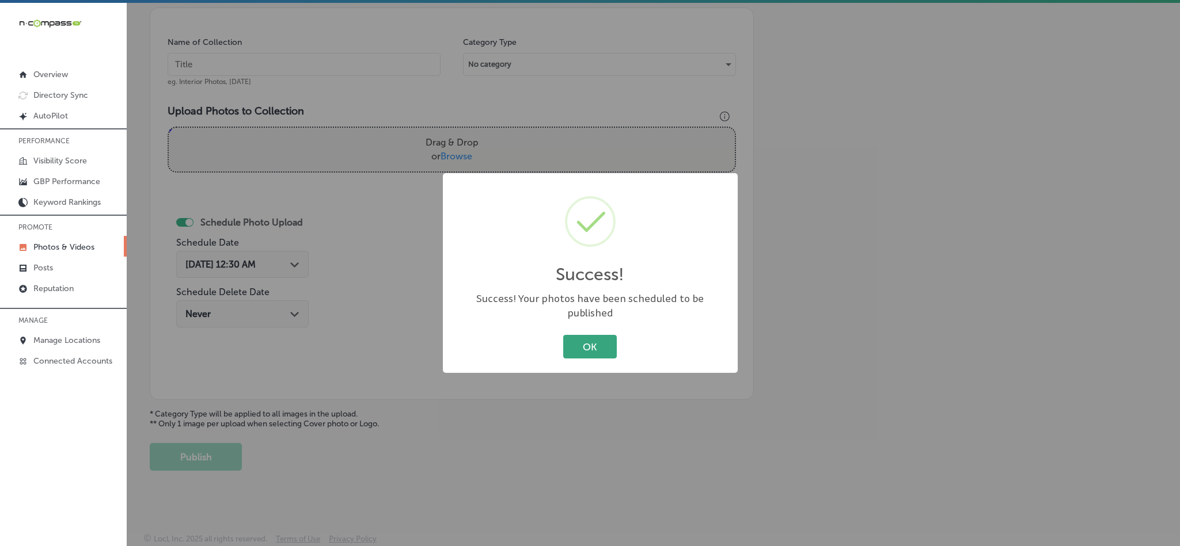
click at [588, 345] on button "OK" at bounding box center [590, 347] width 54 height 24
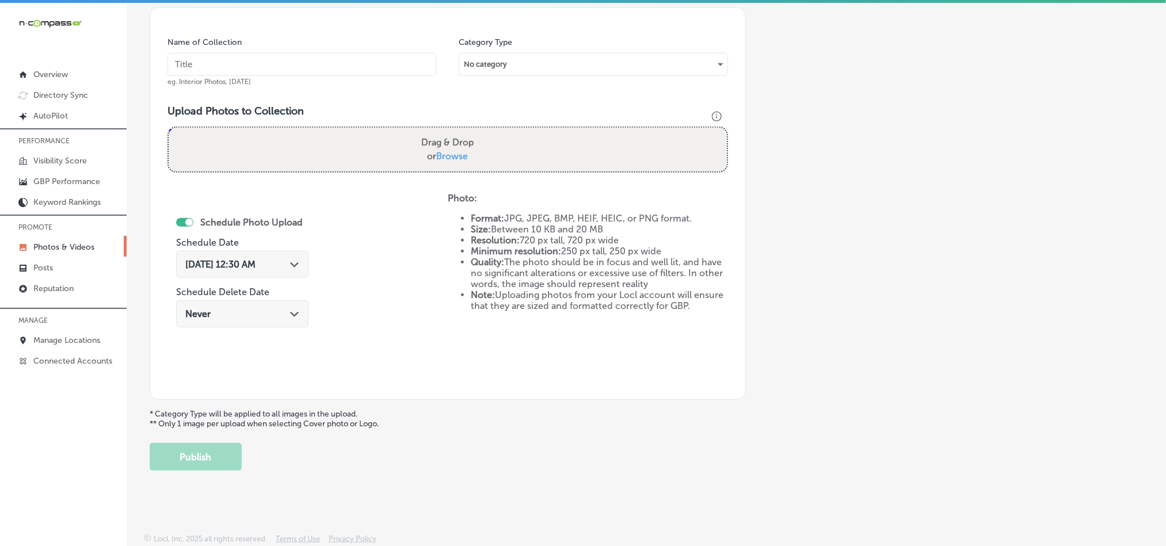
click at [291, 66] on input "text" at bounding box center [302, 64] width 269 height 23
paste input "River-City-Mechanical-Heating-Installation"
type input "River-City-Mechanical-Heating-Installation"
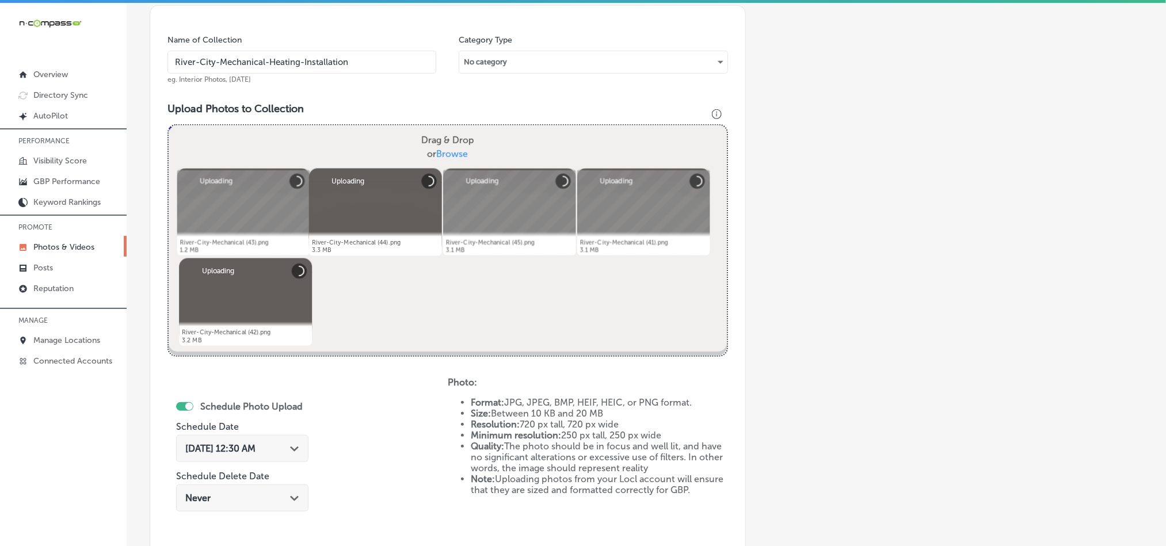
scroll to position [415, 0]
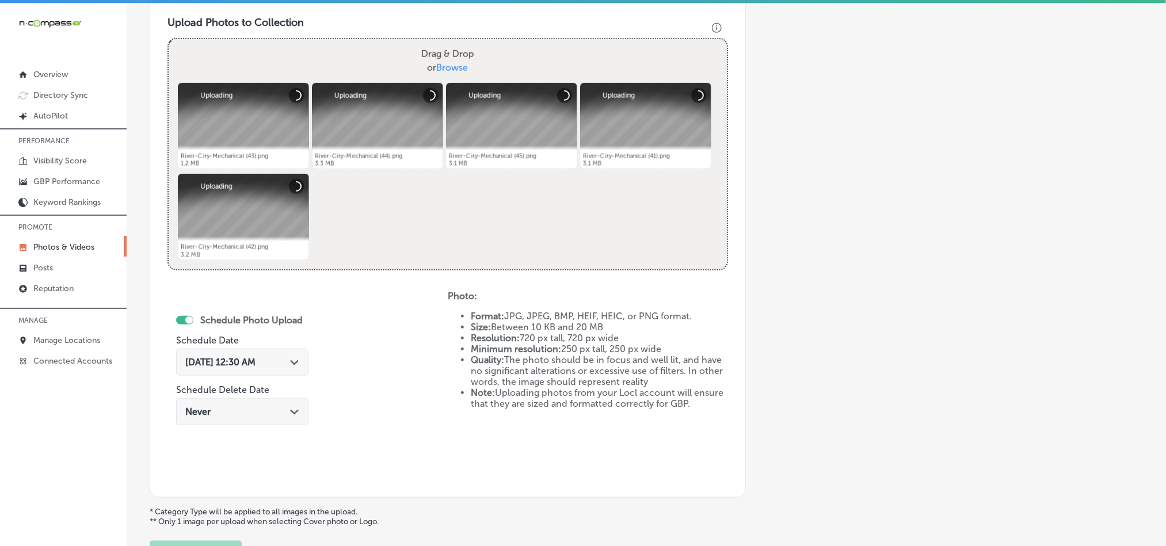
click at [296, 363] on icon "Path Created with Sketch." at bounding box center [294, 362] width 9 height 5
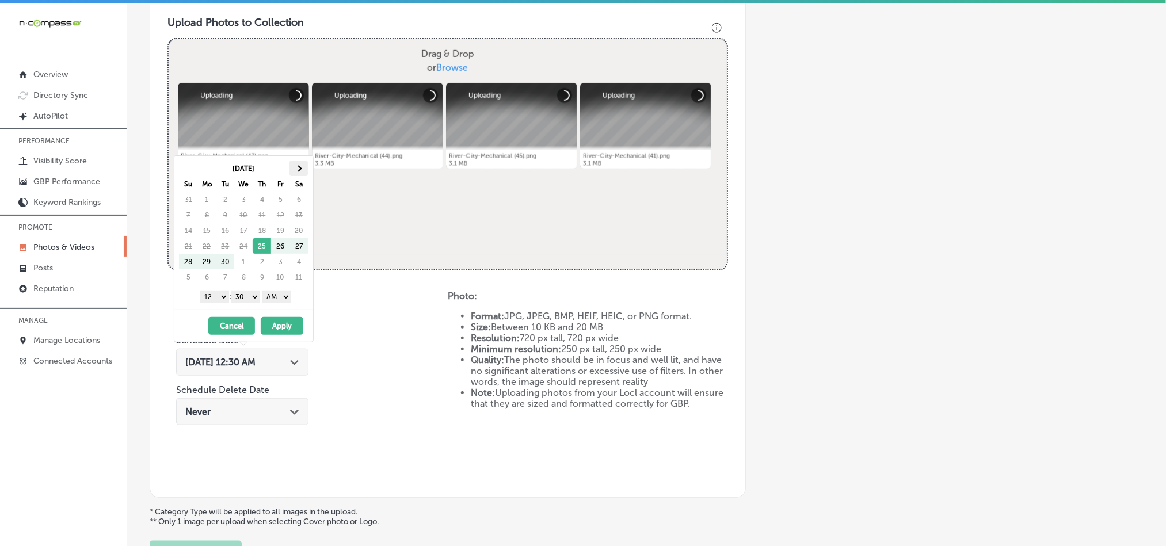
click at [299, 166] on span at bounding box center [299, 168] width 6 height 6
click at [301, 166] on th at bounding box center [299, 169] width 18 height 16
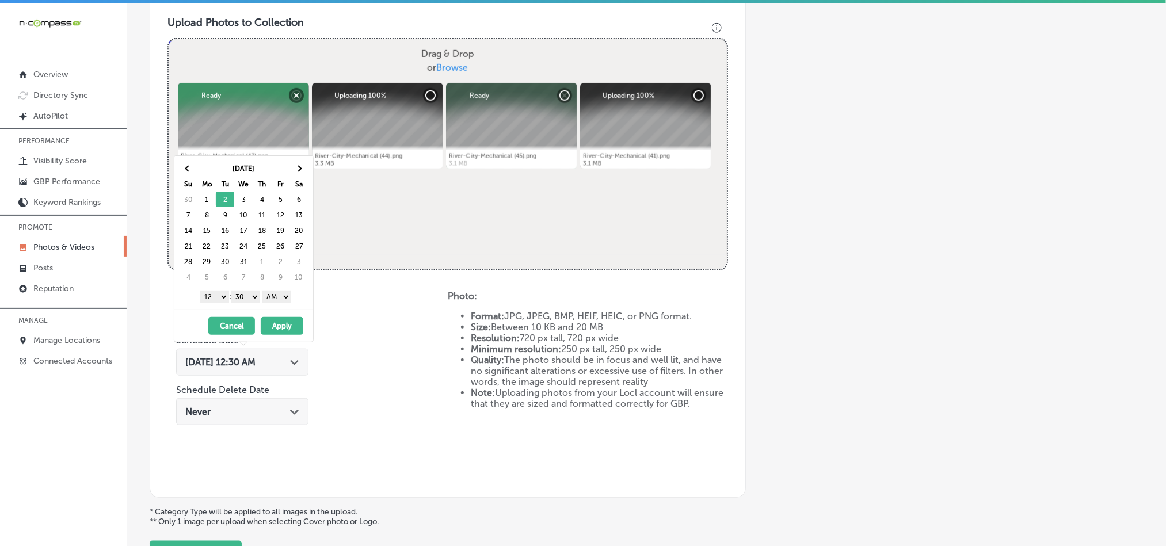
click at [218, 296] on select "1 2 3 4 5 6 7 8 9 10 11 12" at bounding box center [214, 297] width 29 height 13
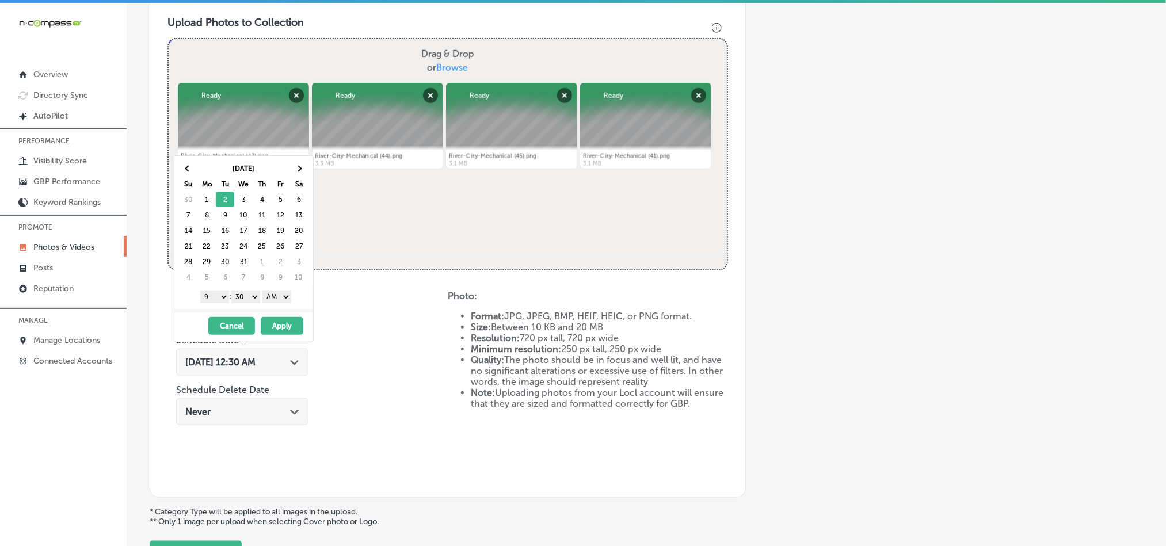
click at [247, 299] on select "00 10 20 30 40 50" at bounding box center [245, 297] width 29 height 13
click at [282, 294] on select "AM PM" at bounding box center [277, 297] width 29 height 13
click at [280, 330] on button "Apply" at bounding box center [282, 326] width 43 height 18
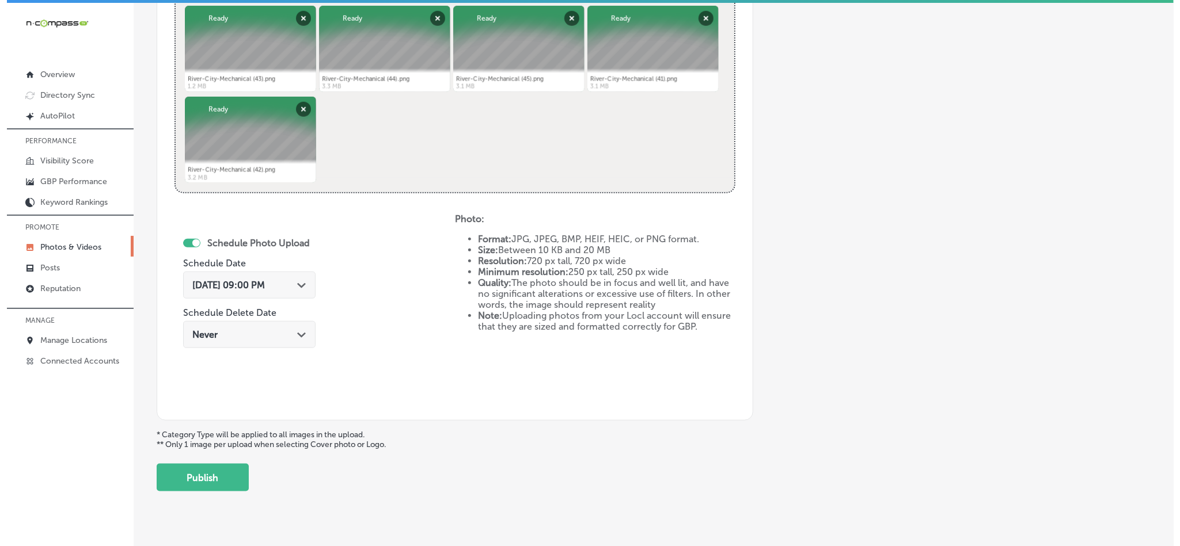
scroll to position [501, 0]
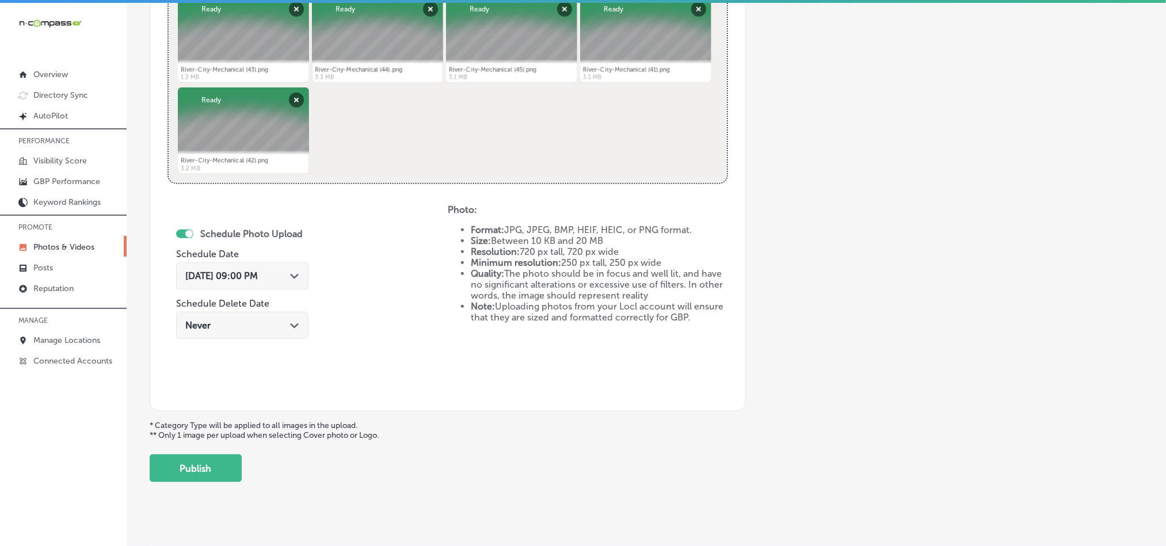
click at [244, 468] on div "Add a Collection Which Type of Image or Video Would You Like to Upload? Photo C…" at bounding box center [647, 28] width 994 height 910
drag, startPoint x: 244, startPoint y: 468, endPoint x: 226, endPoint y: 468, distance: 17.3
click at [242, 468] on div "Add a Collection Which Type of Image or Video Would You Like to Upload? Photo C…" at bounding box center [647, 28] width 994 height 910
click at [214, 469] on button "Publish" at bounding box center [196, 469] width 92 height 28
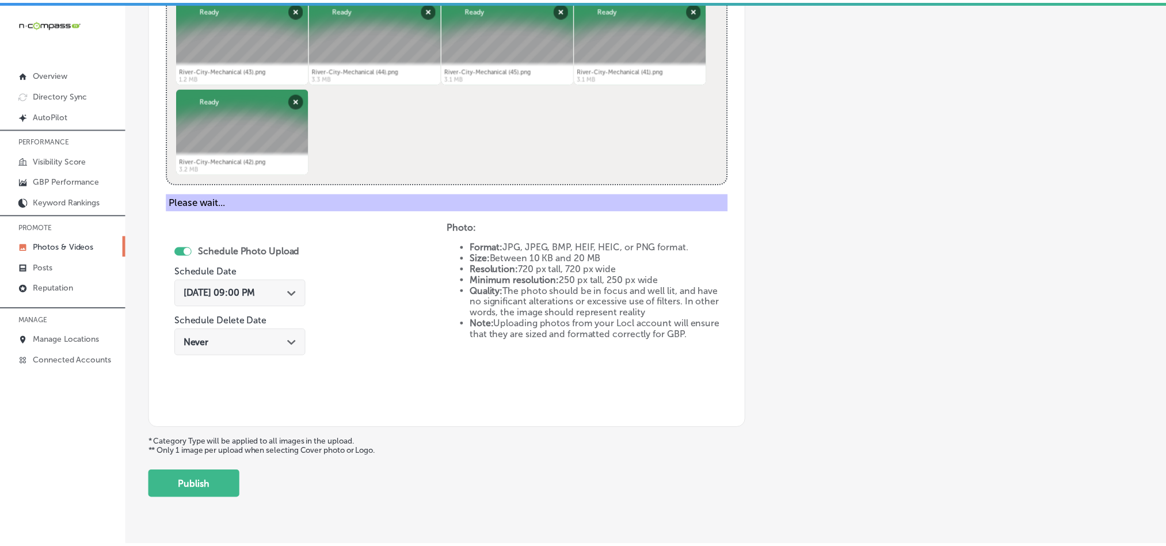
scroll to position [329, 0]
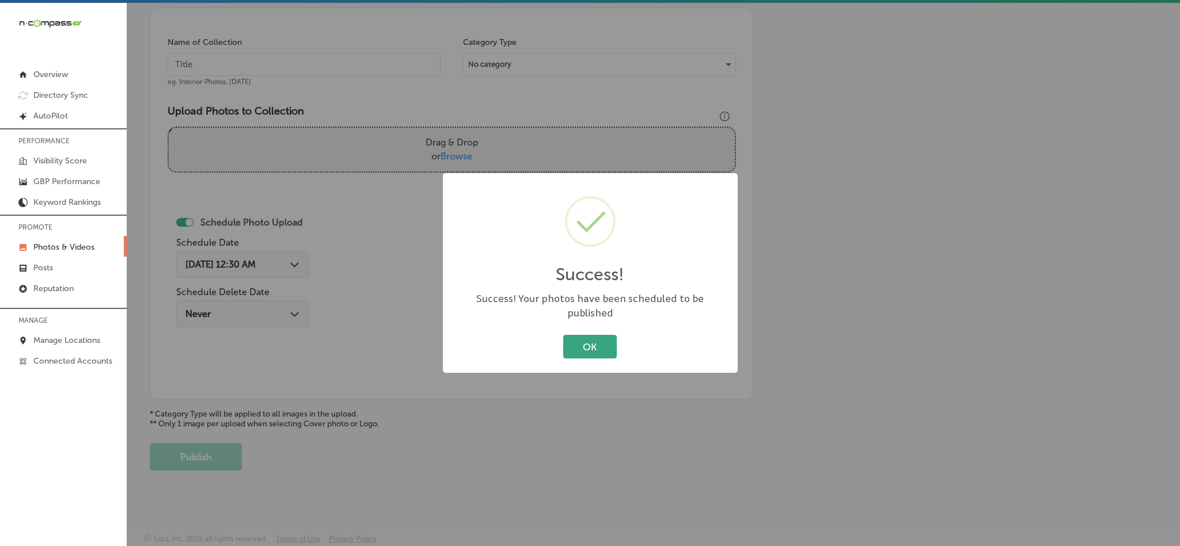
click at [565, 339] on button "OK" at bounding box center [590, 347] width 54 height 24
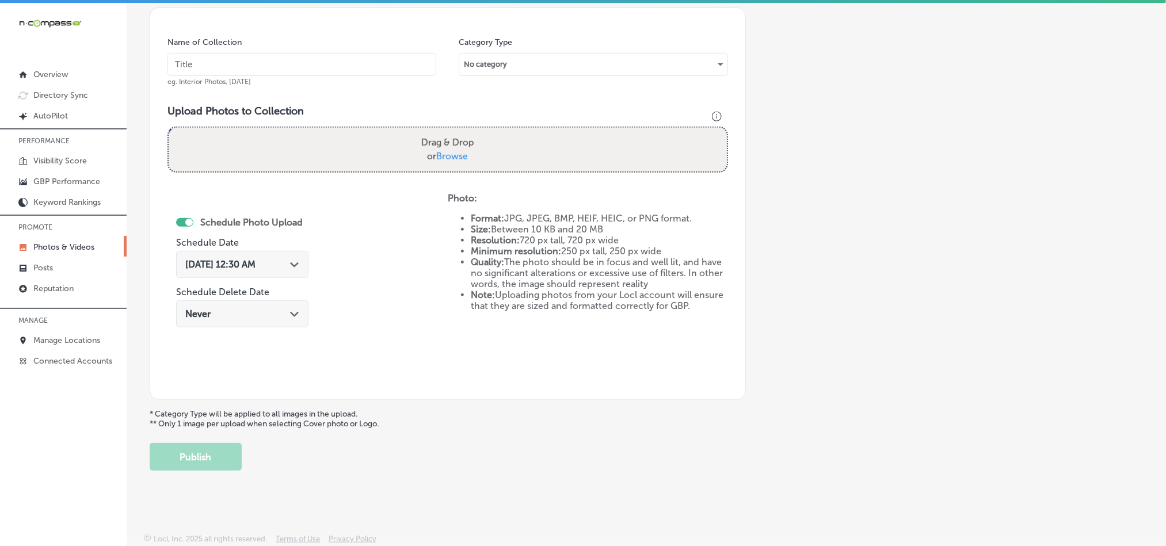
click at [239, 53] on input "text" at bounding box center [302, 64] width 269 height 23
paste input "River-City-Mechanical-Heating-Repair-Services"
type input "River-City-Mechanical-Heating-Repair-Services"
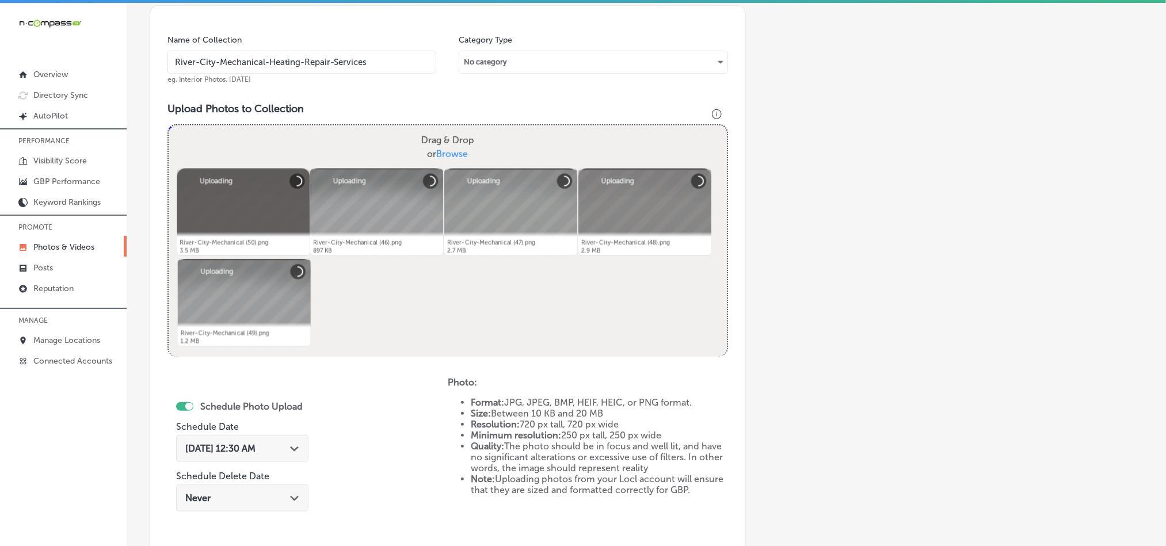
scroll to position [515, 0]
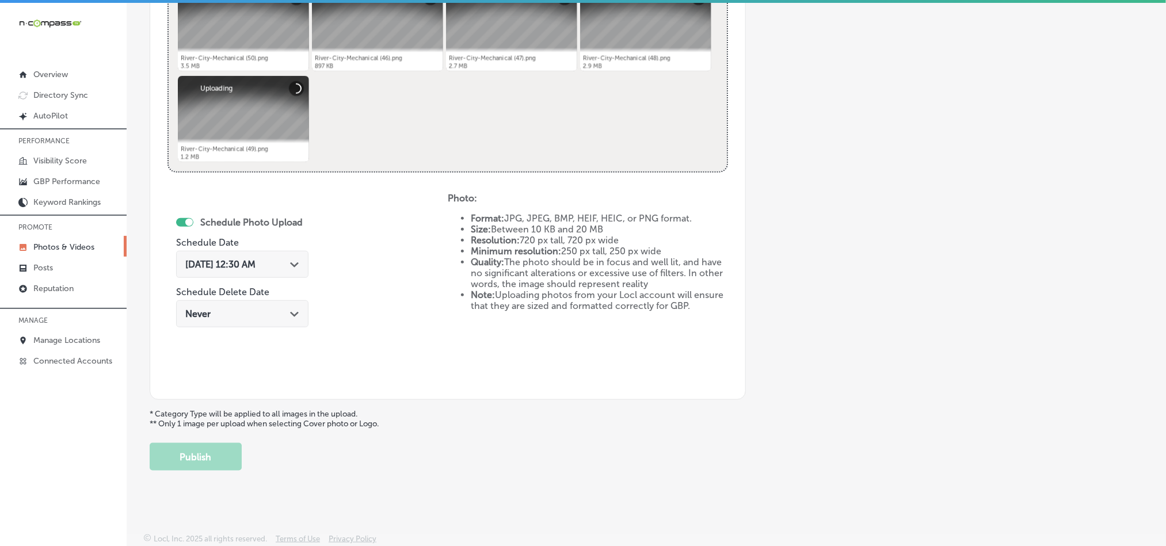
click at [298, 264] on icon "Path Created with Sketch." at bounding box center [294, 265] width 9 height 5
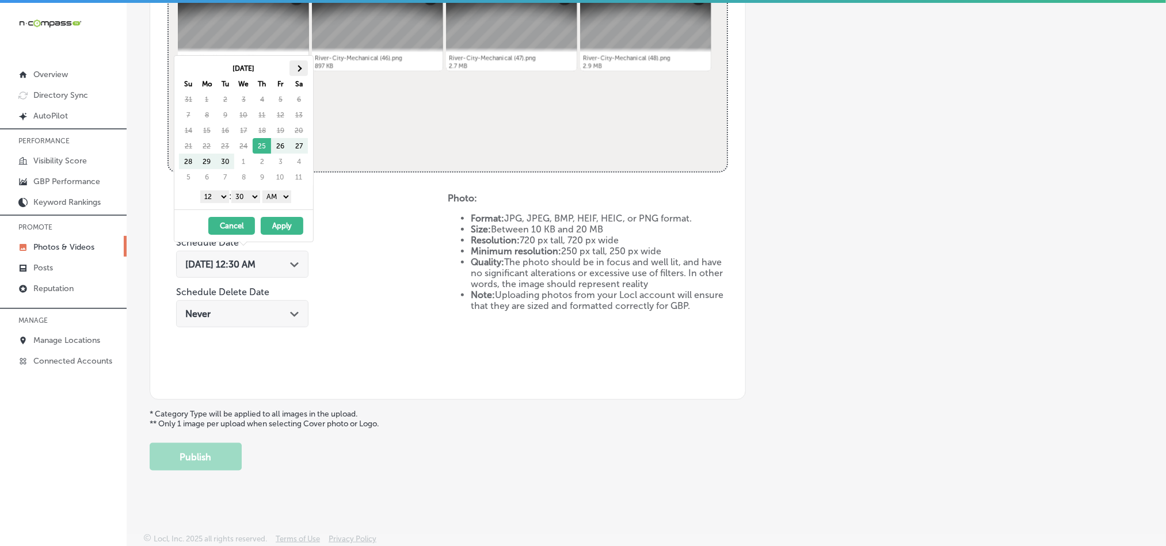
click at [301, 71] on span at bounding box center [299, 68] width 6 height 6
click at [209, 196] on select "1 2 3 4 5 6 7 8 9 10 11 12" at bounding box center [214, 197] width 29 height 13
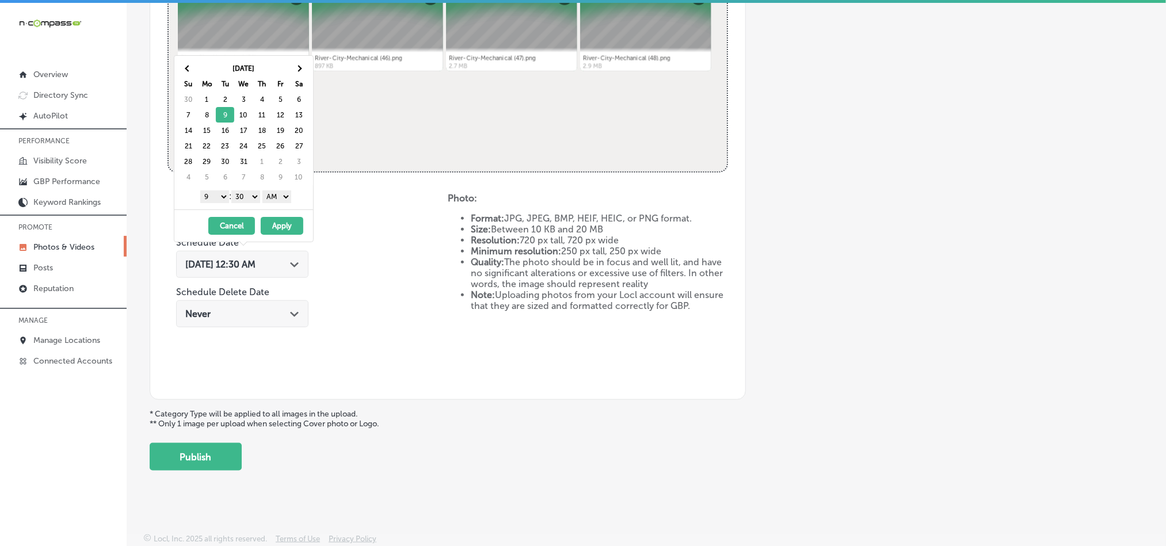
click at [252, 199] on select "00 10 20 30 40 50" at bounding box center [245, 197] width 29 height 13
drag, startPoint x: 276, startPoint y: 197, endPoint x: 278, endPoint y: 203, distance: 6.0
click at [276, 197] on select "AM PM" at bounding box center [277, 197] width 29 height 13
click at [280, 227] on button "Apply" at bounding box center [282, 226] width 43 height 18
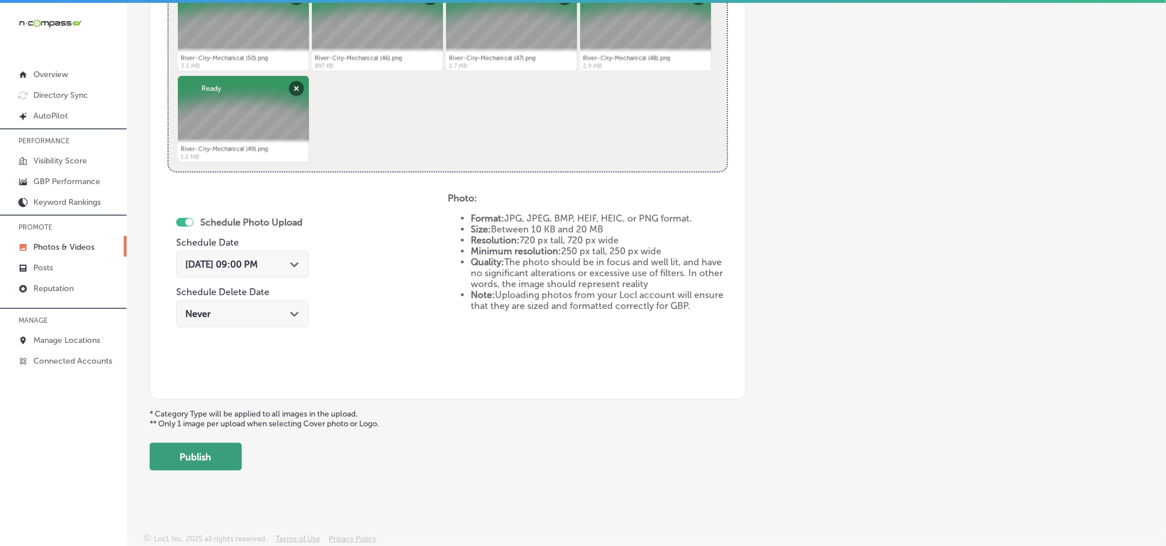
click at [199, 447] on button "Publish" at bounding box center [196, 457] width 92 height 28
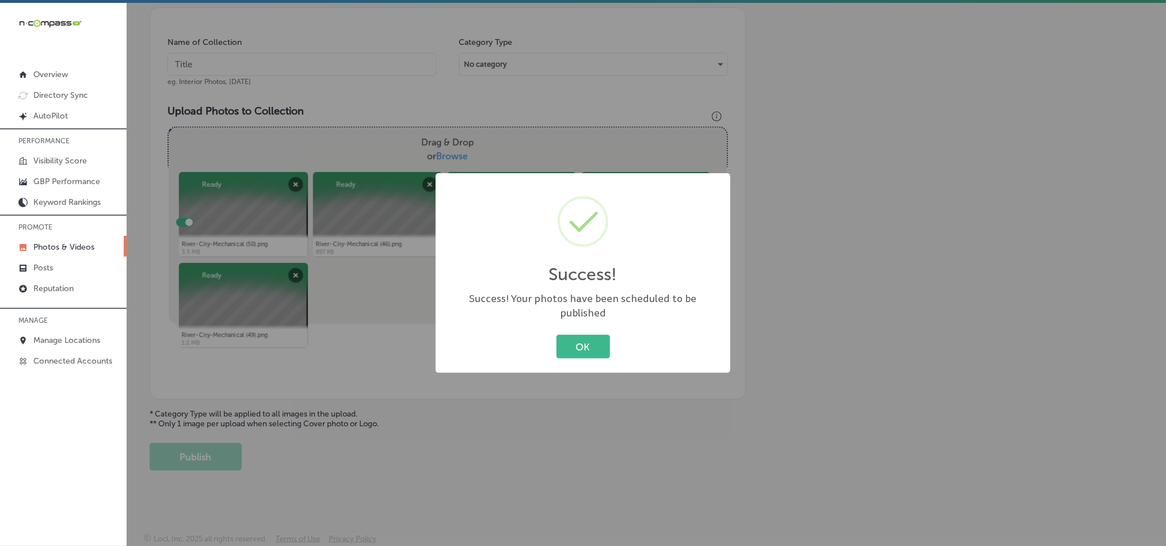
scroll to position [329, 0]
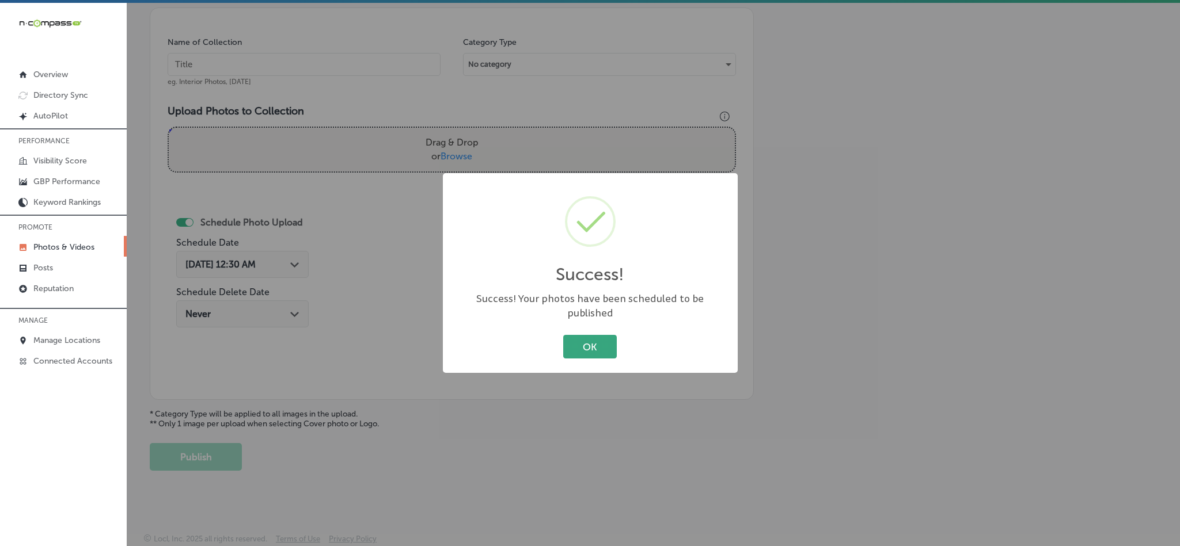
click at [580, 335] on button "OK" at bounding box center [590, 347] width 54 height 24
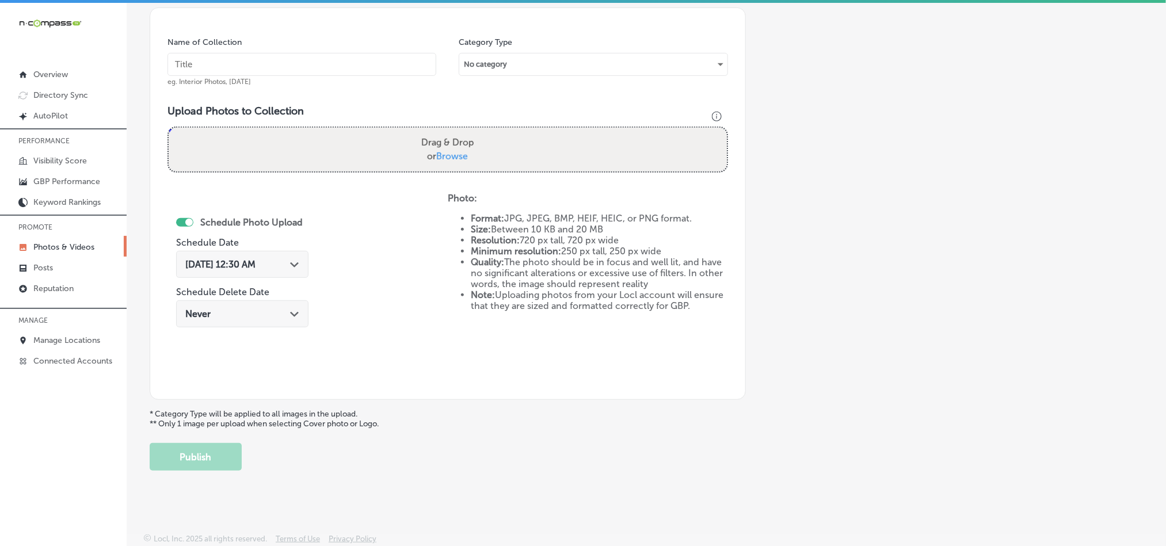
click at [244, 58] on input "text" at bounding box center [302, 64] width 269 height 23
paste input "River-City-Mechanical-Commercial-HVAC-Services"
type input "River-City-Mechanical-Commercial-HVAC-Services"
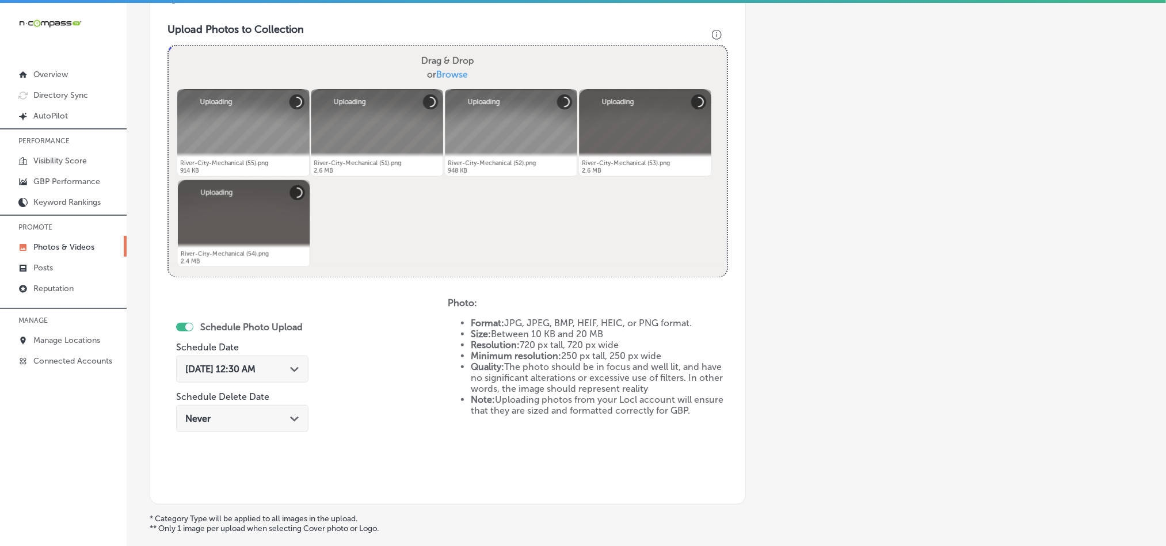
scroll to position [444, 0]
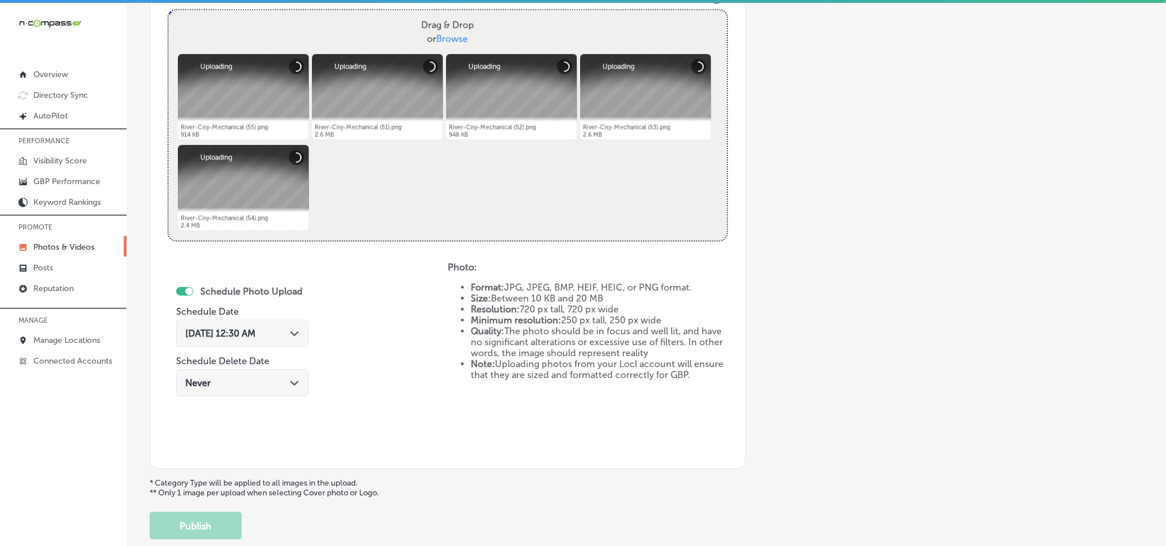
click at [288, 330] on div "[DATE] 12:30 AM Path Created with Sketch." at bounding box center [242, 333] width 114 height 11
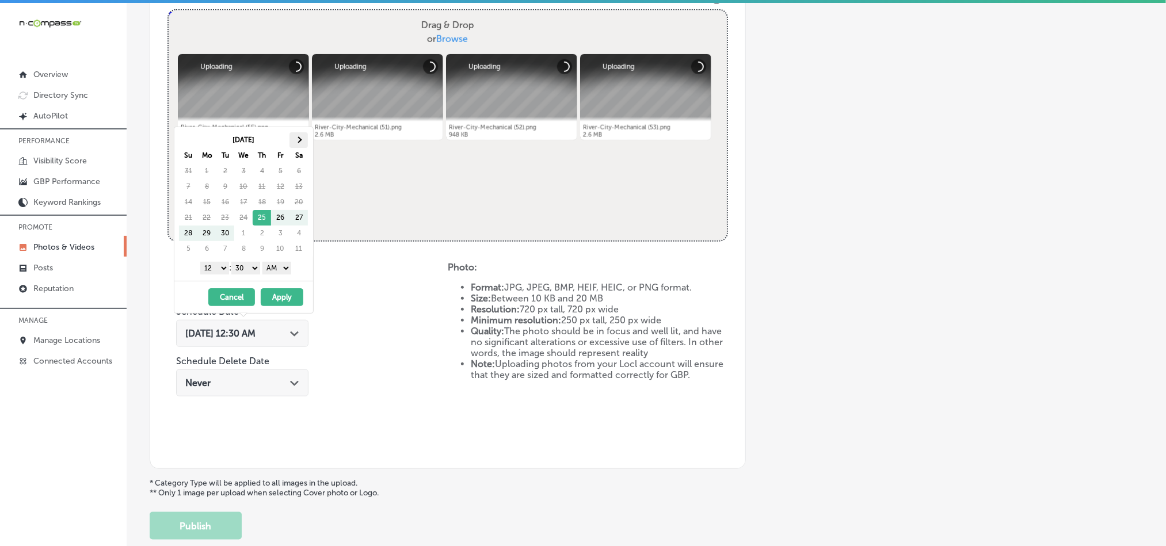
click at [305, 140] on th at bounding box center [299, 140] width 18 height 16
click at [304, 140] on th at bounding box center [299, 140] width 18 height 16
drag, startPoint x: 209, startPoint y: 268, endPoint x: 211, endPoint y: 275, distance: 6.6
click at [209, 268] on select "1 2 3 4 5 6 7 8 9 10 11 12" at bounding box center [214, 268] width 29 height 13
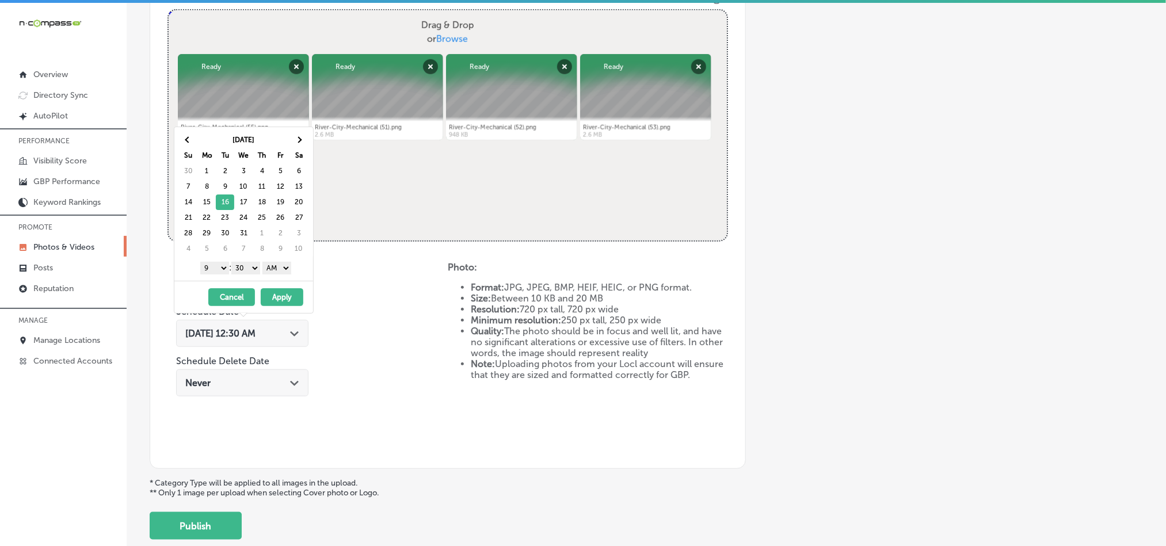
click at [254, 269] on select "00 10 20 30 40 50" at bounding box center [245, 268] width 29 height 13
click at [279, 271] on select "AM PM" at bounding box center [277, 268] width 29 height 13
click at [279, 302] on button "Apply" at bounding box center [282, 297] width 43 height 18
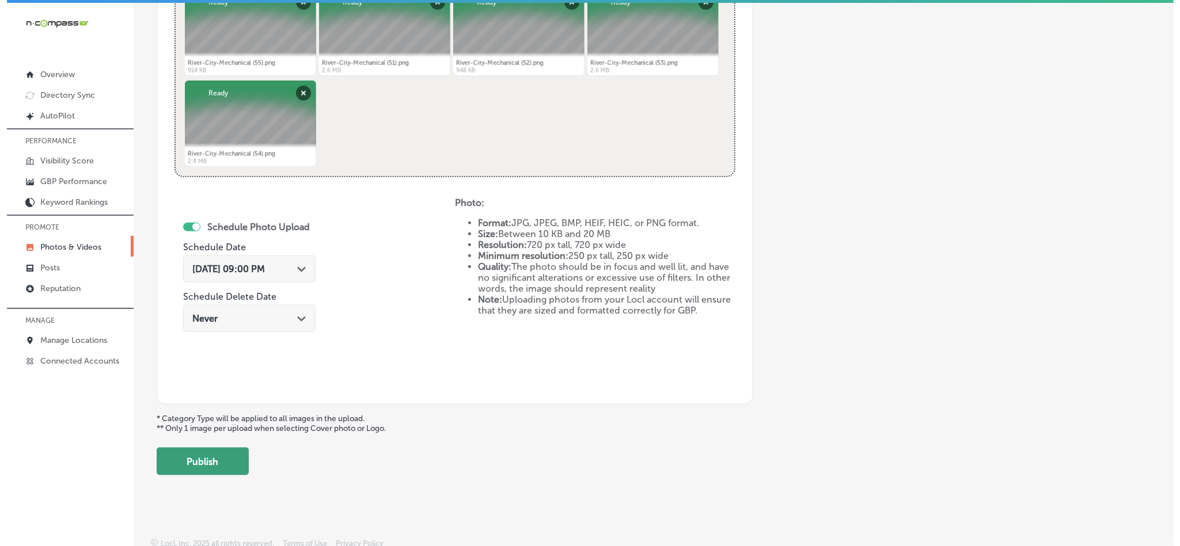
scroll to position [515, 0]
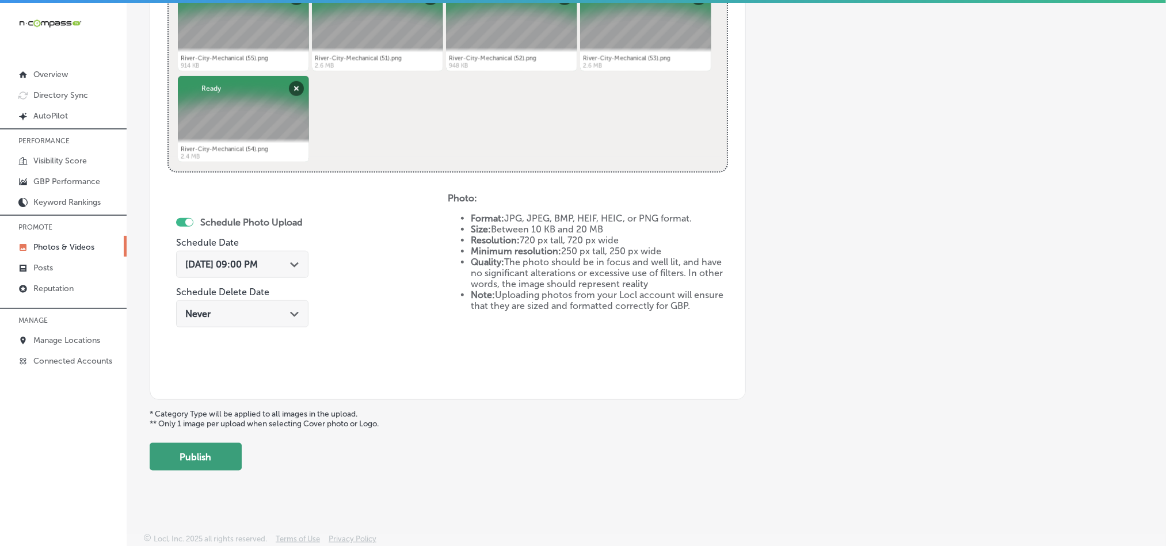
click at [196, 463] on button "Publish" at bounding box center [196, 457] width 92 height 28
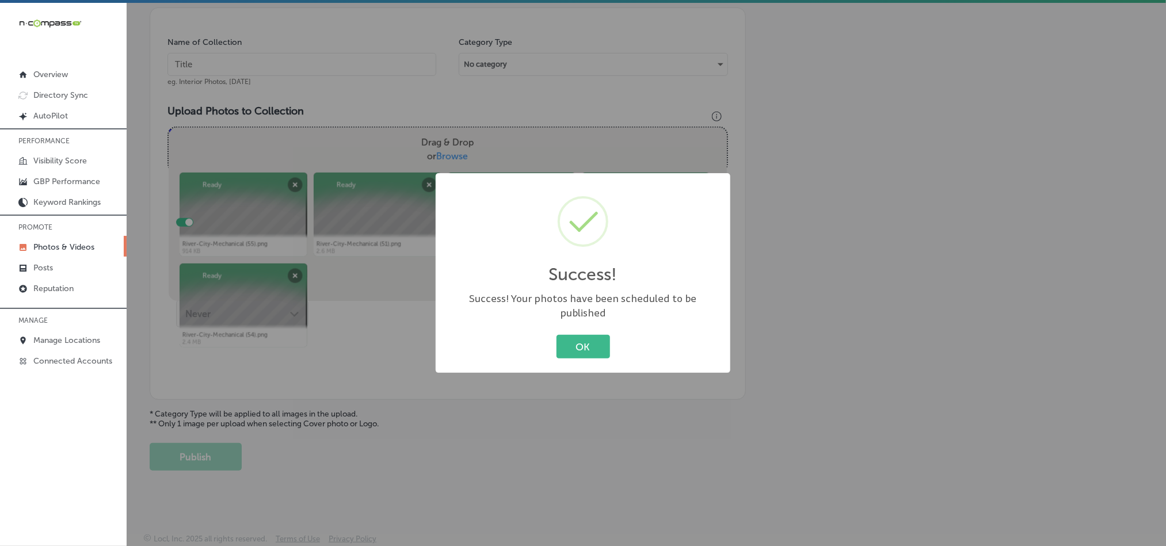
scroll to position [329, 0]
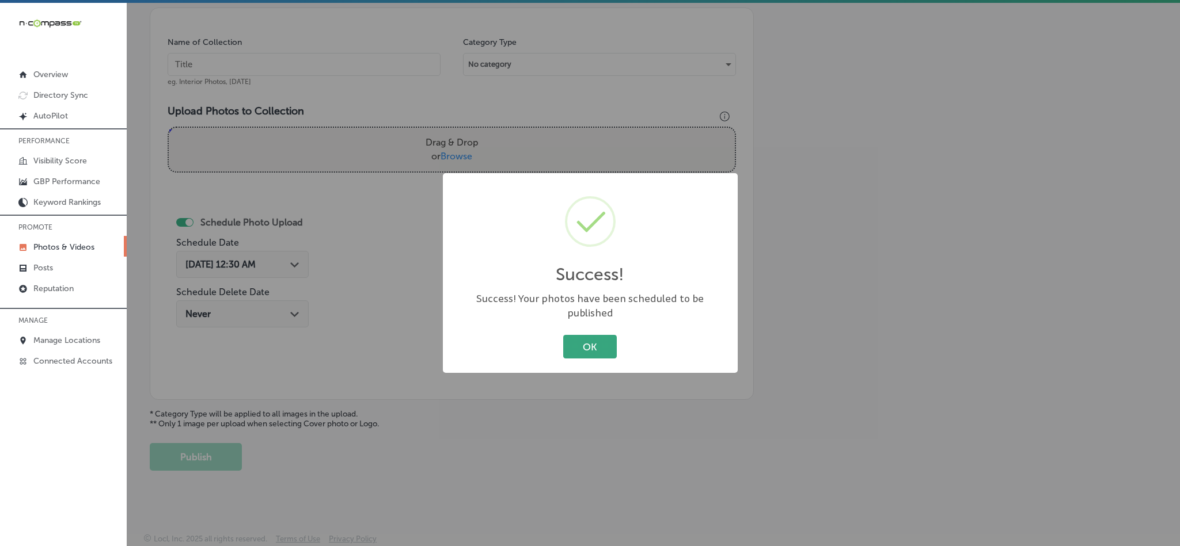
click at [579, 345] on button "OK" at bounding box center [590, 347] width 54 height 24
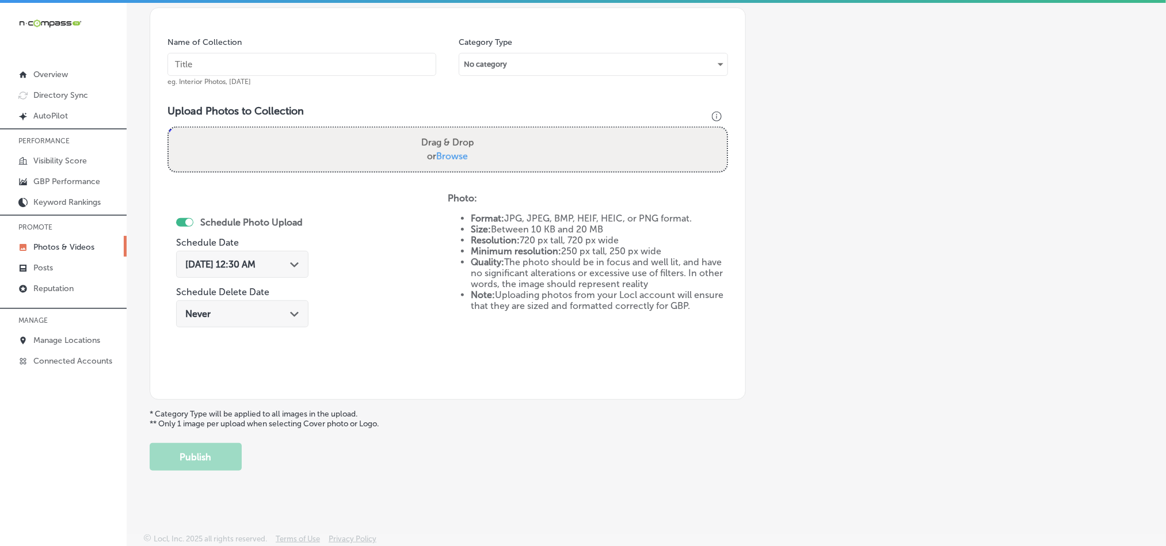
click at [336, 59] on input "text" at bounding box center [302, 64] width 269 height 23
paste input "River-City-Mechanical-AC-Installation"
type input "River-City-Mechanical-AC-Installation"
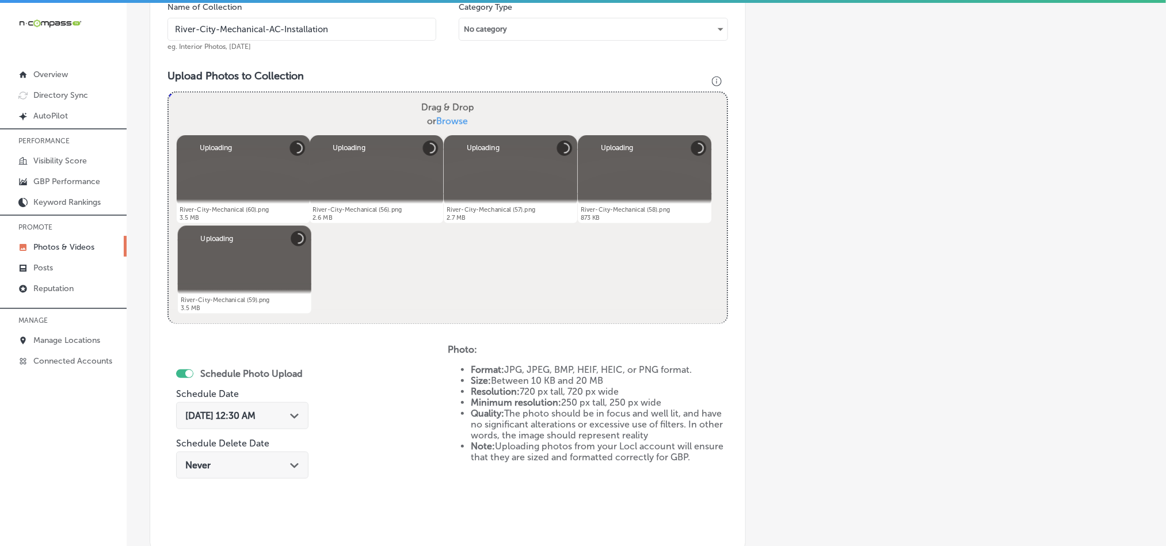
scroll to position [473, 0]
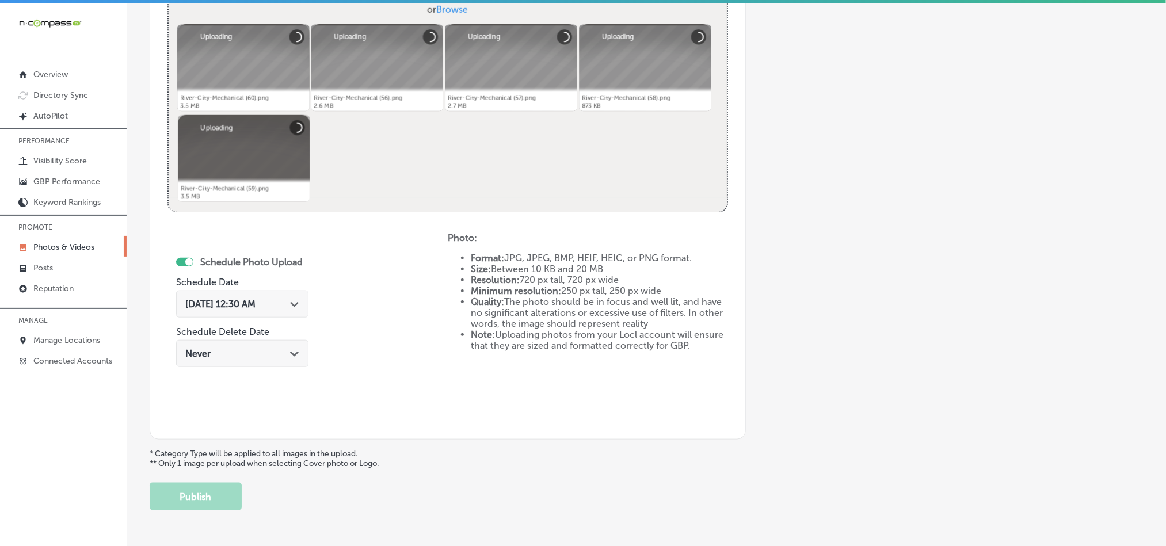
click at [284, 301] on div "[DATE] 12:30 AM Path Created with Sketch." at bounding box center [242, 304] width 114 height 11
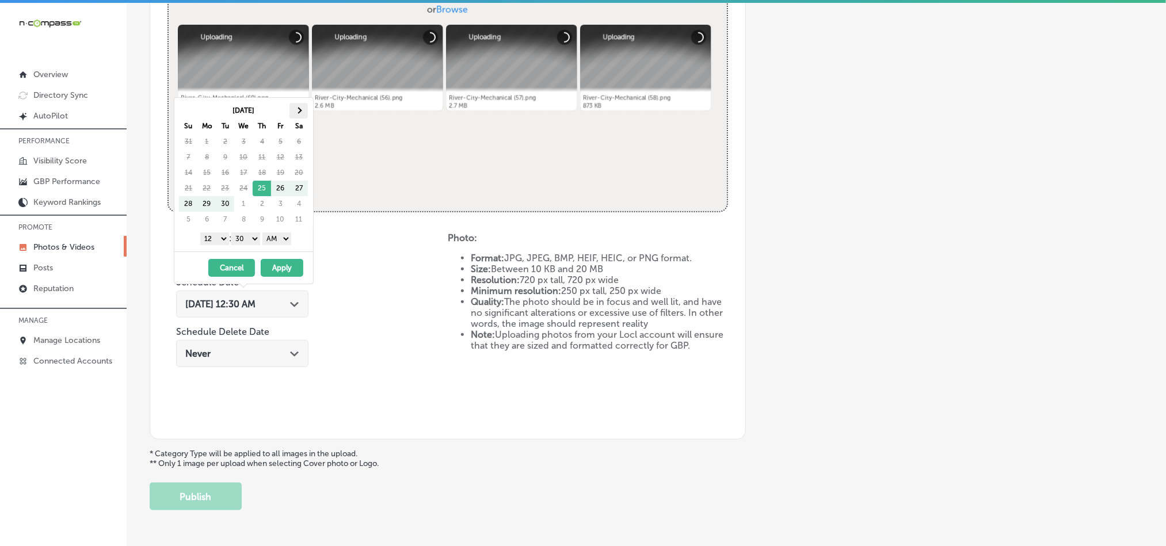
click at [306, 111] on th at bounding box center [299, 111] width 18 height 16
click at [219, 242] on select "1 2 3 4 5 6 7 8 9 10 11 12" at bounding box center [214, 239] width 29 height 13
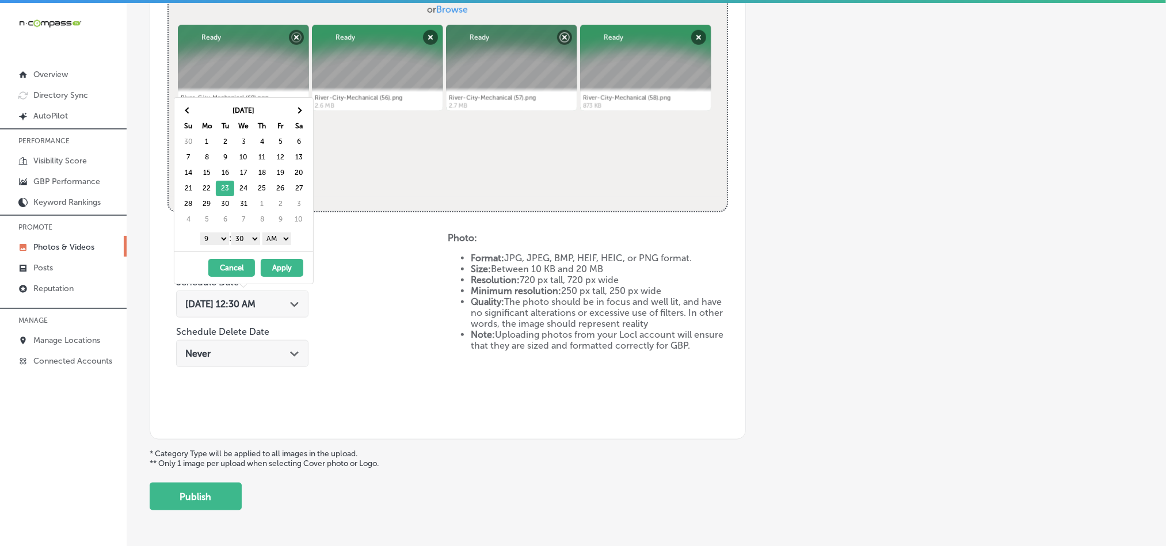
click at [249, 240] on select "00 10 20 30 40 50" at bounding box center [245, 239] width 29 height 13
click at [273, 238] on select "AM PM" at bounding box center [277, 239] width 29 height 13
click at [278, 271] on button "Apply" at bounding box center [282, 268] width 43 height 18
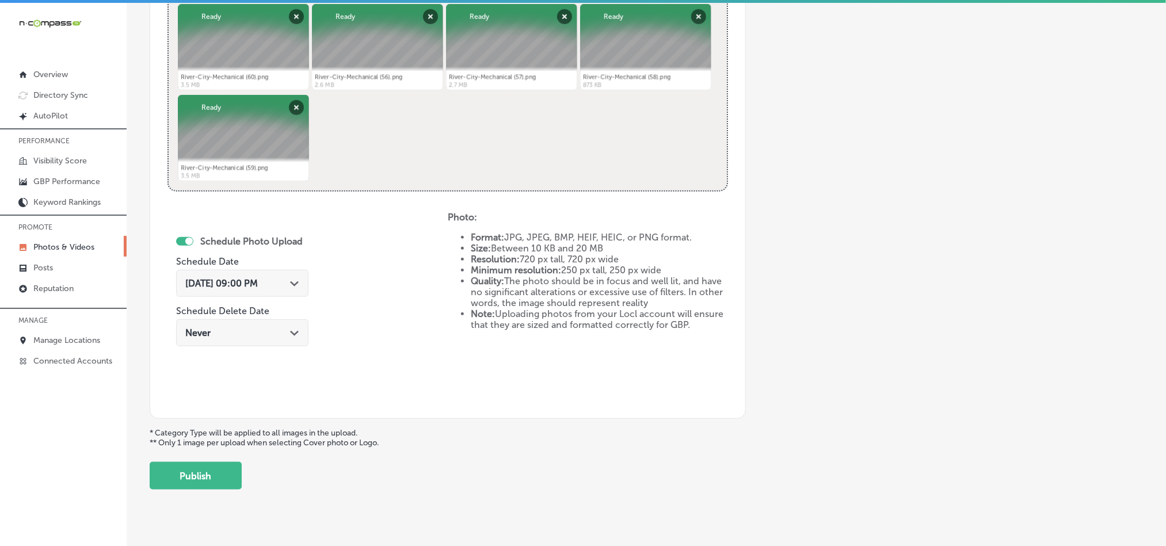
scroll to position [501, 0]
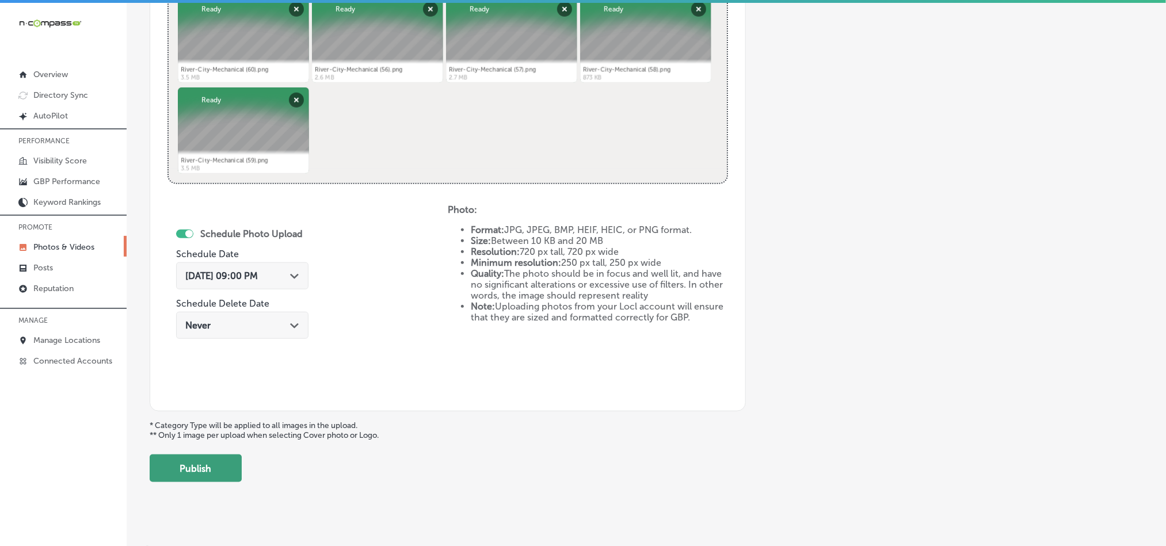
click at [197, 480] on button "Publish" at bounding box center [196, 469] width 92 height 28
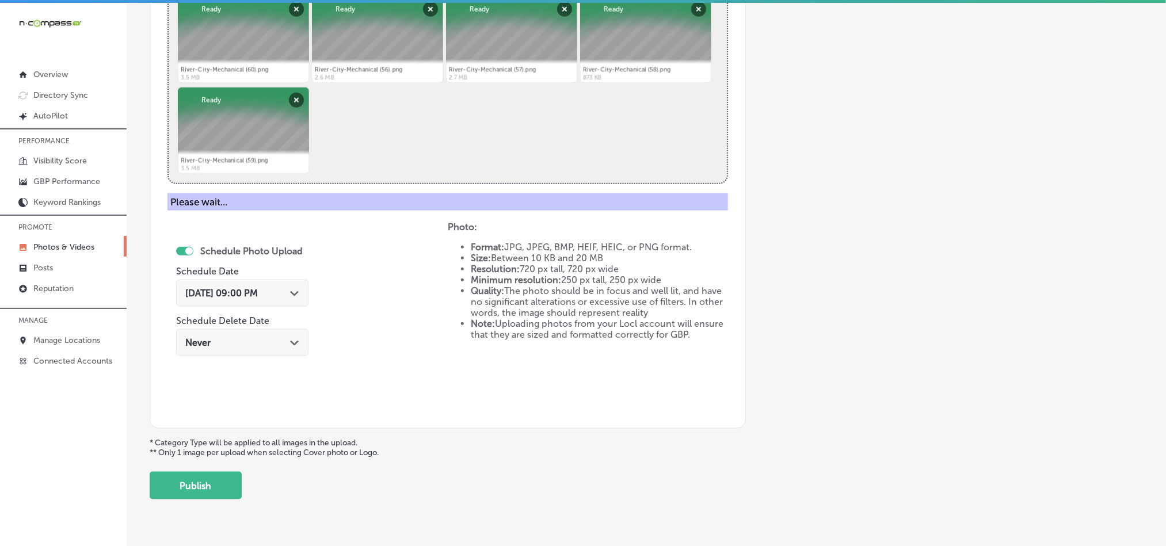
scroll to position [329, 0]
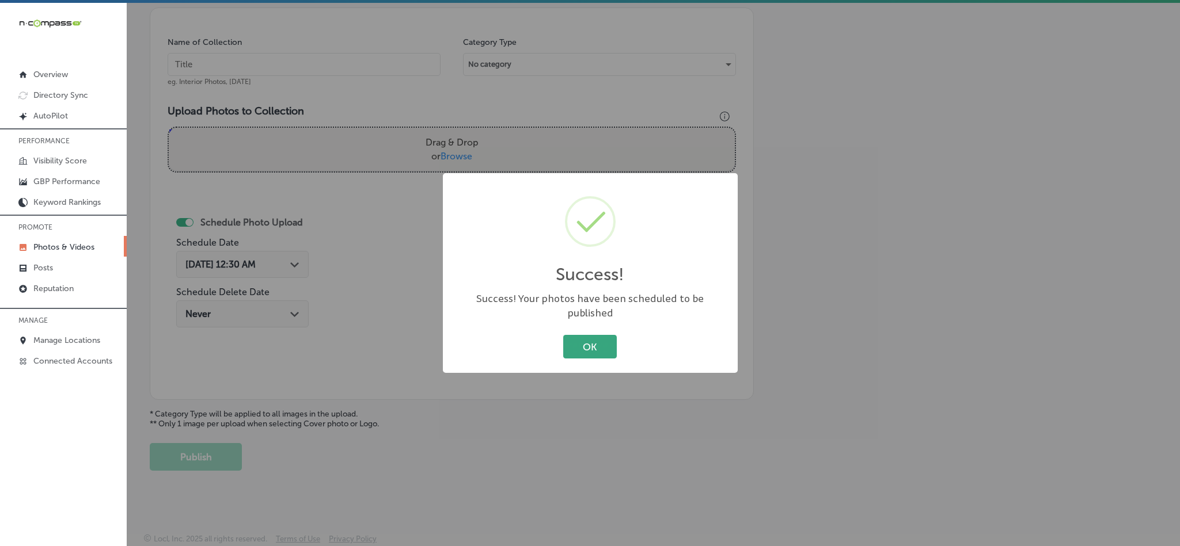
click at [579, 337] on button "OK" at bounding box center [590, 347] width 54 height 24
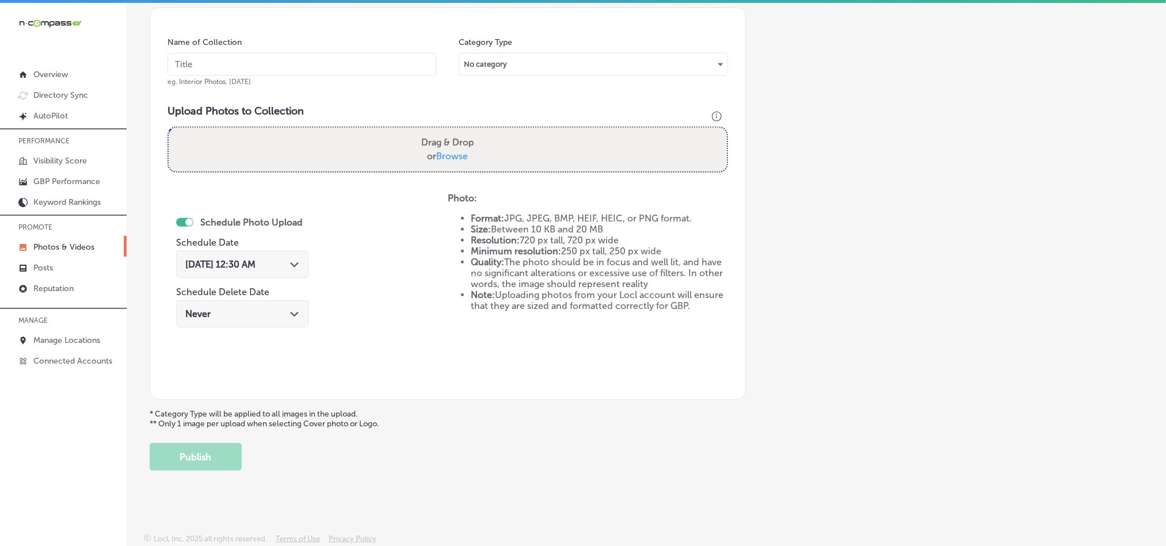
click at [313, 64] on input "text" at bounding box center [302, 64] width 269 height 23
paste input "River-City-Mechanical-AC-Repair"
type input "River-City-Mechanical-AC-Repair"
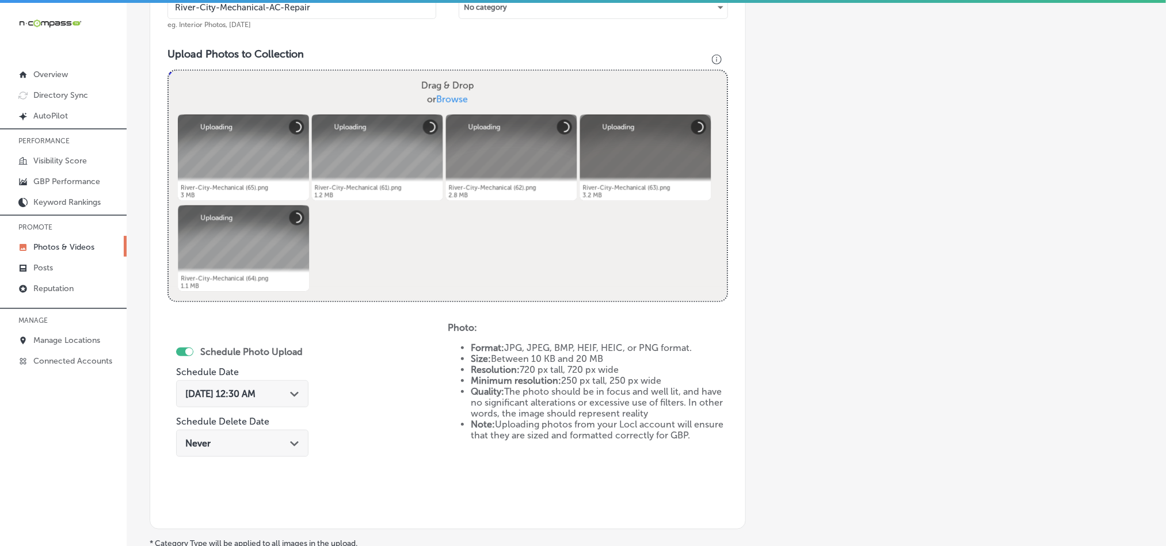
scroll to position [387, 0]
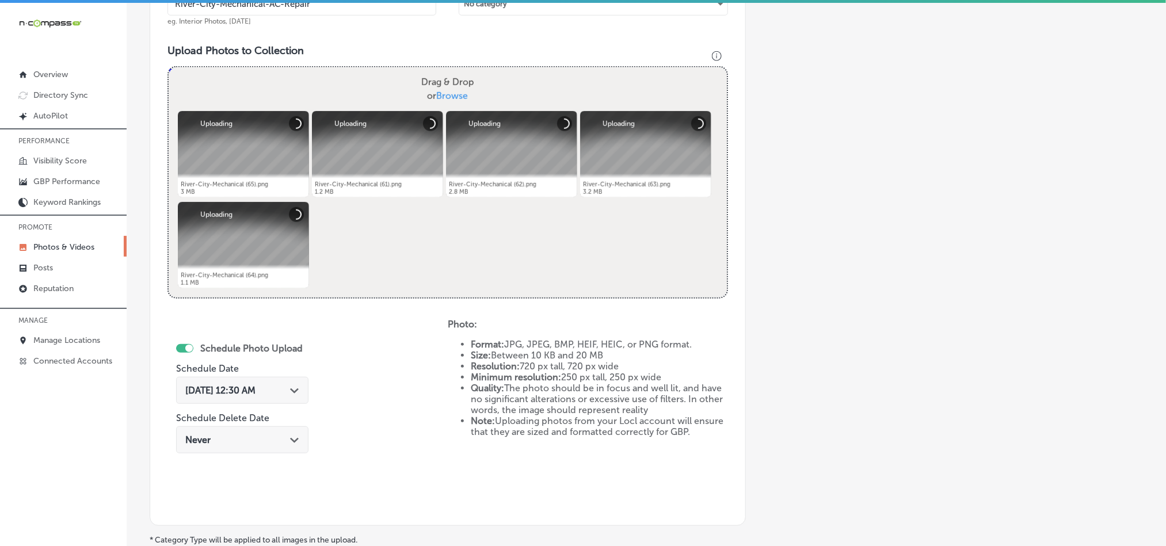
click at [290, 387] on div "[DATE] 12:30 AM Path Created with Sketch." at bounding box center [242, 390] width 114 height 11
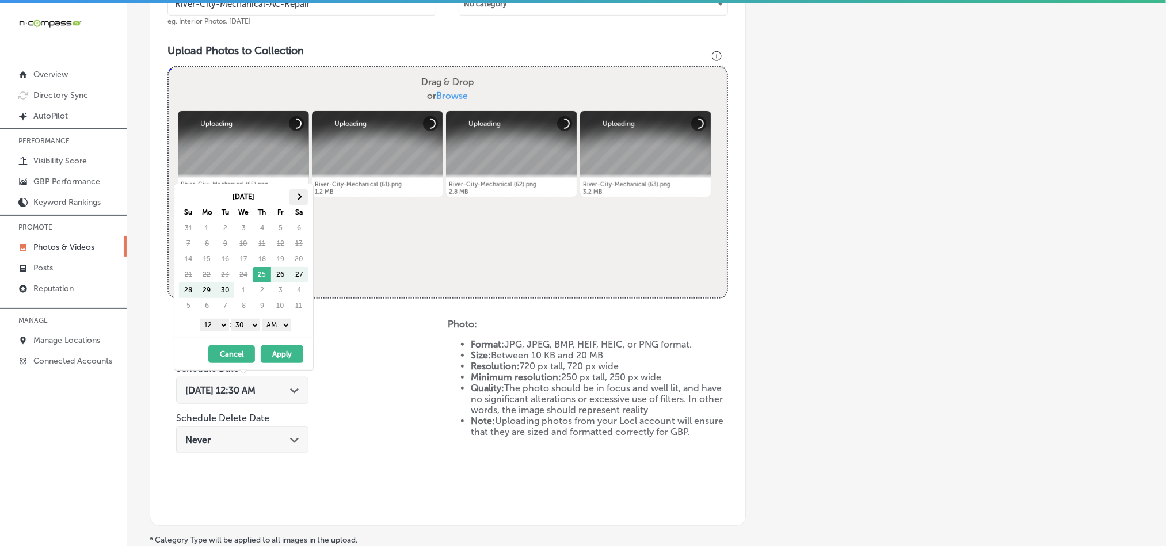
click at [298, 199] on span at bounding box center [299, 196] width 6 height 6
click at [212, 332] on select "1 2 3 4 5 6 7 8 9 10 11 12" at bounding box center [214, 325] width 29 height 13
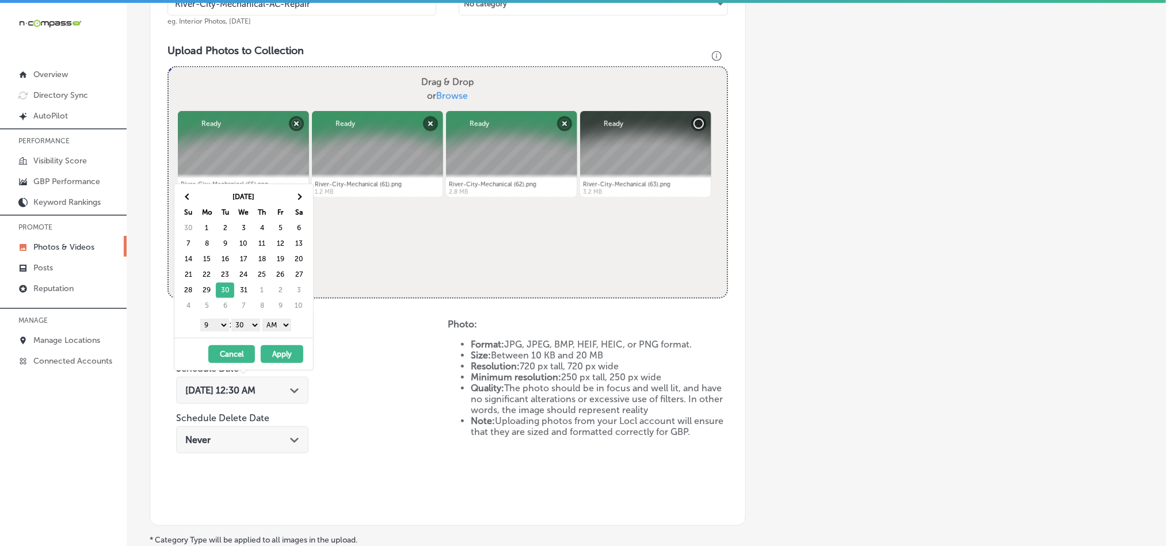
click at [240, 332] on select "00 10 20 30 40 50" at bounding box center [245, 325] width 29 height 13
click at [285, 326] on select "AM PM" at bounding box center [277, 325] width 29 height 13
click at [279, 363] on button "Apply" at bounding box center [282, 354] width 43 height 18
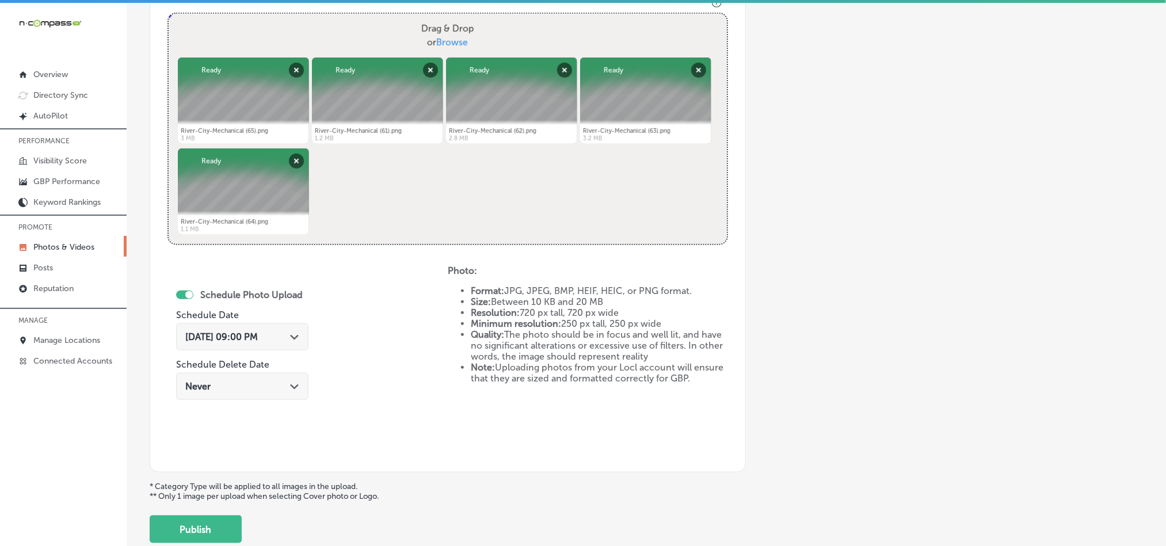
scroll to position [444, 0]
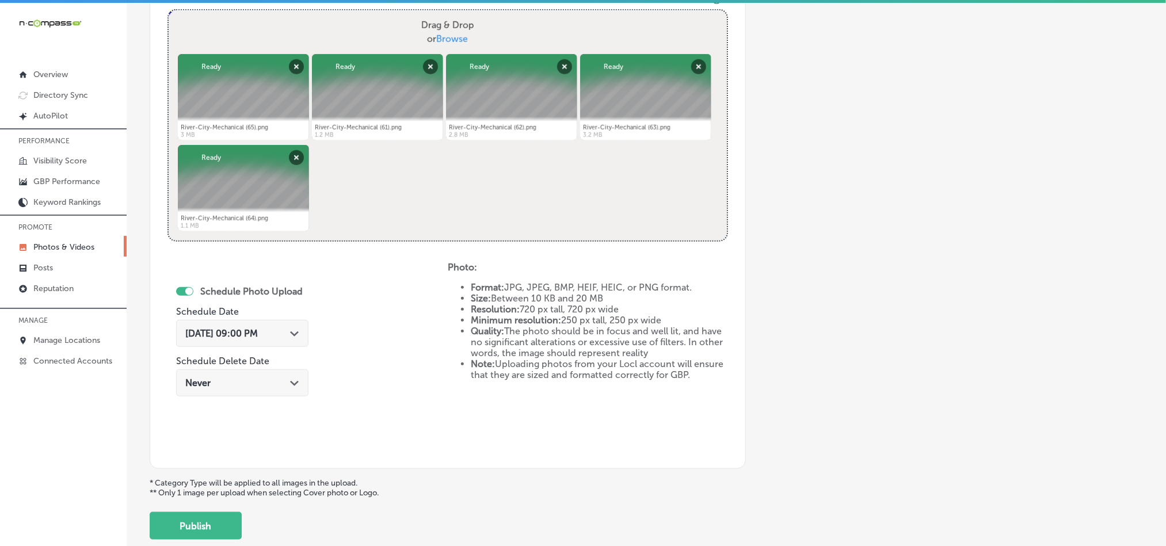
click at [199, 527] on button "Publish" at bounding box center [196, 526] width 92 height 28
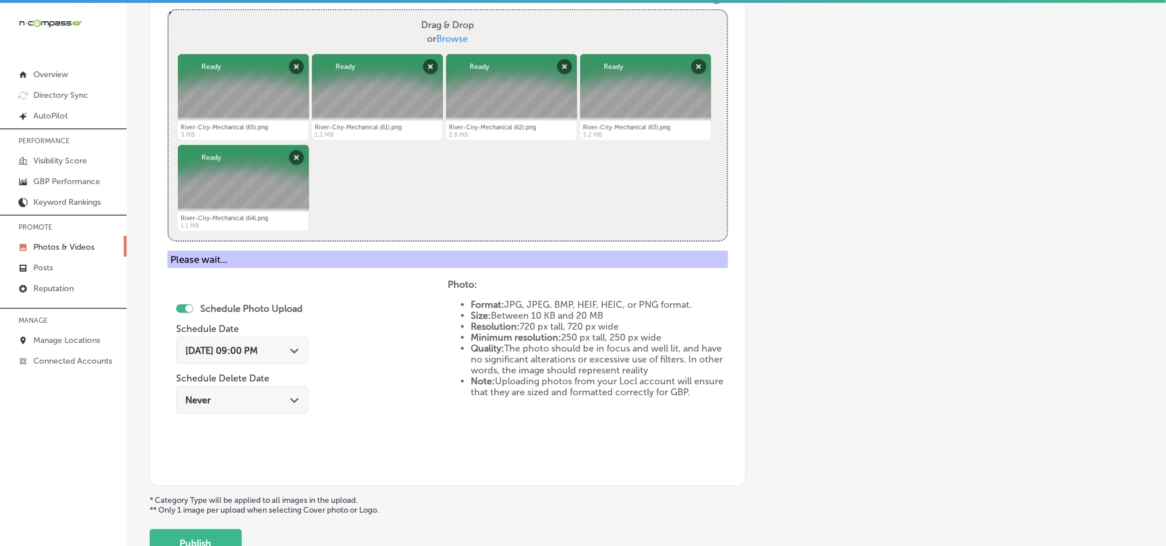
scroll to position [329, 0]
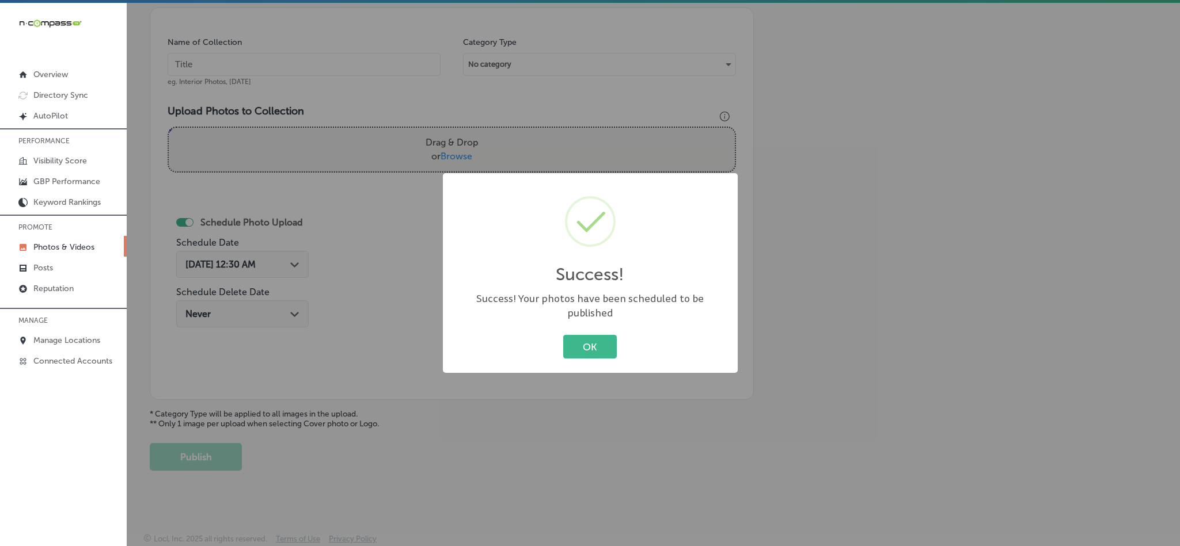
click at [574, 332] on div "OK Cancel" at bounding box center [590, 347] width 272 height 30
click at [577, 337] on button "OK" at bounding box center [590, 347] width 54 height 24
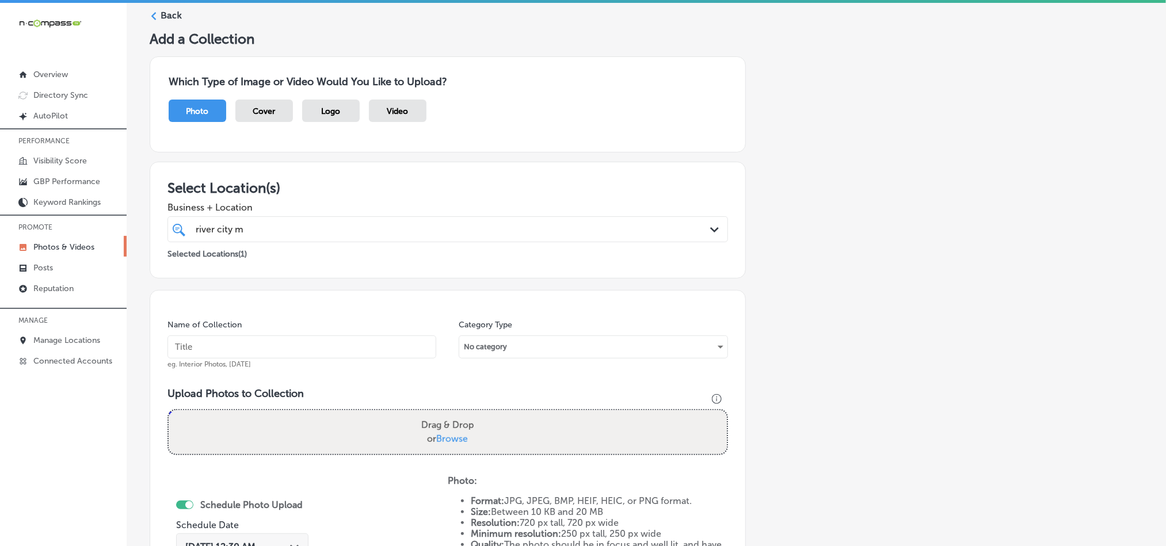
scroll to position [13, 0]
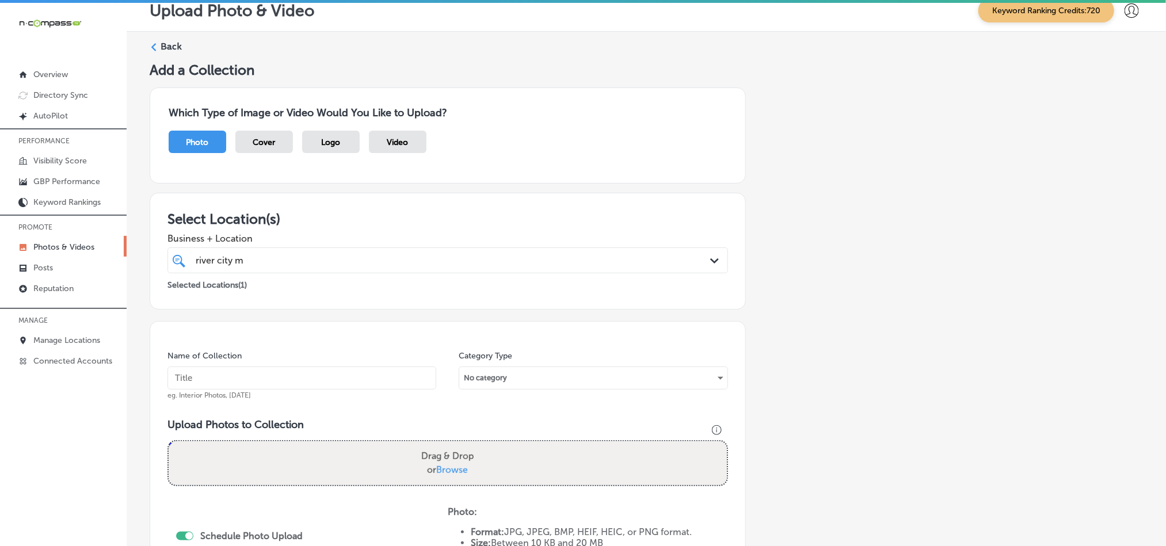
click at [171, 48] on label "Back" at bounding box center [171, 46] width 21 height 13
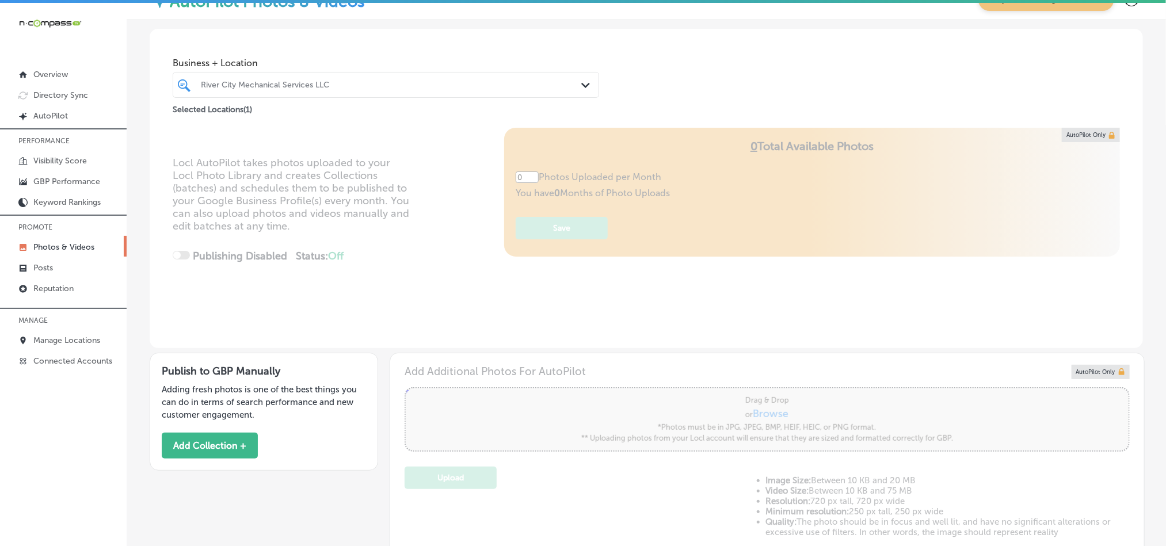
type input "5"
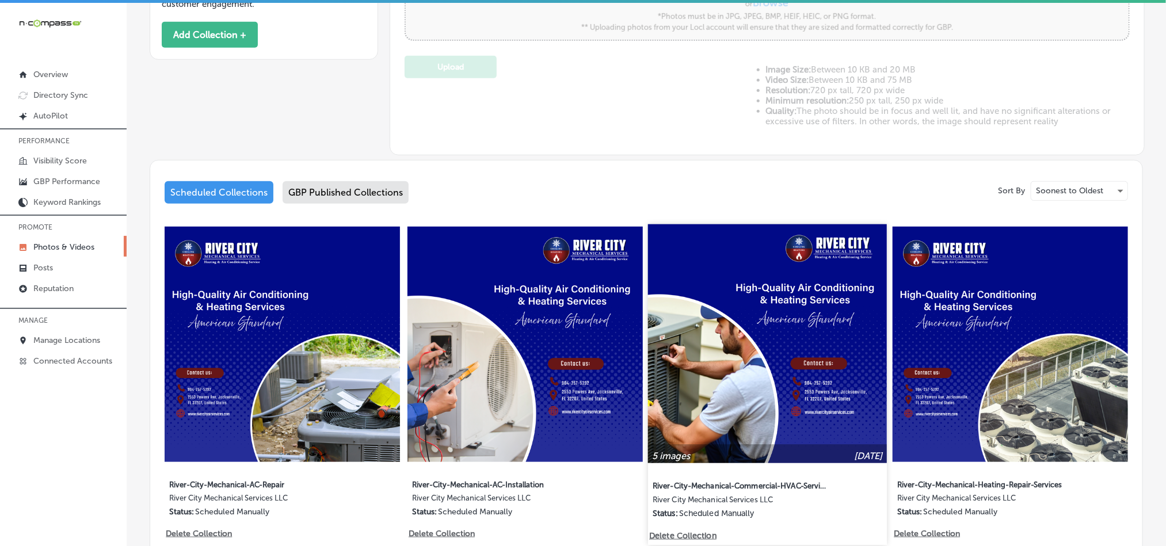
scroll to position [460, 0]
